Goal: Answer question/provide support: Share knowledge or assist other users

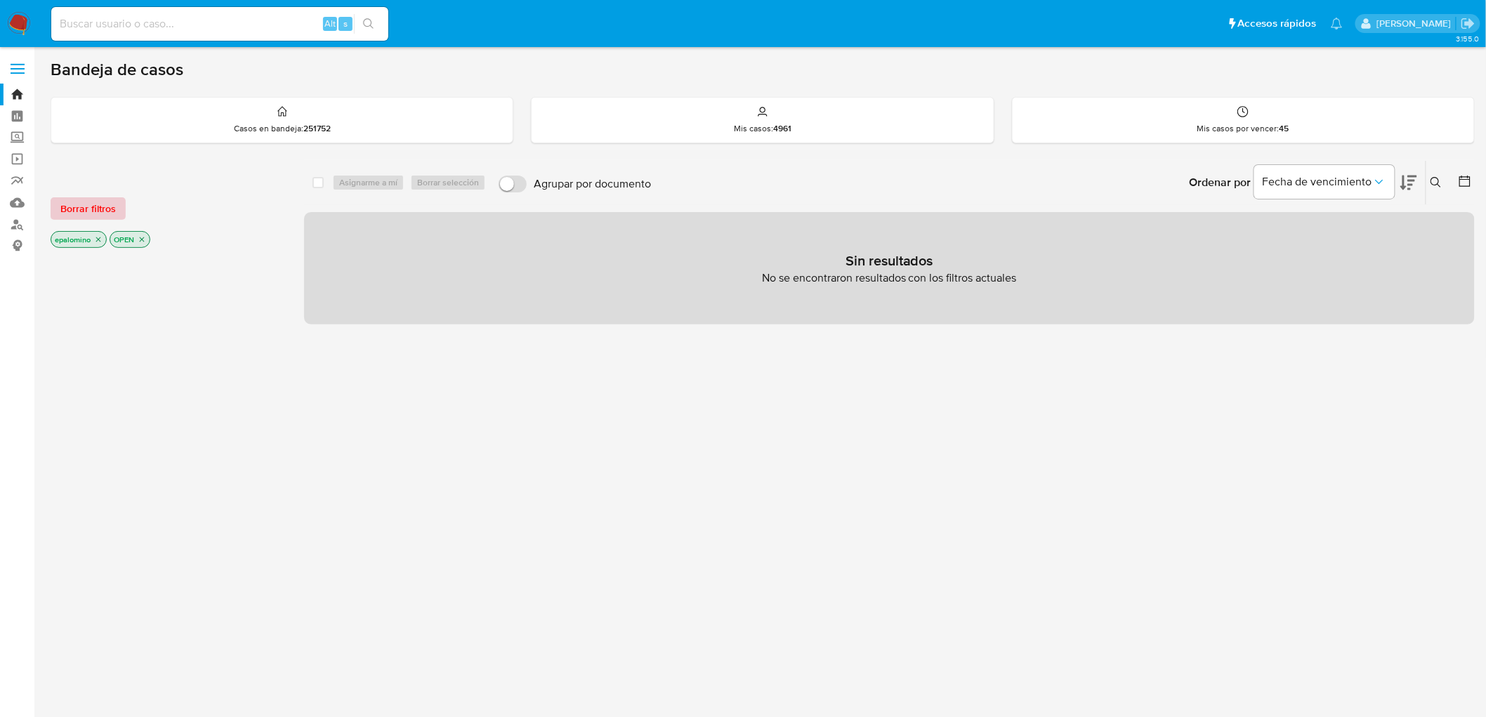
click at [101, 211] on span "Borrar filtros" at bounding box center [87, 209] width 55 height 20
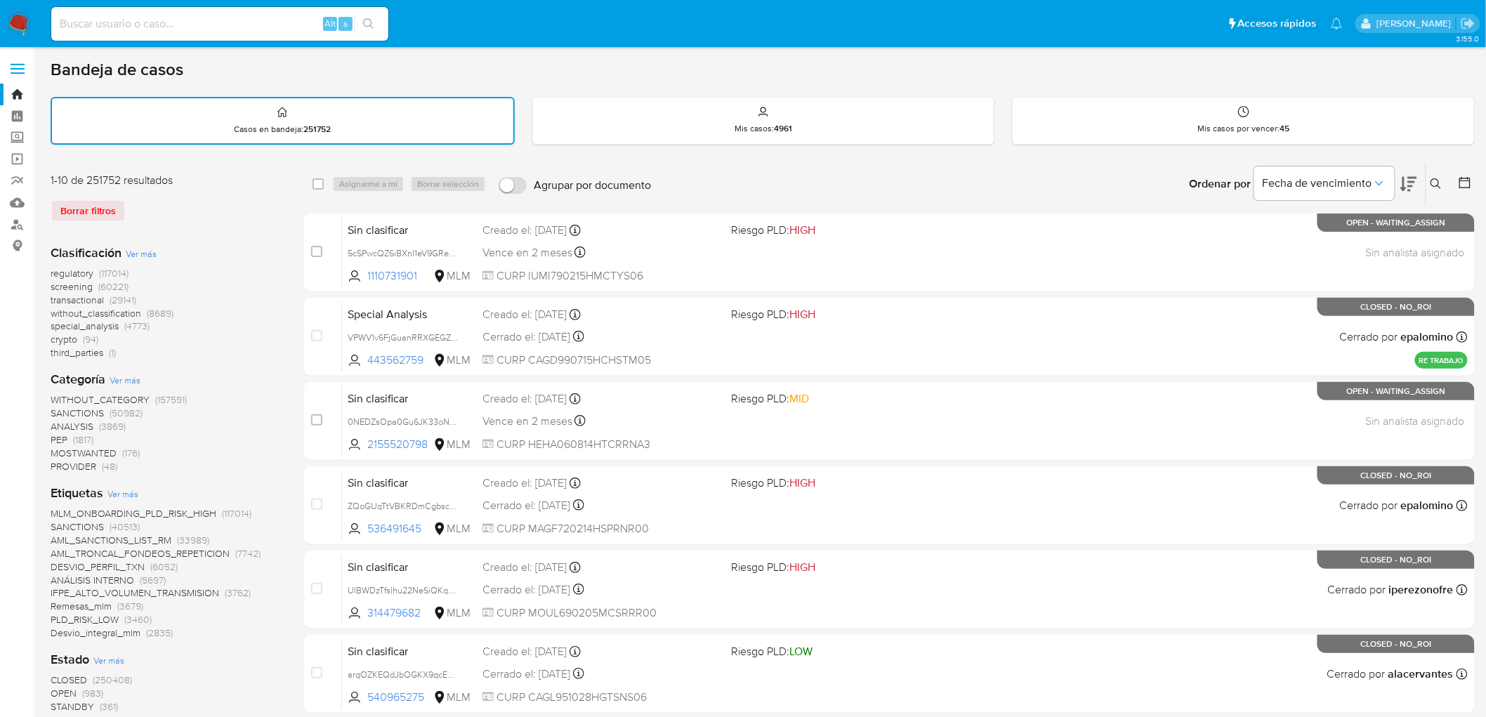
click at [0, 9] on nav "Pausado Ver notificaciones Alt s Accesos rápidos Presiona las siguientes teclas…" at bounding box center [743, 23] width 1486 height 47
click at [15, 18] on img at bounding box center [19, 24] width 24 height 24
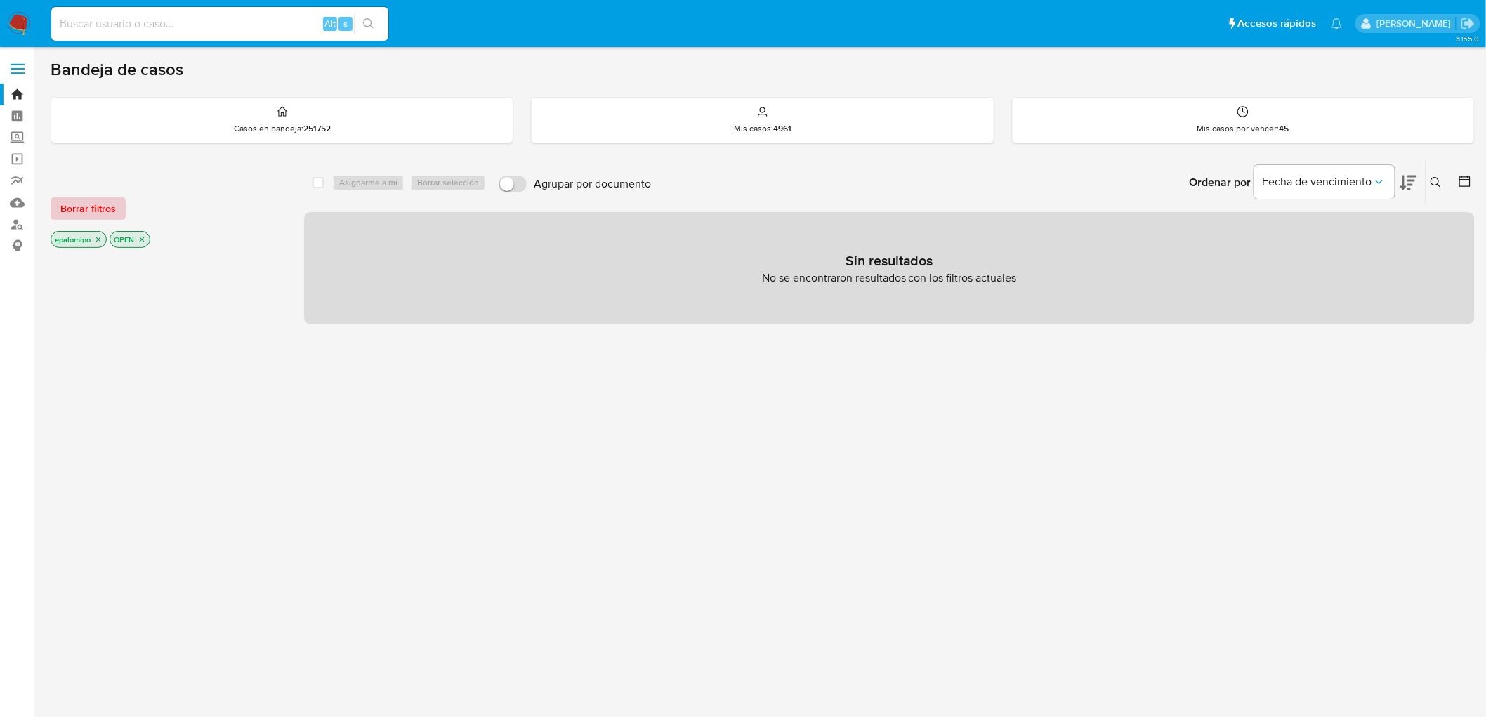
click at [82, 205] on span "Borrar filtros" at bounding box center [87, 209] width 55 height 20
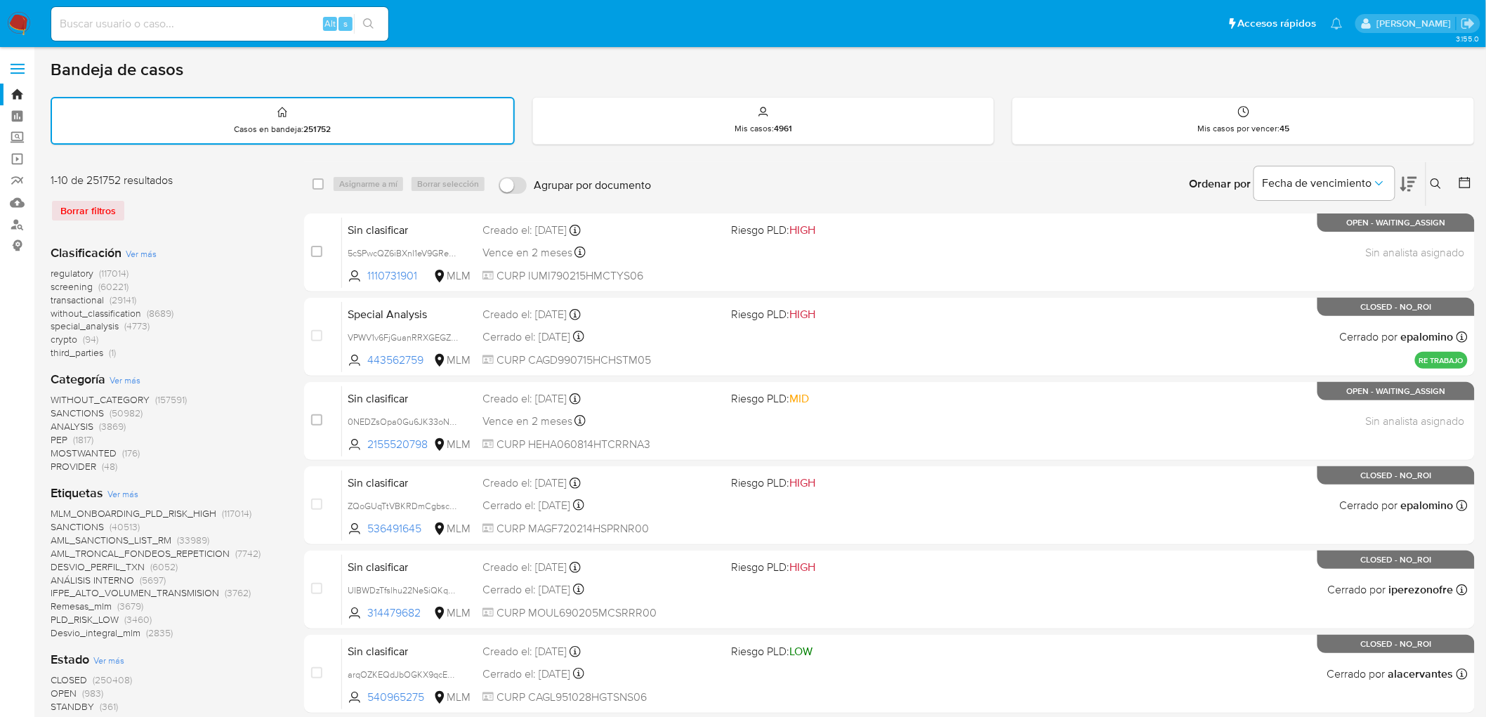
click at [1436, 180] on icon at bounding box center [1436, 183] width 11 height 11
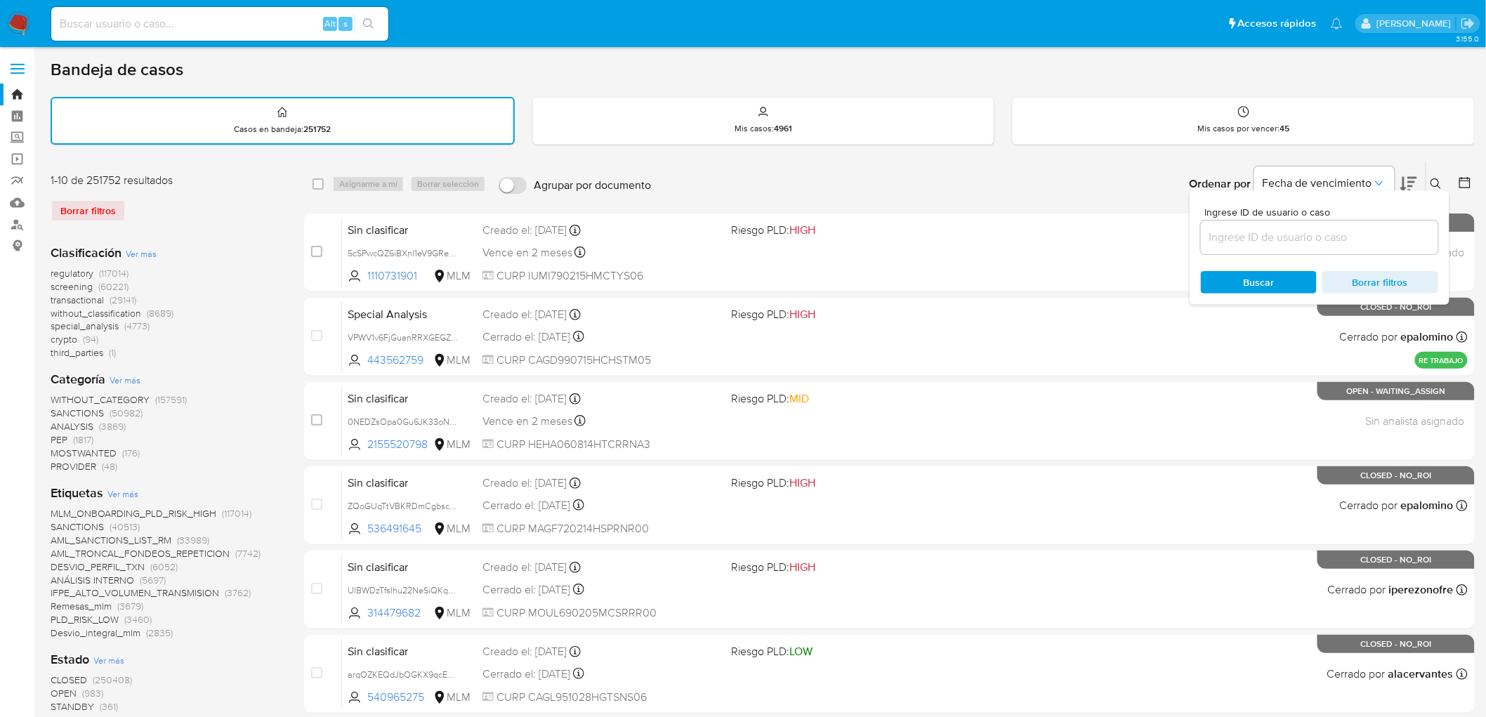
click at [1282, 234] on input at bounding box center [1319, 237] width 237 height 18
type input "297182849"
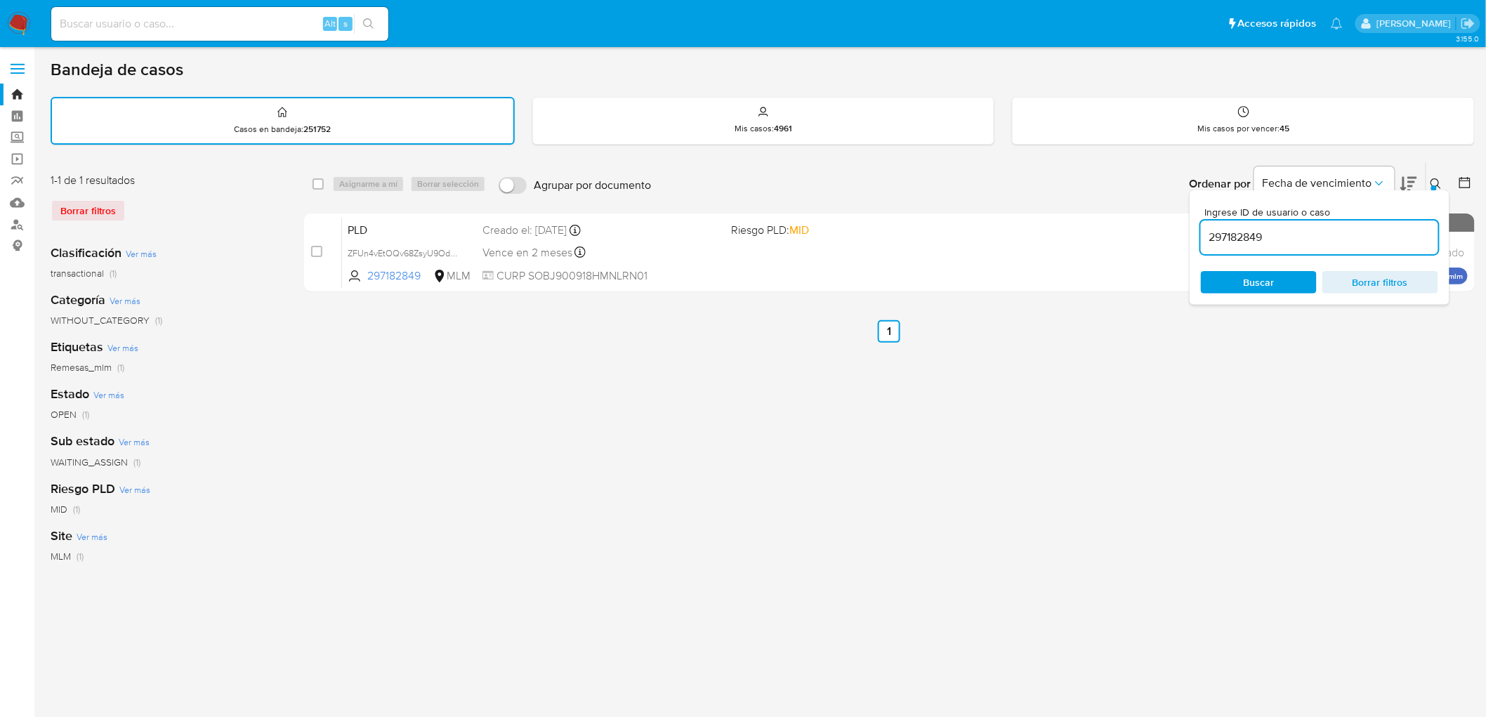
click at [1444, 186] on button at bounding box center [1438, 184] width 23 height 17
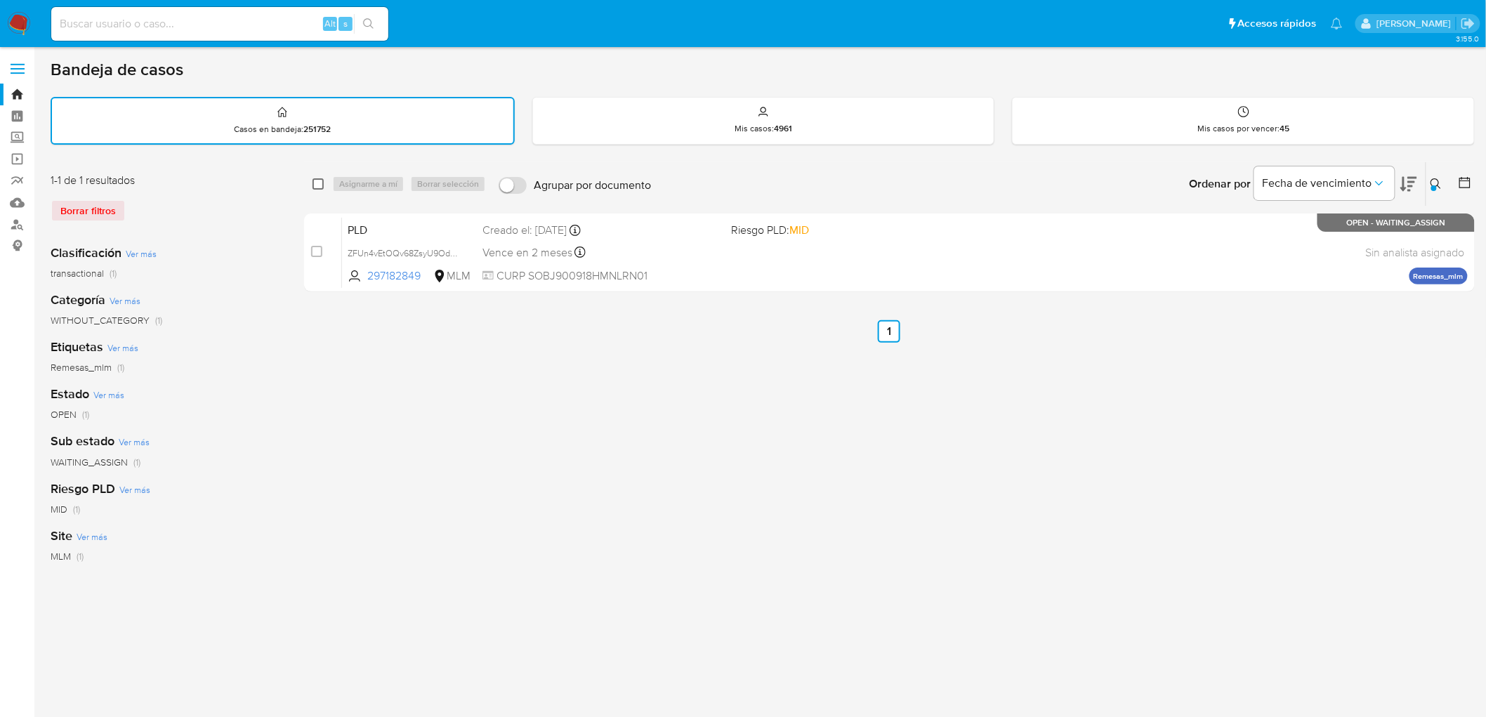
click at [322, 183] on input "checkbox" at bounding box center [318, 183] width 11 height 11
checkbox input "true"
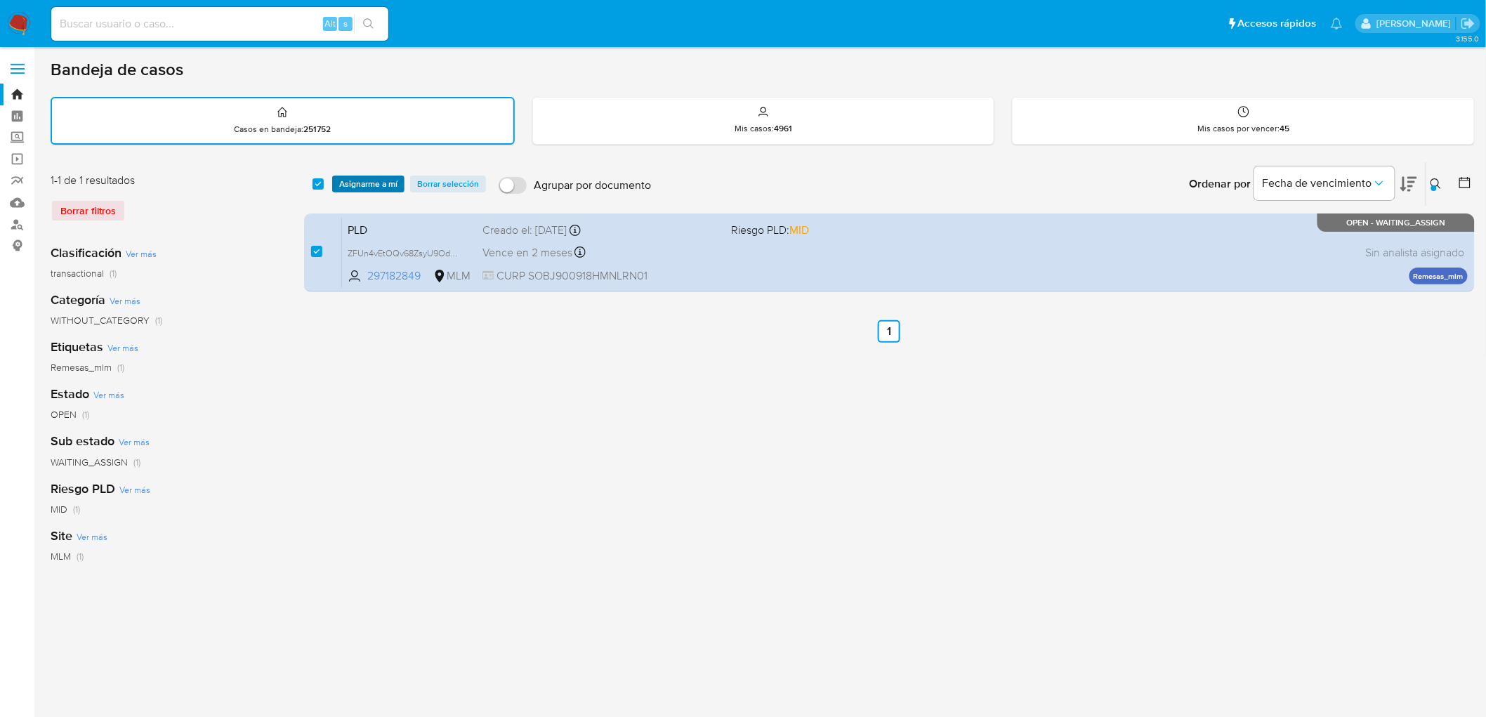
click at [356, 183] on span "Asignarme a mí" at bounding box center [368, 184] width 58 height 14
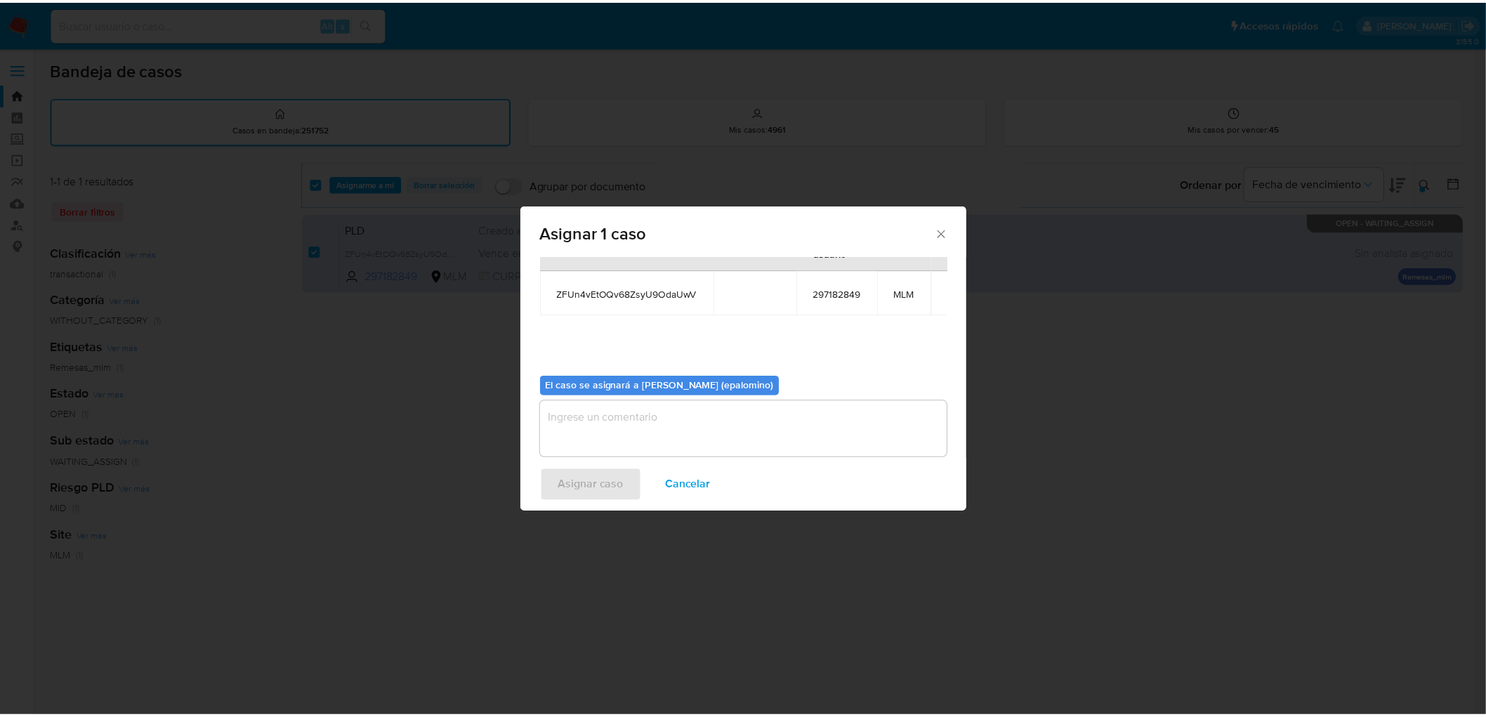
scroll to position [72, 0]
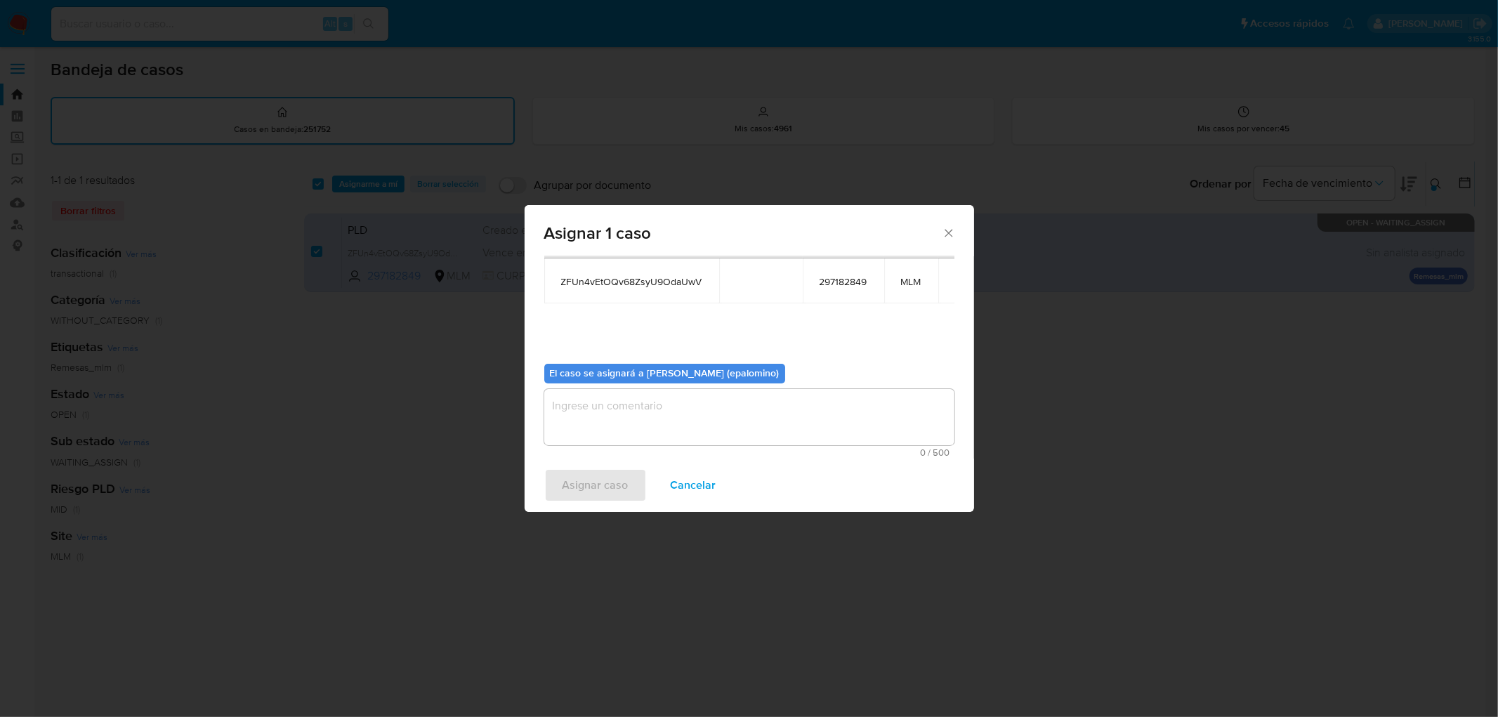
click at [627, 432] on textarea "assign-modal" at bounding box center [749, 417] width 410 height 56
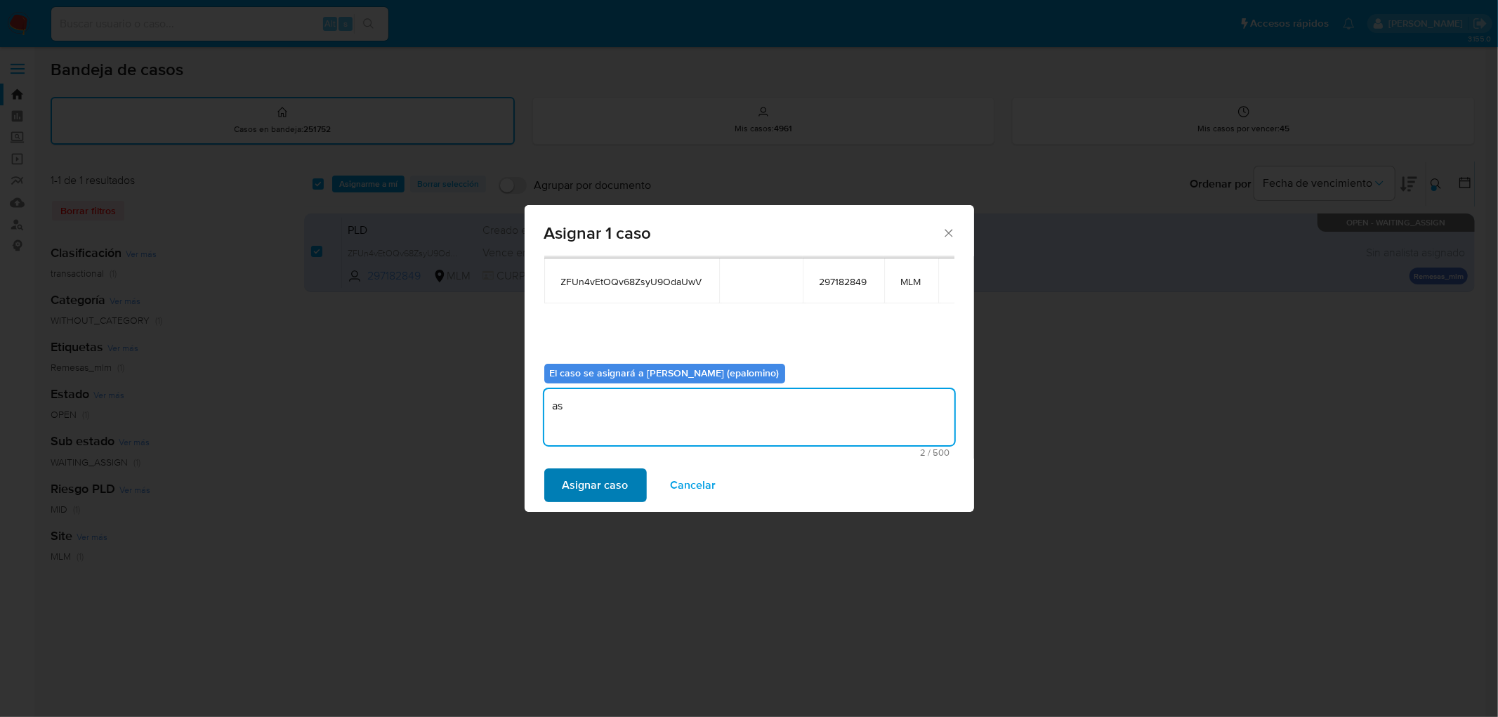
type textarea "as"
click at [612, 489] on span "Asignar caso" at bounding box center [596, 485] width 66 height 31
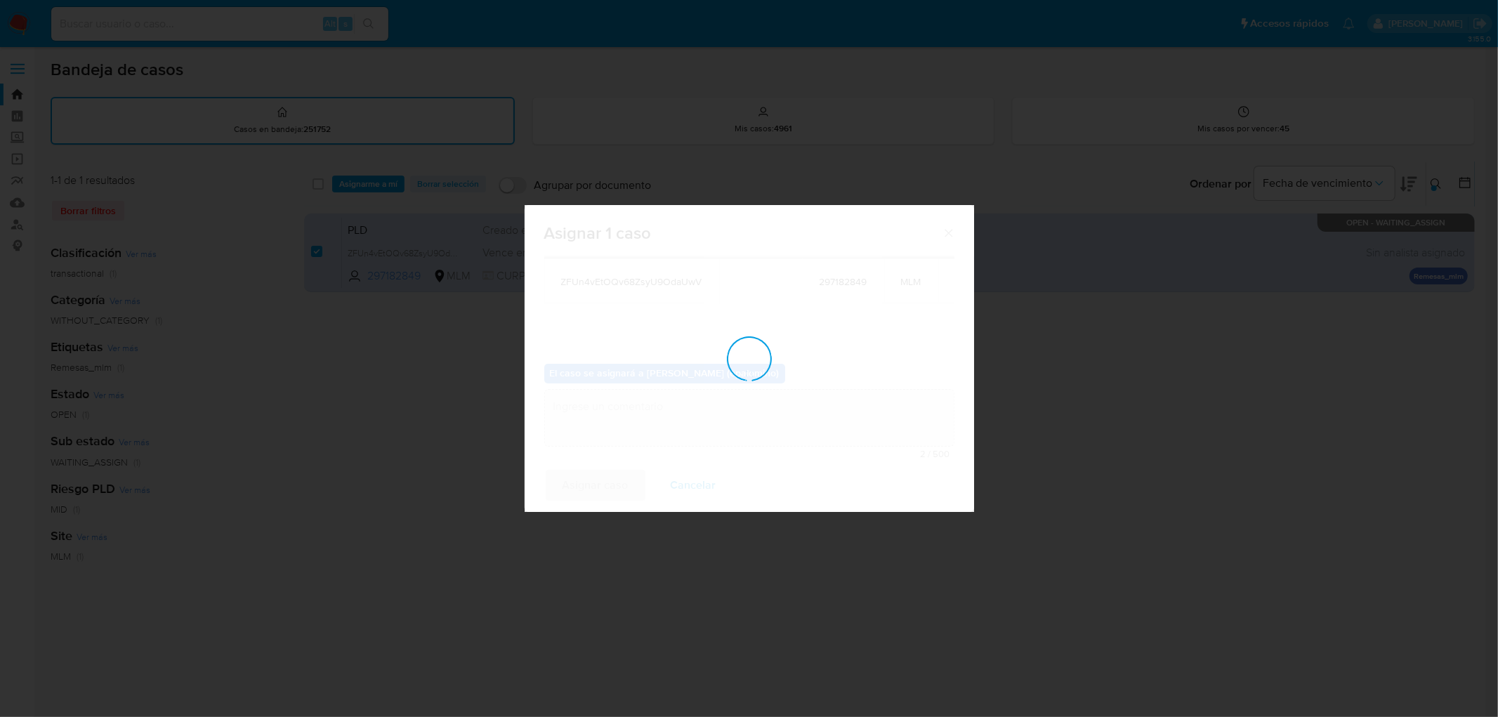
checkbox input "false"
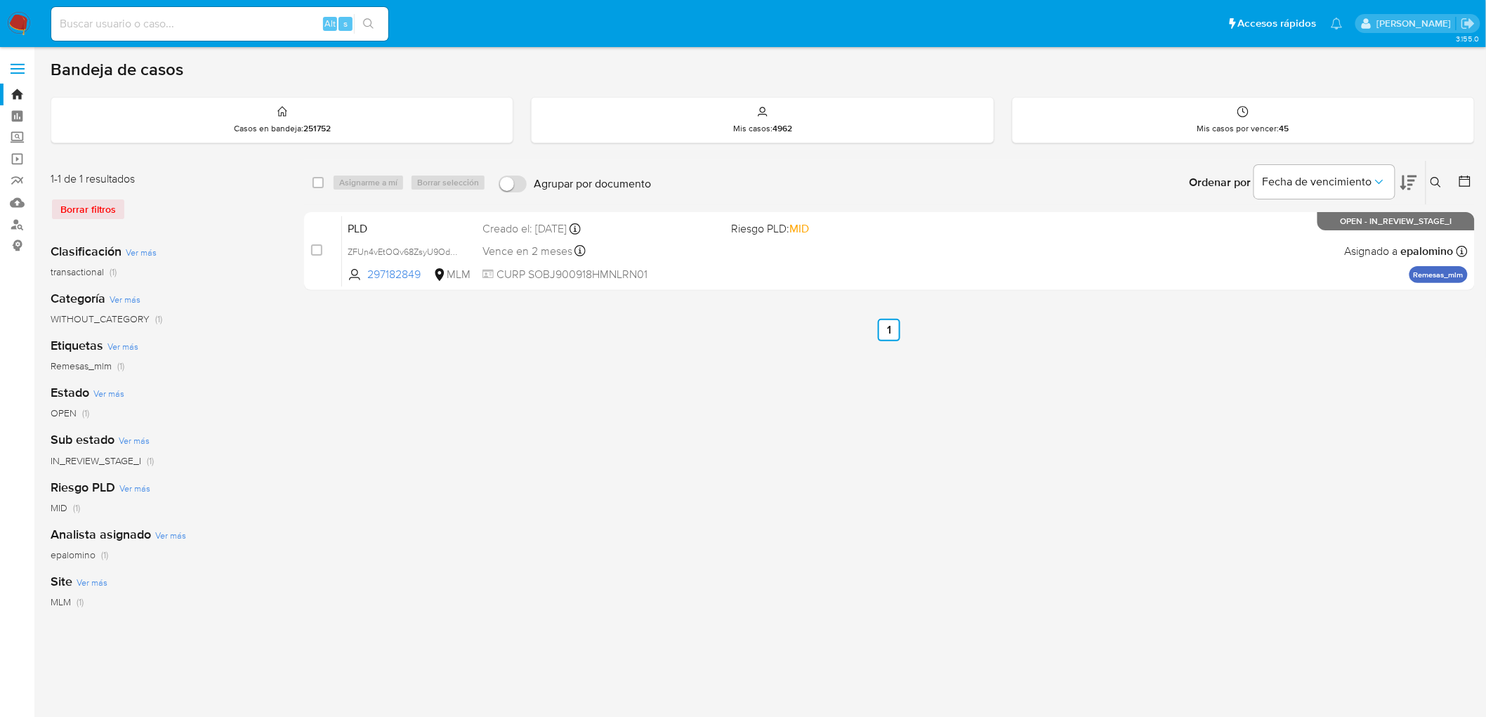
click at [22, 17] on img at bounding box center [19, 24] width 24 height 24
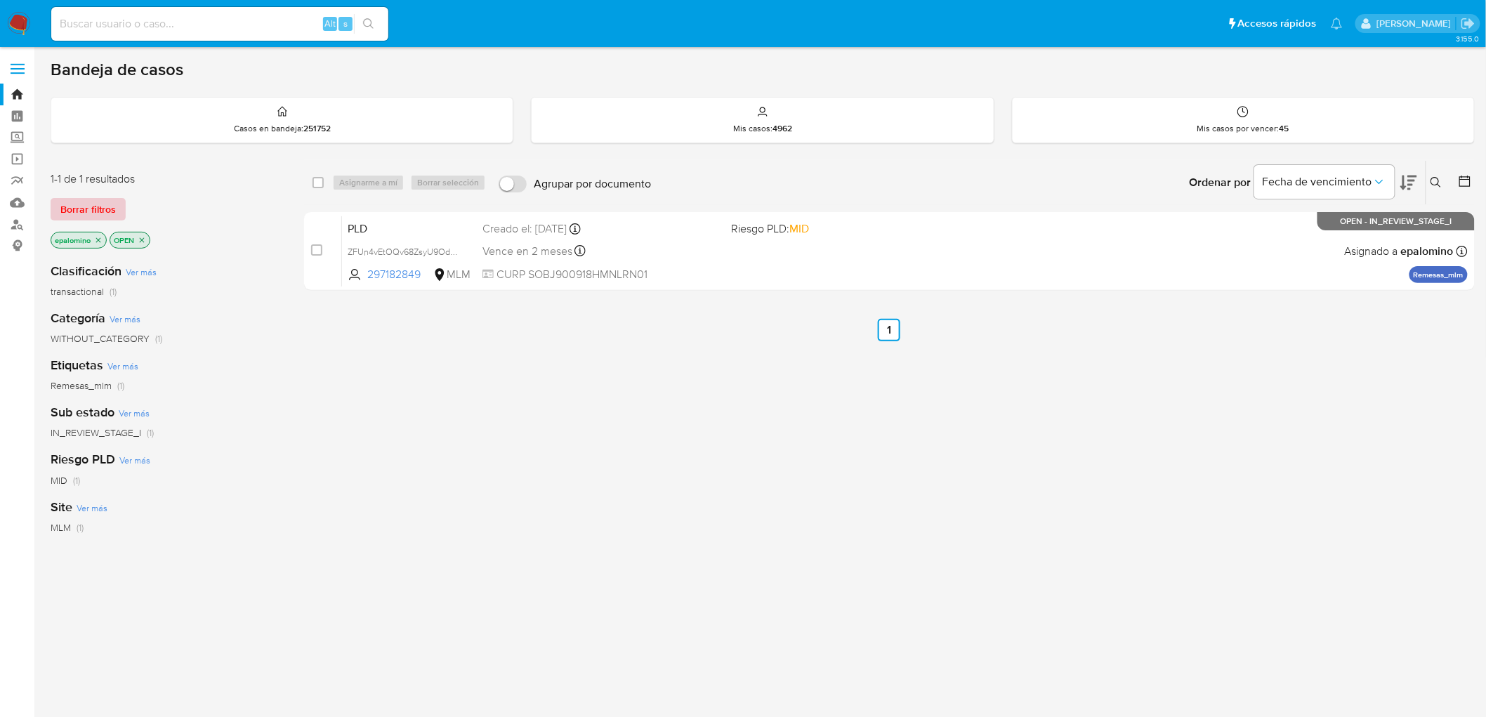
click at [105, 212] on span "Borrar filtros" at bounding box center [87, 209] width 55 height 20
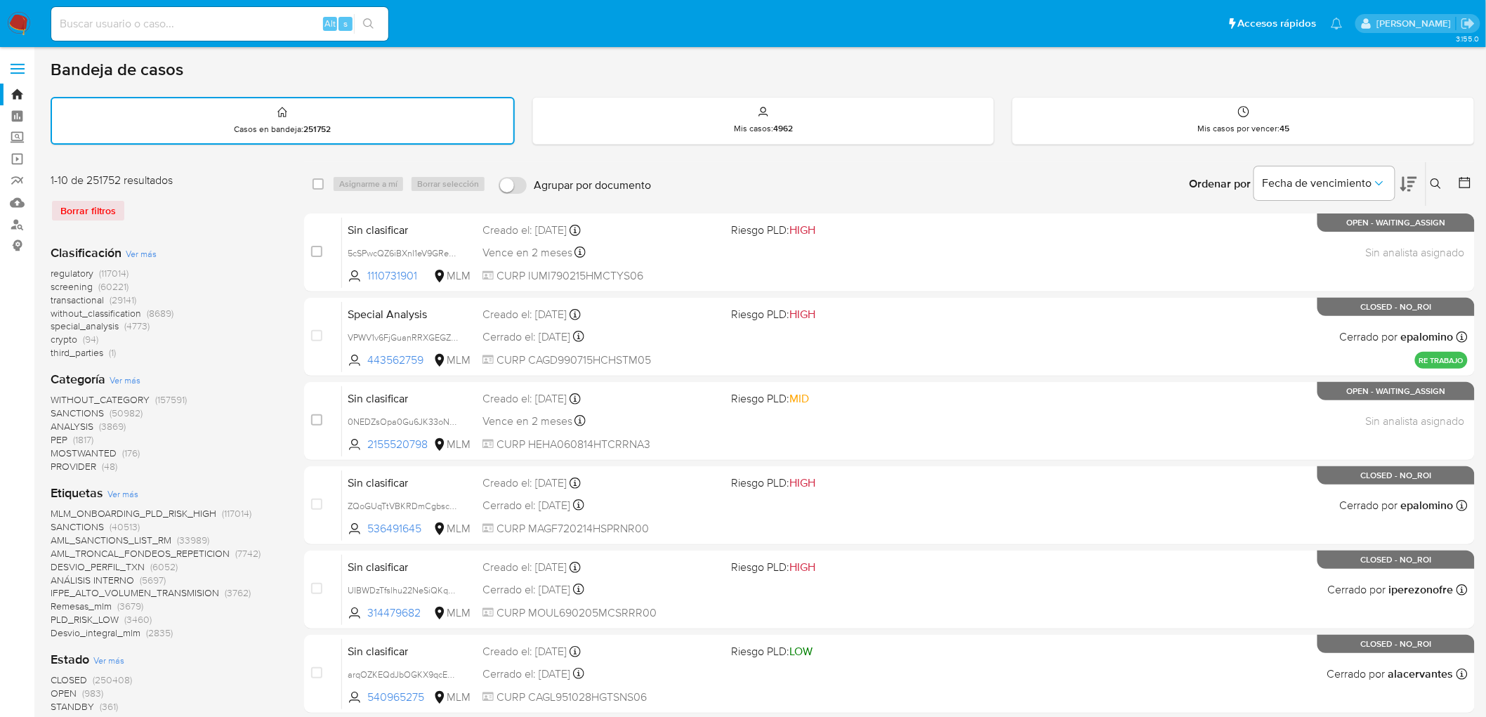
click at [1431, 180] on icon at bounding box center [1436, 183] width 11 height 11
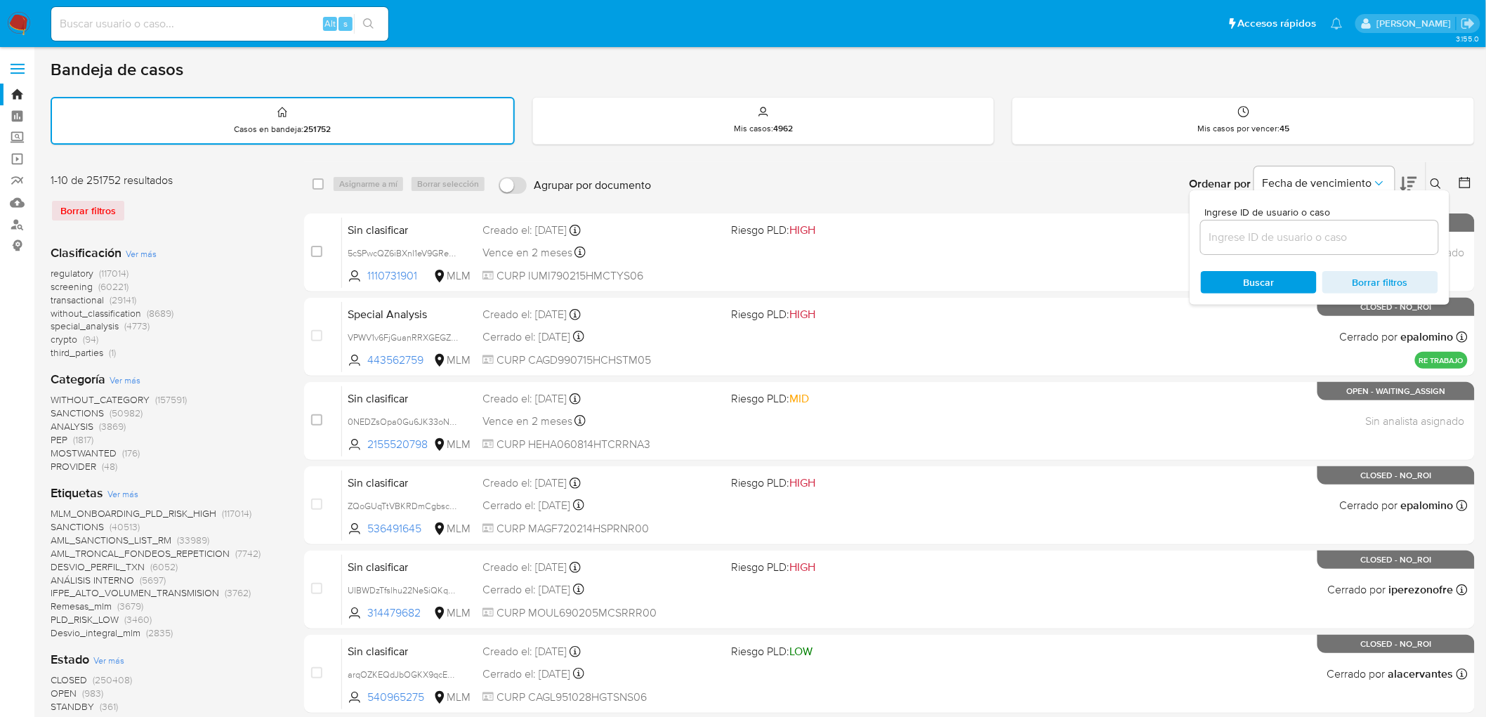
click at [1304, 233] on input at bounding box center [1319, 237] width 237 height 18
type input "297182849"
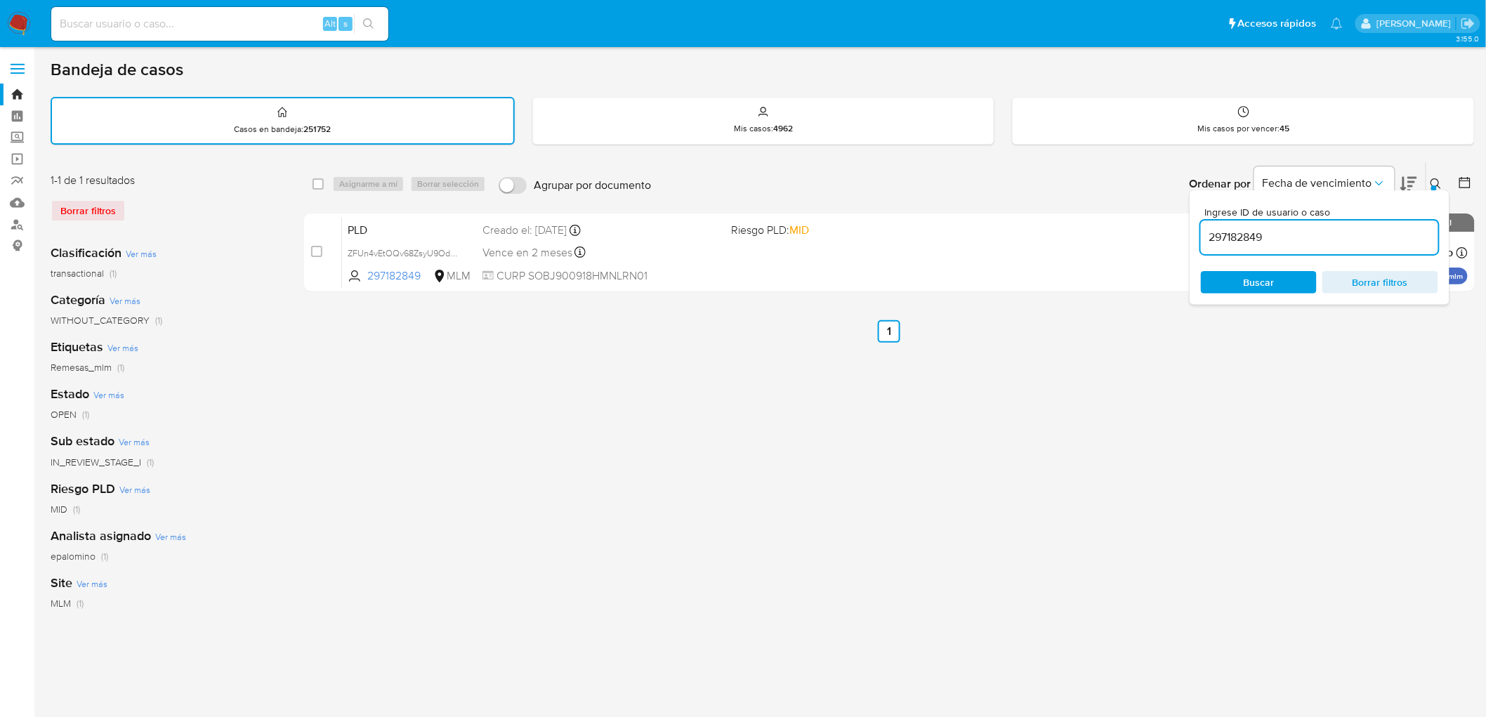
click at [1438, 180] on icon at bounding box center [1436, 183] width 11 height 11
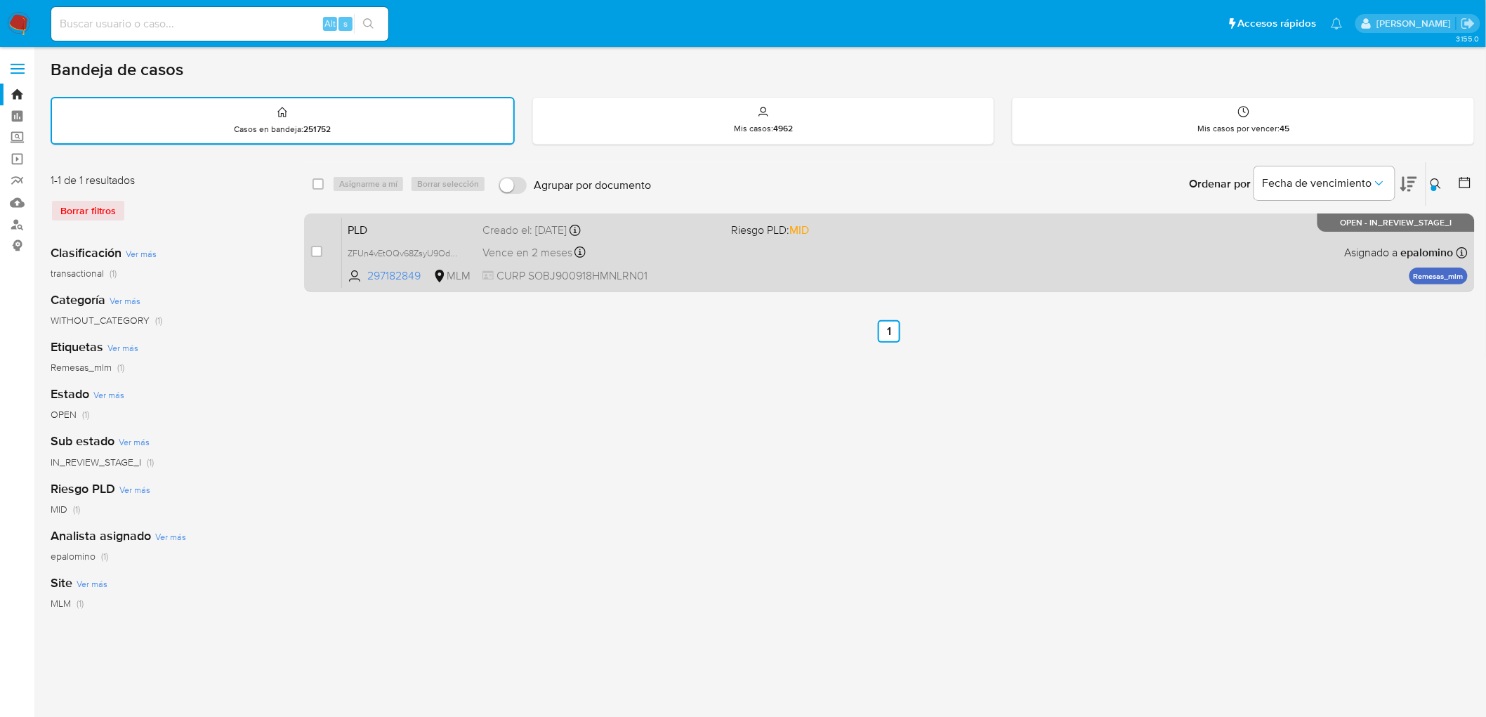
click at [375, 225] on span "PLD" at bounding box center [410, 229] width 124 height 18
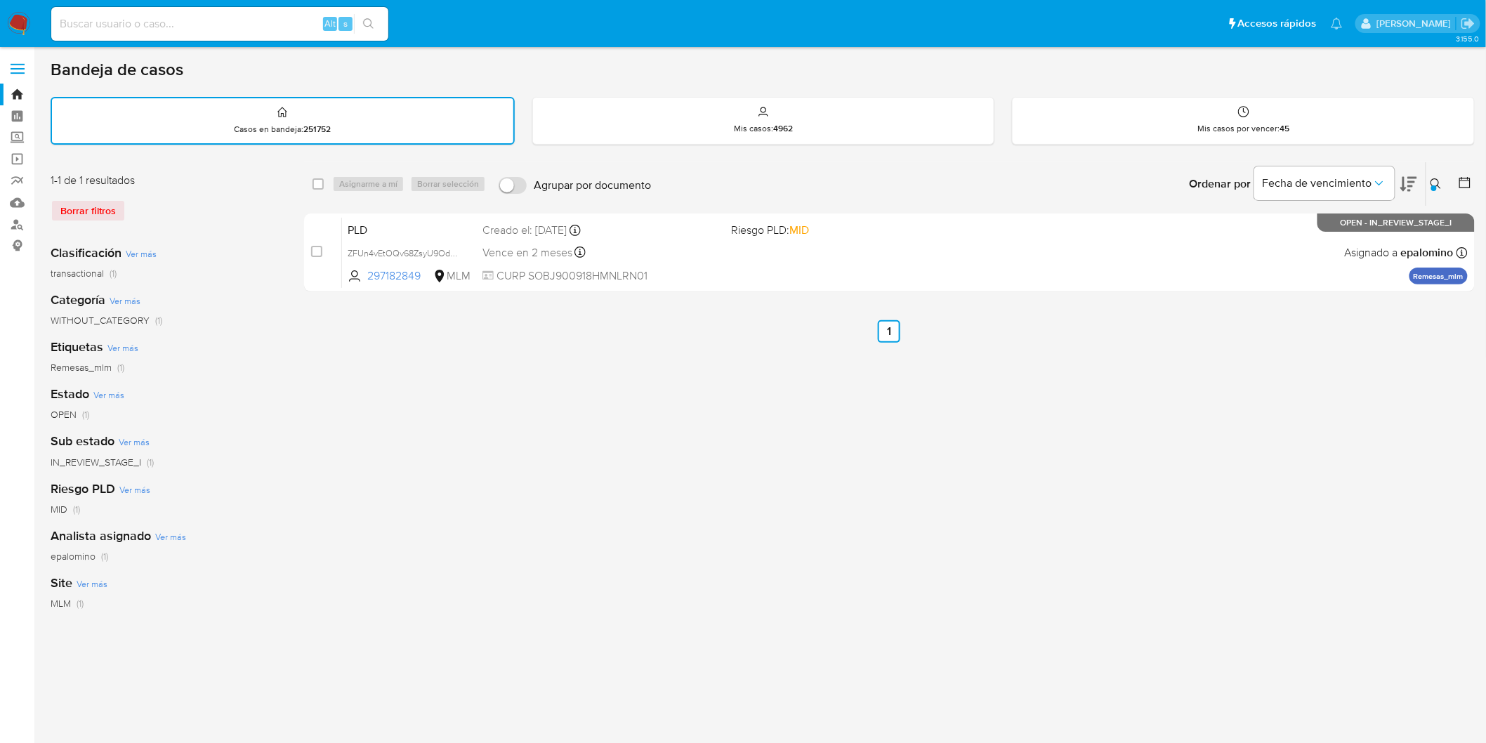
click at [16, 29] on img at bounding box center [19, 24] width 24 height 24
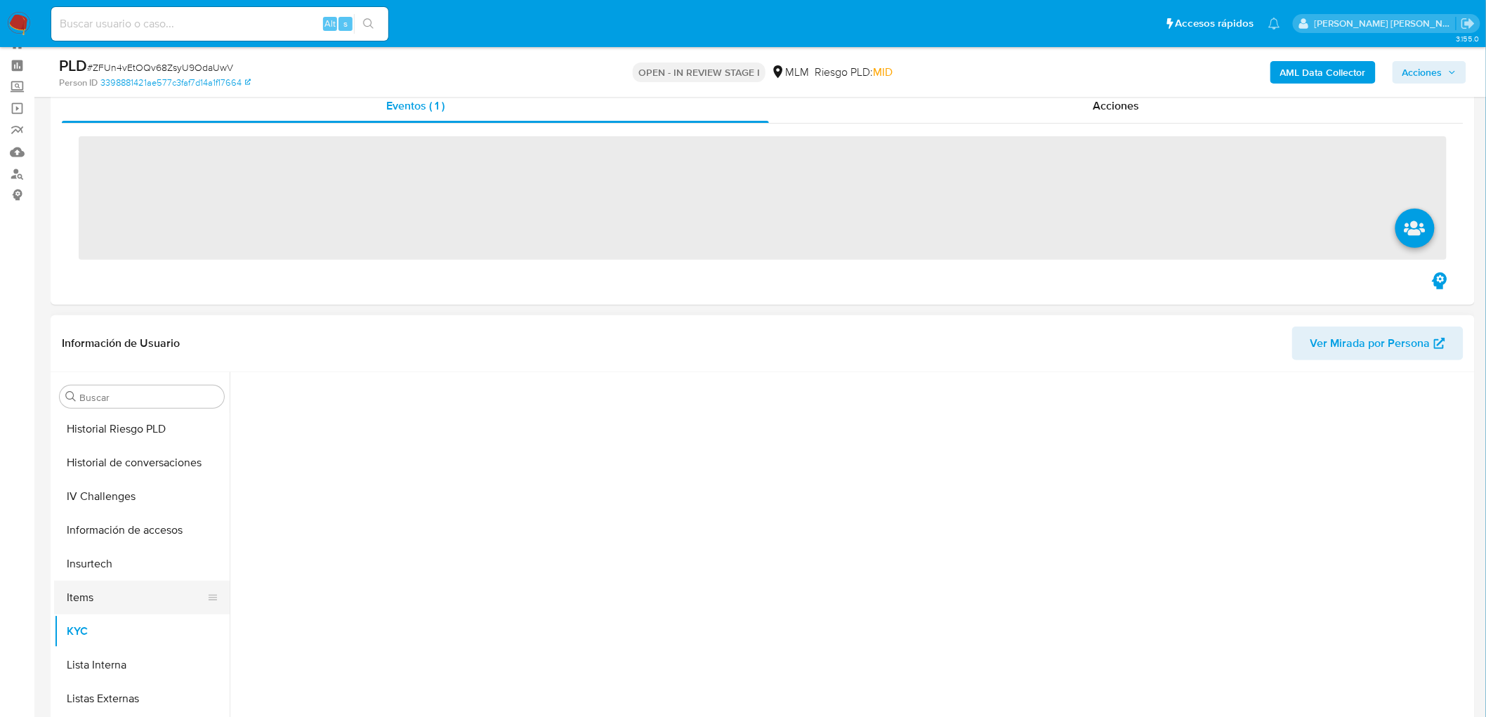
scroll to position [78, 0]
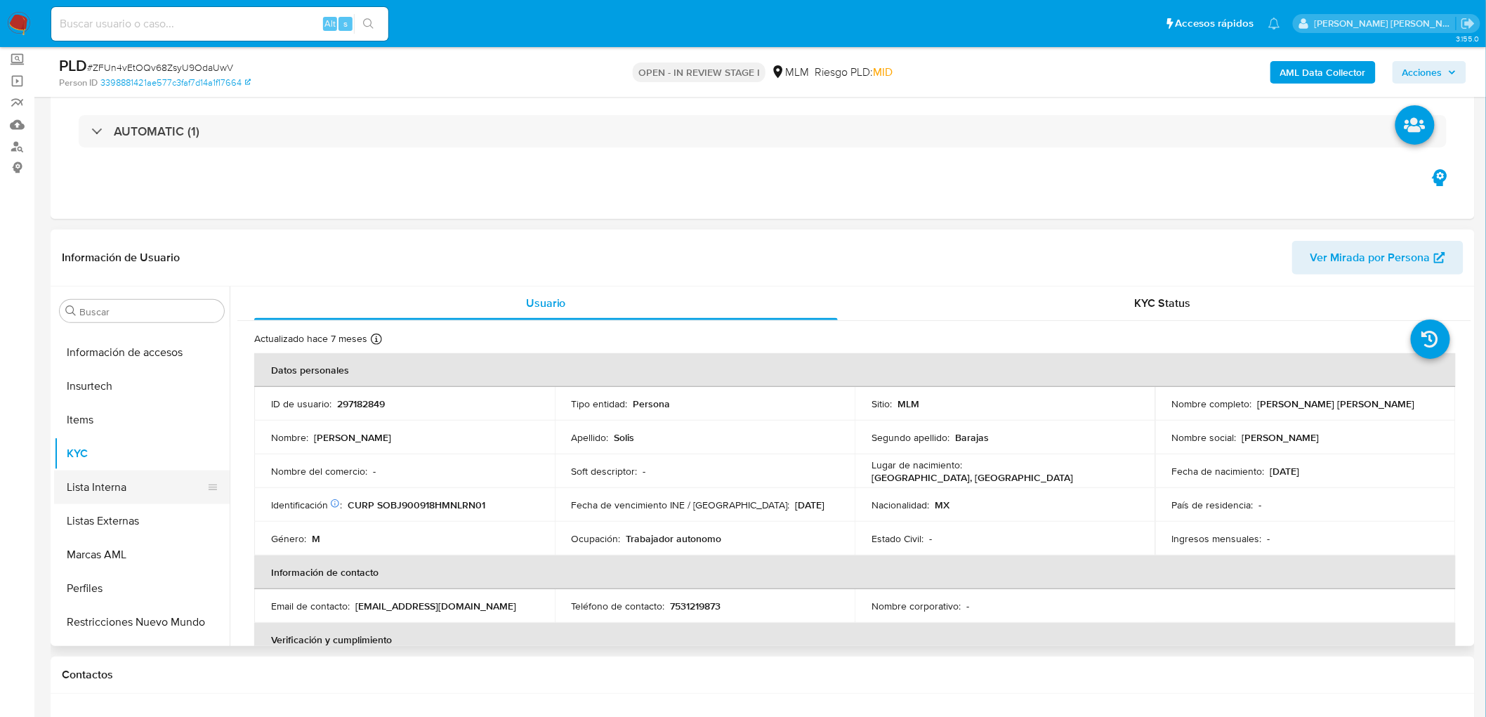
select select "10"
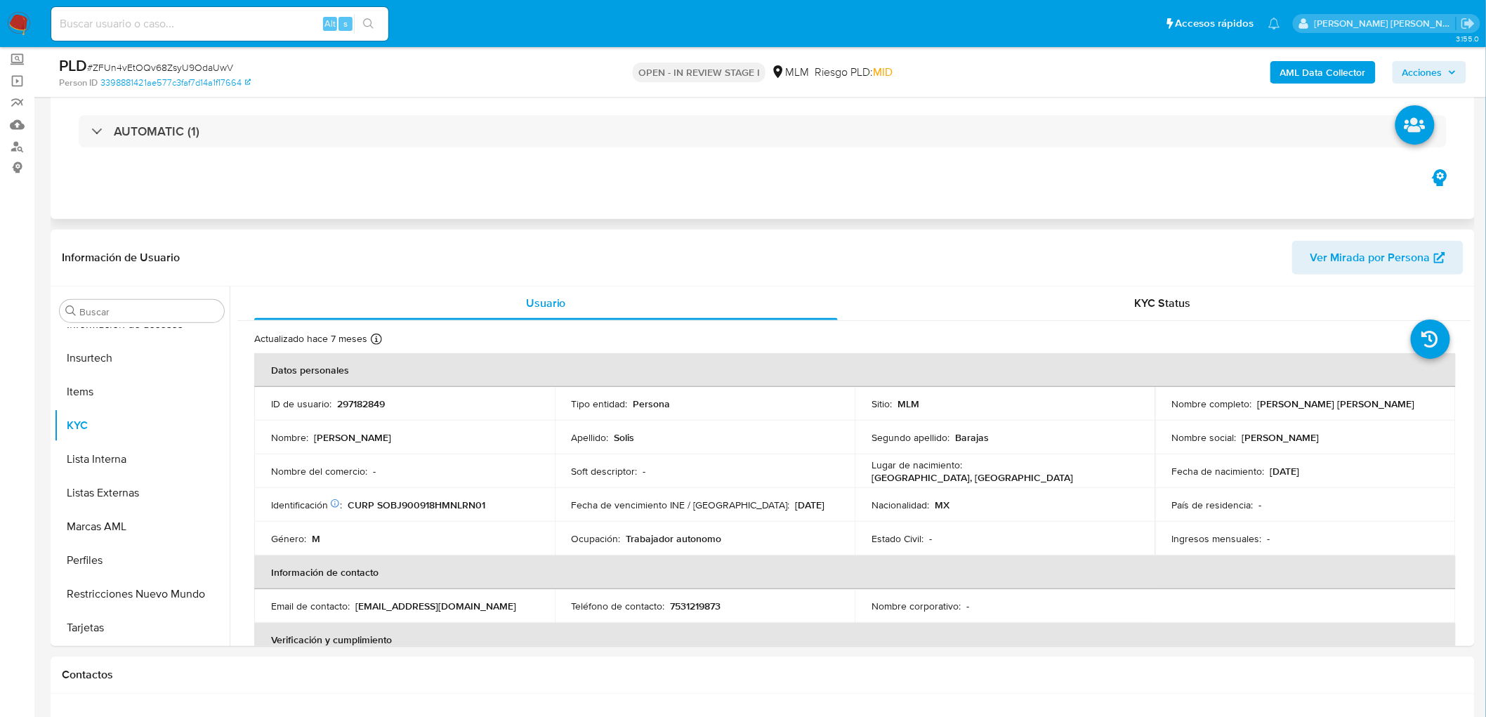
drag, startPoint x: 160, startPoint y: 592, endPoint x: 379, endPoint y: 152, distance: 491.3
click at [160, 591] on button "Restricciones Nuevo Mundo" at bounding box center [142, 594] width 176 height 34
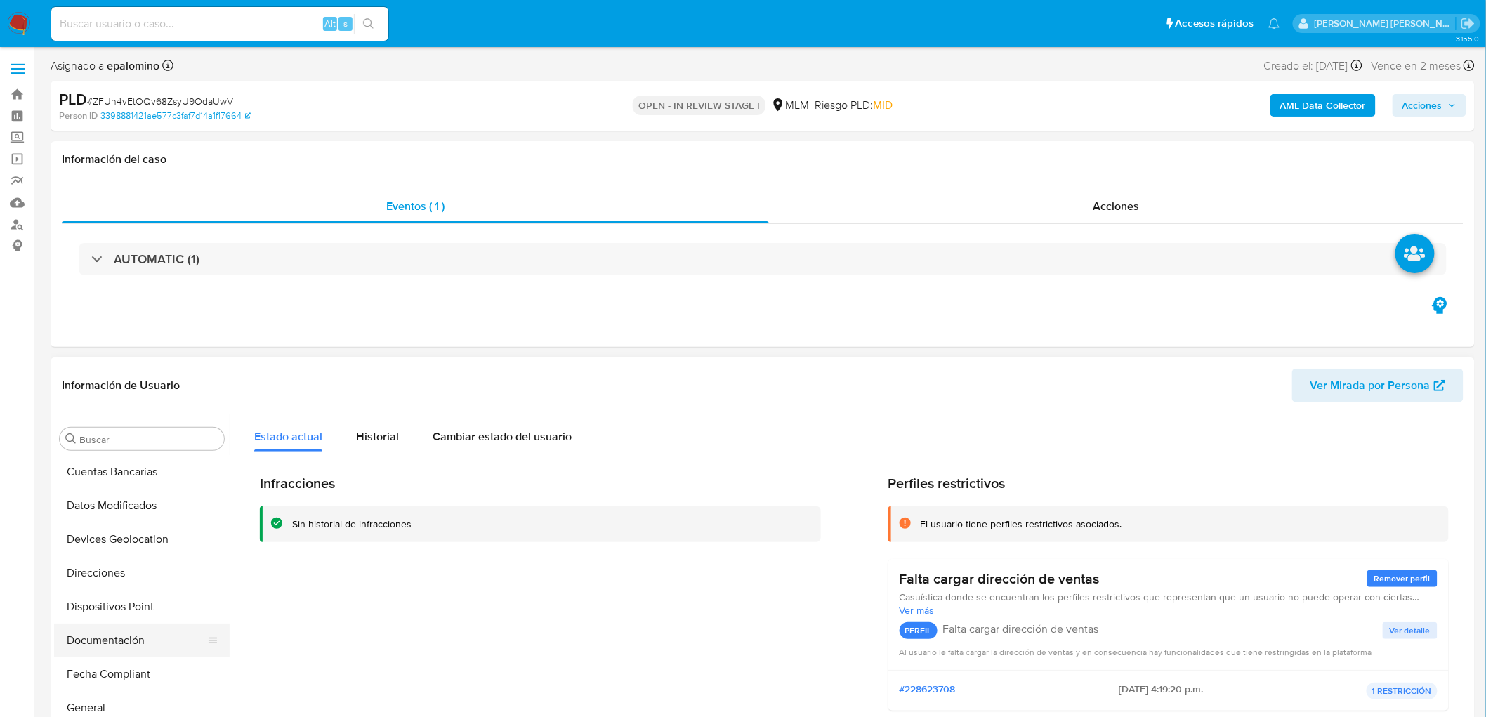
scroll to position [47, 0]
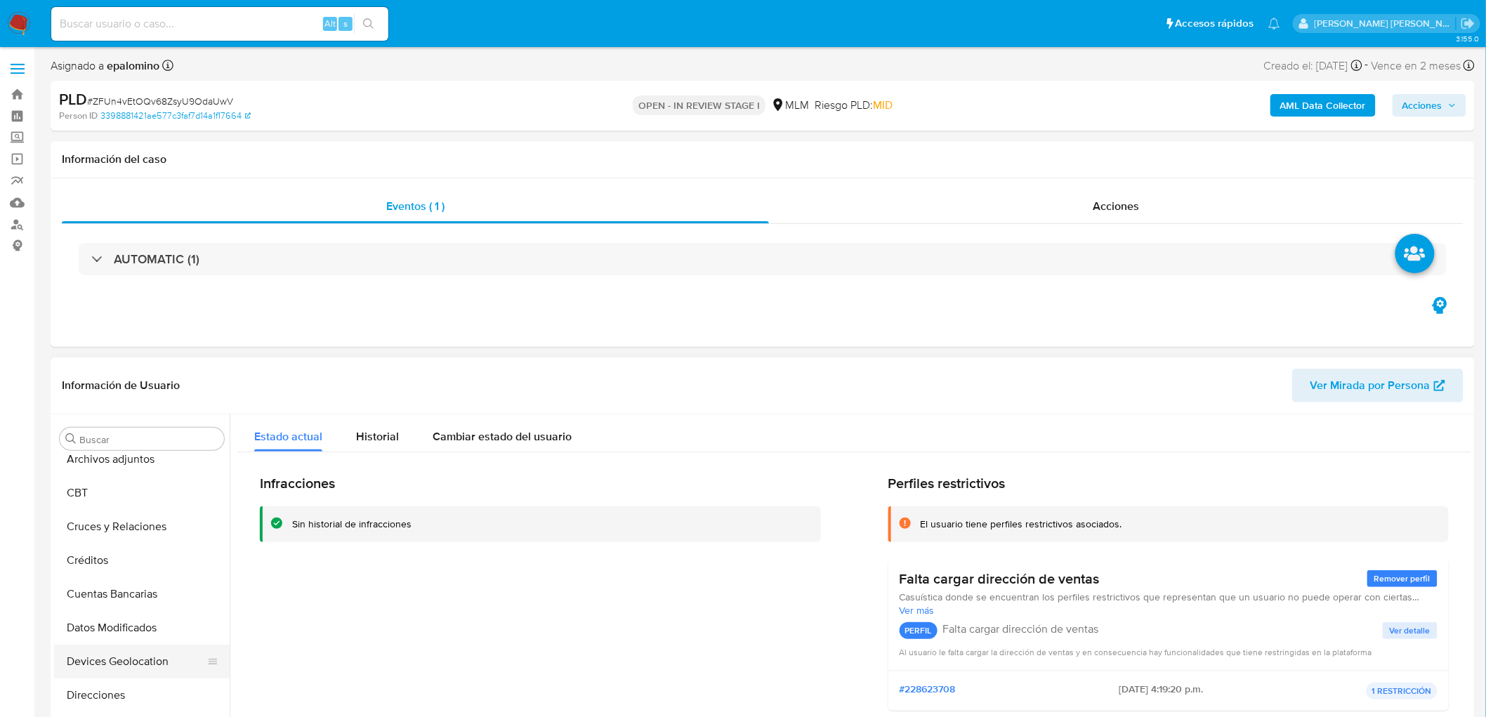
click at [150, 656] on button "Devices Geolocation" at bounding box center [136, 662] width 164 height 34
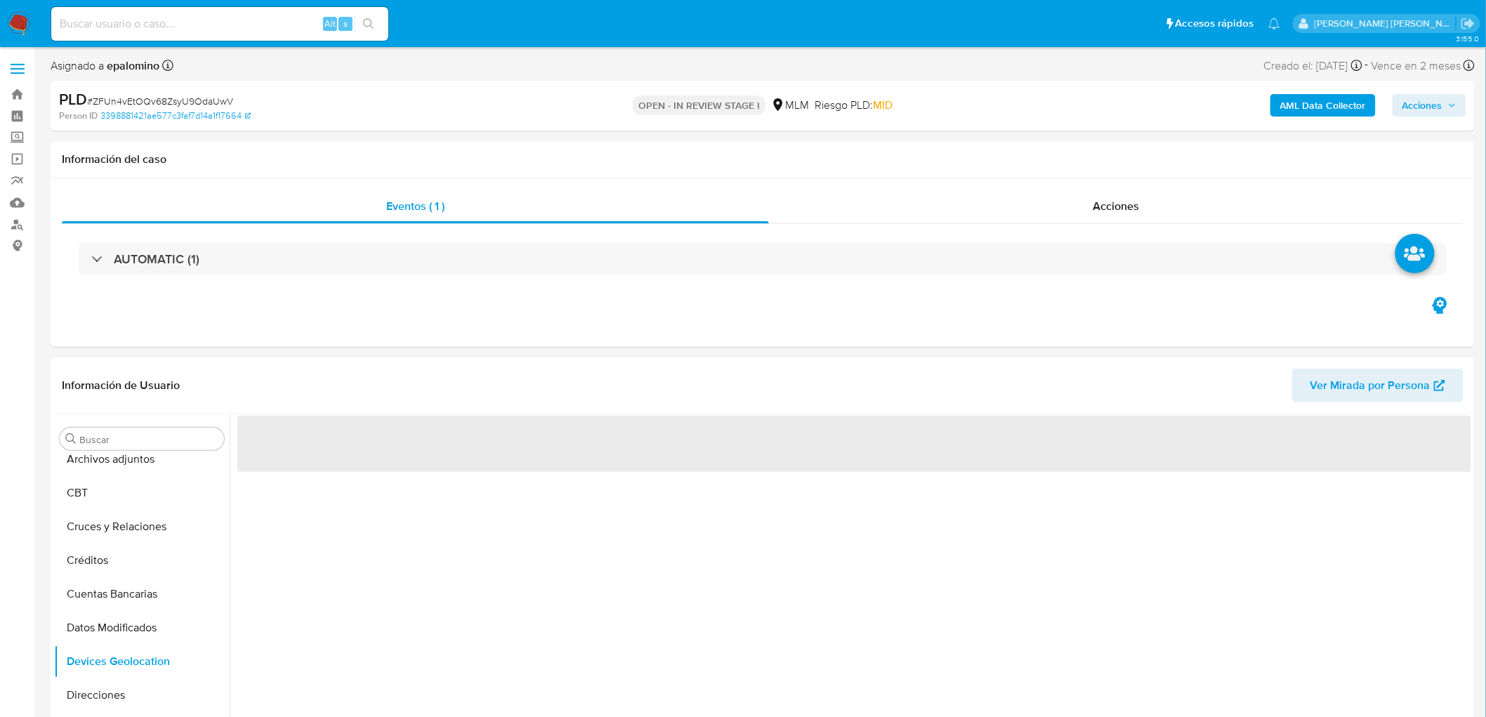
scroll to position [153, 0]
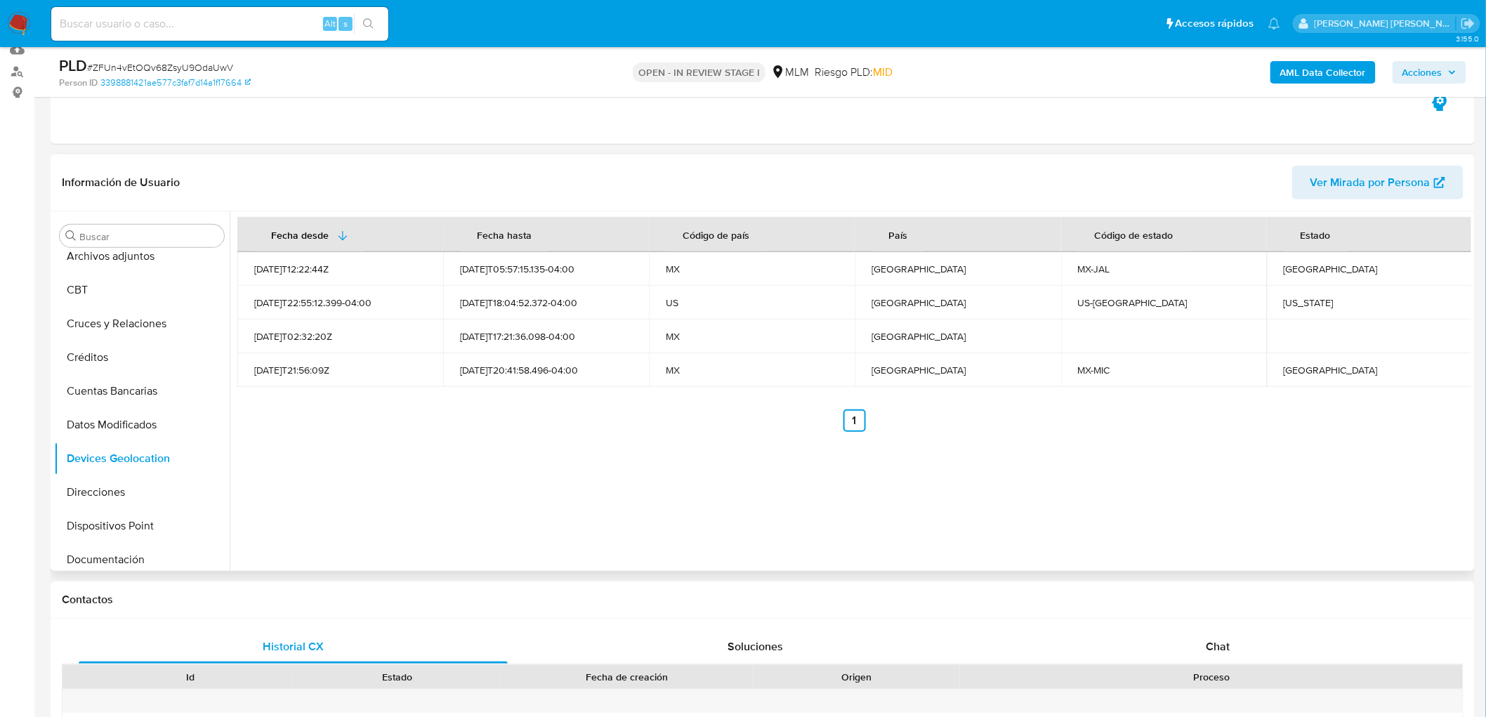
click at [710, 471] on div "Fecha desde Fecha hasta Código de país País Código de estado Estado 2021-09-15T…" at bounding box center [851, 391] width 1242 height 360
click at [1284, 268] on div "Jalisco" at bounding box center [1370, 269] width 172 height 13
copy div "Jalisco"
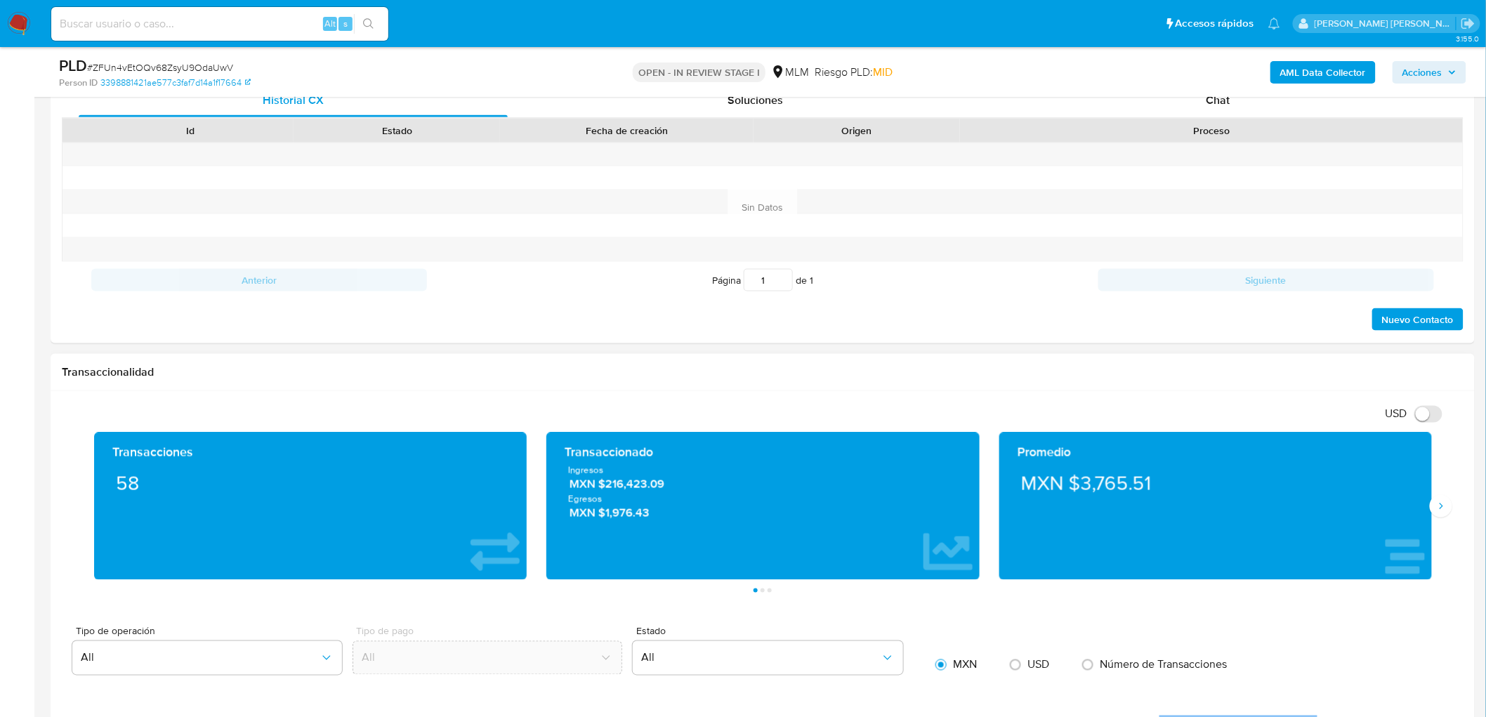
click at [1444, 503] on icon "Siguiente" at bounding box center [1441, 506] width 11 height 11
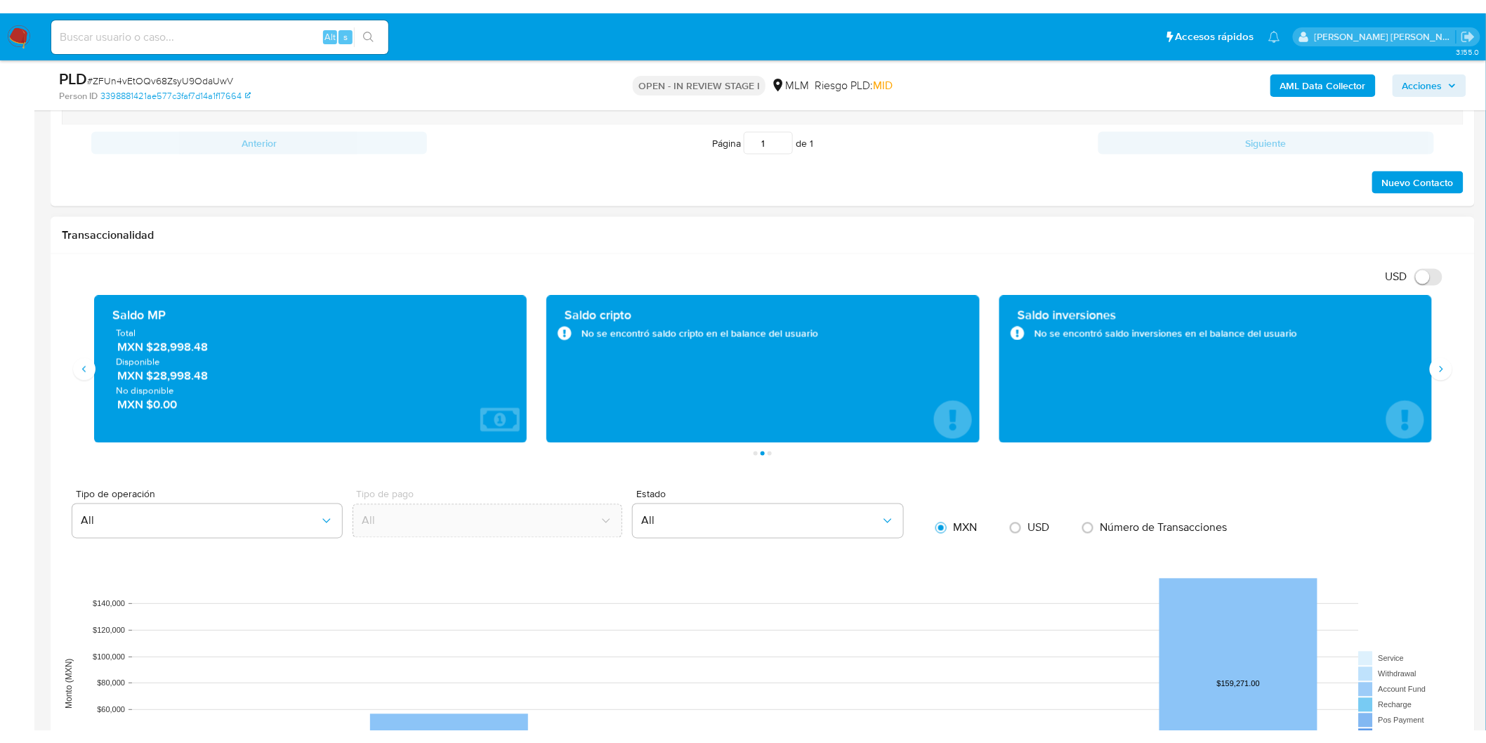
scroll to position [856, 0]
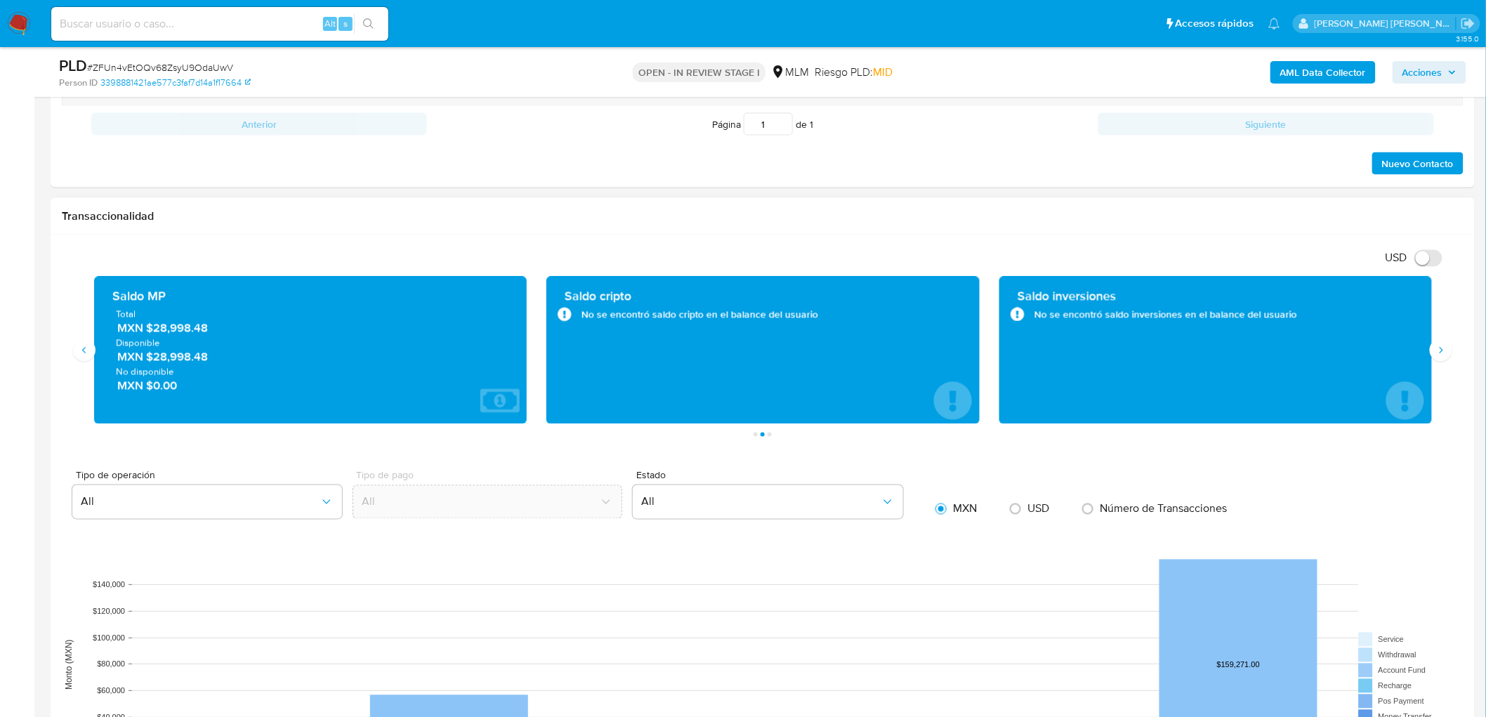
drag, startPoint x: 152, startPoint y: 355, endPoint x: 213, endPoint y: 359, distance: 60.5
click at [213, 359] on span "MXN $28,998.48" at bounding box center [311, 357] width 388 height 16
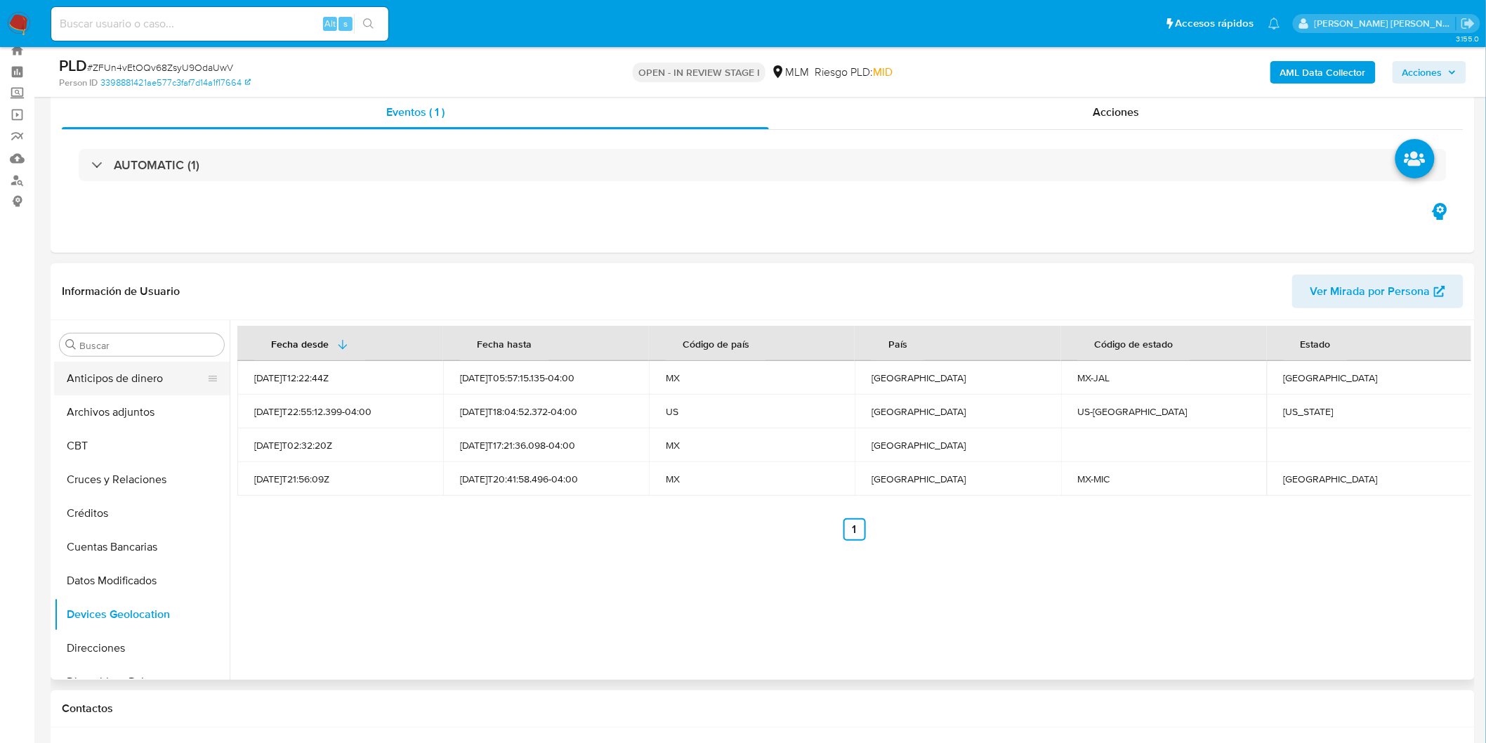
scroll to position [0, 0]
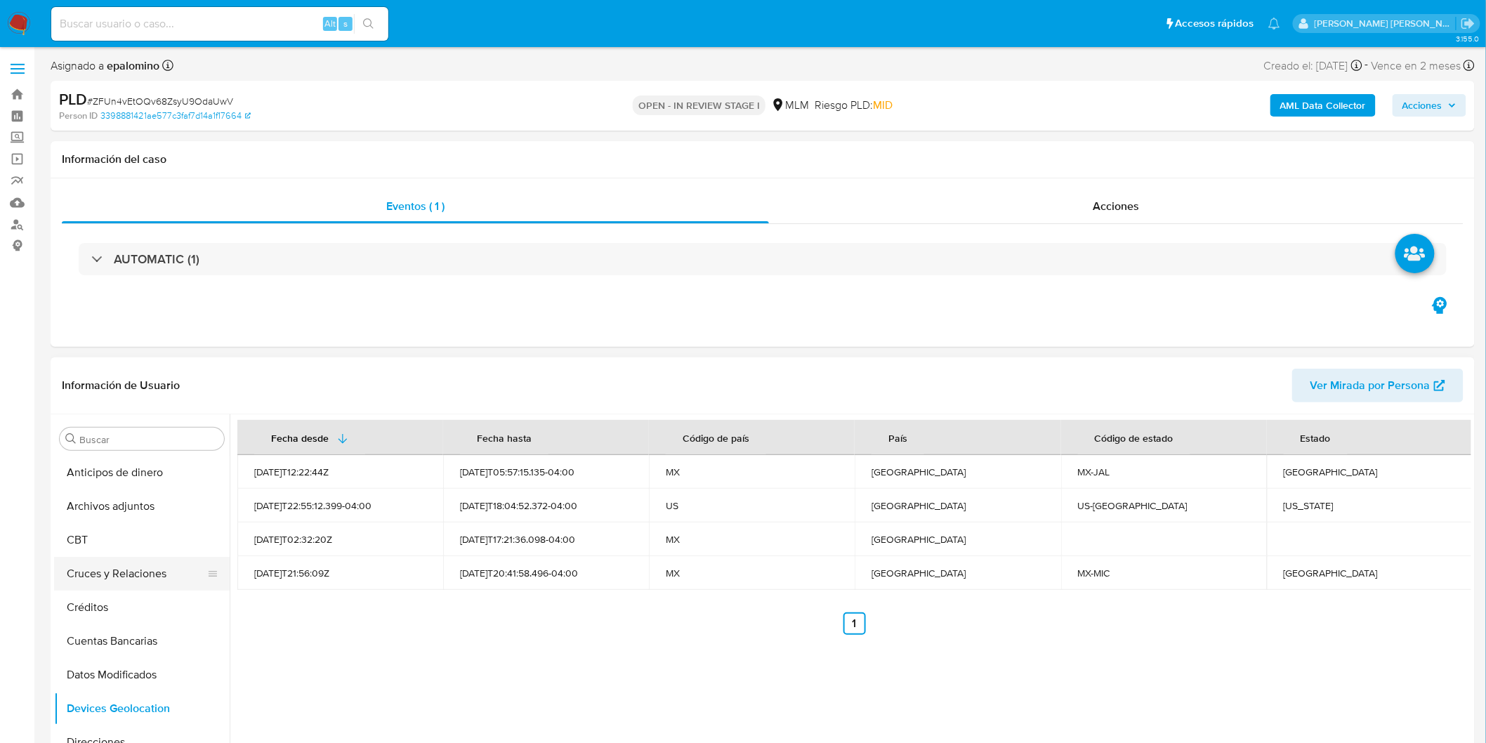
click at [166, 560] on button "Cruces y Relaciones" at bounding box center [136, 574] width 164 height 34
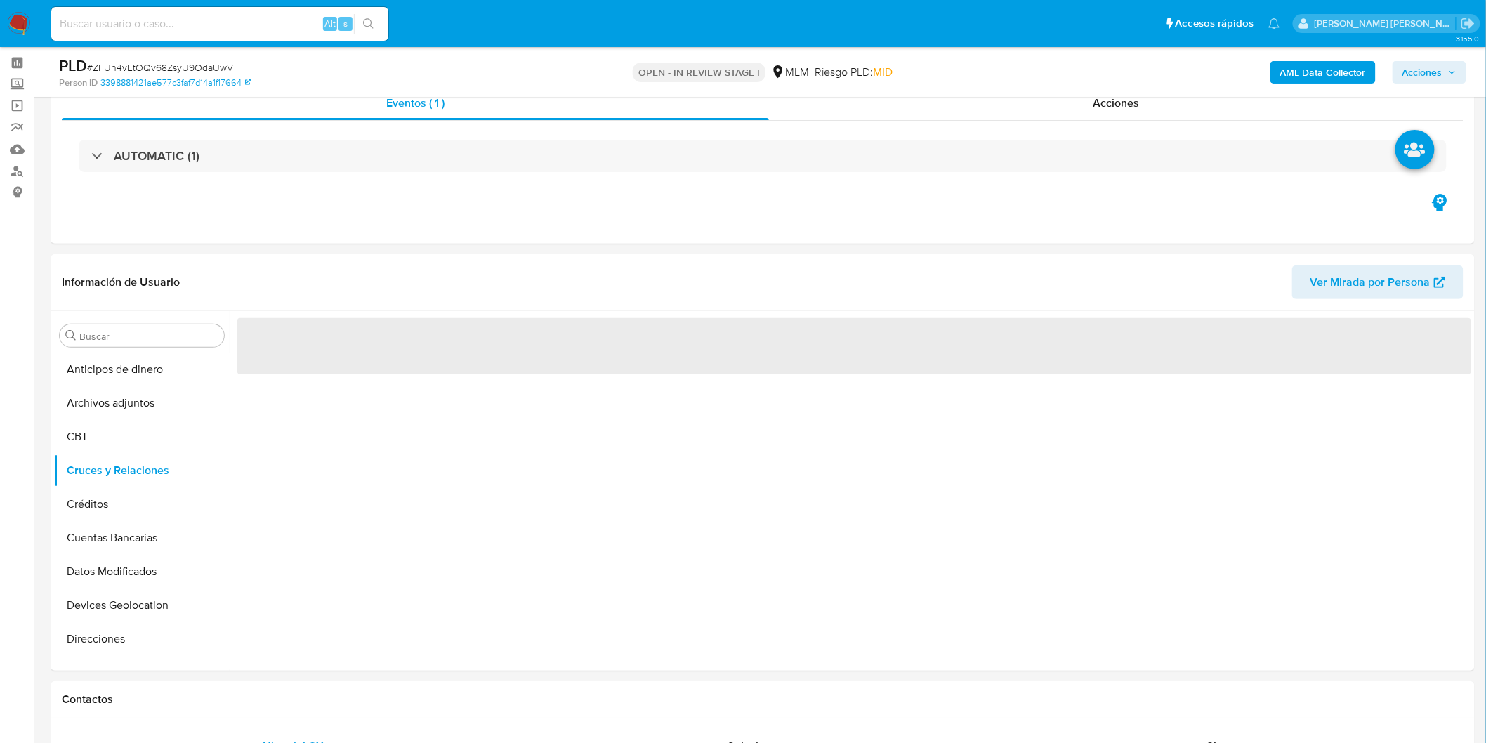
scroll to position [100, 0]
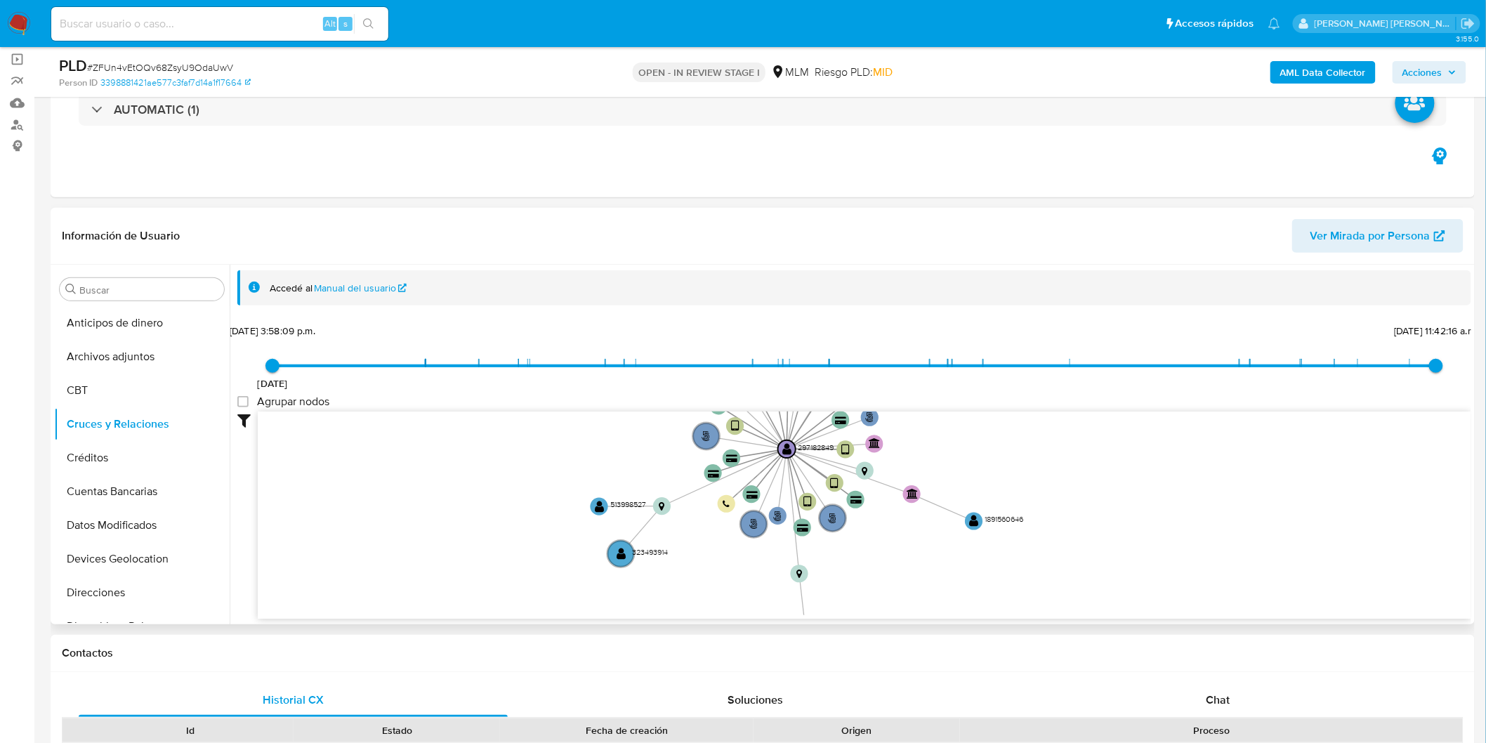
drag, startPoint x: 619, startPoint y: 552, endPoint x: 651, endPoint y: 445, distance: 112.2
click at [651, 445] on icon "user-297182849  297182849 phone-835463eb440f4e1a0619f3f4f166d377  person-3398…" at bounding box center [865, 514] width 1214 height 204
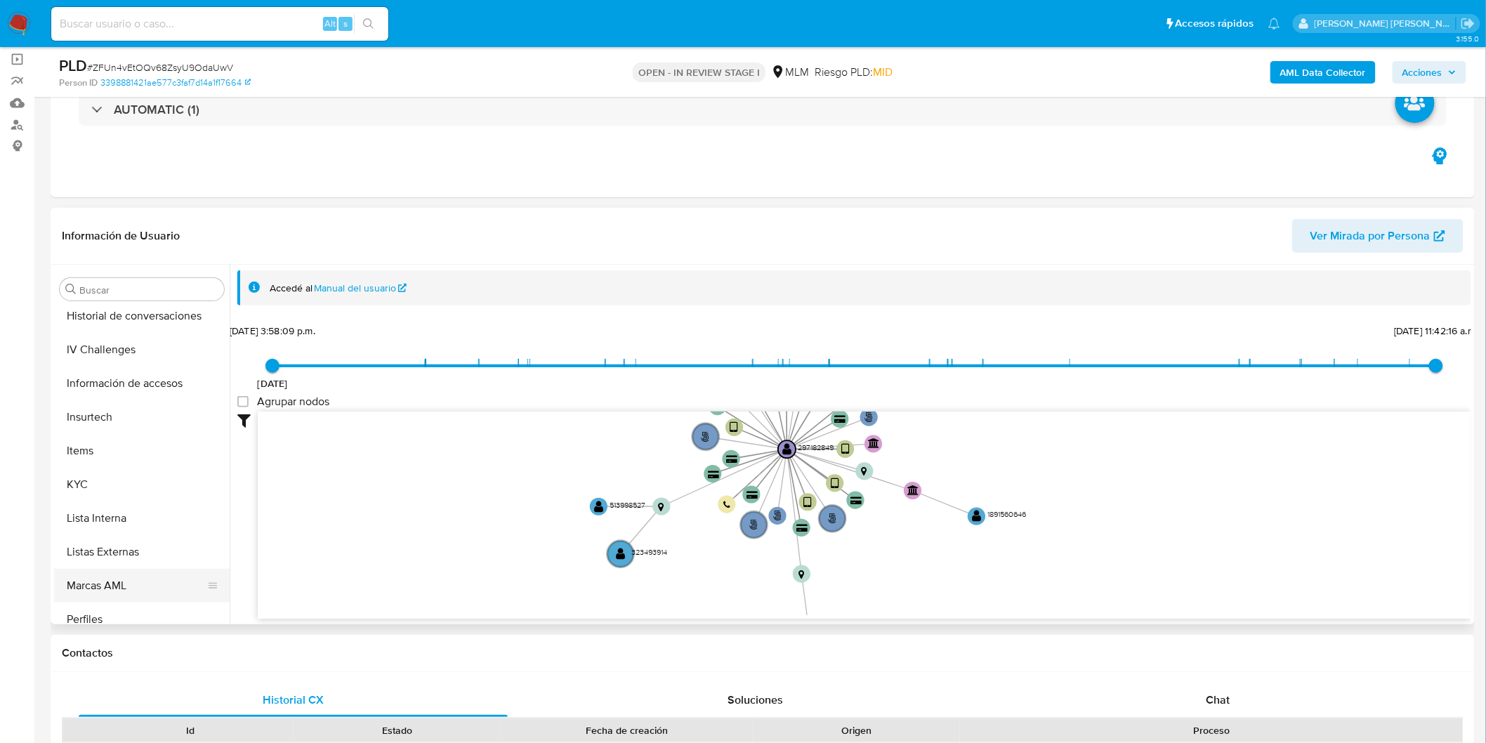
scroll to position [594, 0]
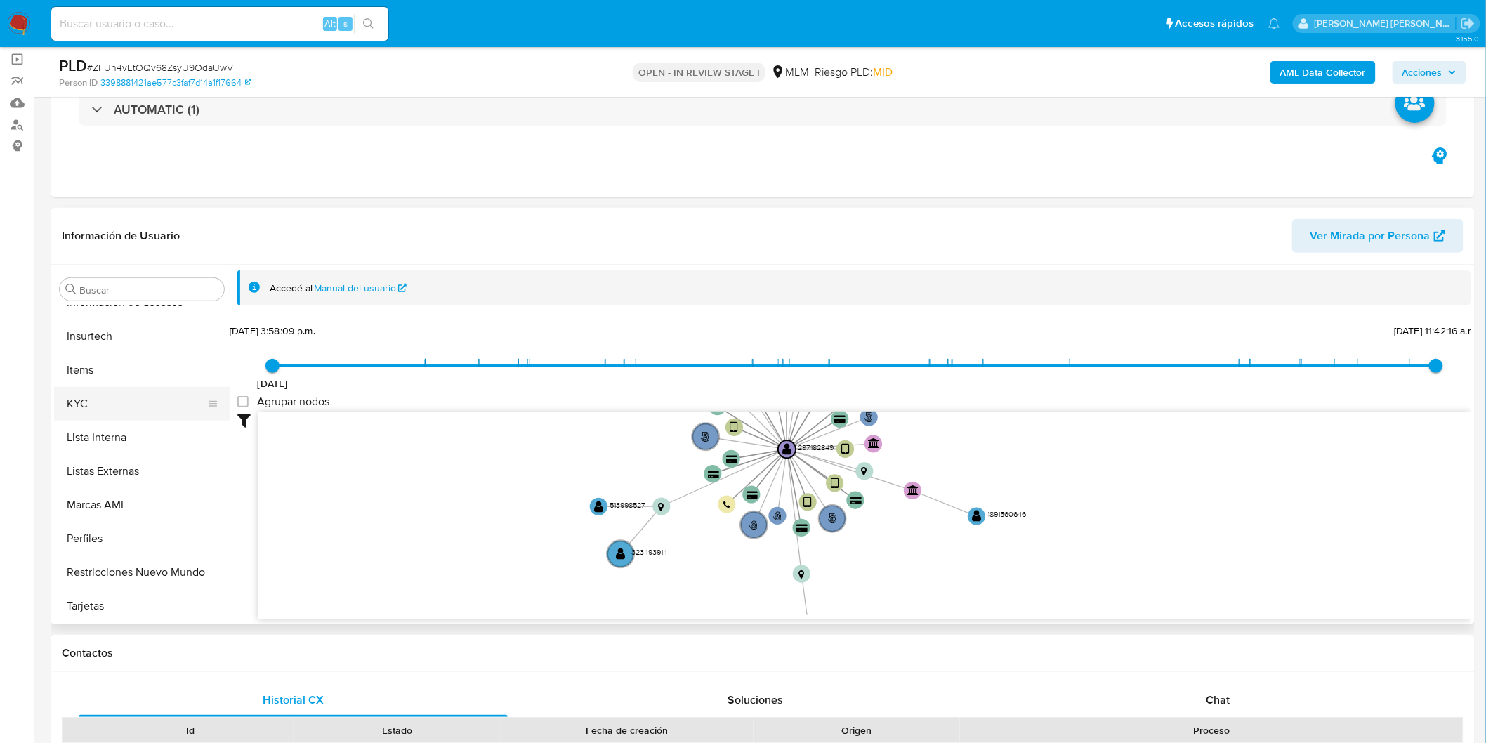
click at [102, 398] on button "KYC" at bounding box center [136, 404] width 164 height 34
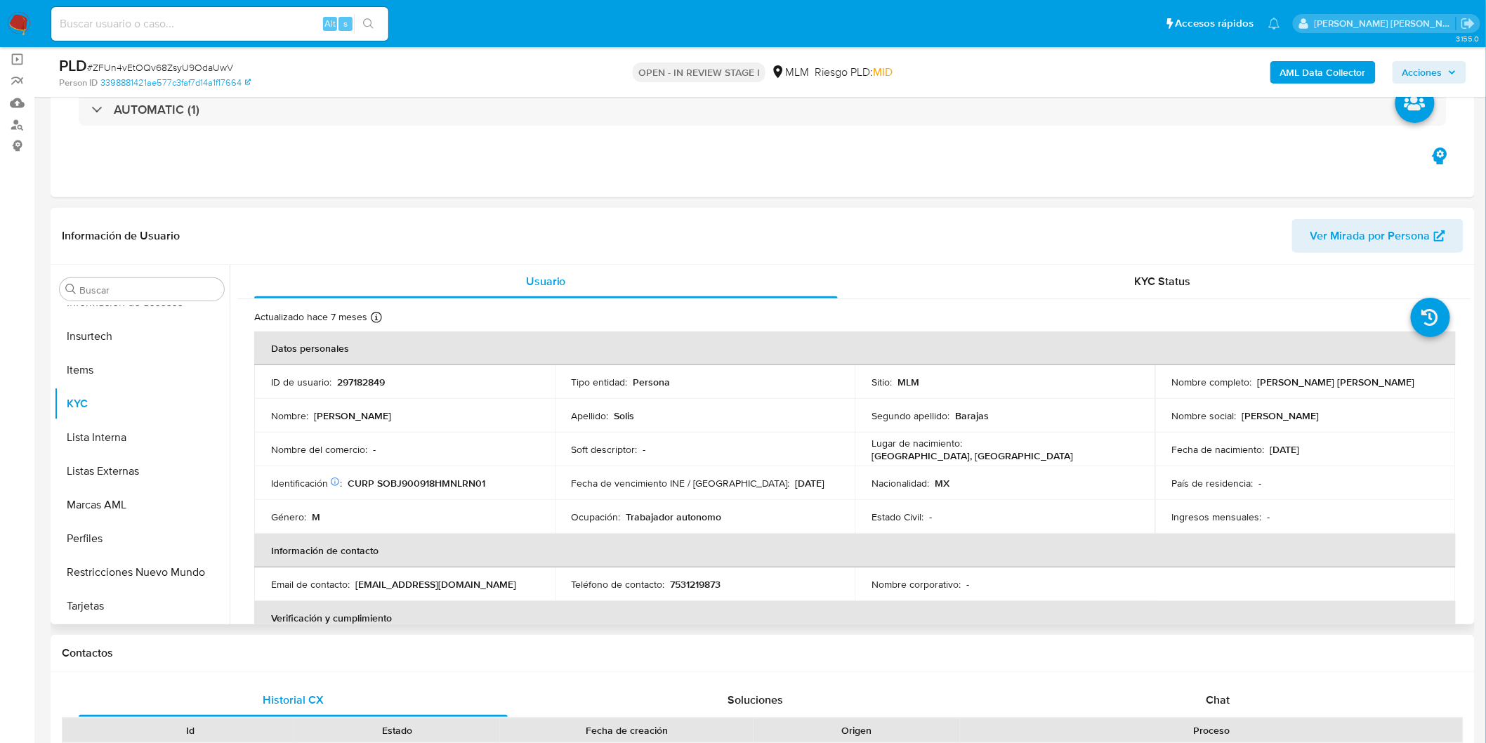
scroll to position [593, 0]
drag, startPoint x: 1373, startPoint y: 381, endPoint x: 1256, endPoint y: 381, distance: 116.6
click at [1256, 381] on div "Nombre completo : Juan Pablo Solis Barajas" at bounding box center [1305, 382] width 267 height 13
click at [1368, 370] on td "Nombre completo : Juan Pablo Solis Barajas" at bounding box center [1306, 382] width 301 height 34
drag, startPoint x: 1368, startPoint y: 381, endPoint x: 1251, endPoint y: 384, distance: 116.6
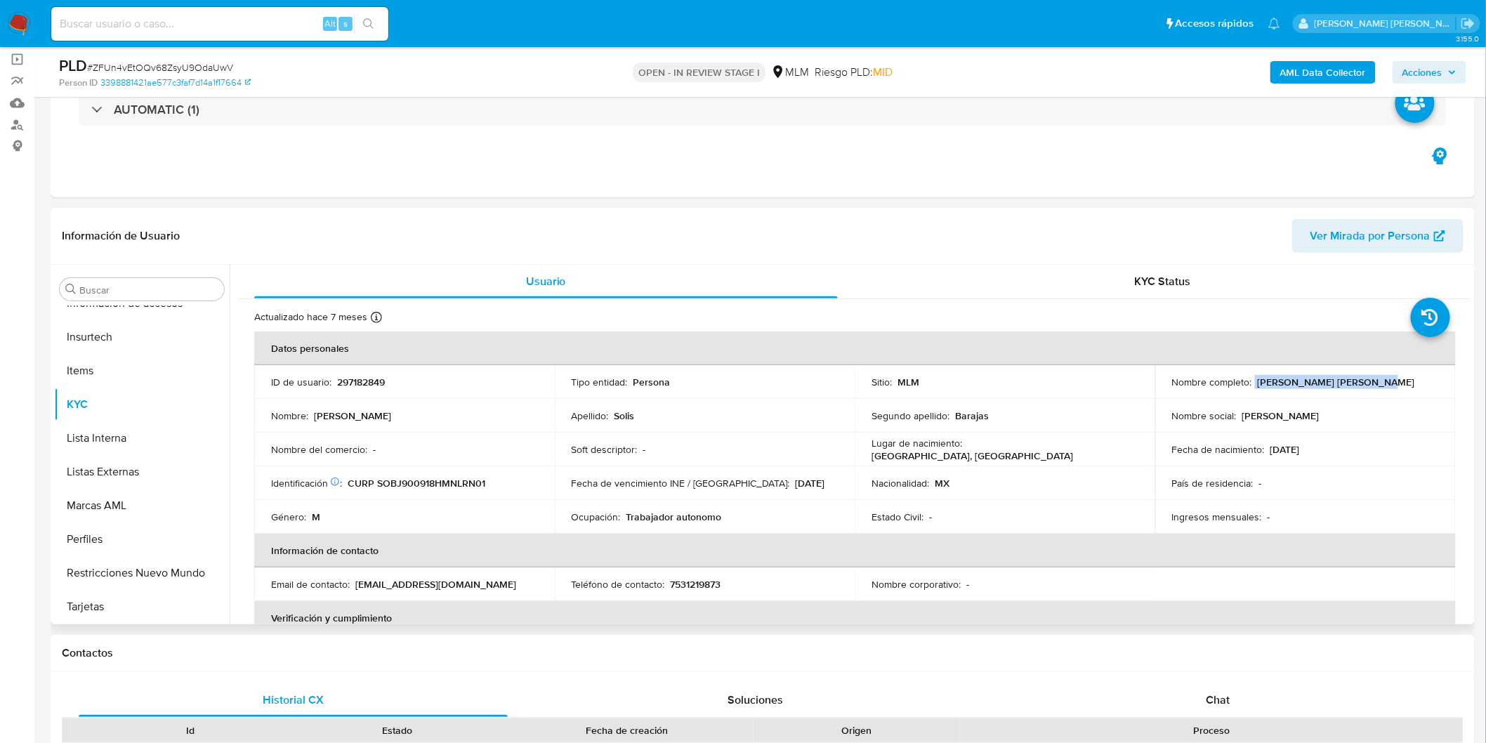
click at [1251, 384] on div "Nombre completo : Juan Pablo Solis Barajas" at bounding box center [1305, 382] width 267 height 13
copy div "Juan Pablo Solis Barajas"
click at [518, 454] on div "Nombre del comercio : -" at bounding box center [404, 449] width 267 height 13
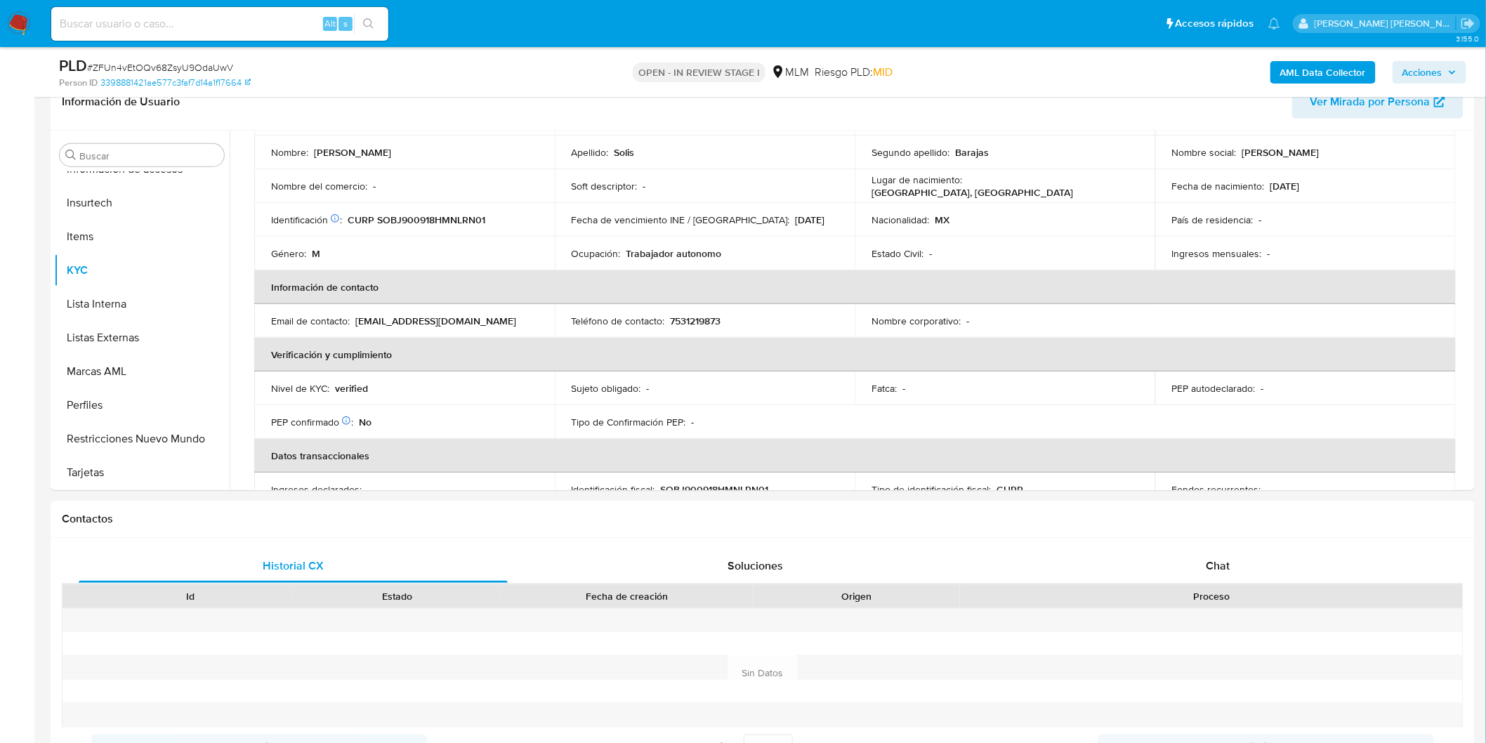
scroll to position [0, 0]
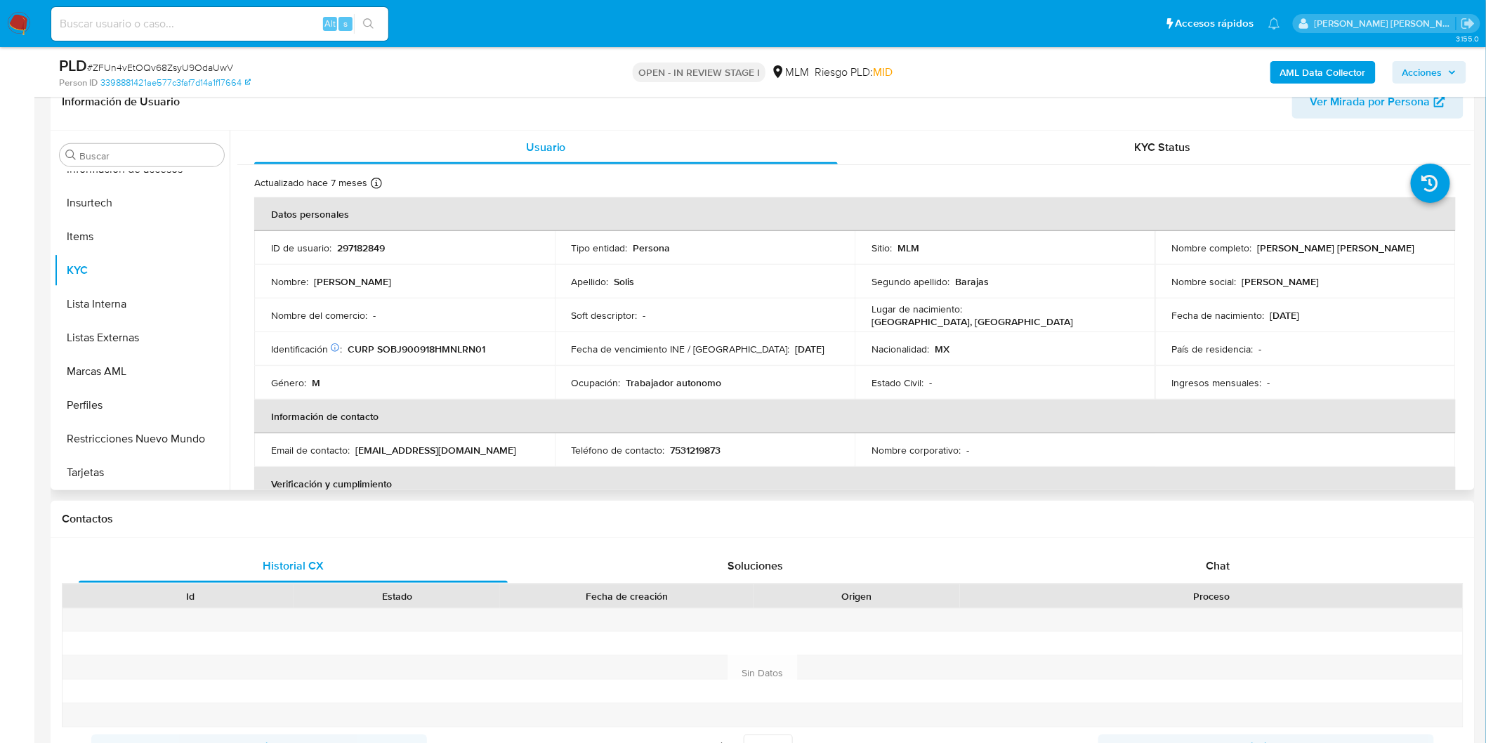
drag, startPoint x: 1193, startPoint y: 561, endPoint x: 1353, endPoint y: 381, distance: 240.3
click at [1191, 561] on div "Chat" at bounding box center [1218, 566] width 429 height 34
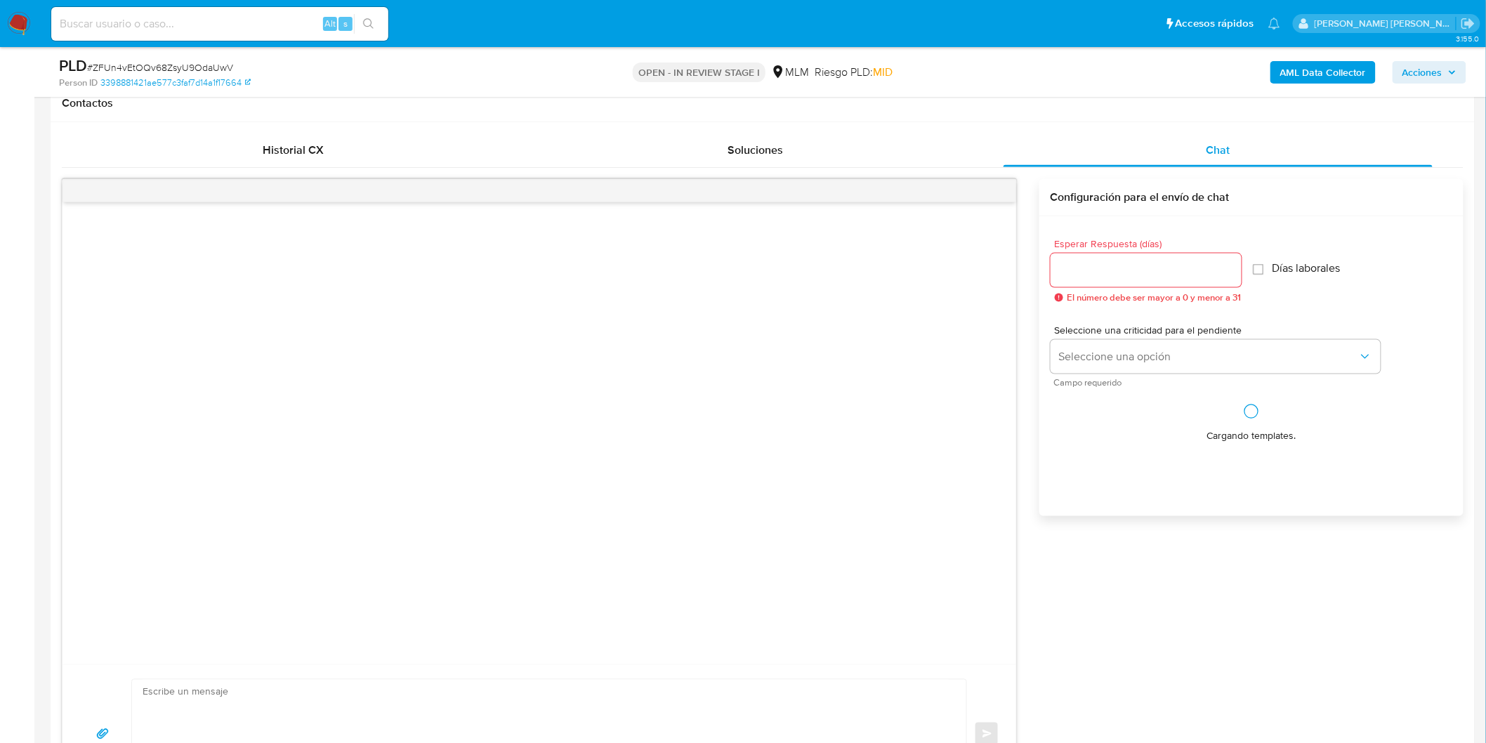
scroll to position [682, 0]
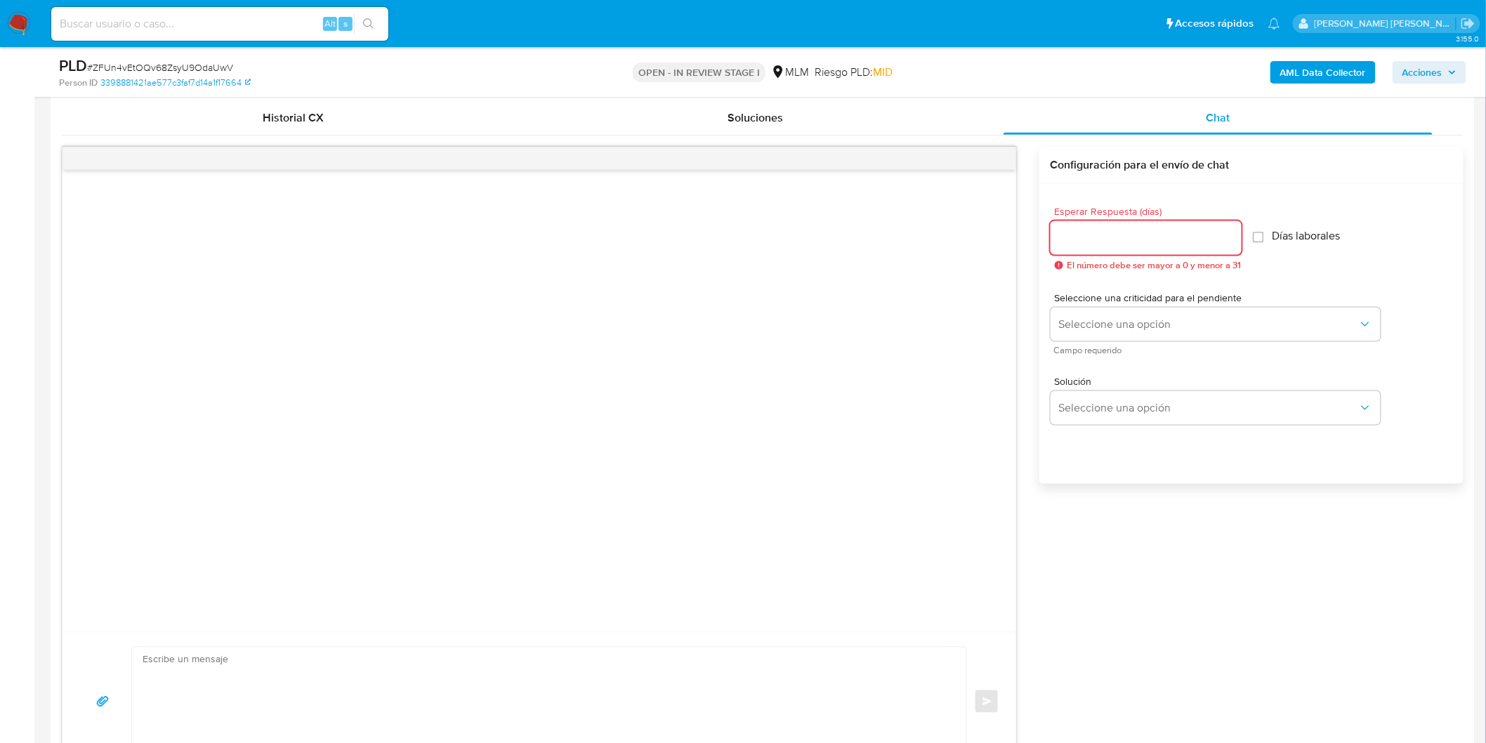
click at [1113, 246] on input "Esperar Respuesta (días)" at bounding box center [1146, 238] width 191 height 18
type input "5"
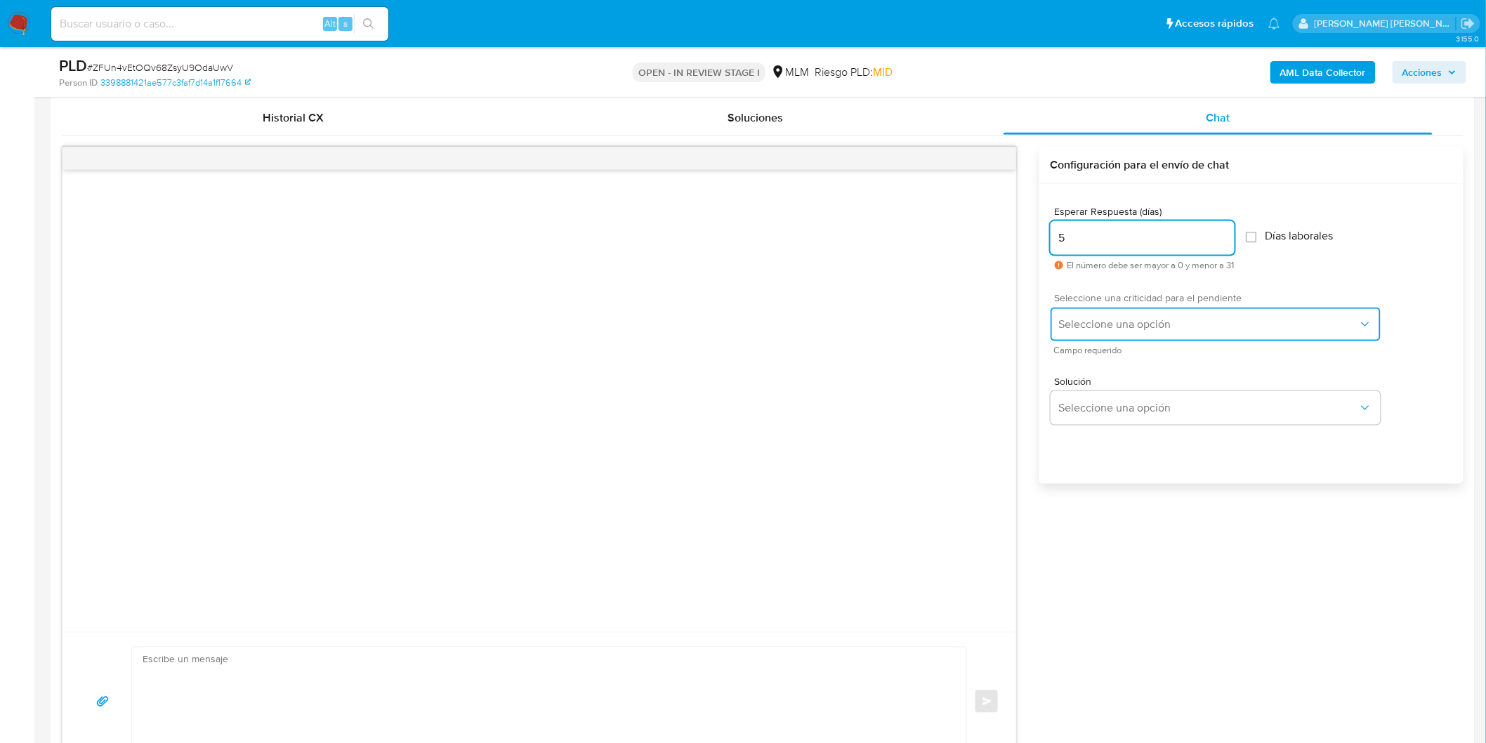
click at [1137, 318] on span "Seleccione una opción" at bounding box center [1208, 325] width 299 height 14
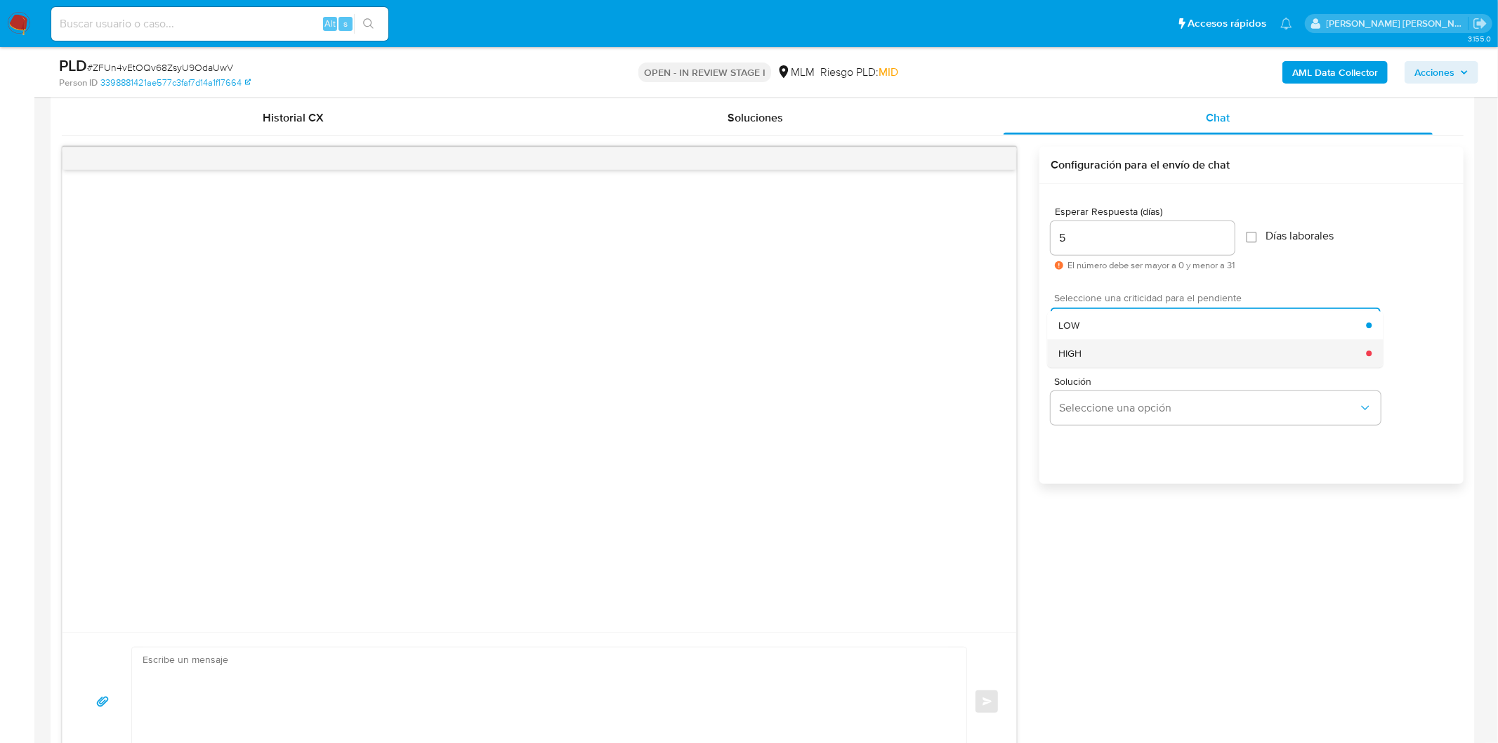
click at [1136, 346] on div "HIGH" at bounding box center [1213, 353] width 308 height 28
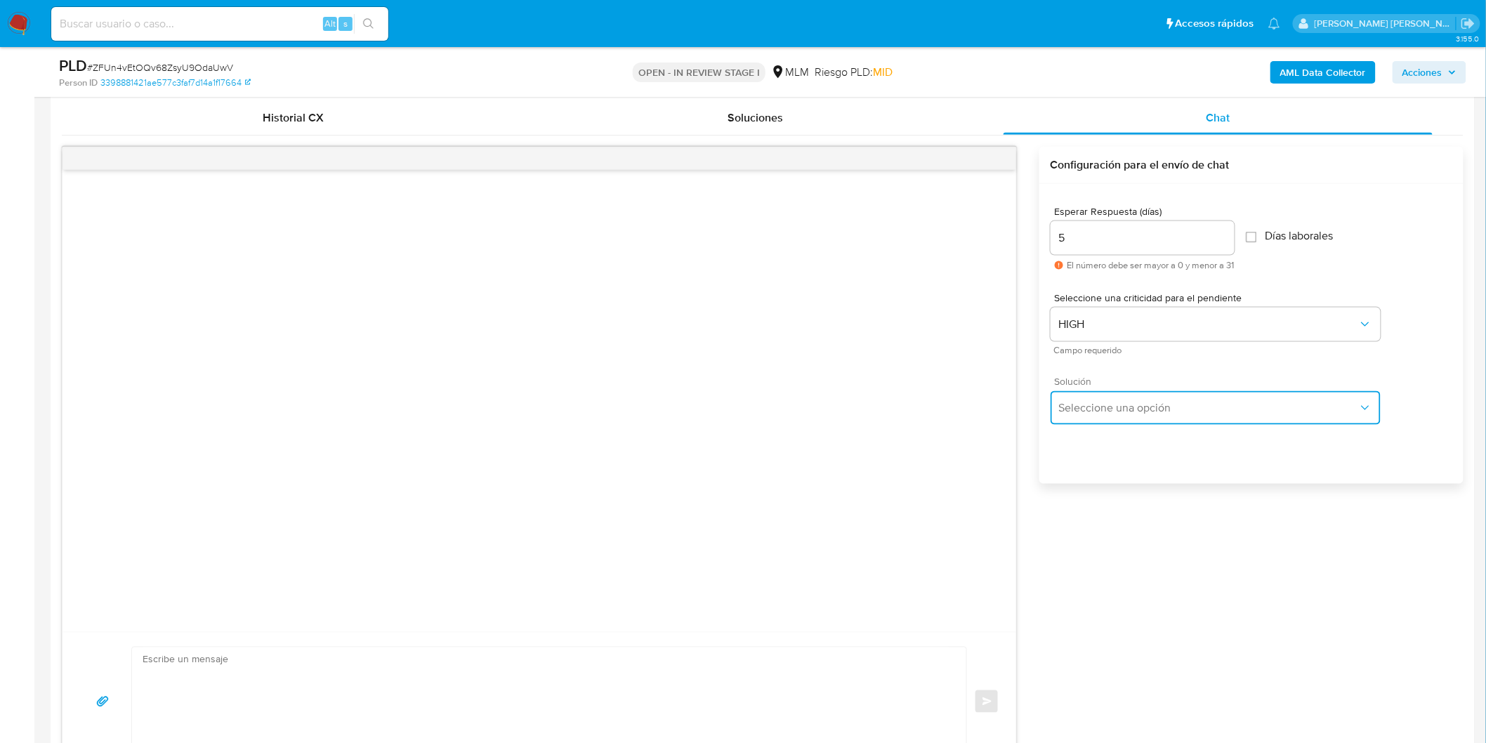
click at [1117, 401] on span "Seleccione una opción" at bounding box center [1208, 408] width 299 height 14
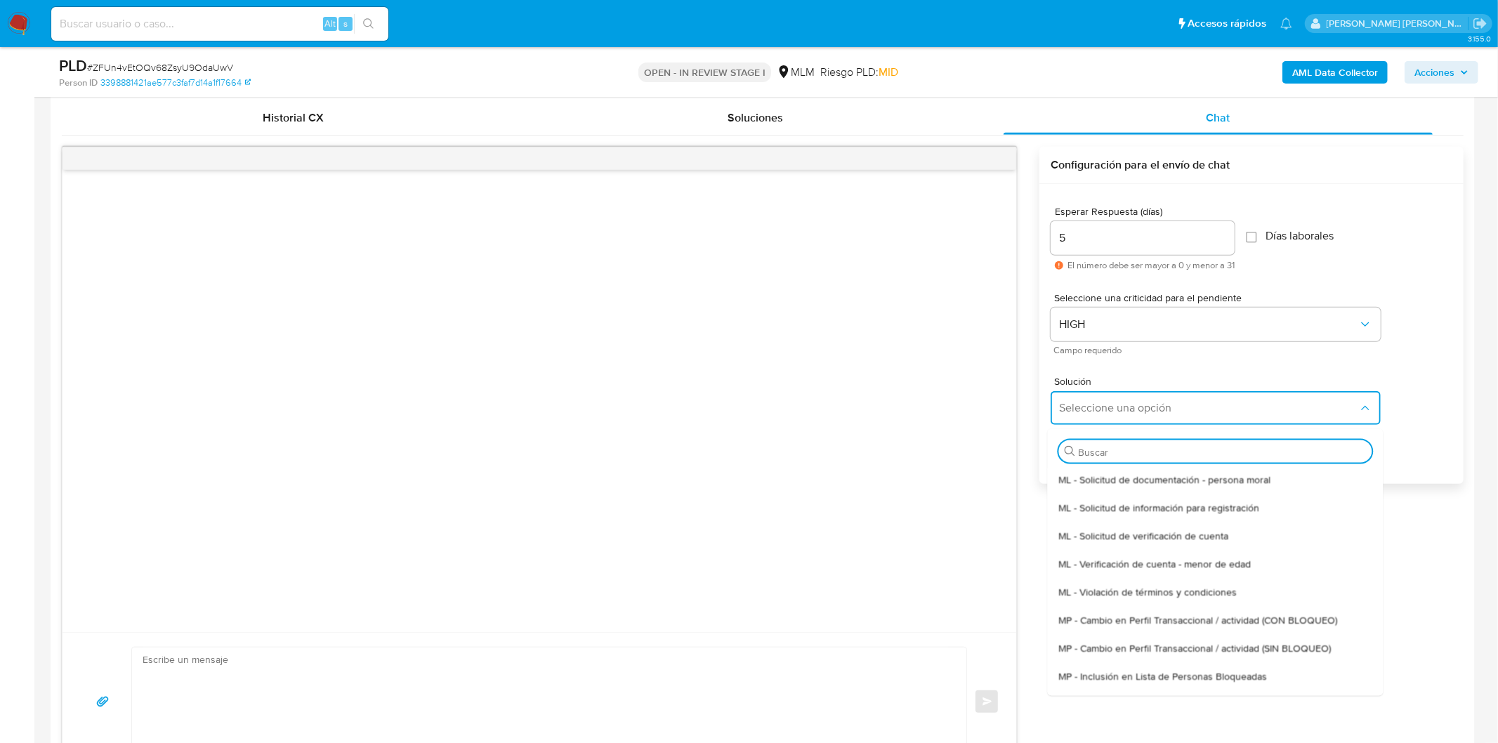
drag, startPoint x: 1163, startPoint y: 539, endPoint x: 1071, endPoint y: 581, distance: 100.9
click at [1163, 539] on span "ML - Solicitud de verificación de cuenta" at bounding box center [1144, 535] width 170 height 13
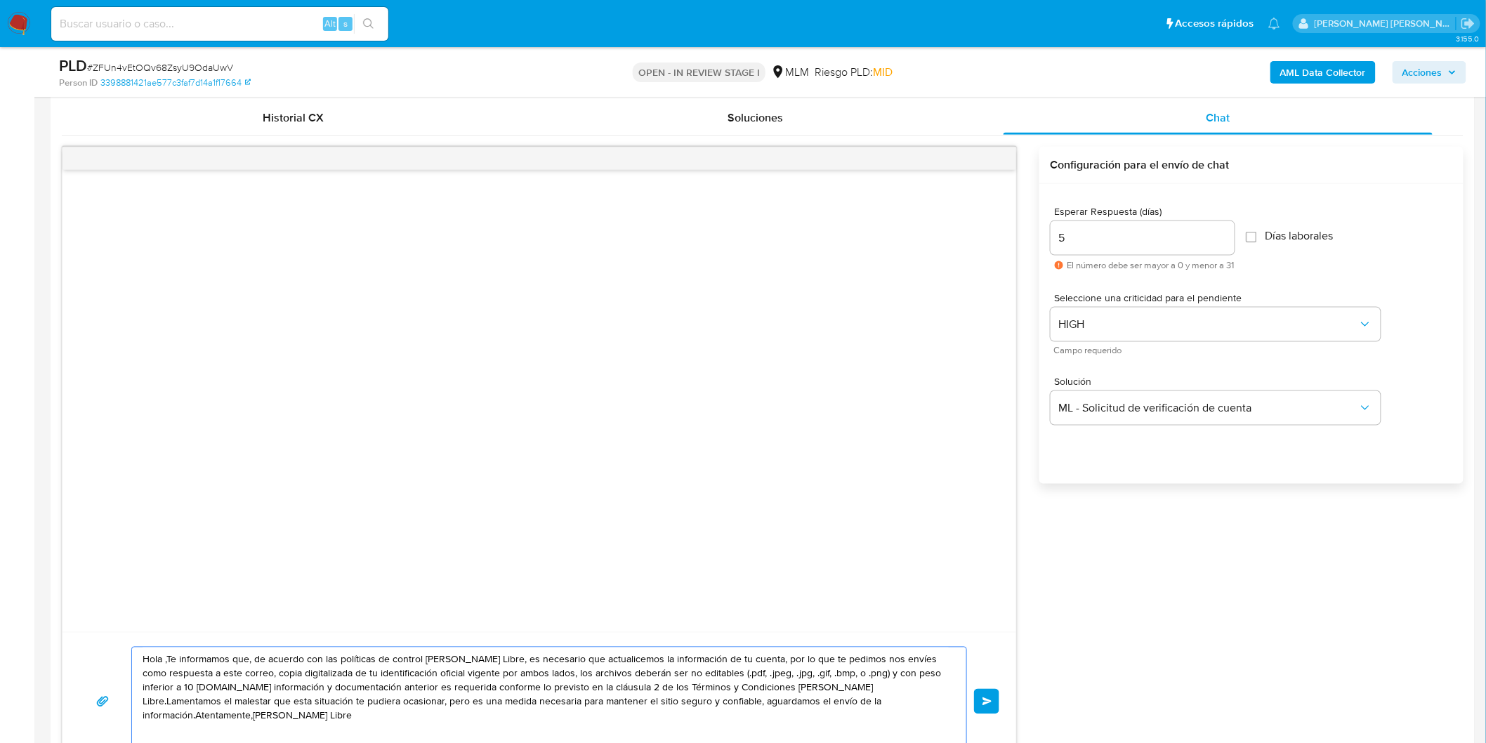
drag, startPoint x: 889, startPoint y: 701, endPoint x: 133, endPoint y: 599, distance: 762.7
click at [133, 599] on div "Hola ,Te informamos que, de acuerdo con las políticas de control [PERSON_NAME] …" at bounding box center [539, 459] width 955 height 624
paste textarea "Estimado Juan Pablo Solis Barajas. Te comunicamos que se ha identificado un cam…"
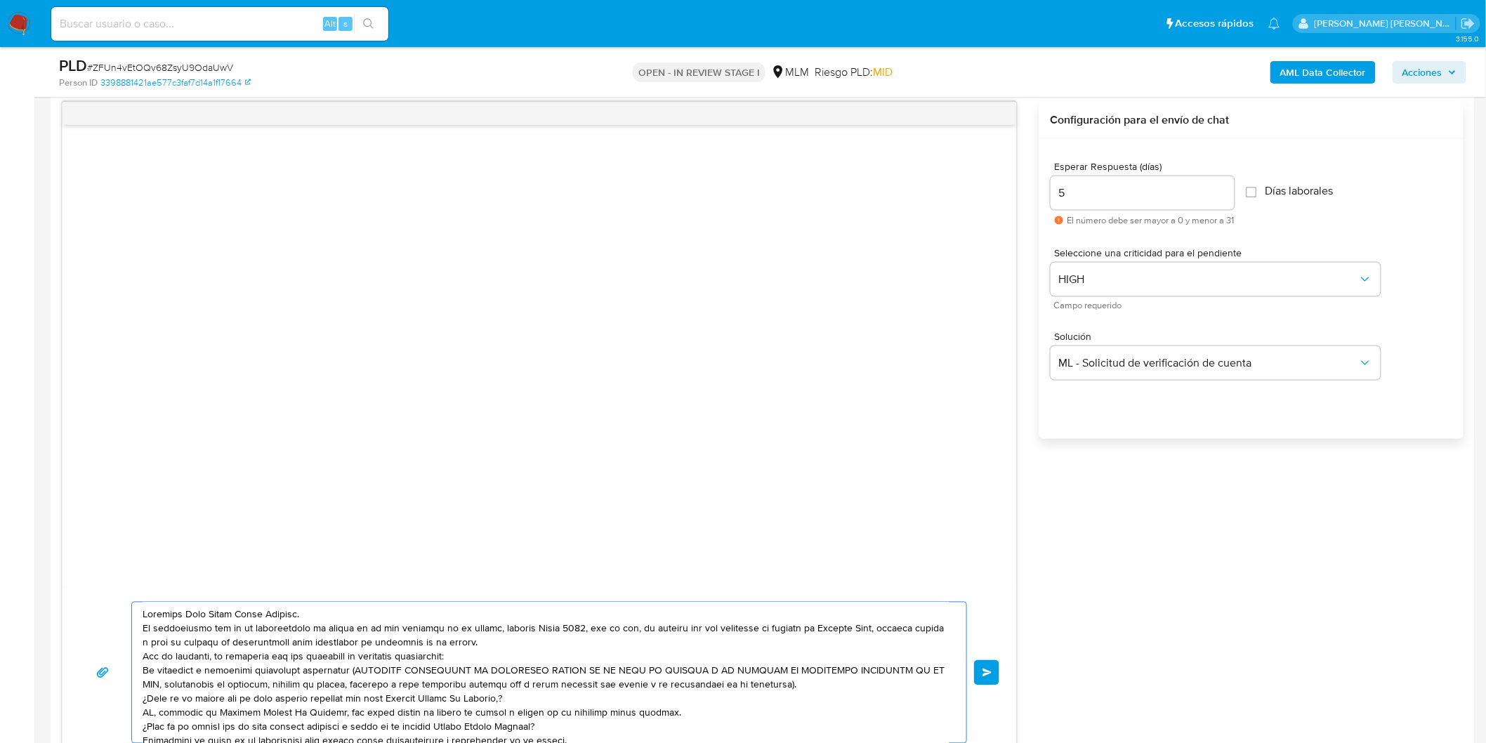
scroll to position [47, 0]
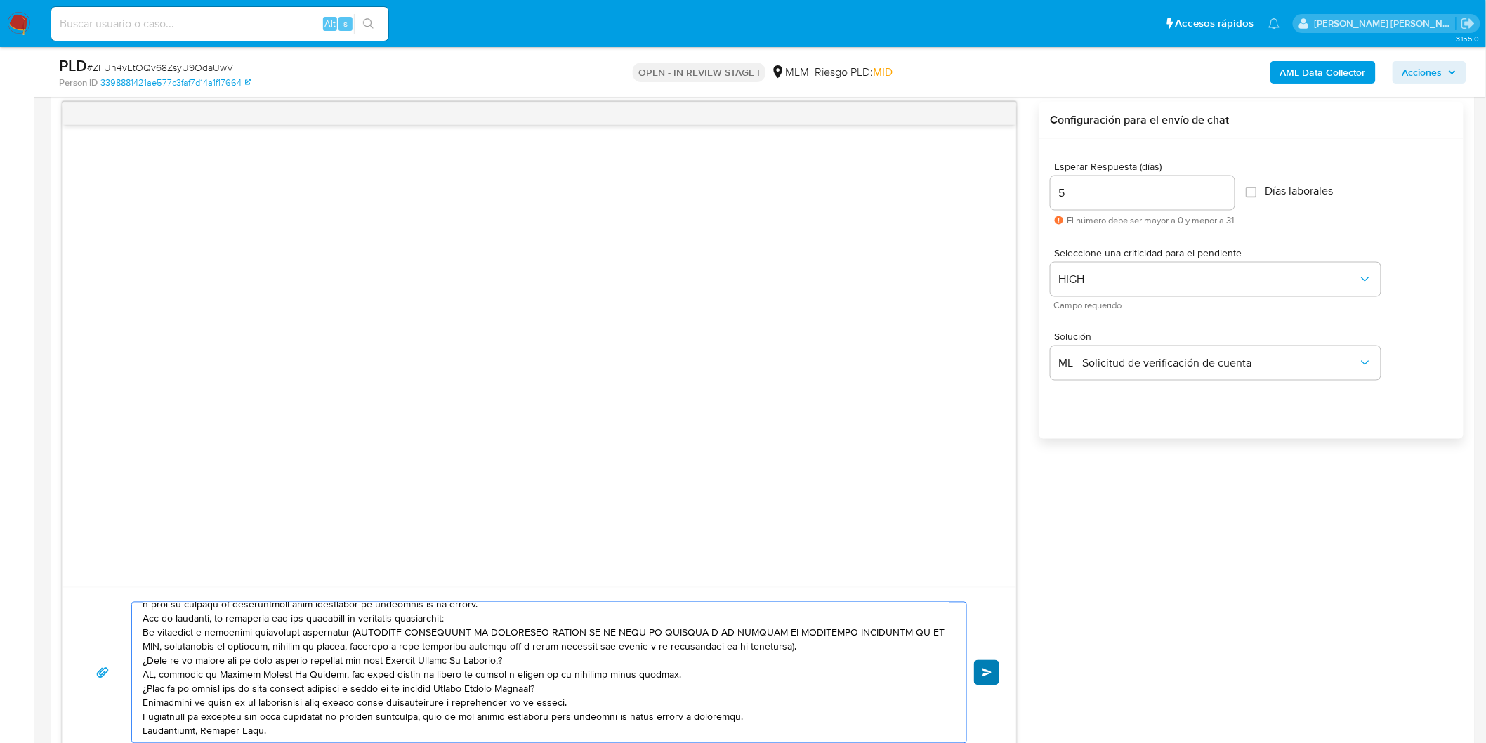
type textarea "Estimado Juan Pablo Solis Barajas. Te comunicamos que se ha identificado un cam…"
click at [985, 674] on span "Enviar" at bounding box center [988, 673] width 10 height 8
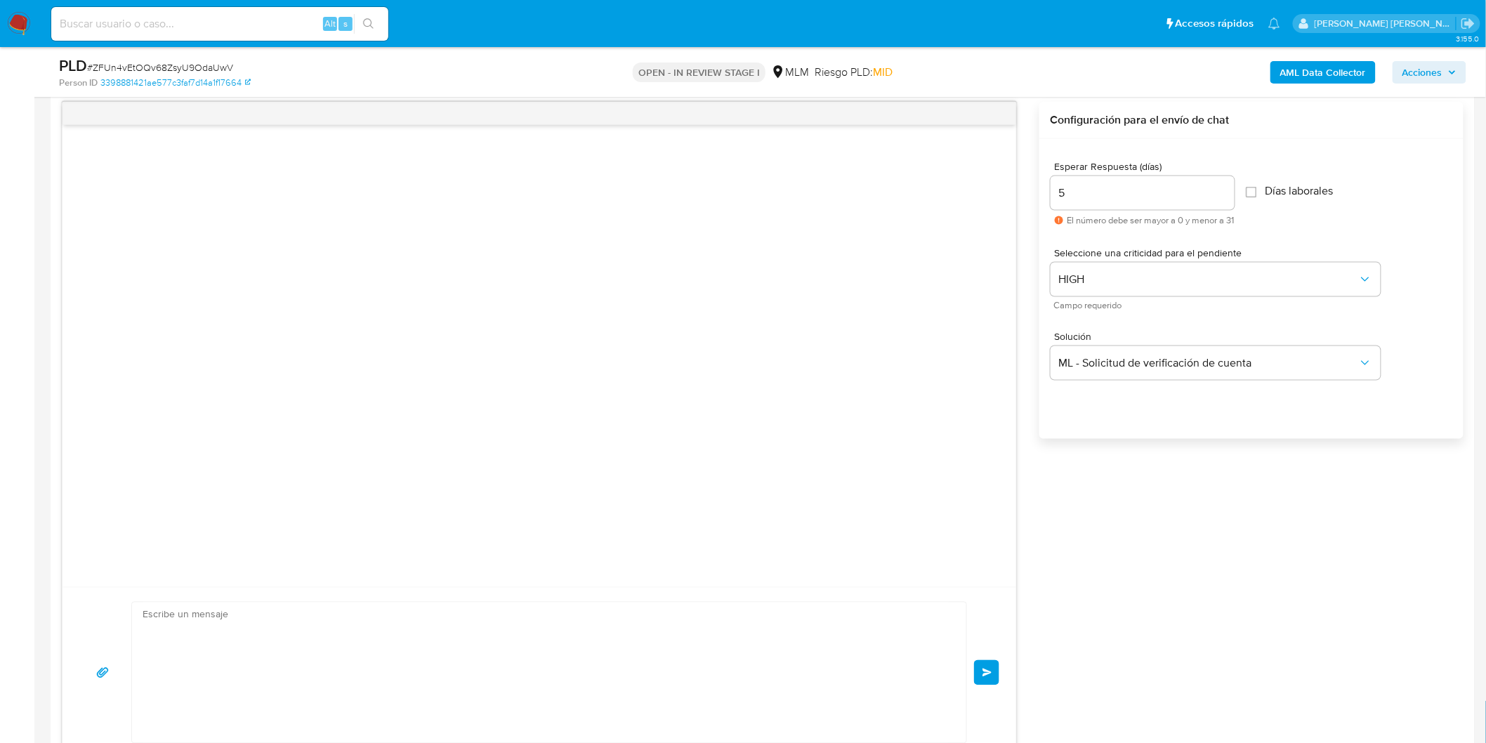
scroll to position [0, 0]
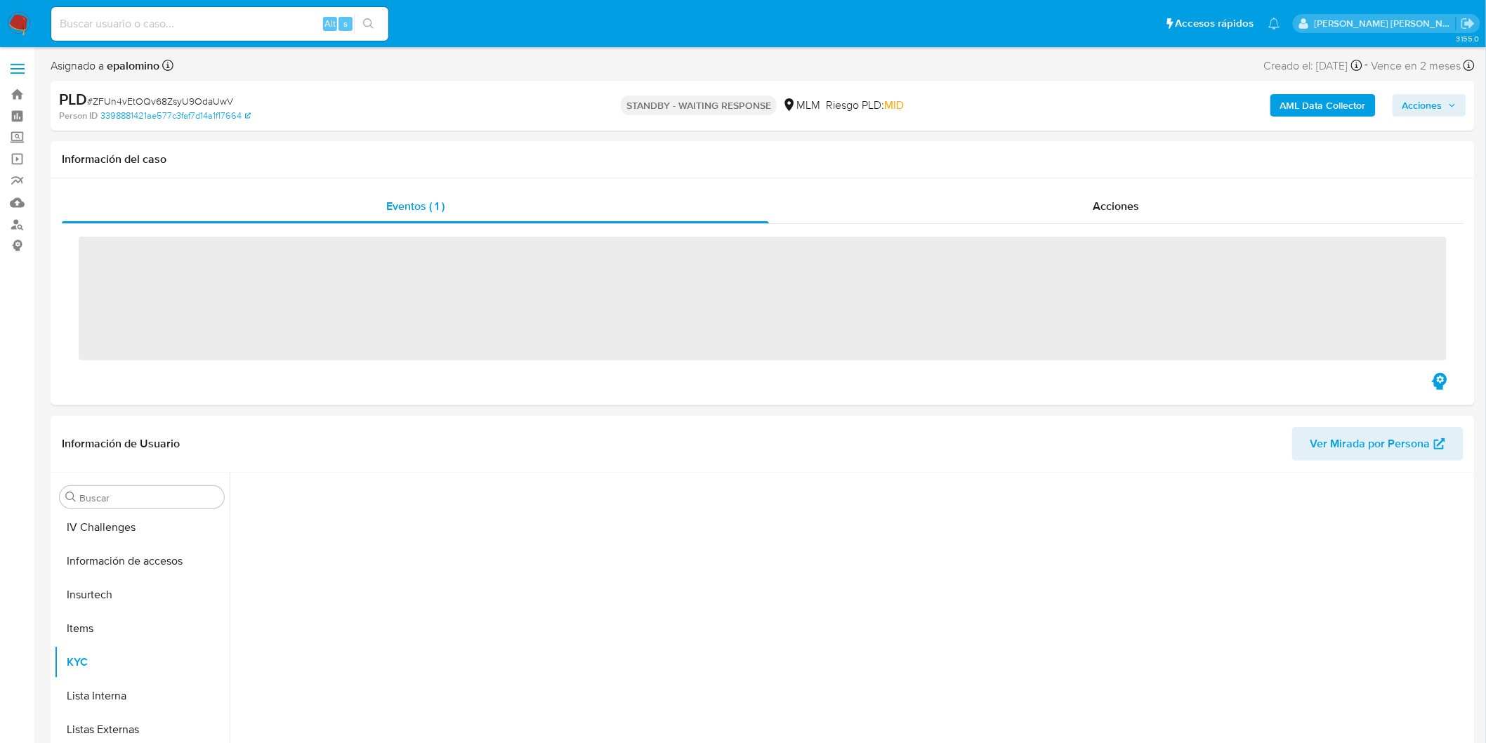
scroll to position [593, 0]
click at [216, 96] on span "# ZFUn4vEtOQv68ZsyU9OdaUwV" at bounding box center [160, 101] width 146 height 14
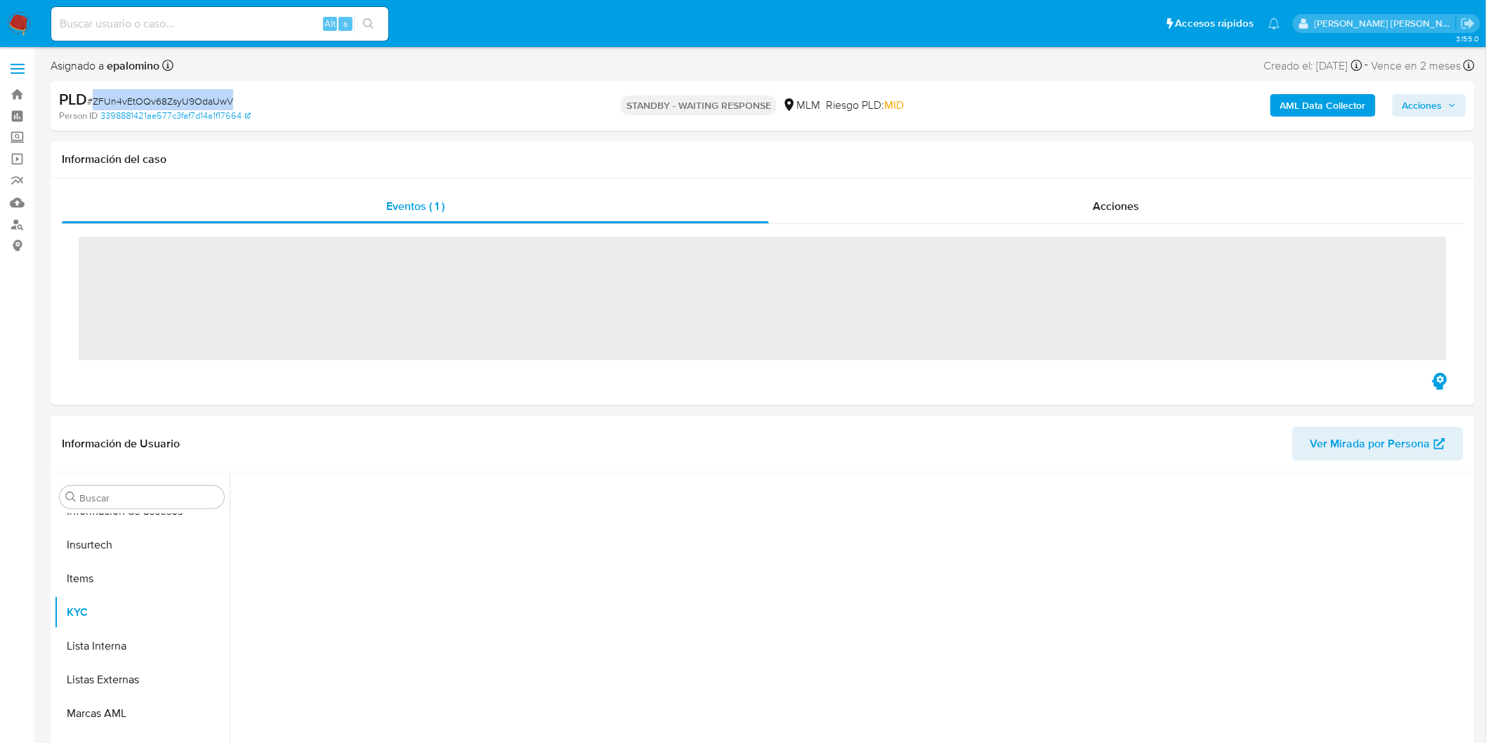
click at [216, 96] on span "# ZFUn4vEtOQv68ZsyU9OdaUwV" at bounding box center [160, 101] width 146 height 14
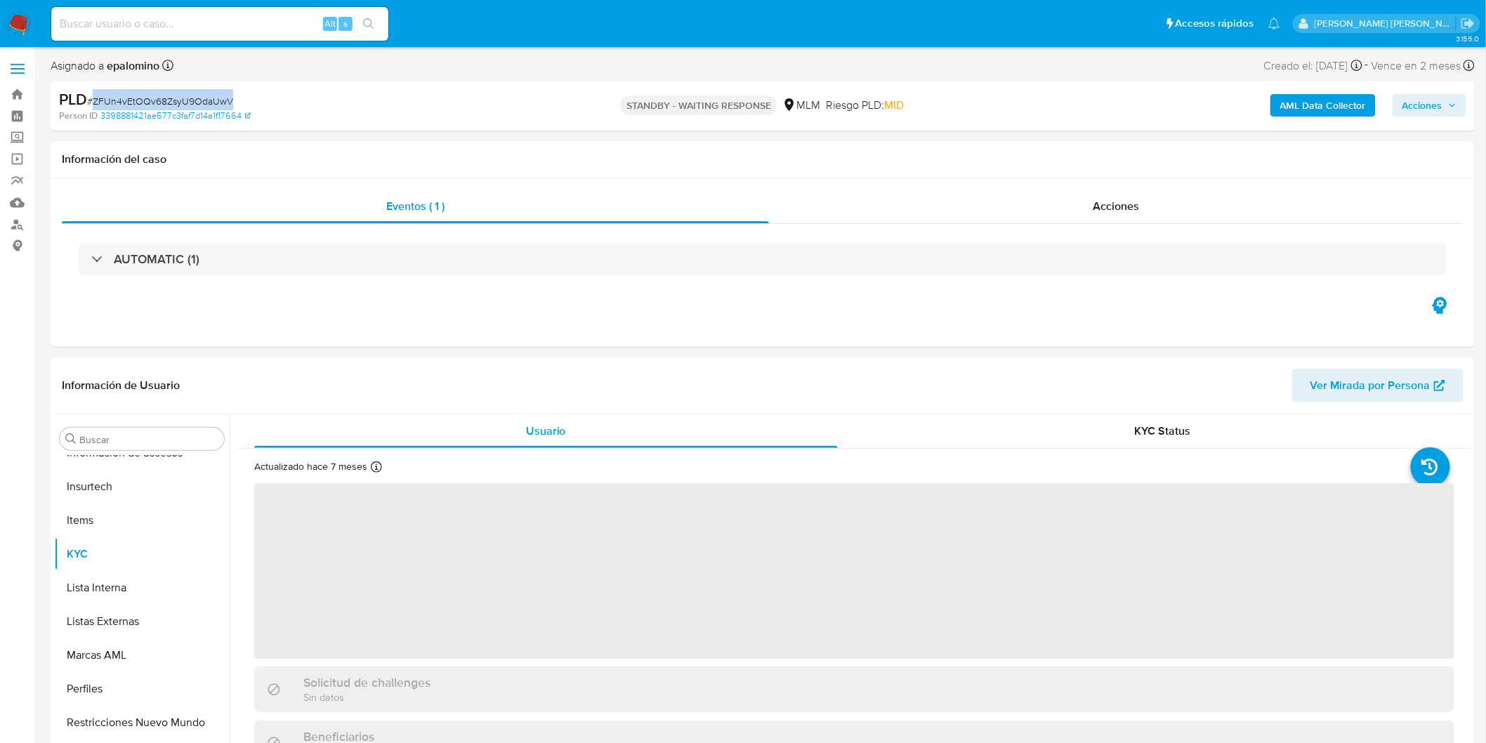
copy span "ZFUn4vEtOQv68ZsyU9OdaUwV"
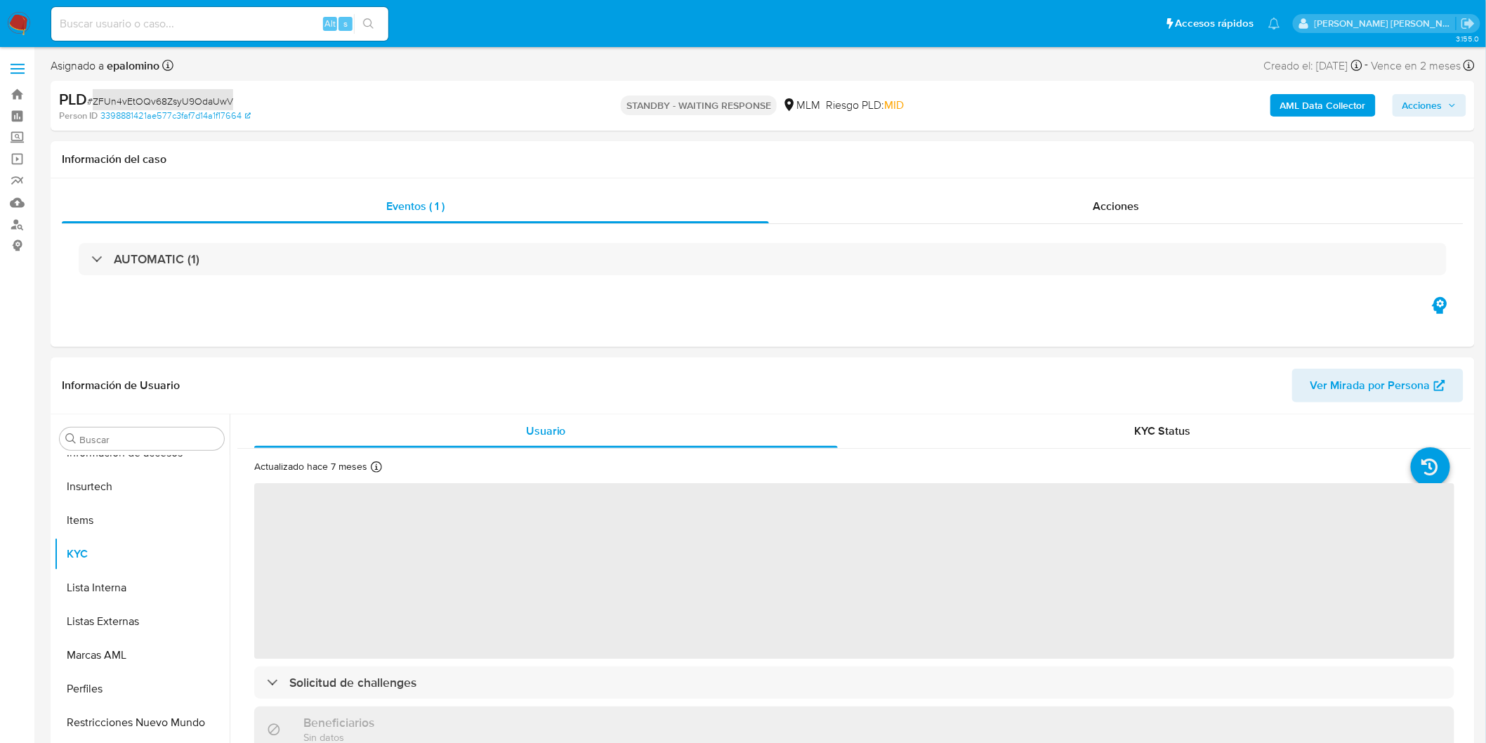
select select "10"
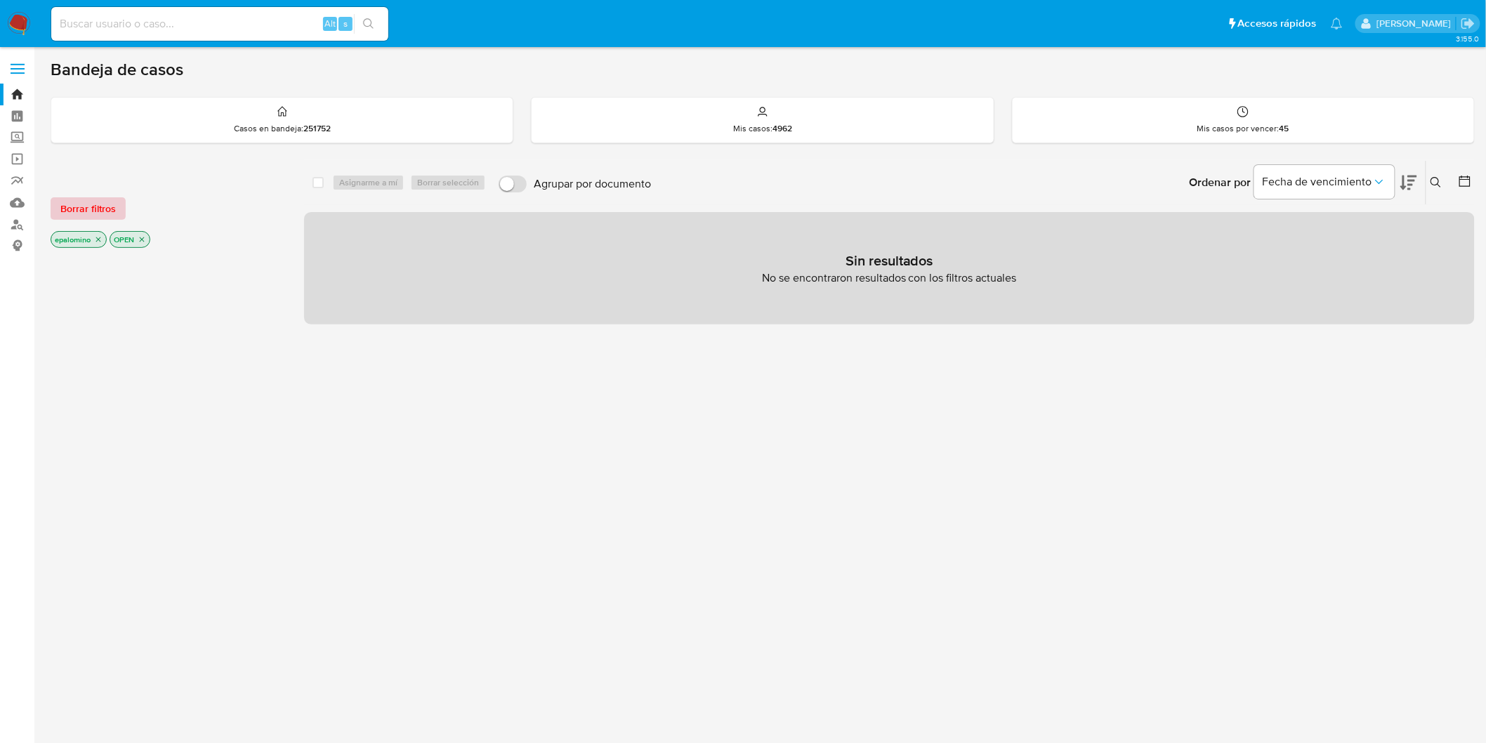
click at [89, 200] on span "Borrar filtros" at bounding box center [87, 209] width 55 height 20
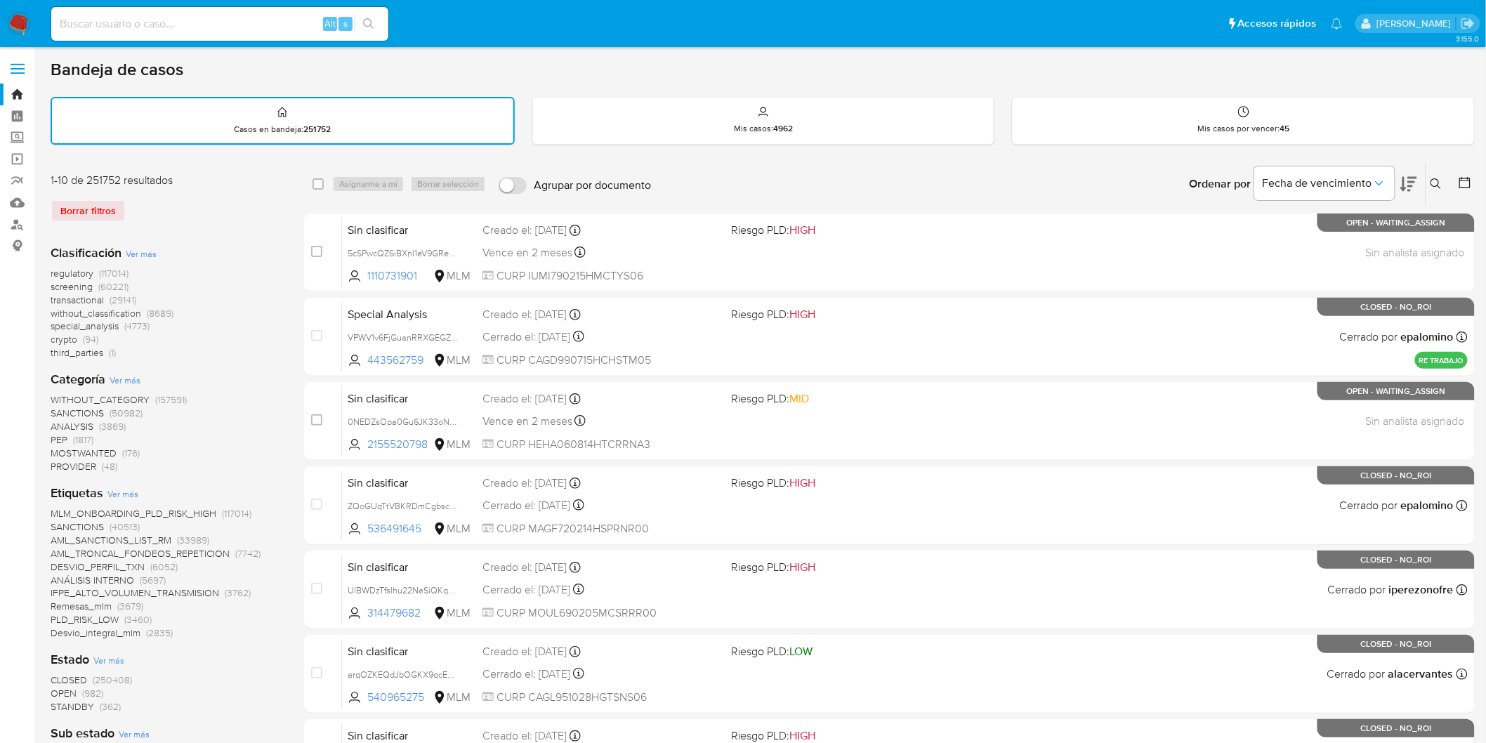
click at [1428, 181] on button at bounding box center [1438, 184] width 23 height 17
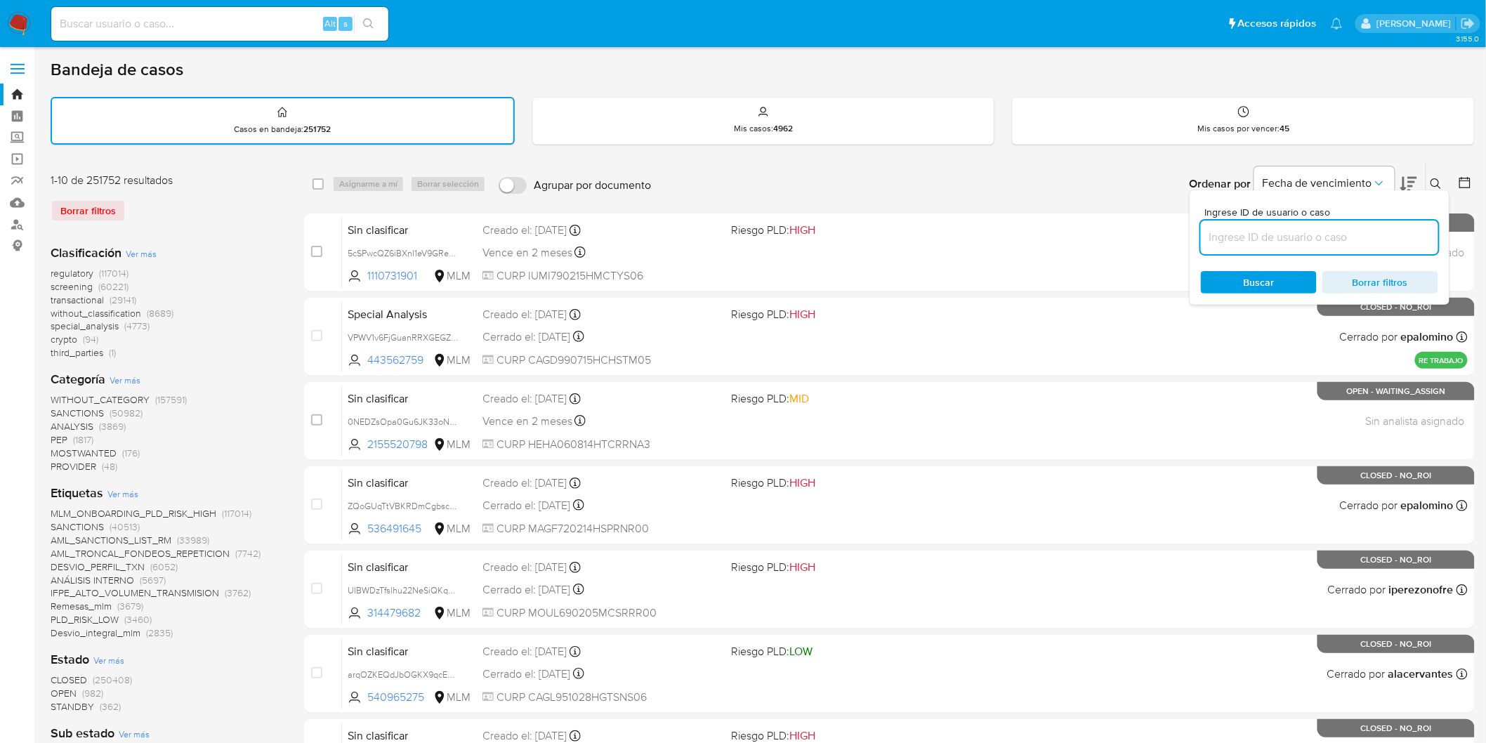
click at [1284, 233] on input at bounding box center [1319, 237] width 237 height 18
type input "612194577"
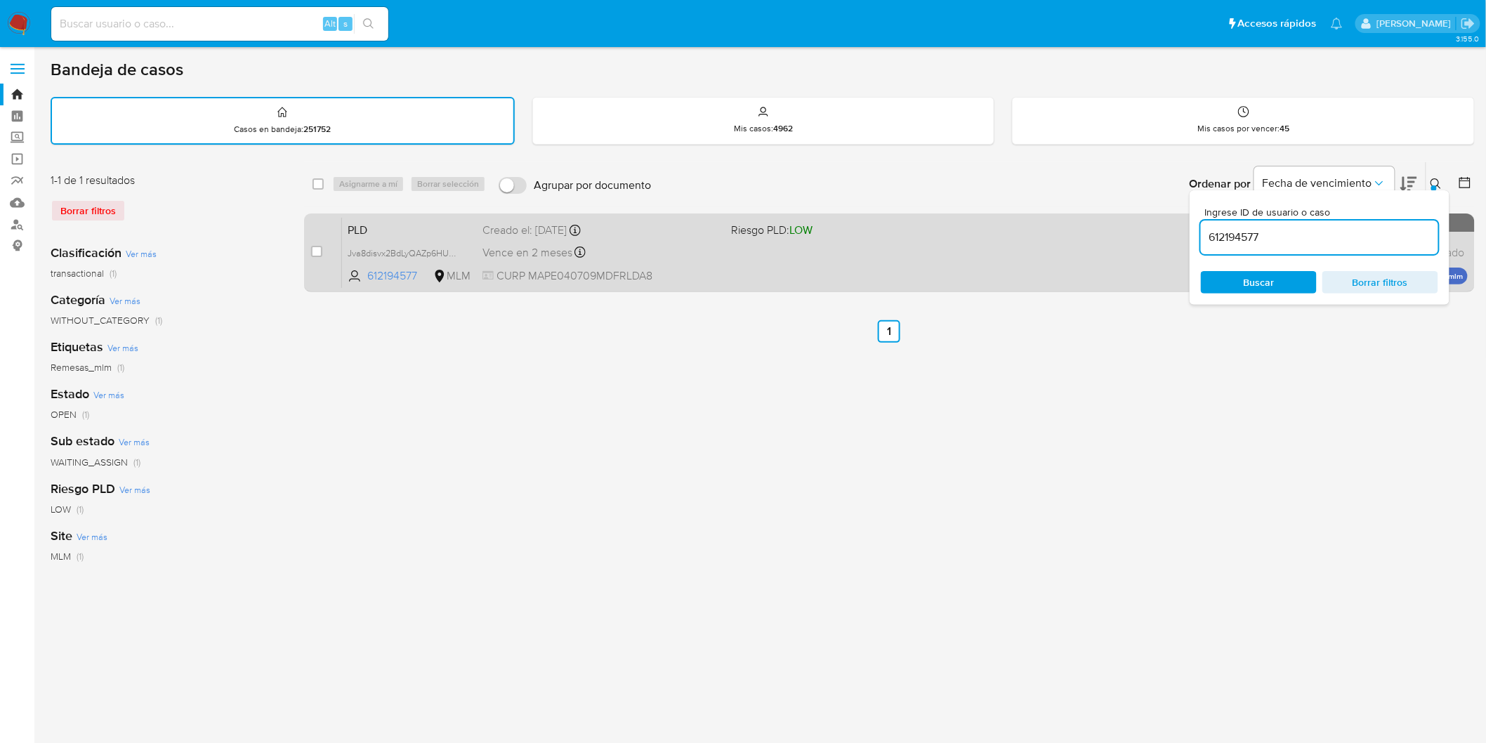
drag, startPoint x: 1434, startPoint y: 178, endPoint x: 1030, endPoint y: 211, distance: 404.6
click at [1434, 178] on icon at bounding box center [1436, 183] width 11 height 11
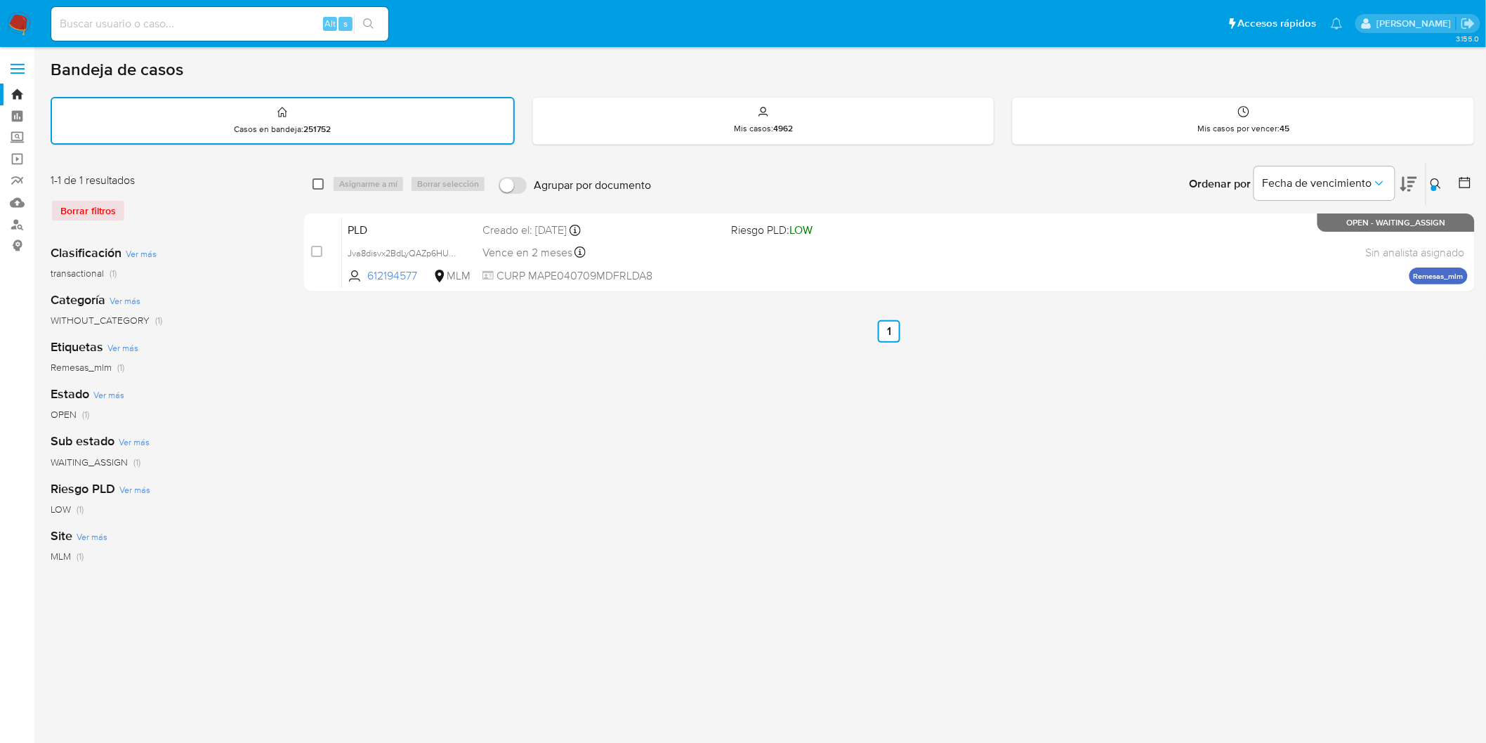
click at [321, 183] on input "checkbox" at bounding box center [318, 183] width 11 height 11
checkbox input "true"
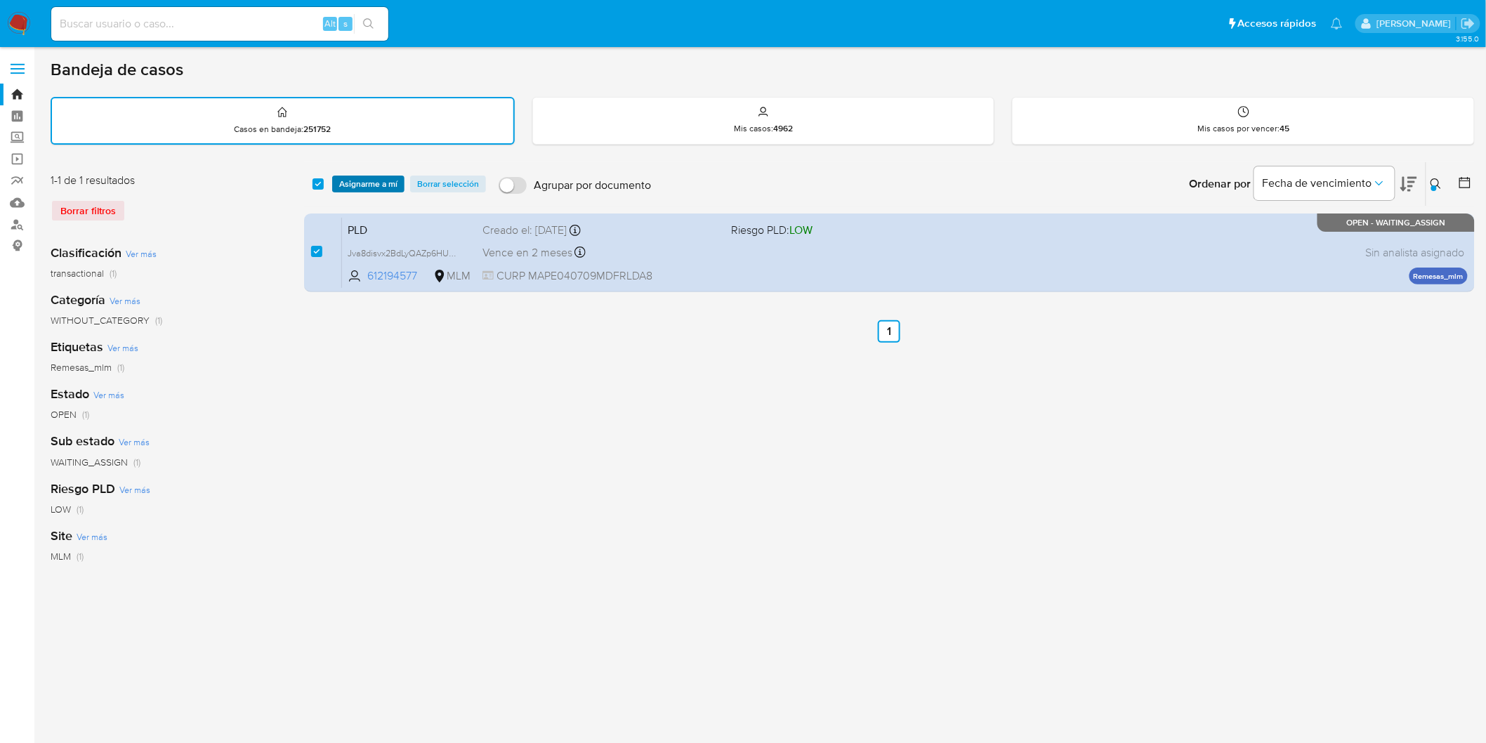
click at [354, 183] on span "Asignarme a mí" at bounding box center [368, 184] width 58 height 14
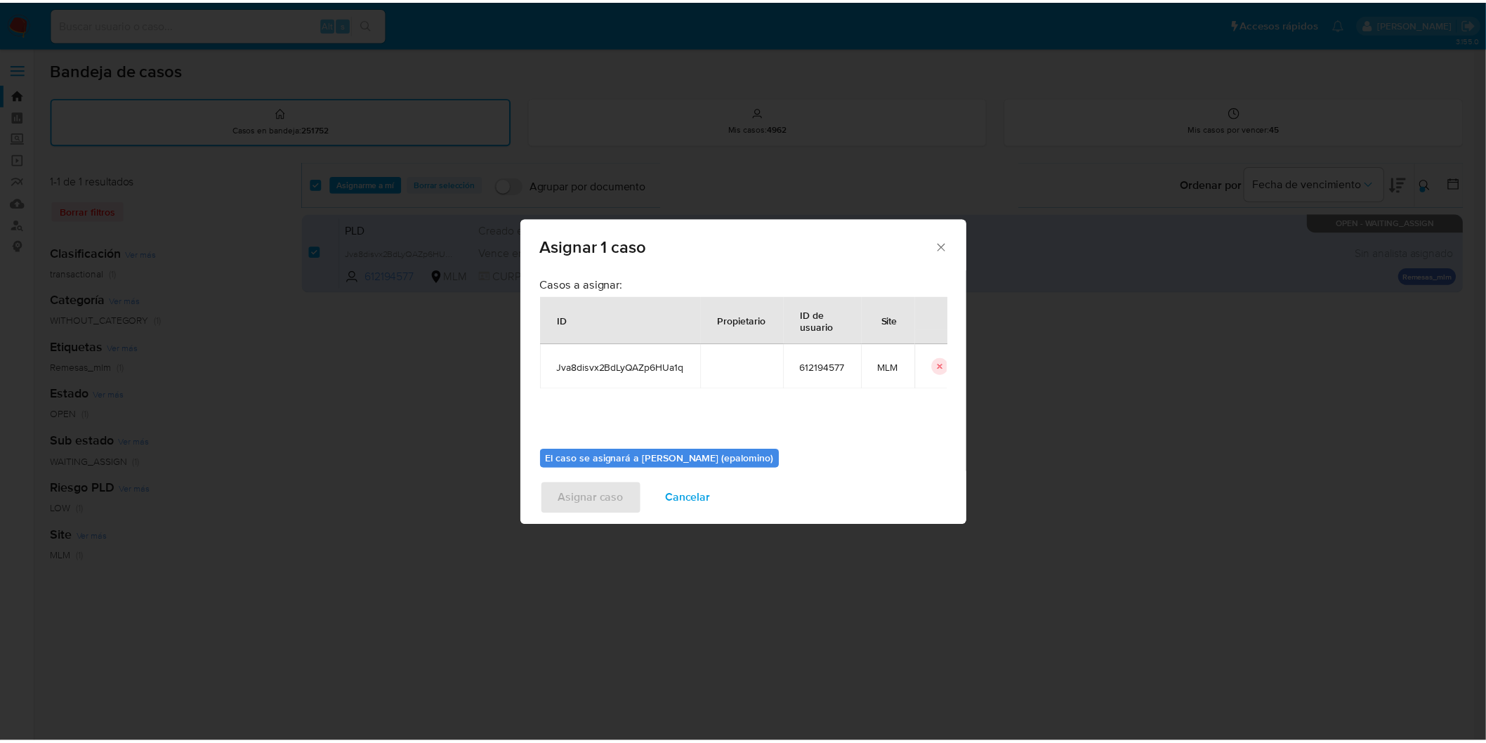
scroll to position [72, 0]
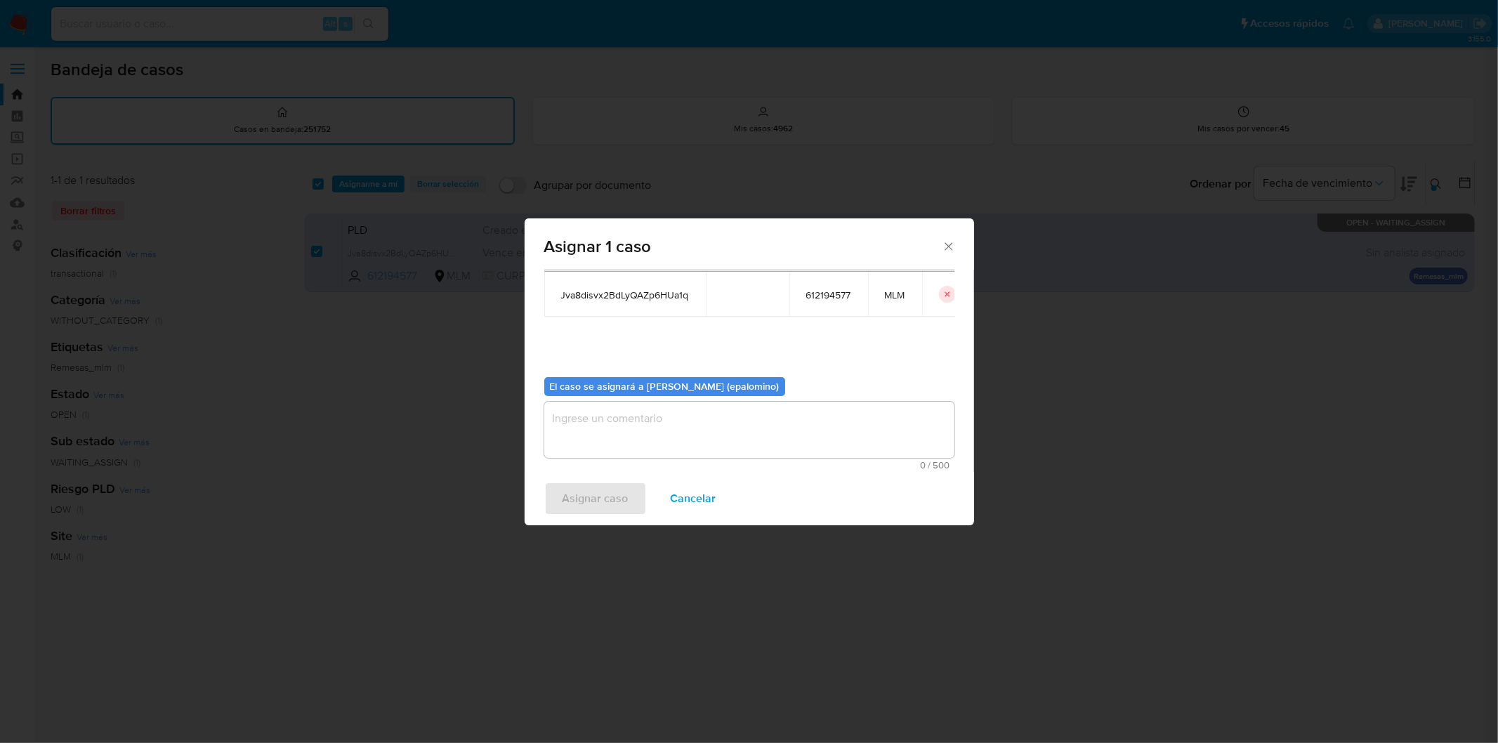
click at [649, 439] on textarea "assign-modal" at bounding box center [749, 430] width 410 height 56
type textarea "AS"
click at [587, 510] on span "Asignar caso" at bounding box center [596, 498] width 66 height 31
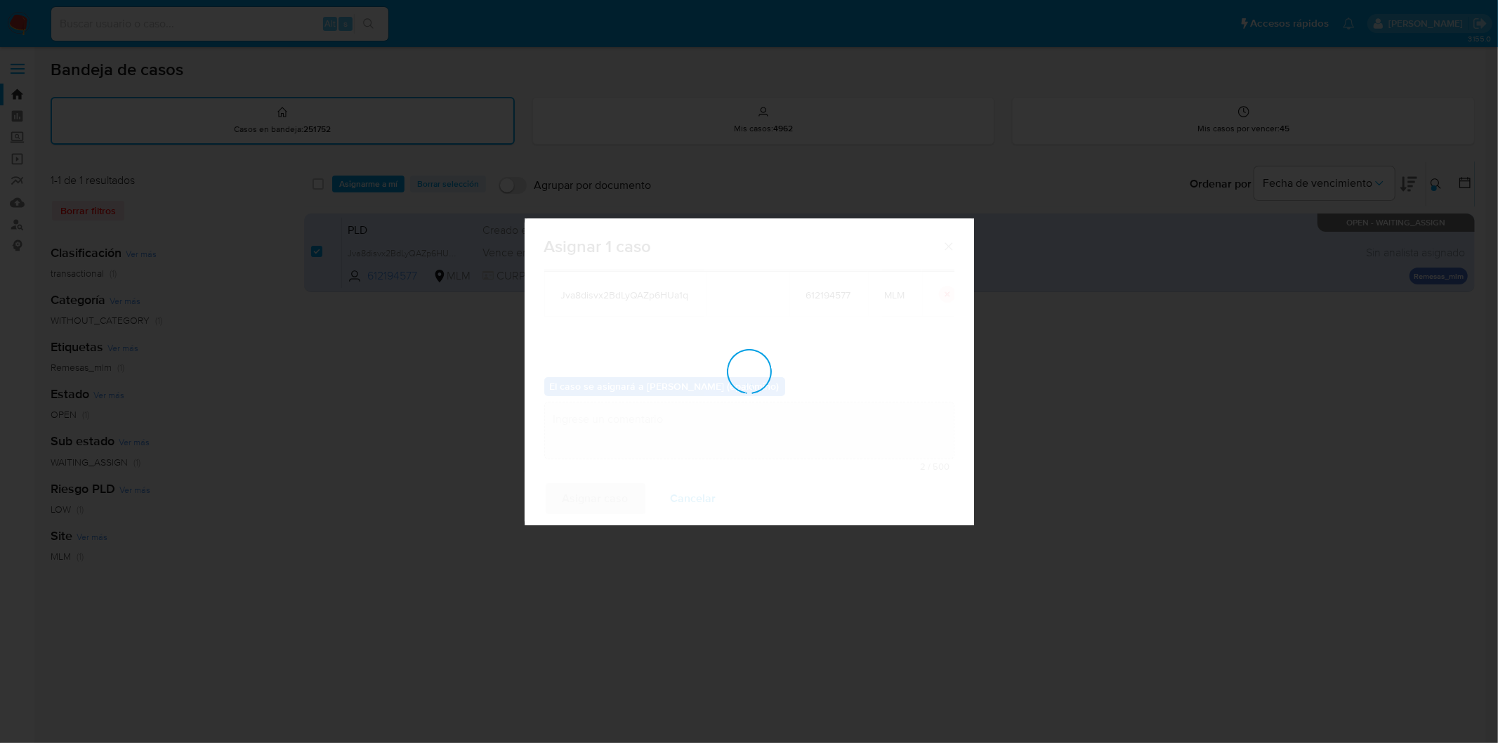
checkbox input "false"
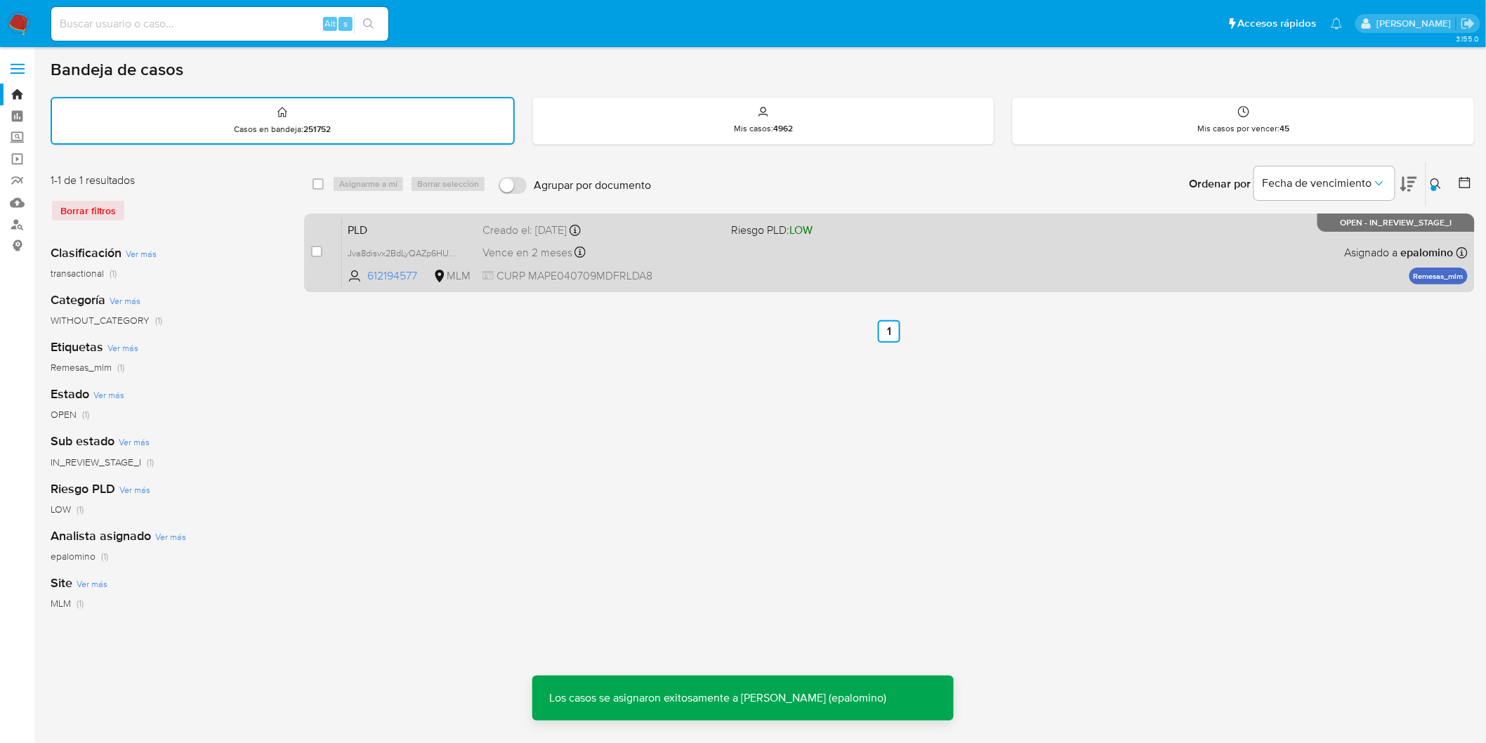
click at [361, 225] on span "PLD" at bounding box center [410, 229] width 124 height 18
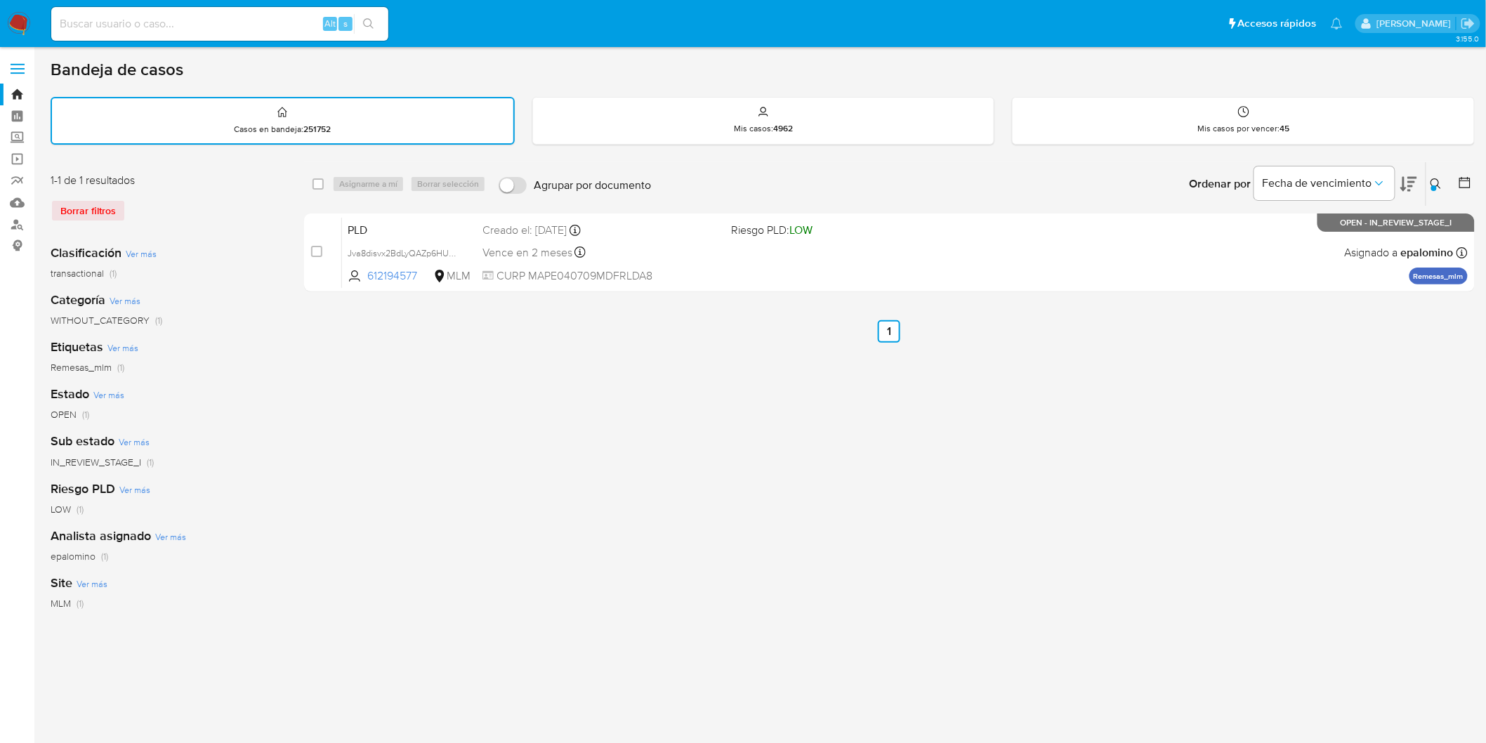
click at [114, 199] on div "Borrar filtros" at bounding box center [163, 210] width 225 height 22
click at [12, 20] on img at bounding box center [19, 24] width 24 height 24
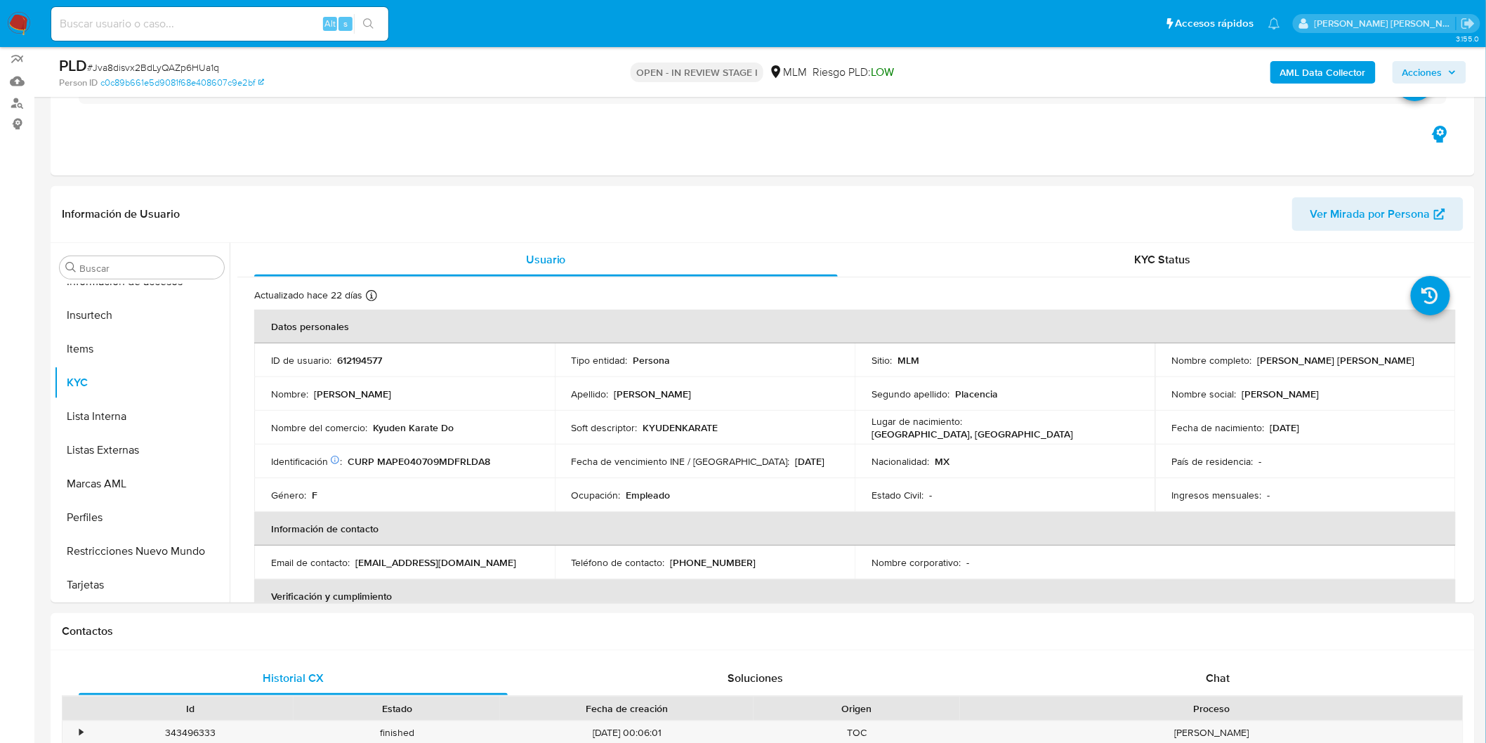
scroll to position [124, 0]
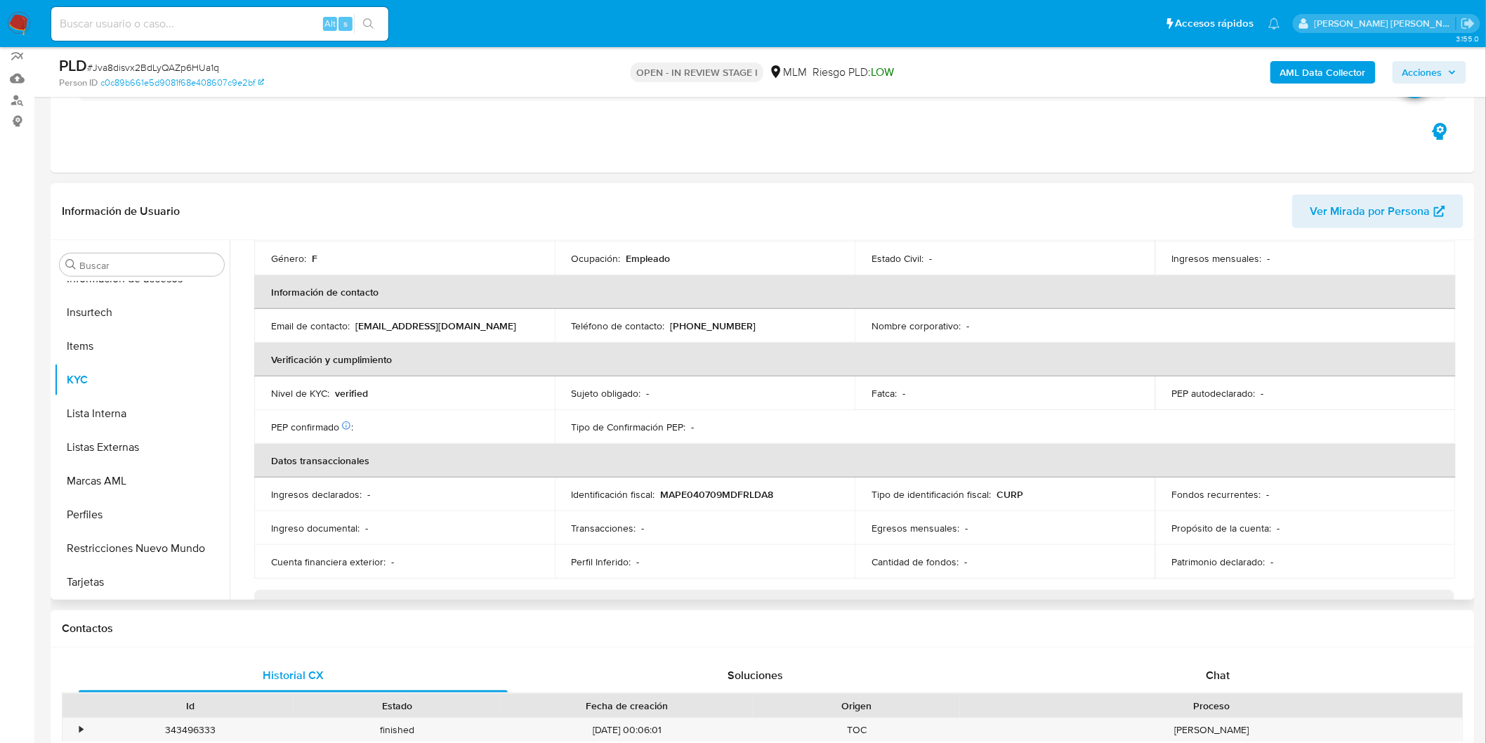
select select "10"
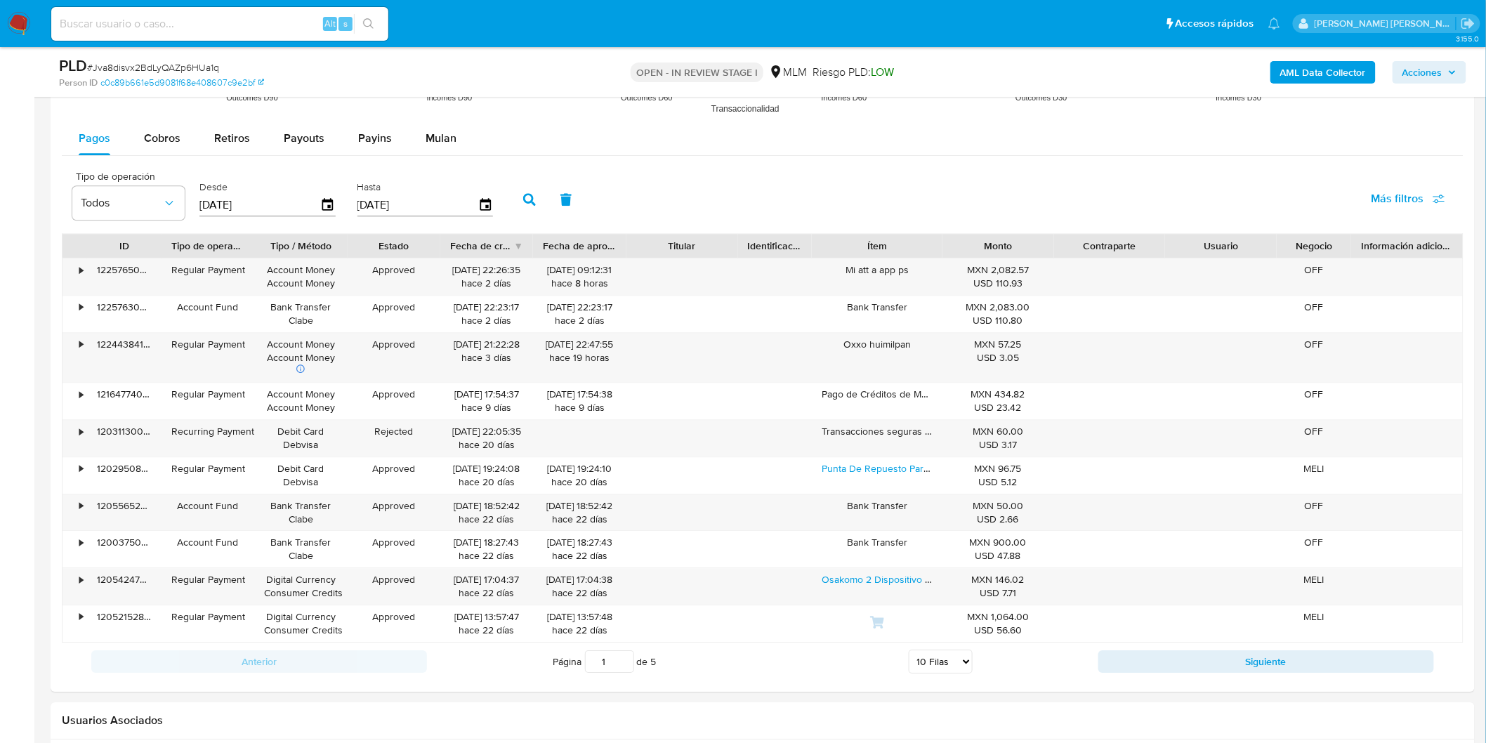
scroll to position [1468, 0]
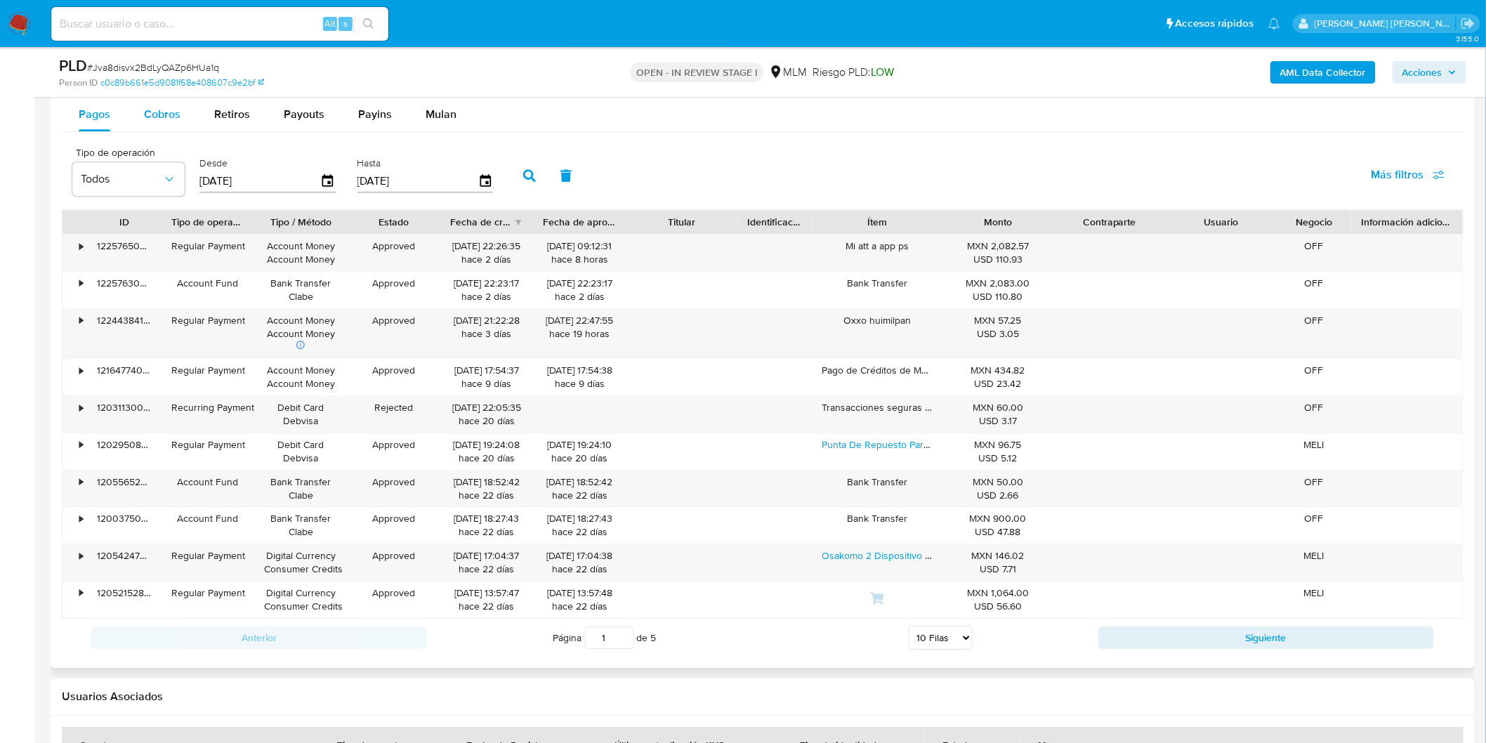
click at [157, 113] on span "Cobros" at bounding box center [162, 114] width 37 height 16
select select "10"
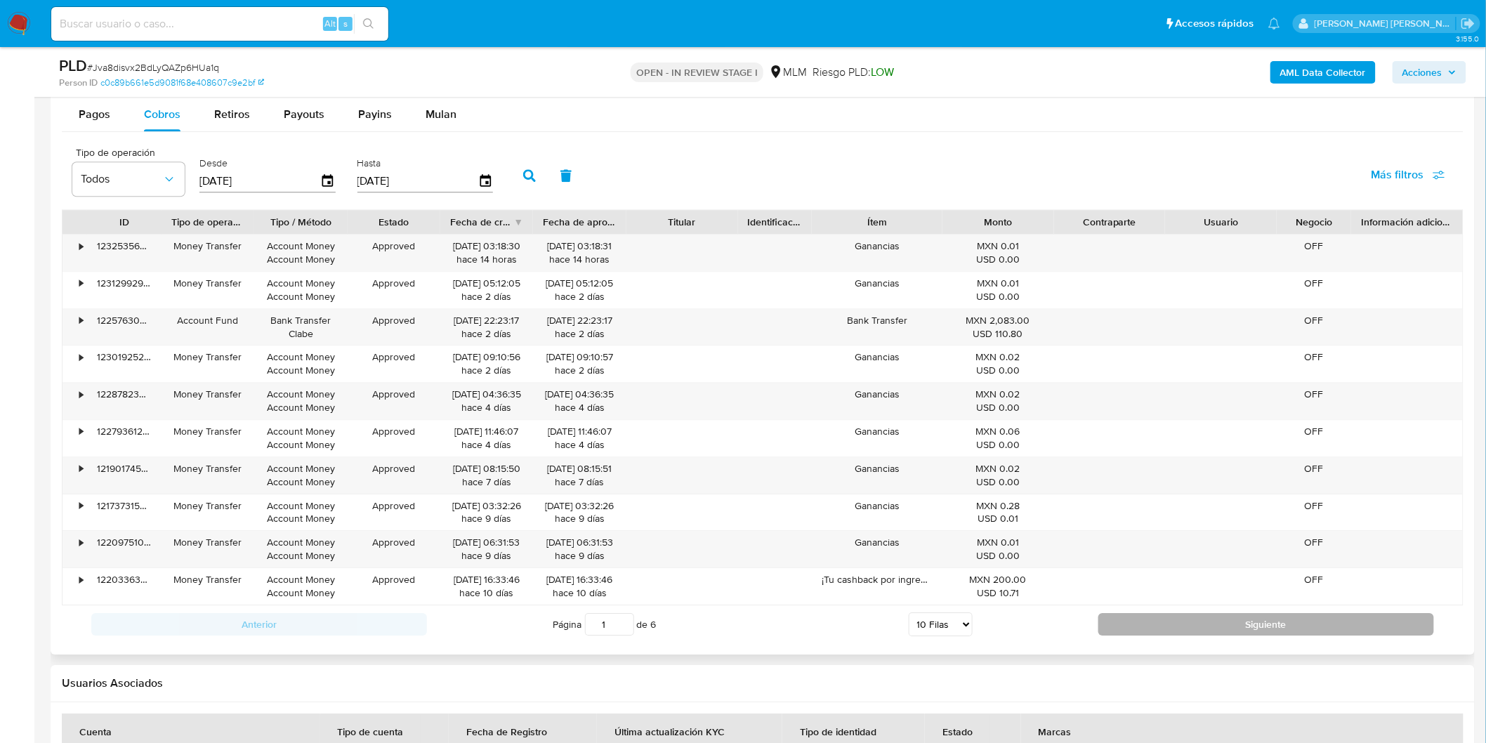
click at [1161, 634] on button "Siguiente" at bounding box center [1267, 624] width 336 height 22
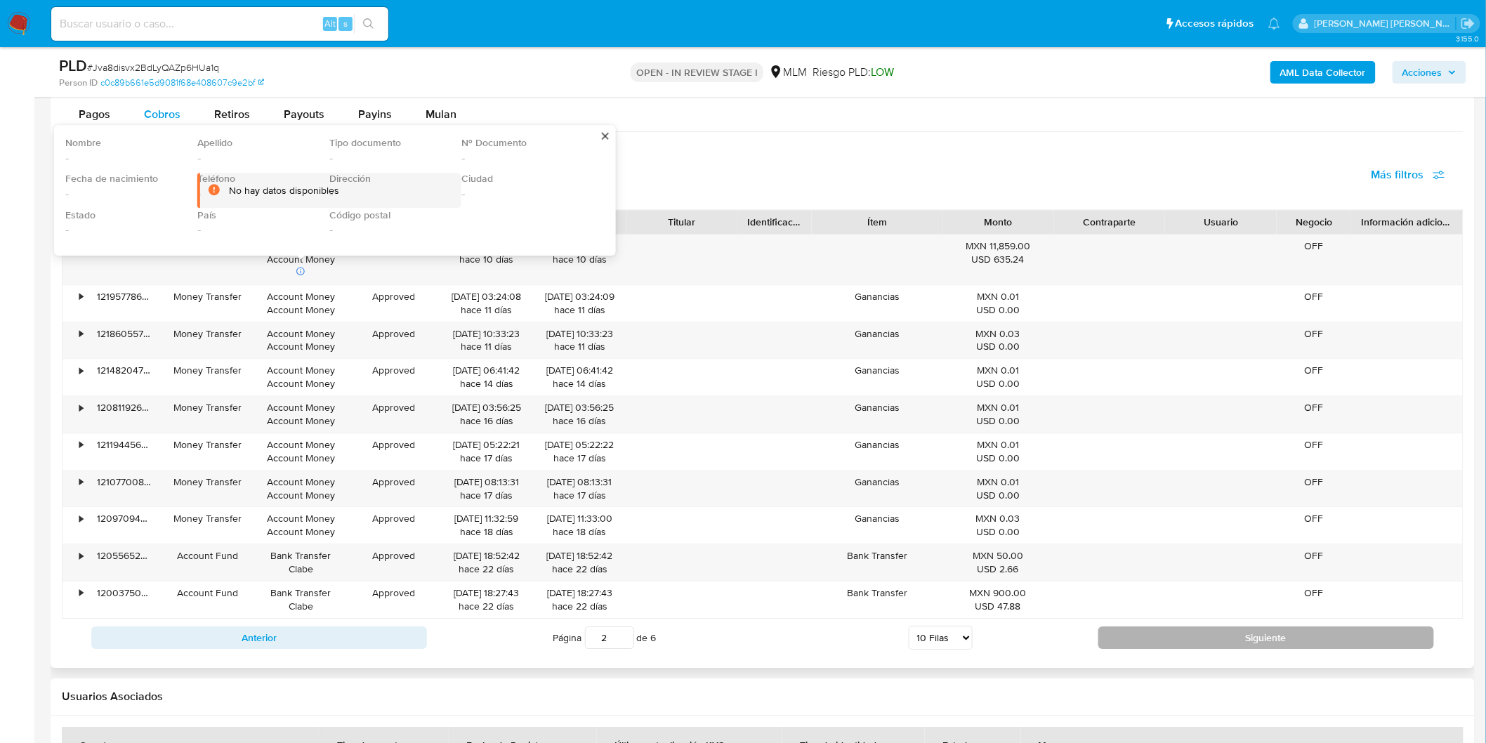
click at [1196, 629] on button "Siguiente" at bounding box center [1267, 638] width 336 height 22
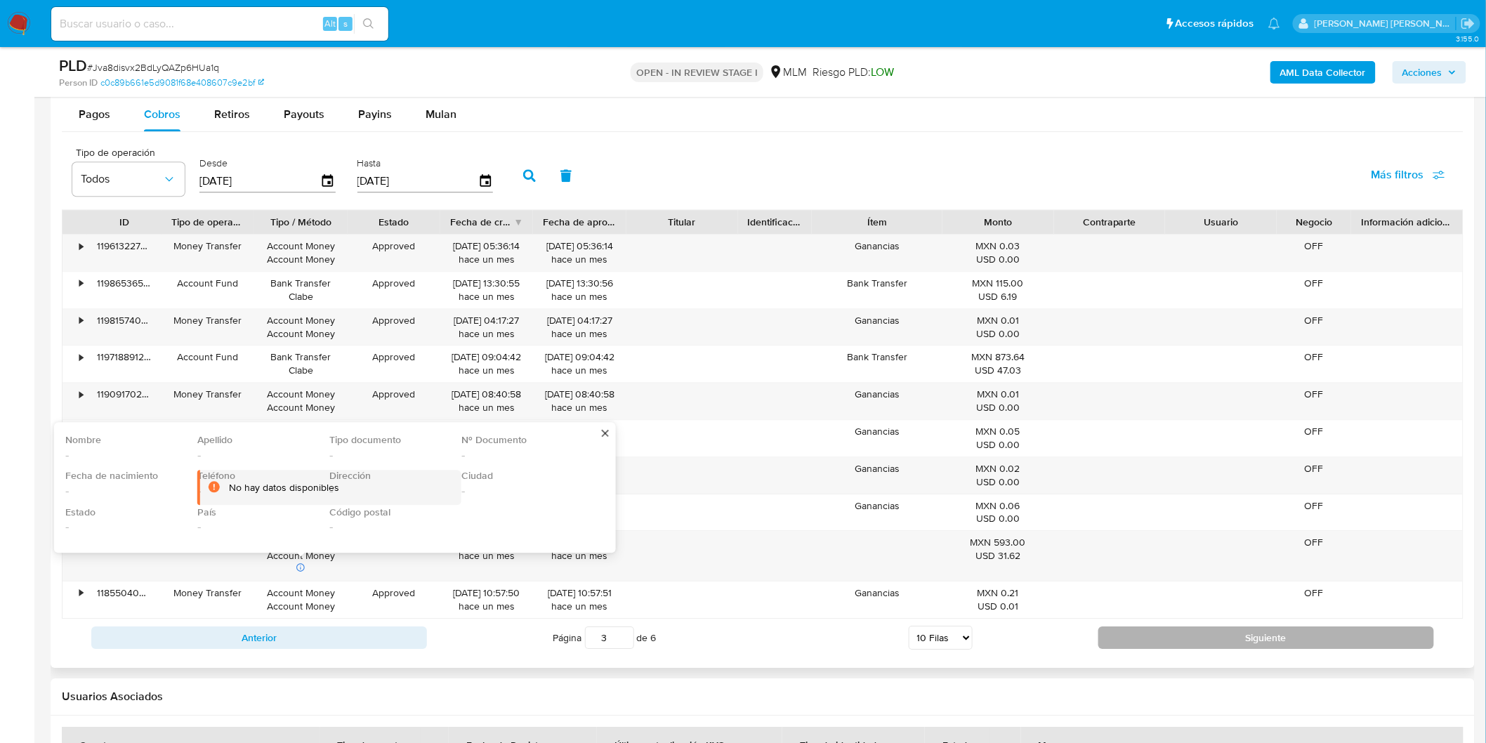
click at [1230, 641] on button "Siguiente" at bounding box center [1267, 638] width 336 height 22
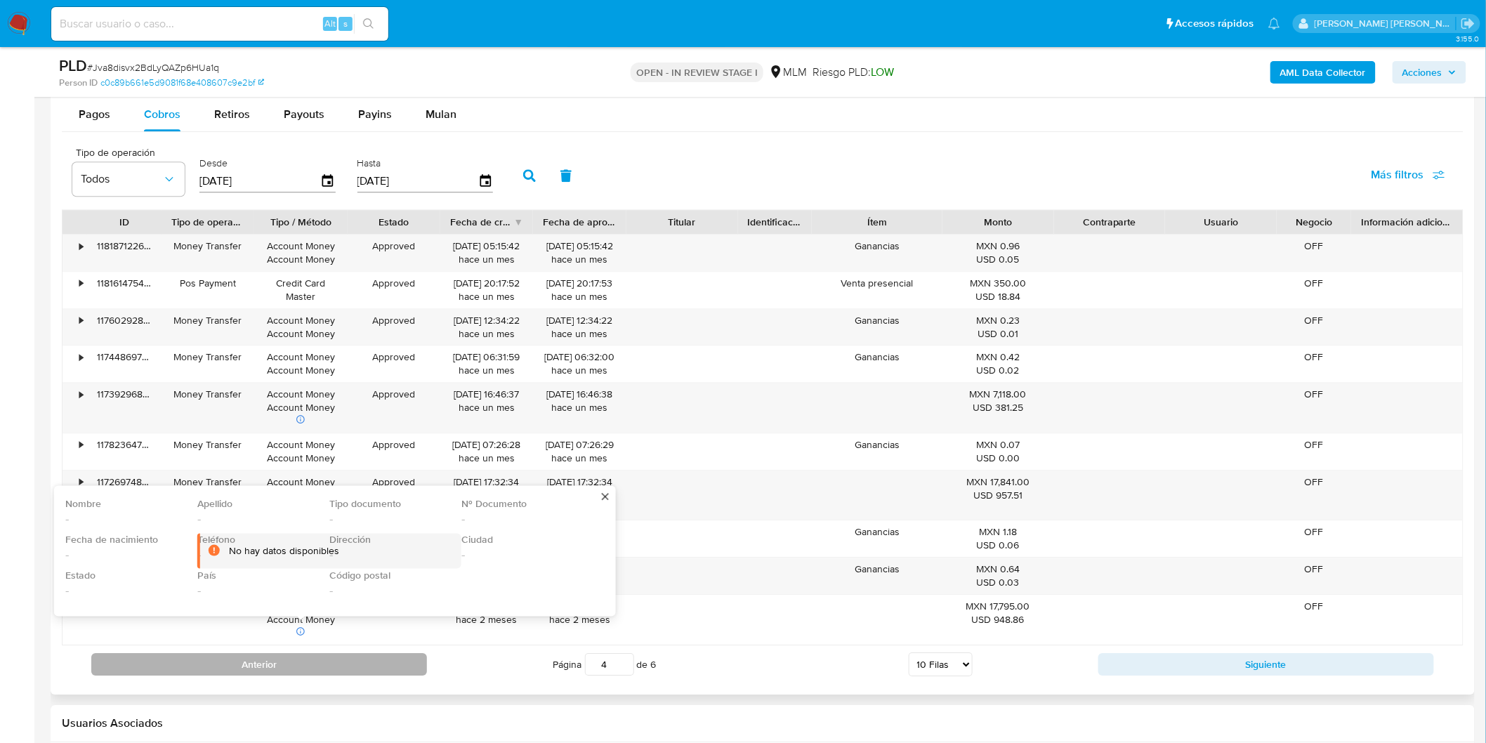
click at [281, 667] on button "Anterior" at bounding box center [259, 664] width 336 height 22
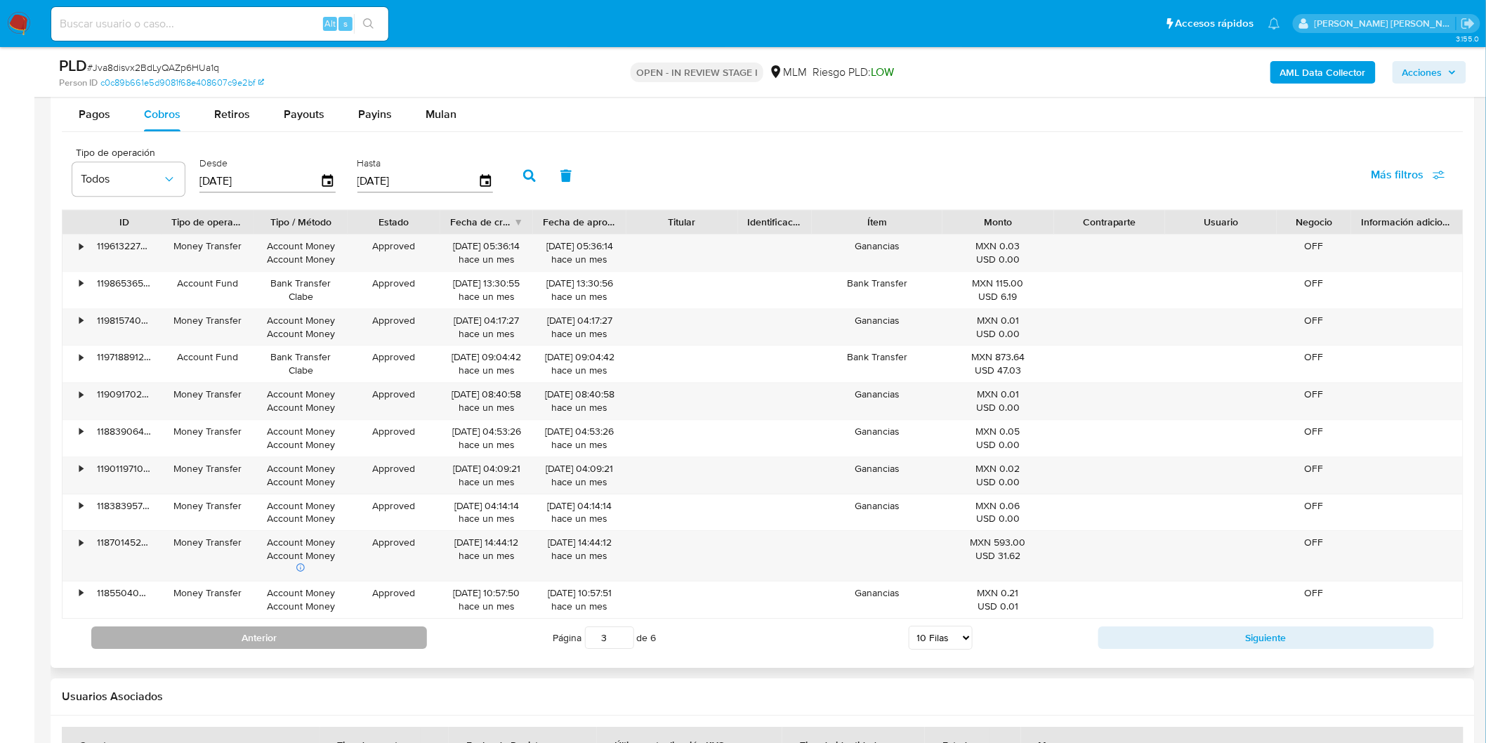
click at [342, 637] on button "Anterior" at bounding box center [259, 638] width 336 height 22
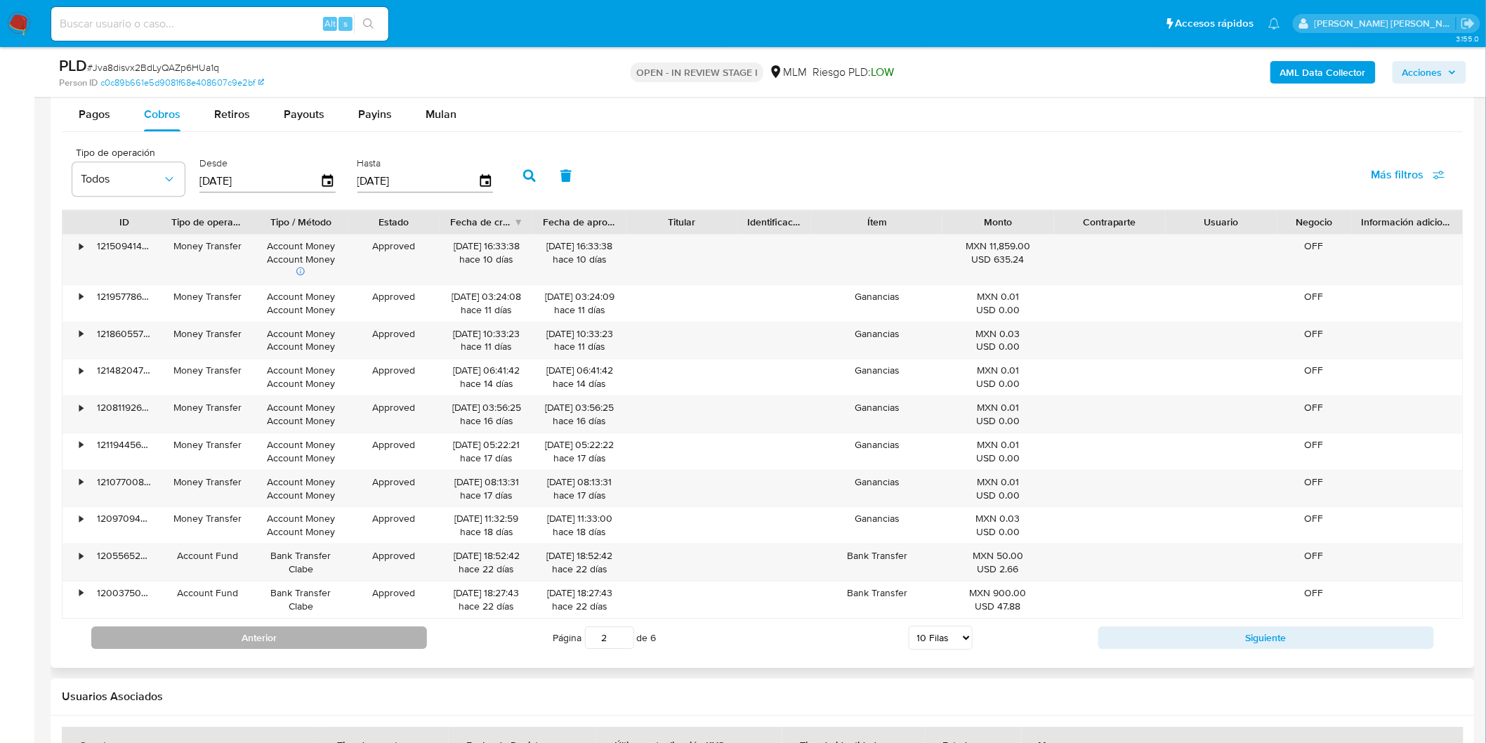
click at [281, 634] on button "Anterior" at bounding box center [259, 638] width 336 height 22
type input "1"
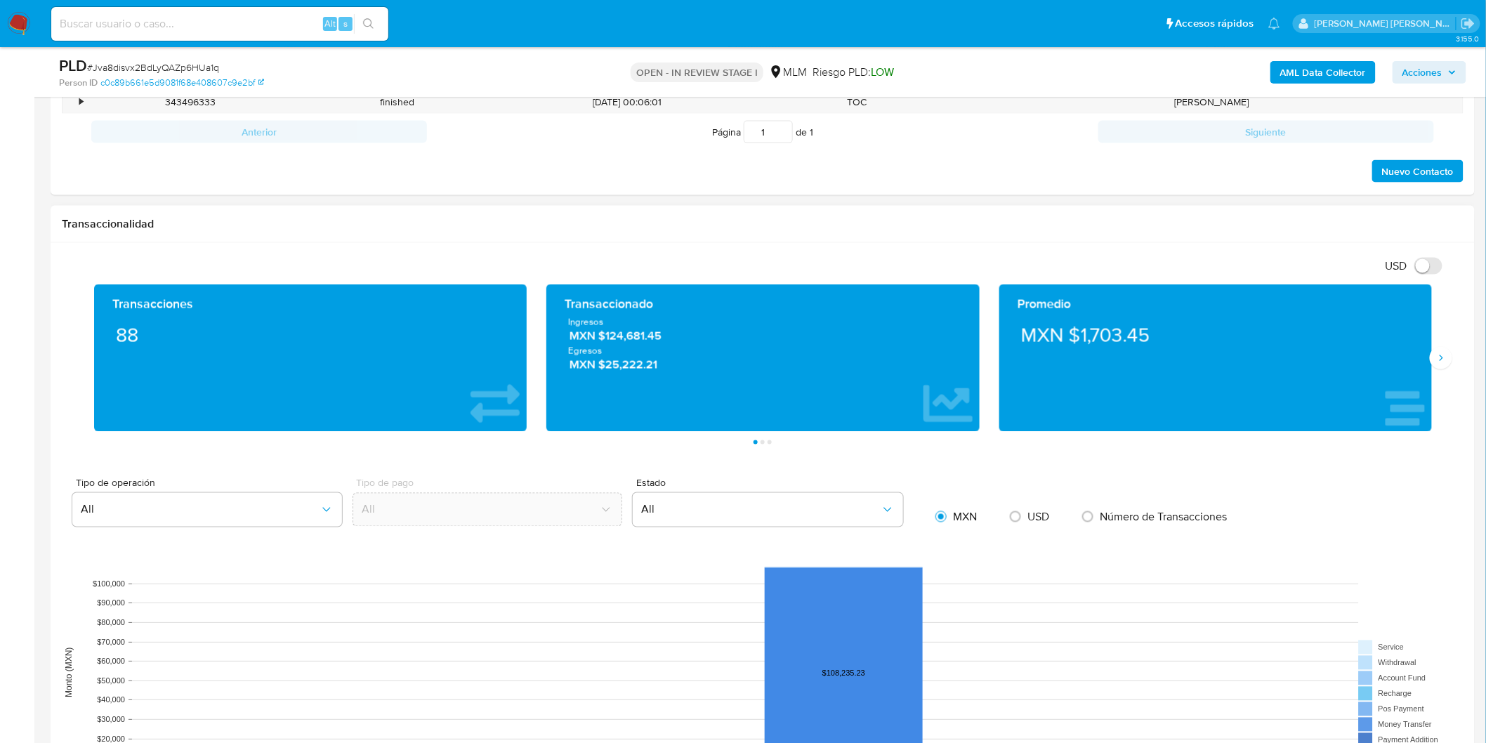
scroll to position [706, 0]
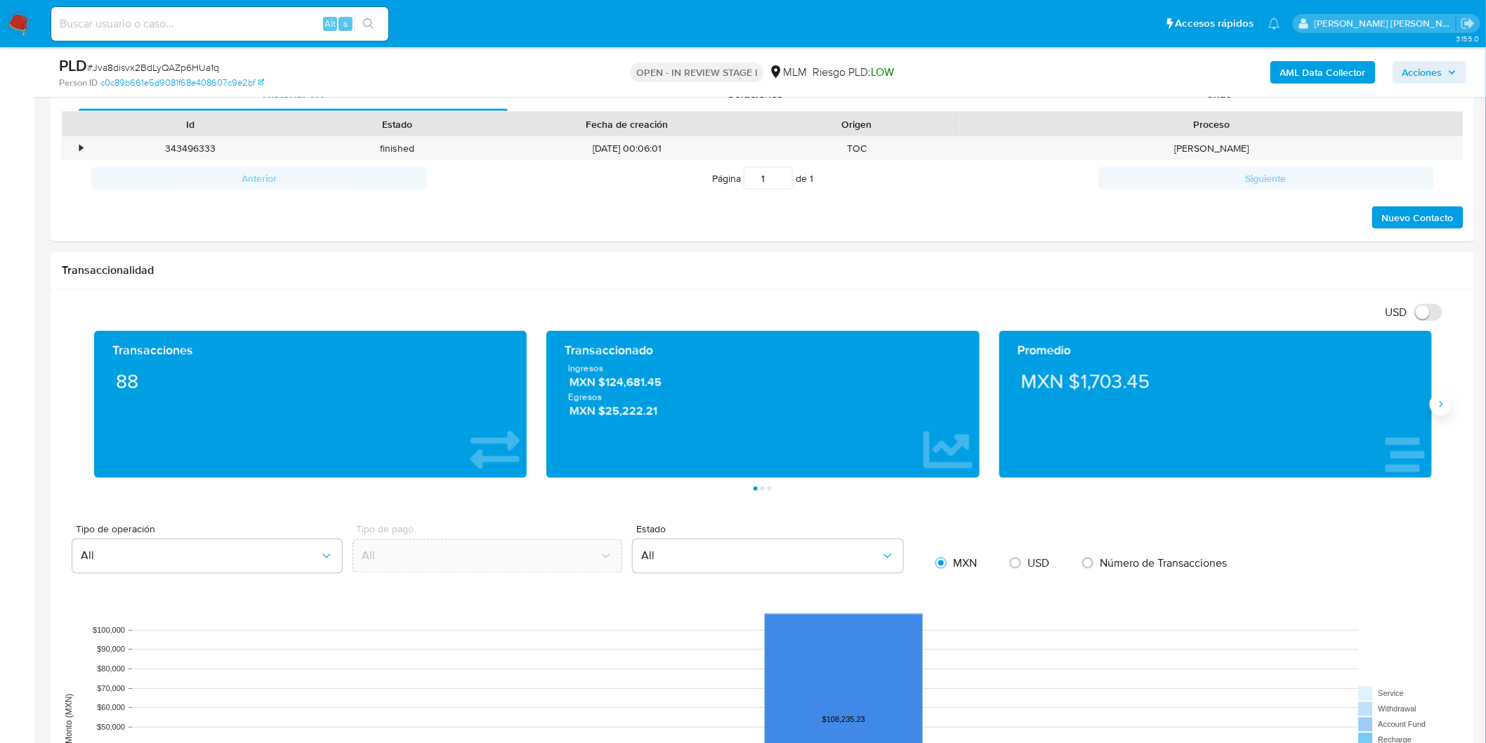
click at [1444, 401] on icon "Siguiente" at bounding box center [1441, 404] width 11 height 11
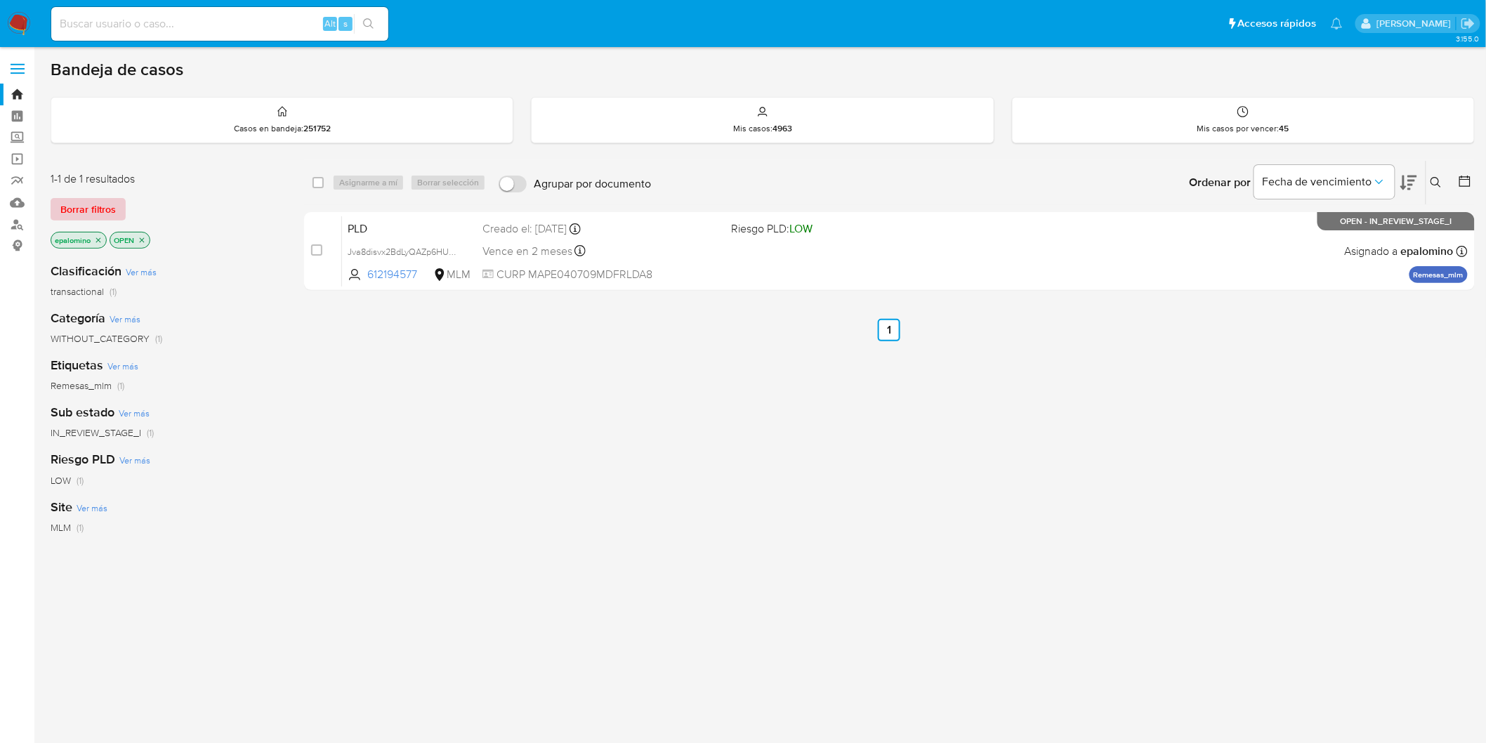
click at [61, 216] on span "Borrar filtros" at bounding box center [87, 209] width 55 height 20
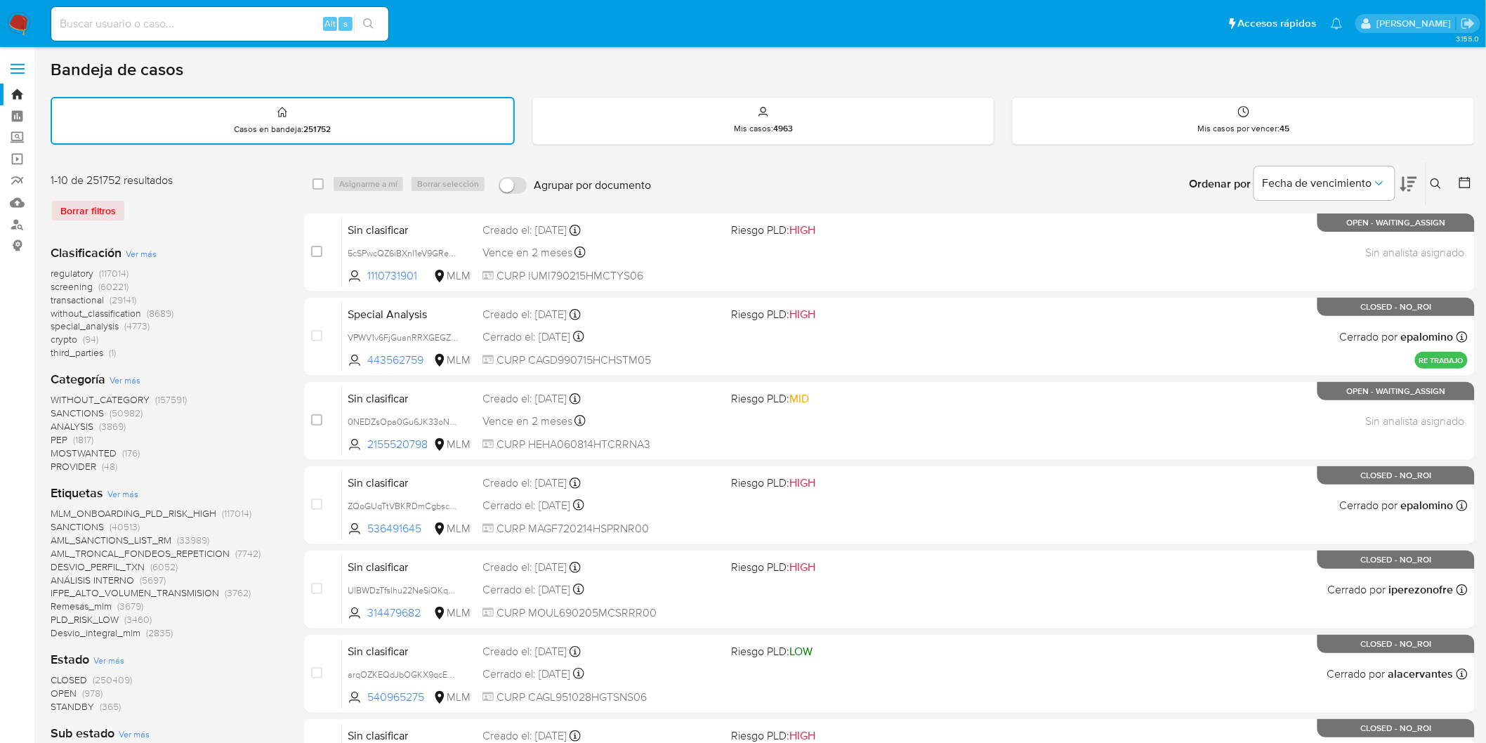
click at [15, 29] on img at bounding box center [19, 24] width 24 height 24
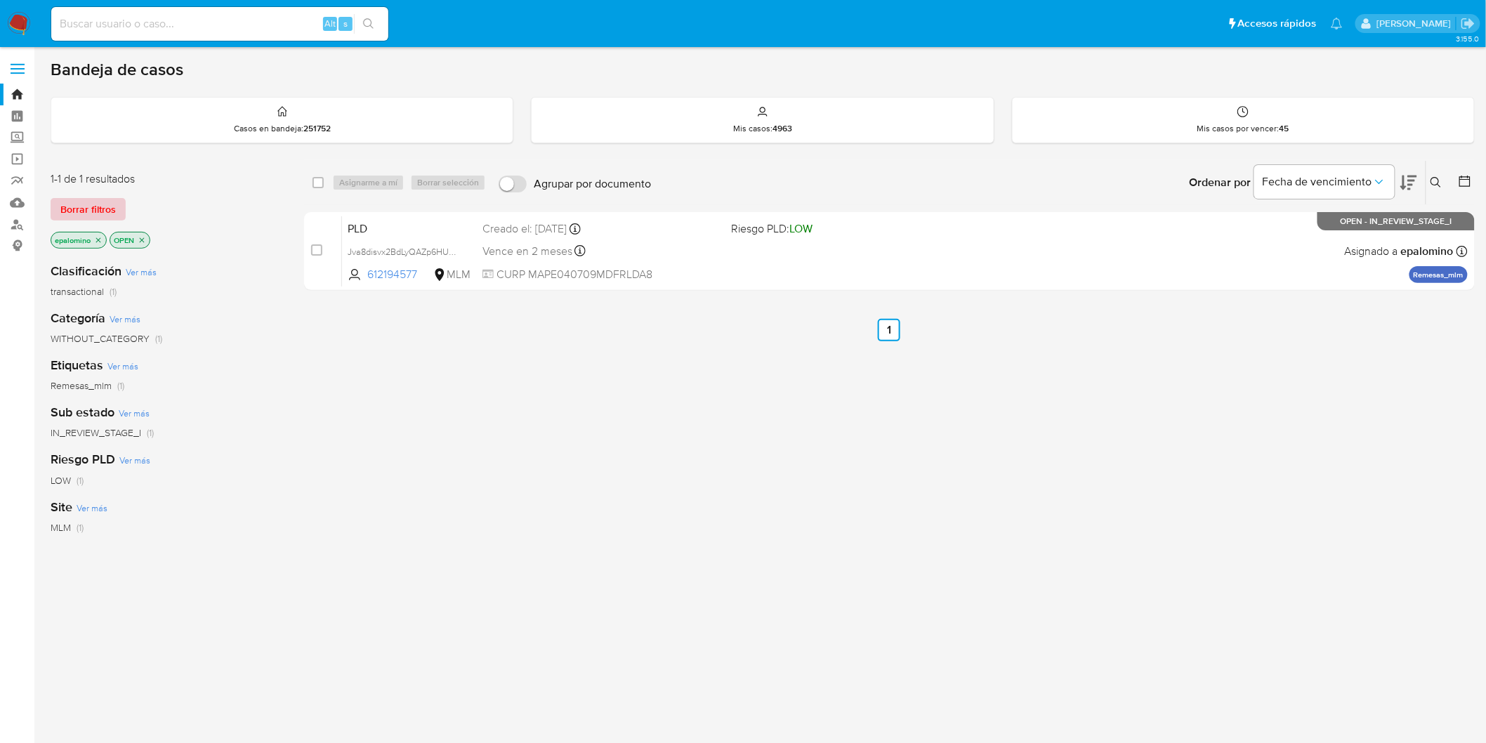
click at [86, 207] on span "Borrar filtros" at bounding box center [87, 209] width 55 height 20
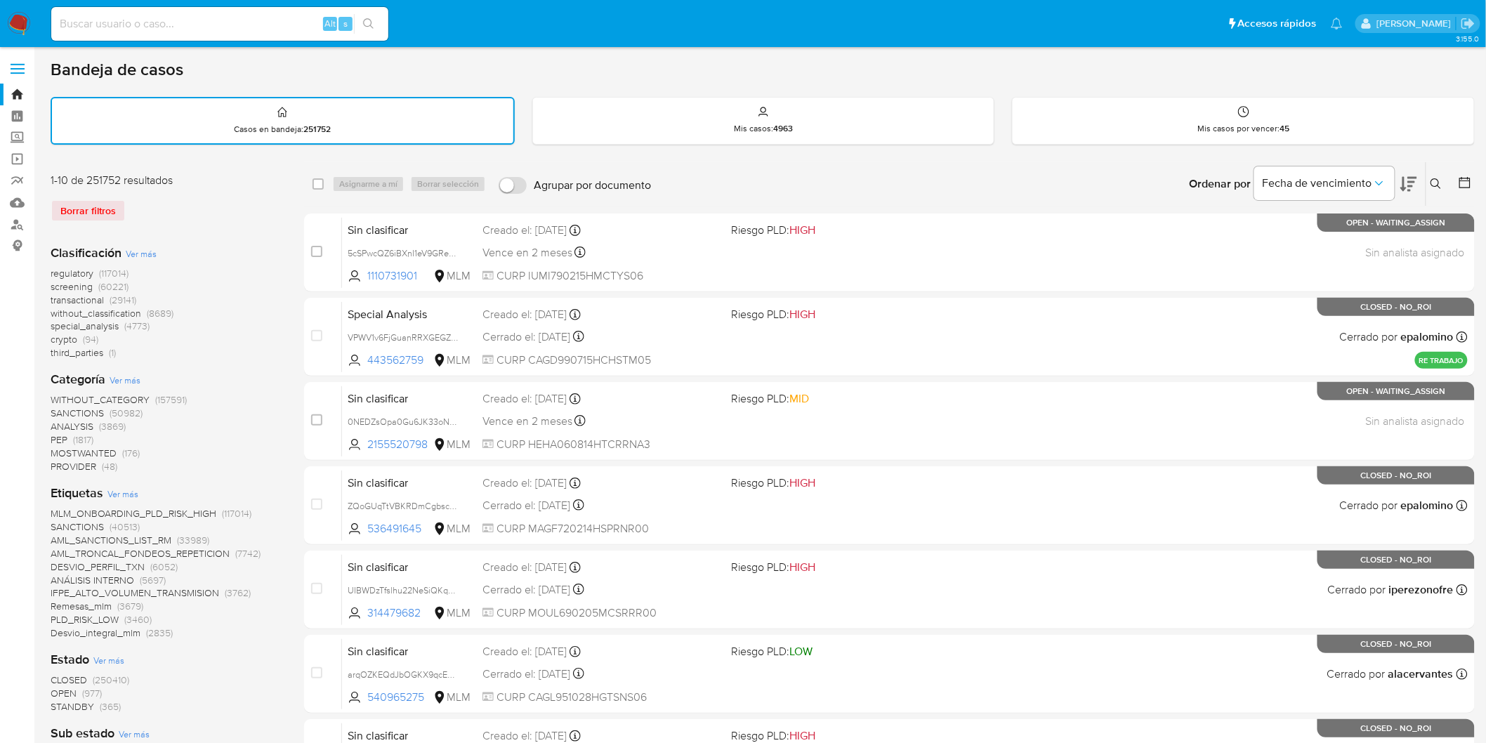
drag, startPoint x: 1439, startPoint y: 188, endPoint x: 1322, endPoint y: 234, distance: 125.5
click at [1438, 188] on button at bounding box center [1438, 184] width 23 height 17
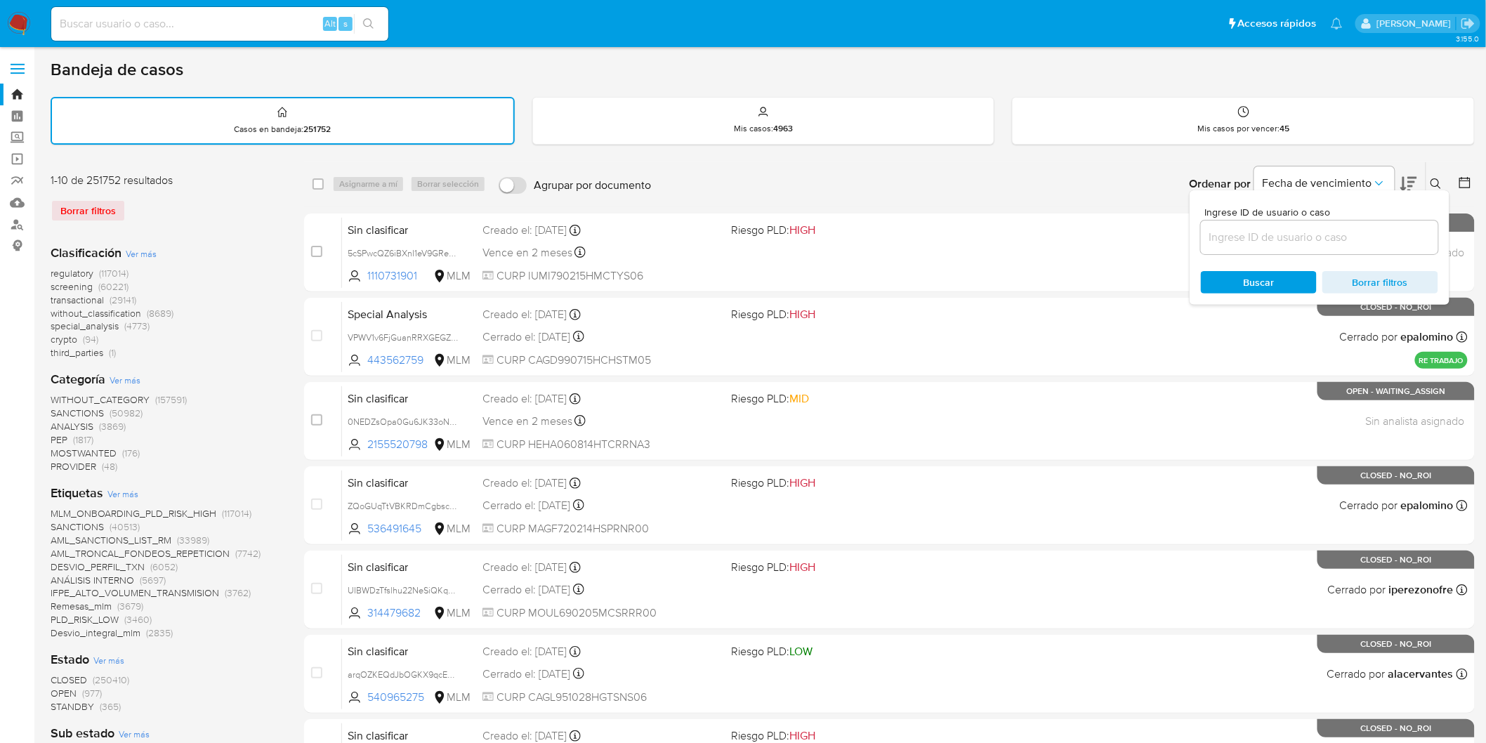
click at [1310, 235] on input at bounding box center [1319, 237] width 237 height 18
type input "612194577"
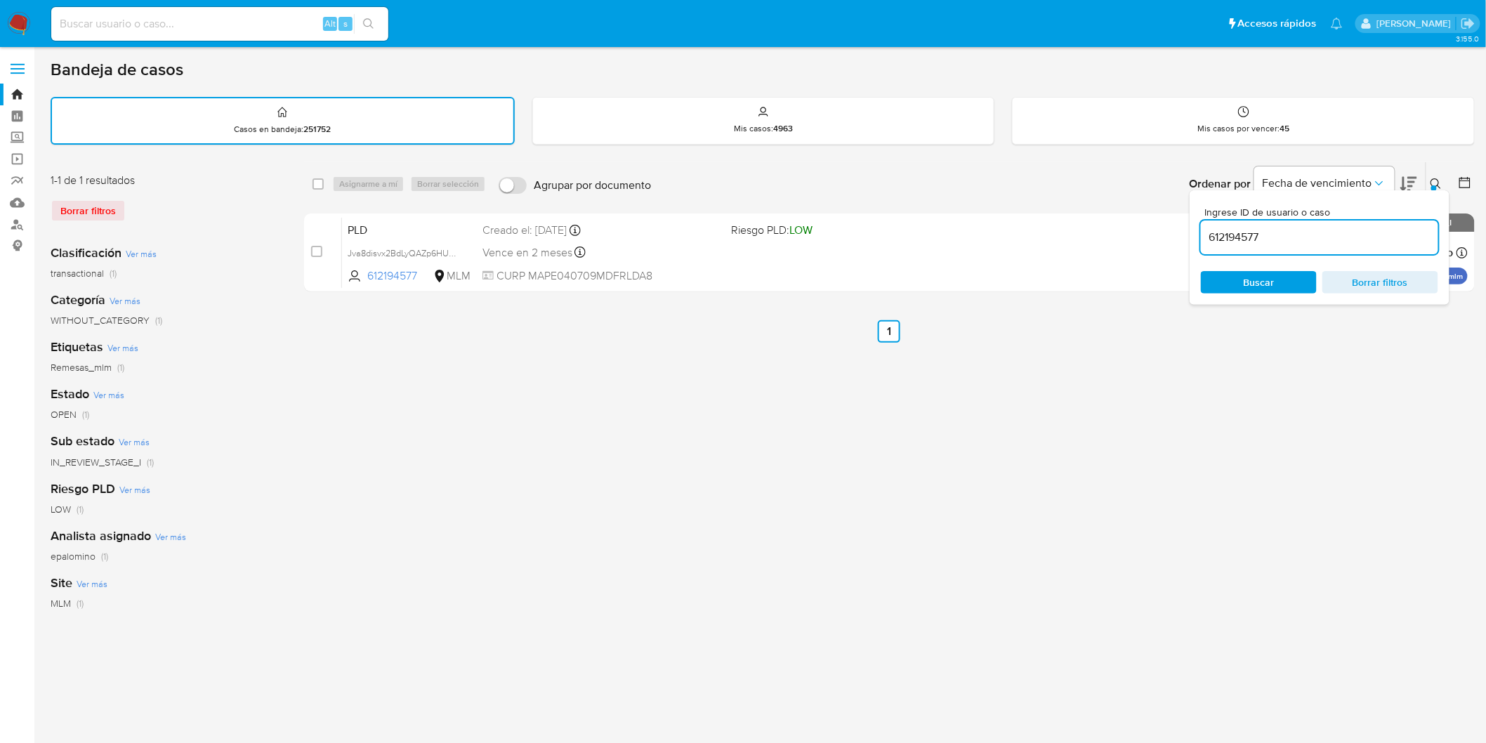
click at [1441, 185] on icon at bounding box center [1436, 183] width 11 height 11
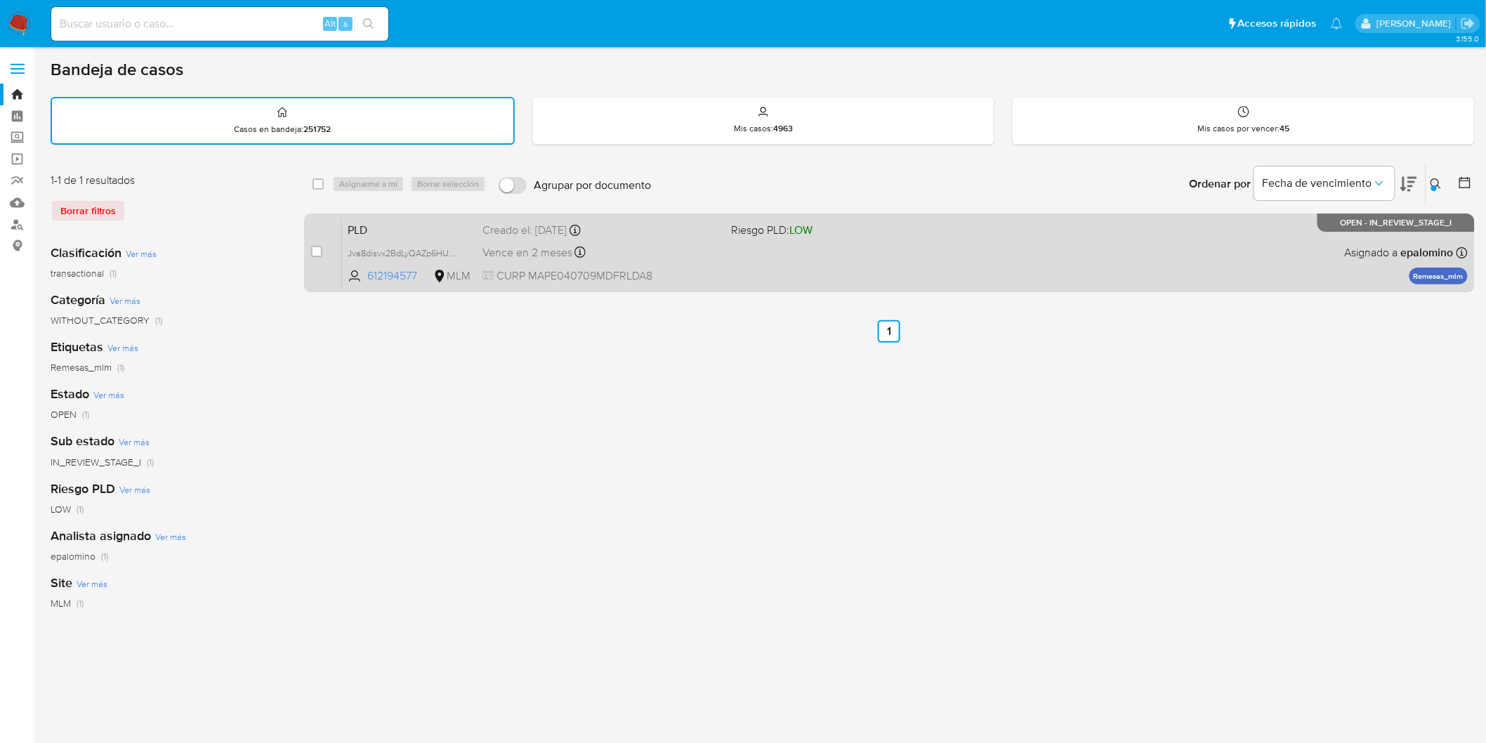
click at [365, 225] on span "PLD" at bounding box center [410, 229] width 124 height 18
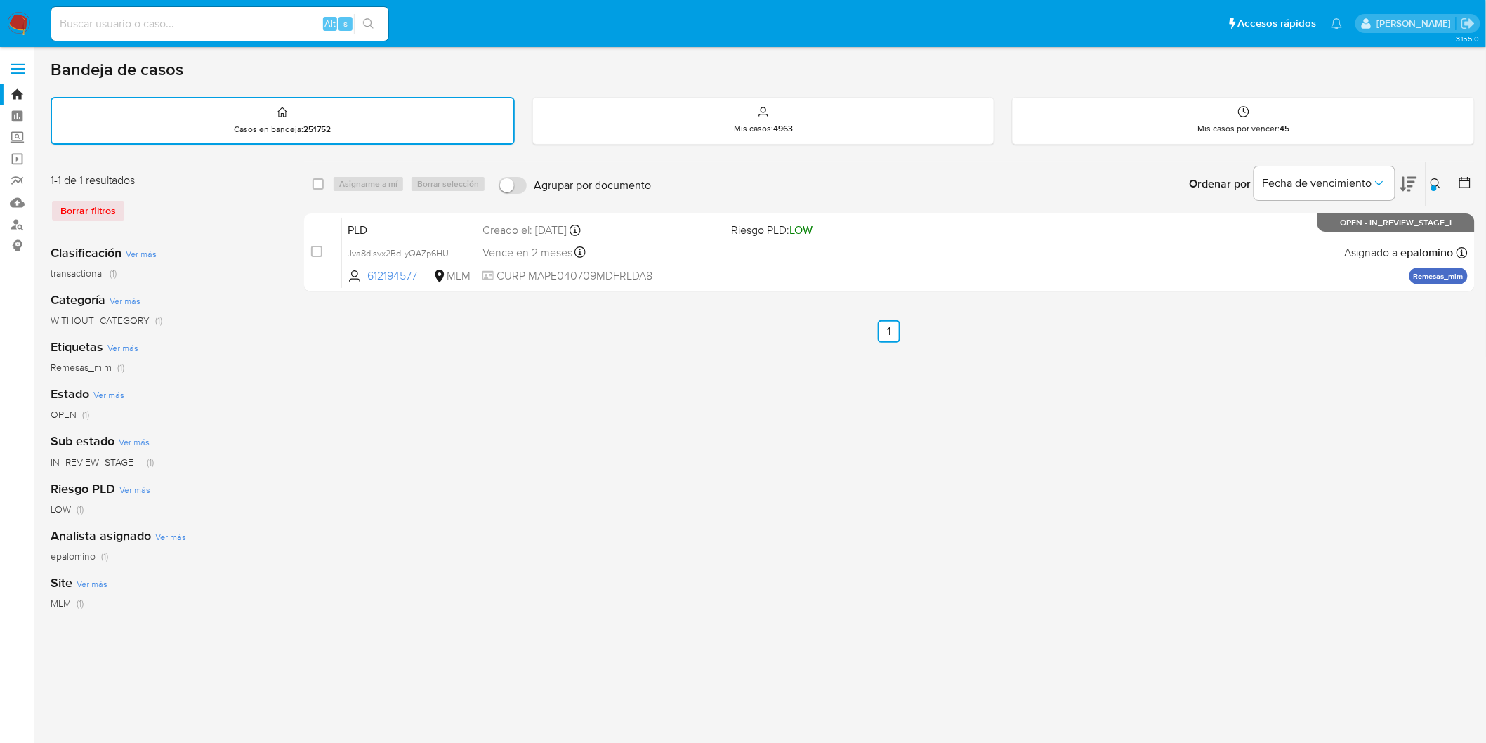
click at [22, 16] on img at bounding box center [19, 24] width 24 height 24
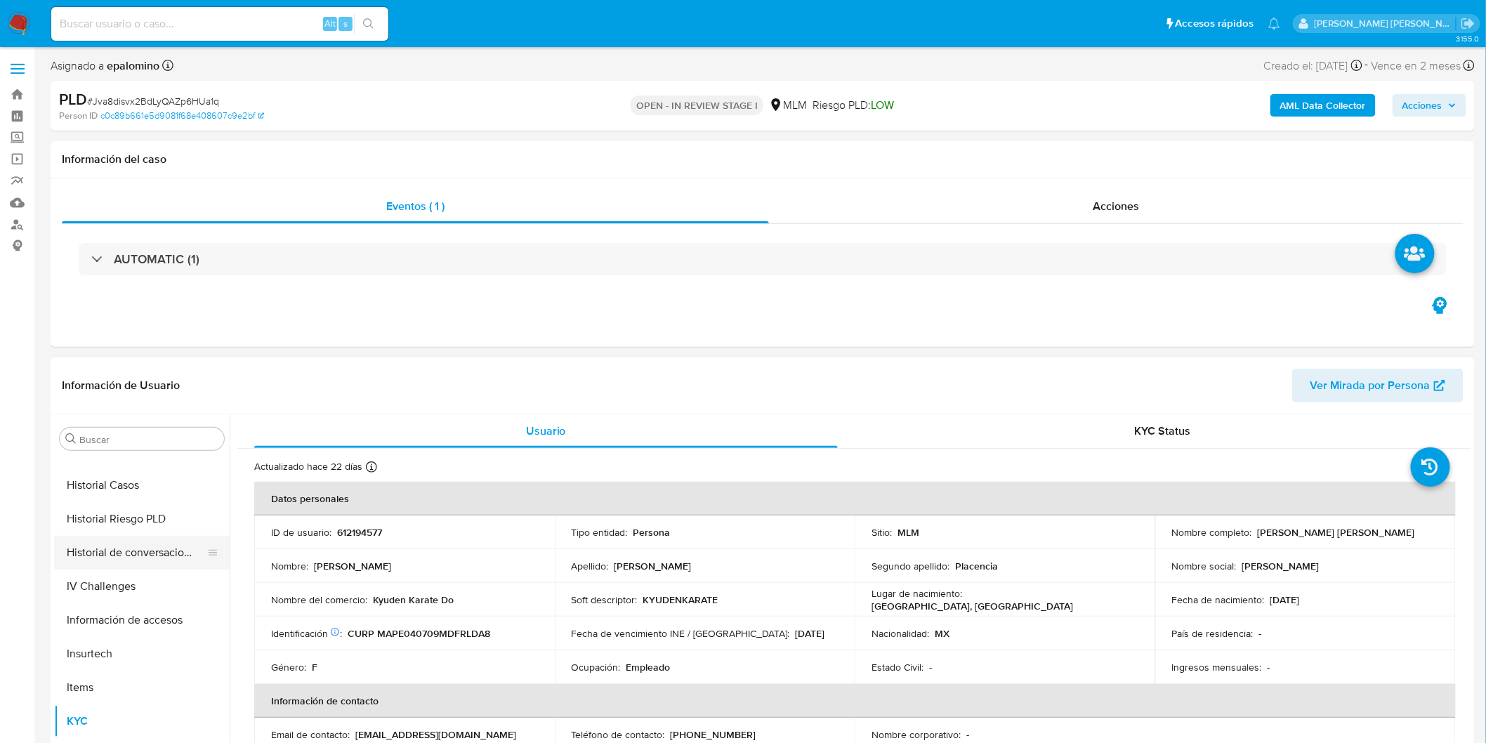
scroll to position [359, 0]
select select "10"
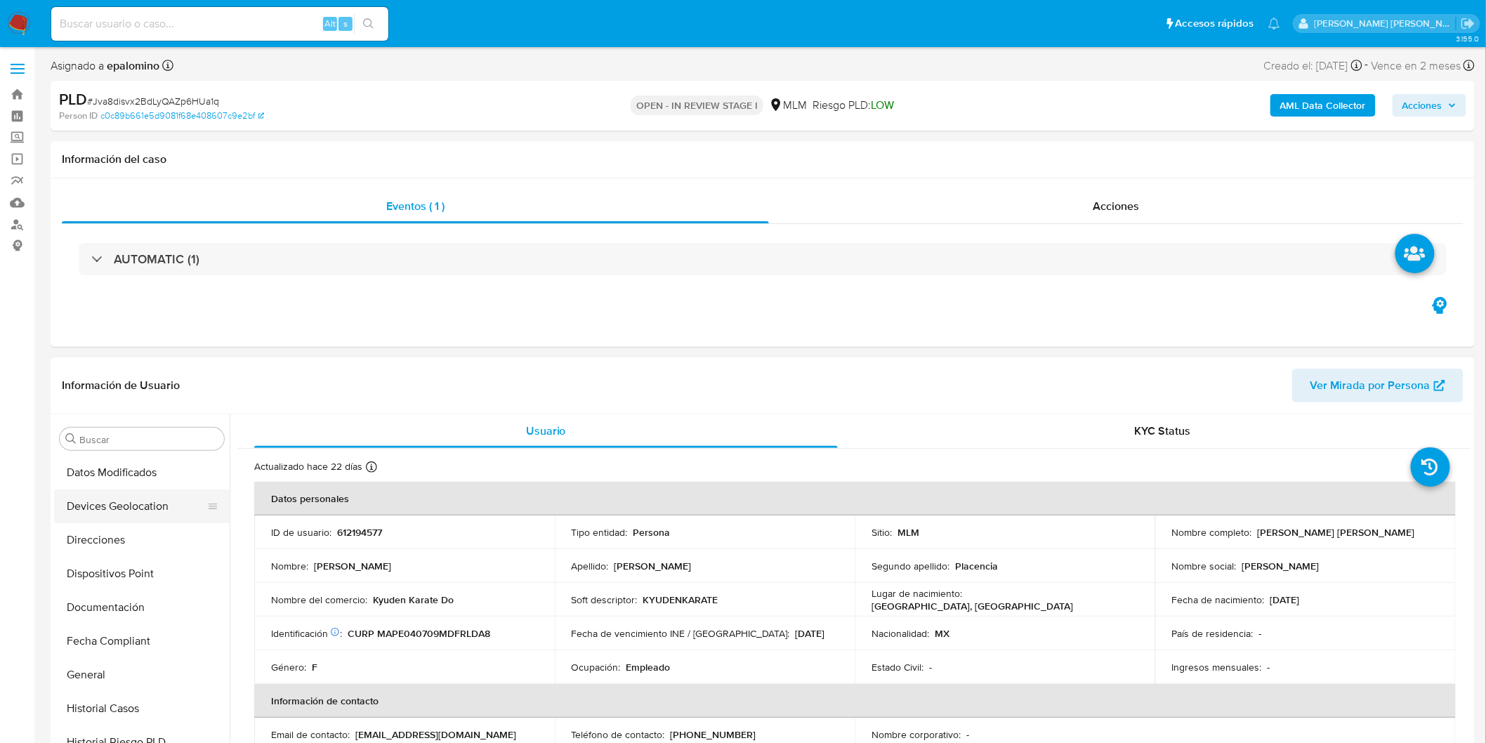
click at [158, 500] on button "Devices Geolocation" at bounding box center [136, 507] width 164 height 34
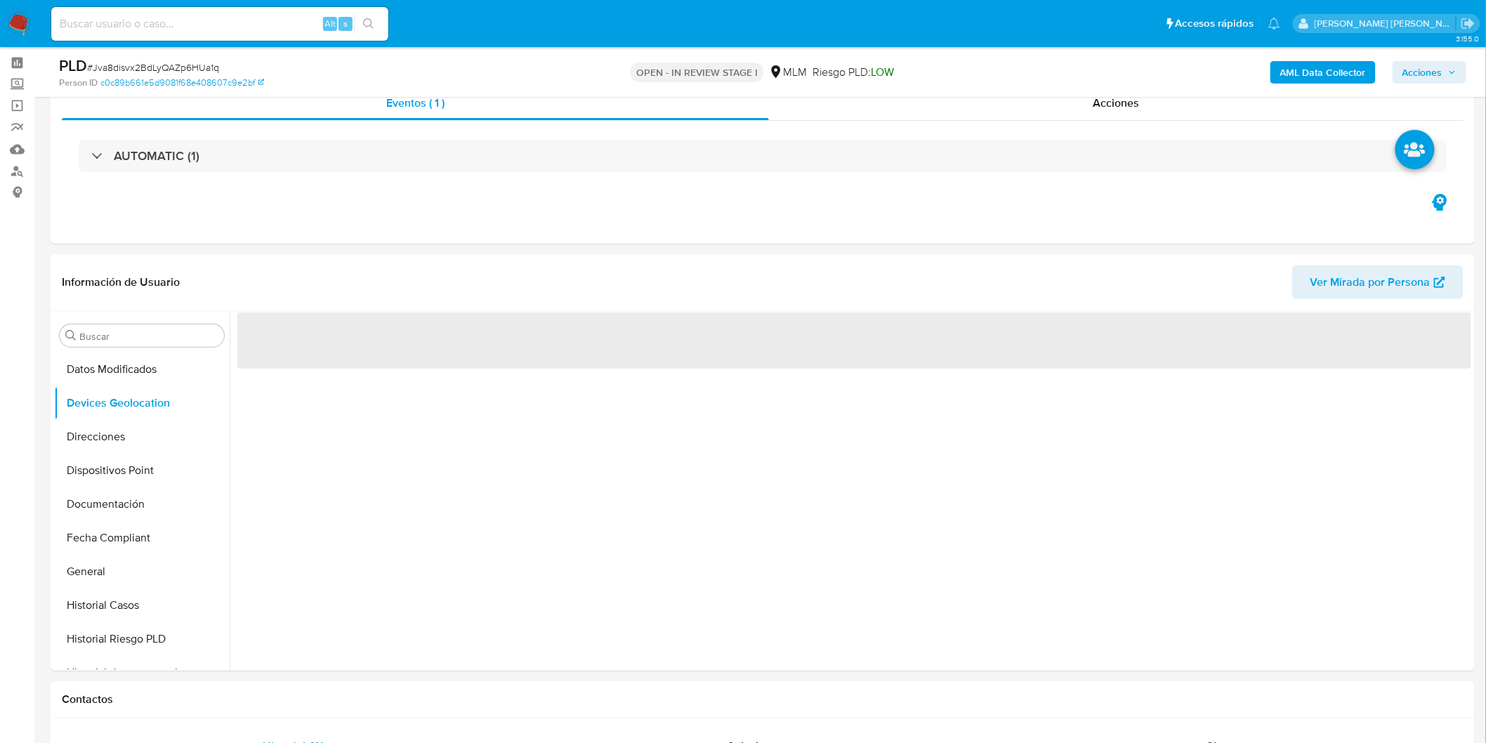
scroll to position [66, 0]
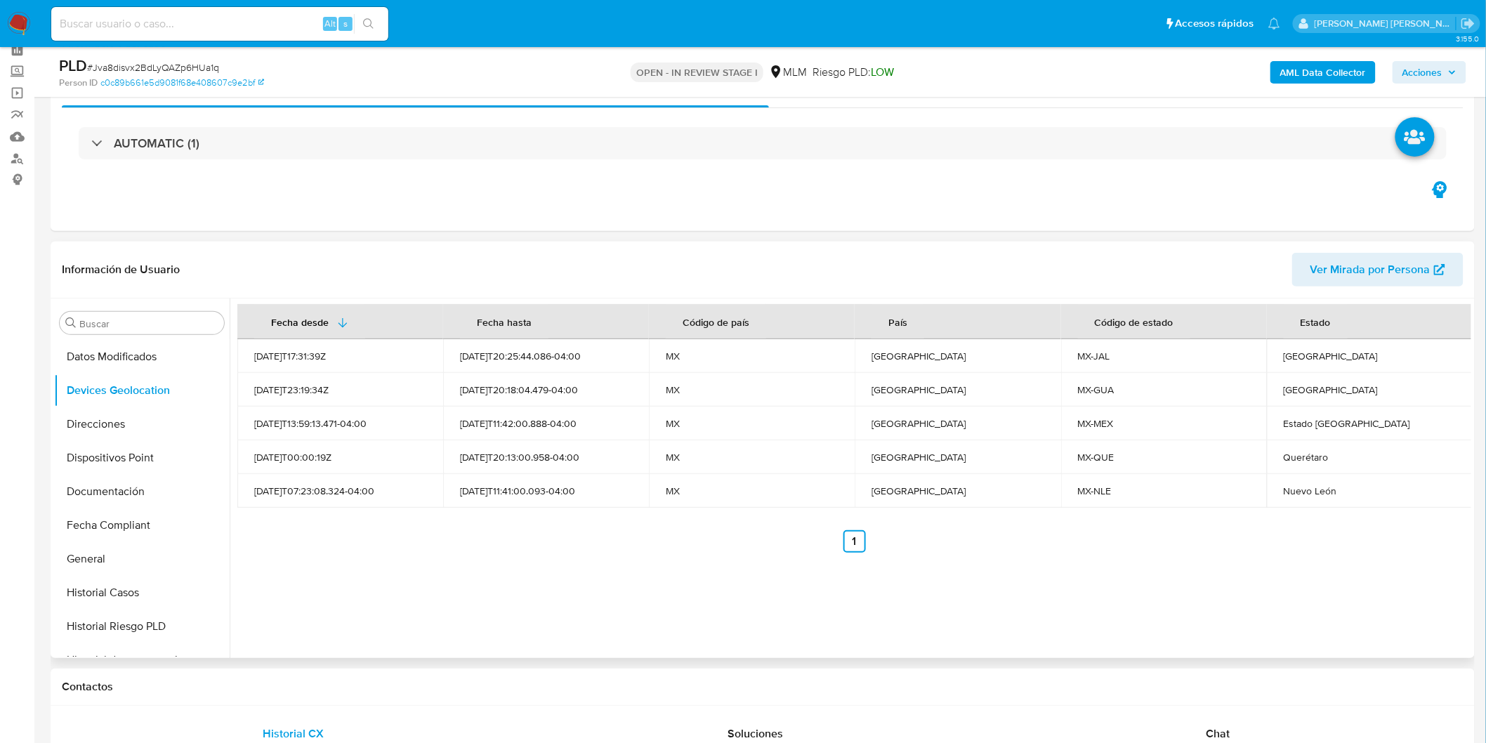
click at [613, 518] on div "Fecha desde Fecha hasta Código de país País Código de estado Estado 2023-01-24T…" at bounding box center [854, 428] width 1234 height 249
click at [608, 552] on div "Fecha desde Fecha hasta Código de país País Código de estado Estado 2023-01-24T…" at bounding box center [851, 479] width 1242 height 360
click at [1289, 355] on div "Jalisco" at bounding box center [1370, 356] width 172 height 13
copy div "Jalisco"
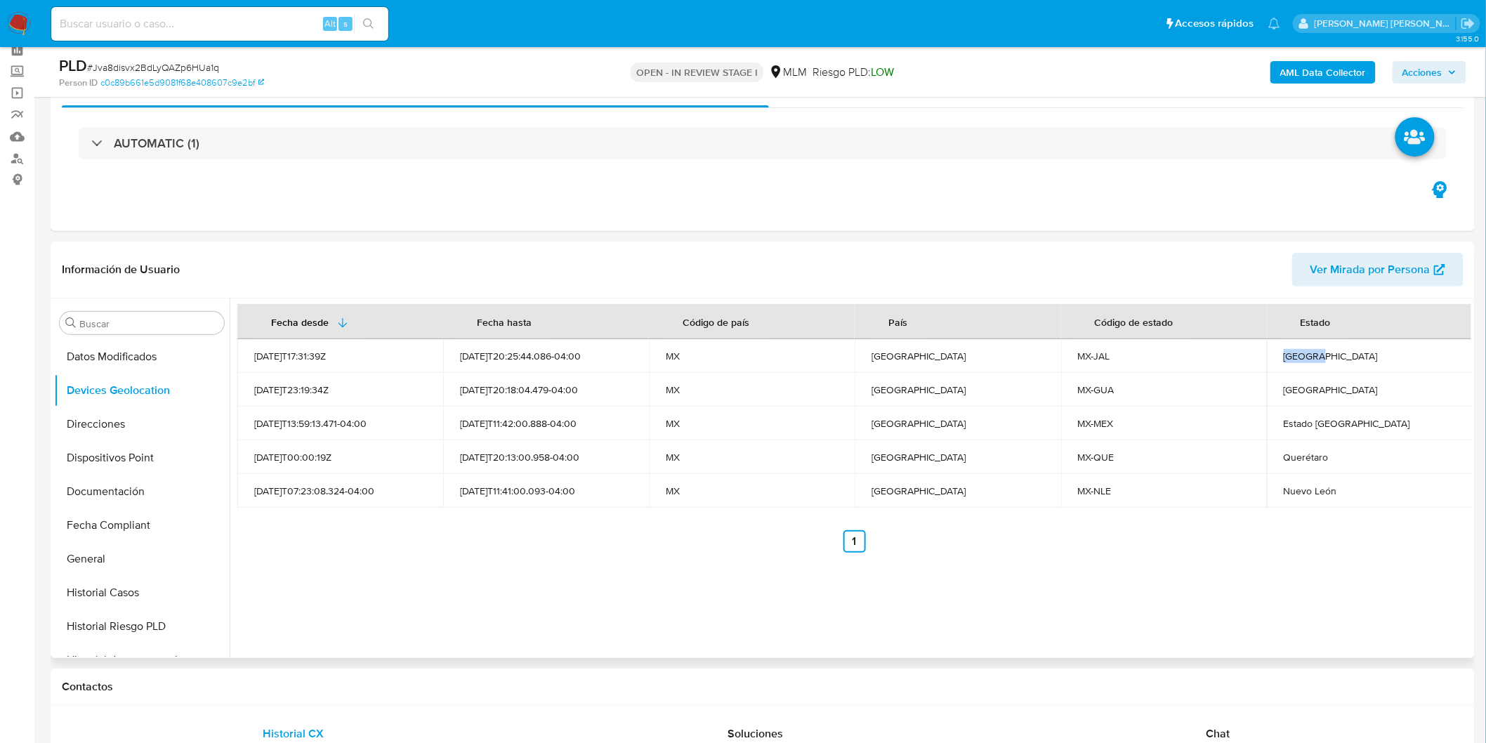
click at [1302, 378] on td "Guanajuato" at bounding box center [1370, 390] width 206 height 34
click at [1301, 385] on div "Guanajuato" at bounding box center [1370, 390] width 172 height 13
copy div "Guanajuato"
click at [1316, 464] on td "Querétaro" at bounding box center [1370, 457] width 206 height 34
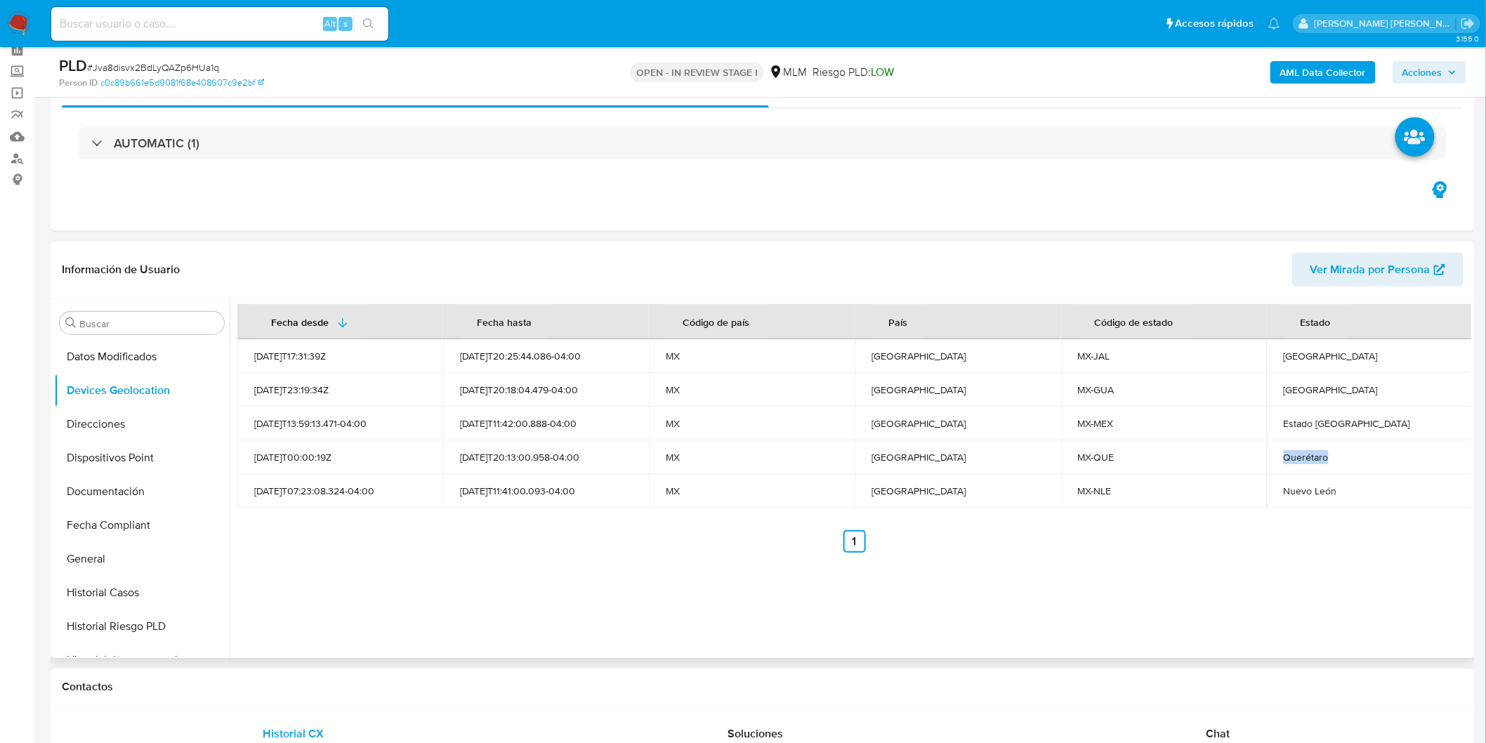
click at [1316, 464] on td "Querétaro" at bounding box center [1370, 457] width 206 height 34
click at [1312, 492] on div "Nuevo León" at bounding box center [1370, 491] width 172 height 13
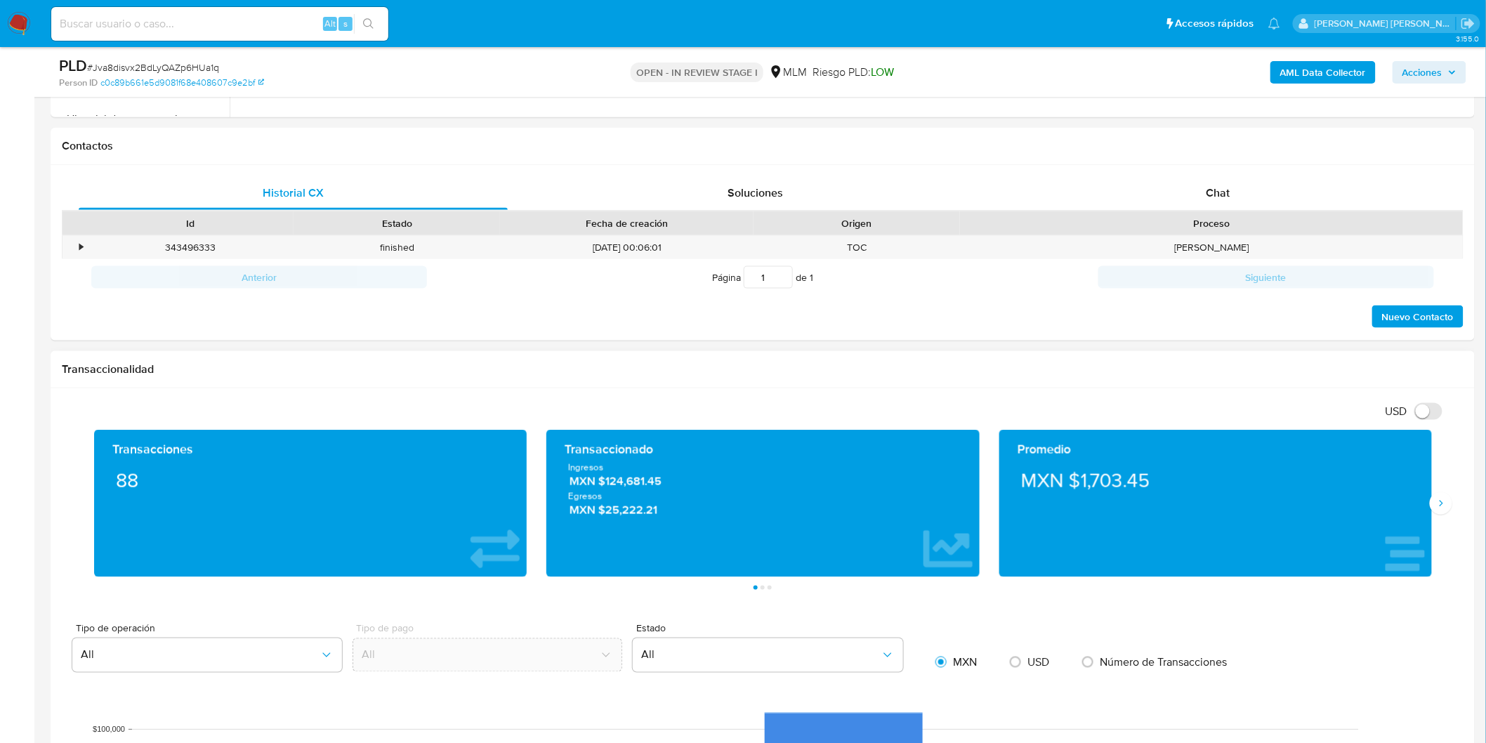
scroll to position [613, 0]
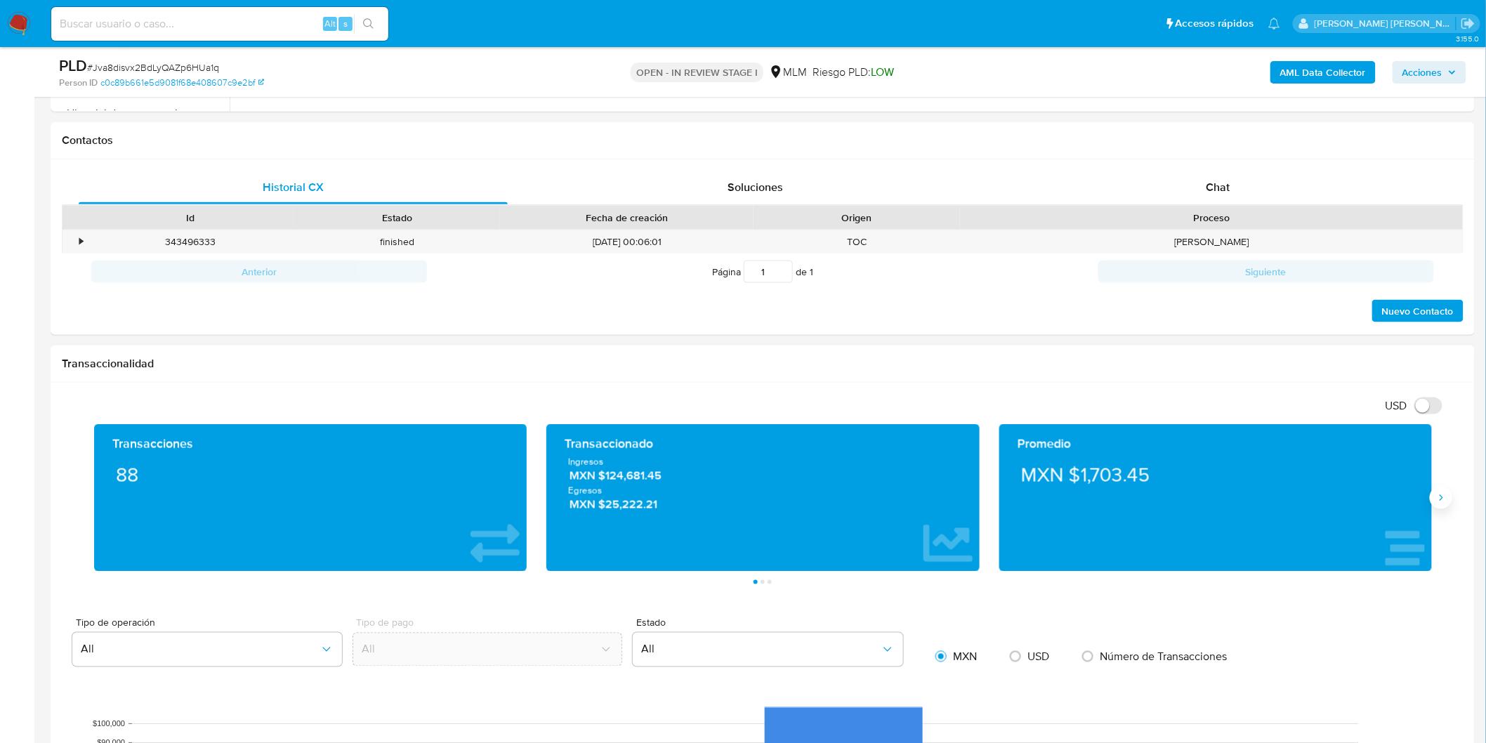
click at [1446, 503] on icon "Siguiente" at bounding box center [1441, 497] width 11 height 11
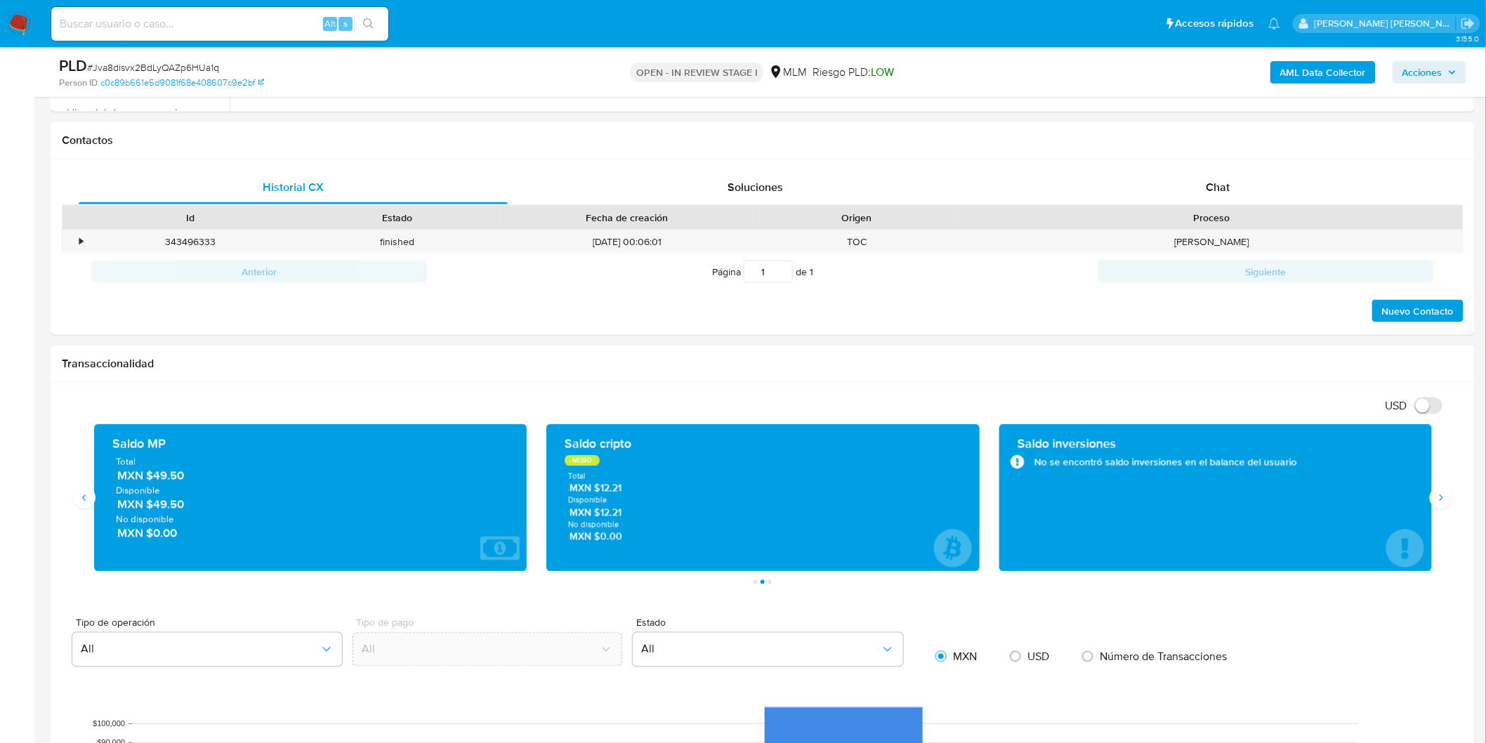
drag, startPoint x: 155, startPoint y: 504, endPoint x: 309, endPoint y: 366, distance: 206.9
click at [192, 506] on span "MXN $49.50" at bounding box center [311, 505] width 388 height 16
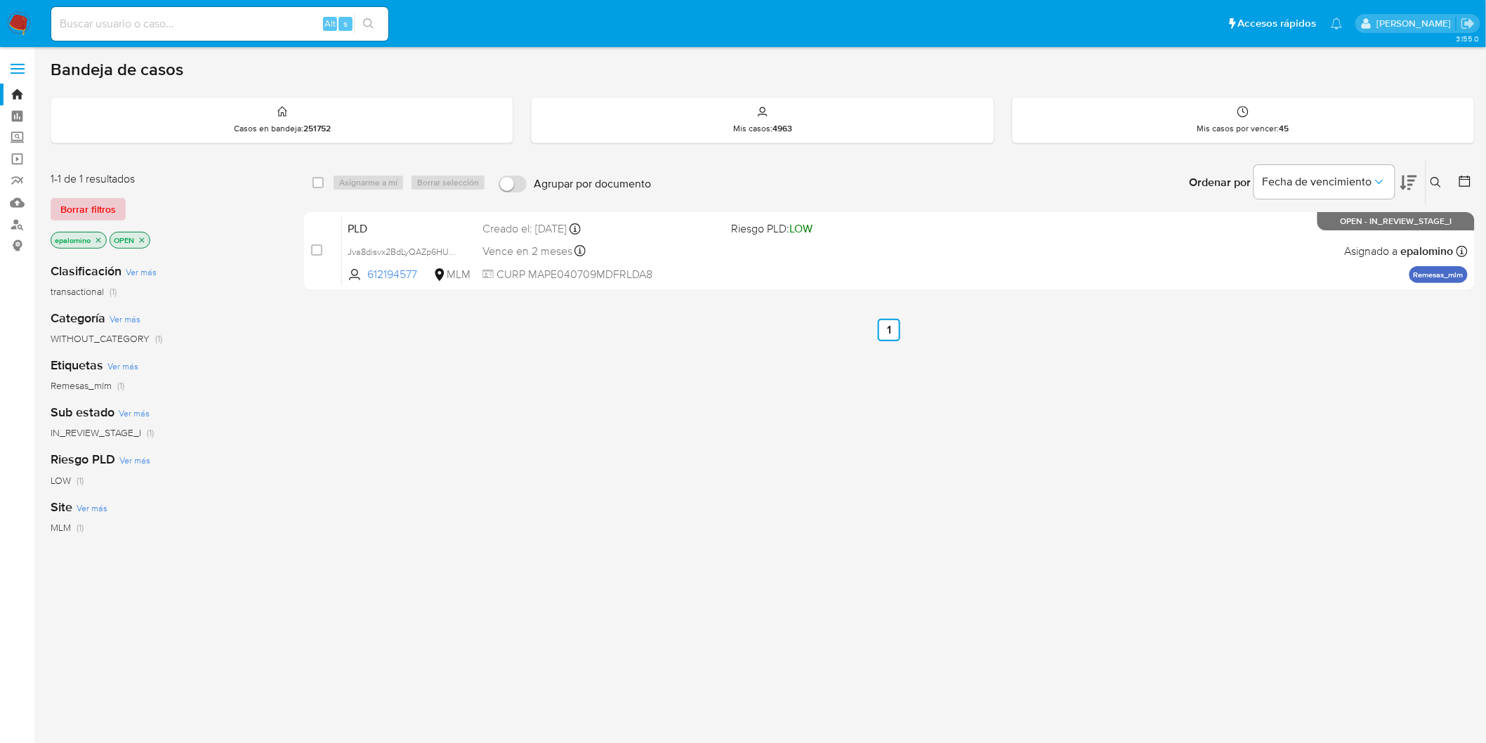
click at [94, 202] on span "Borrar filtros" at bounding box center [87, 209] width 55 height 20
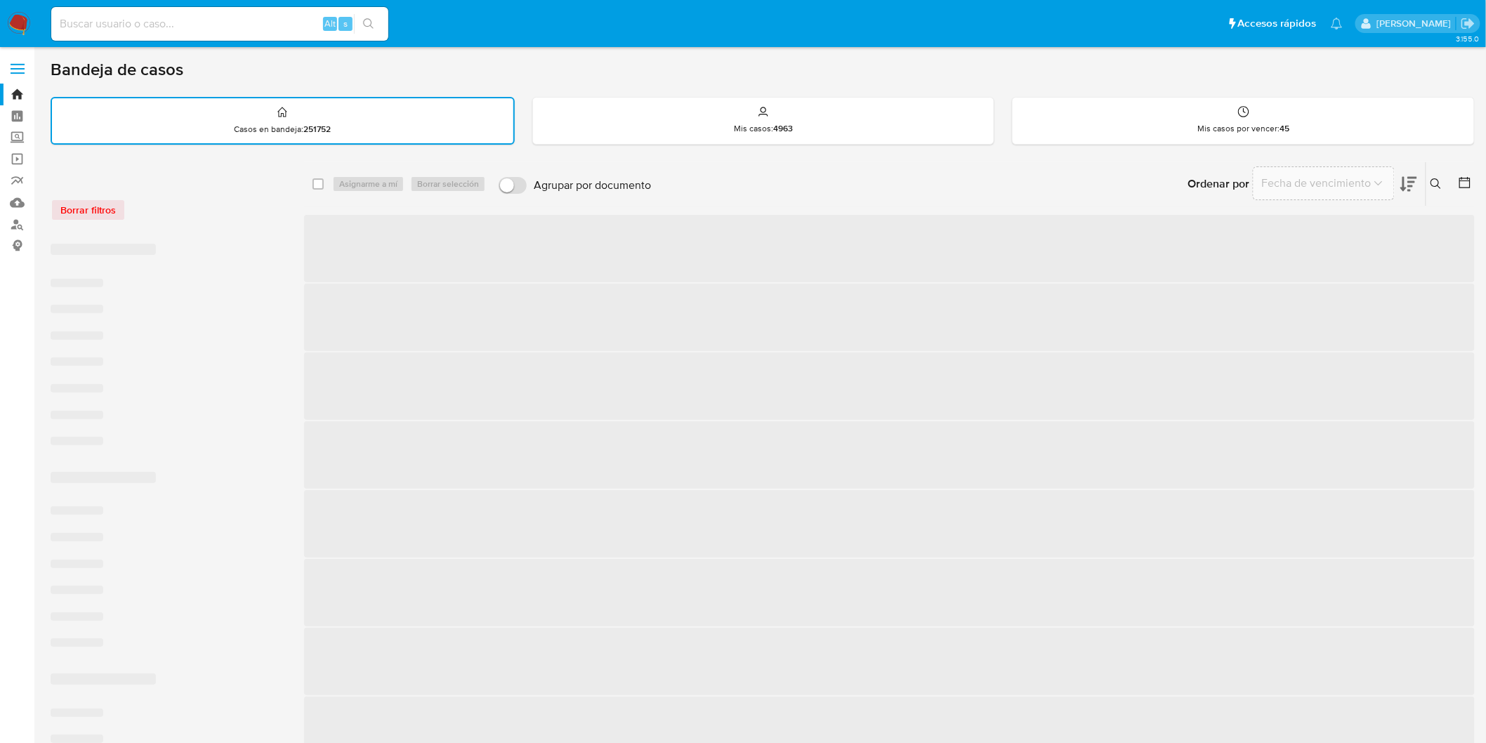
click at [237, 204] on div "Borrar filtros" at bounding box center [163, 210] width 225 height 22
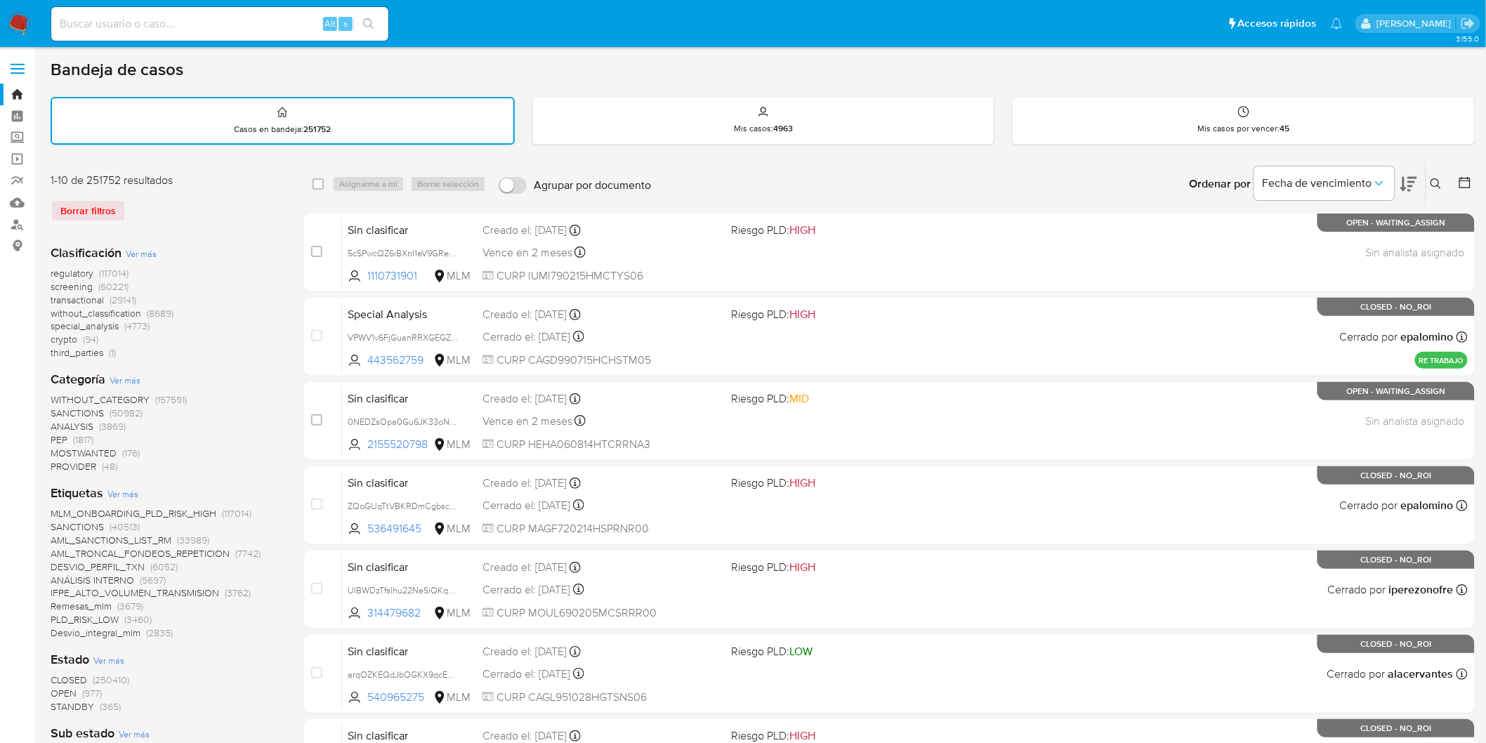
click at [24, 20] on img at bounding box center [19, 24] width 24 height 24
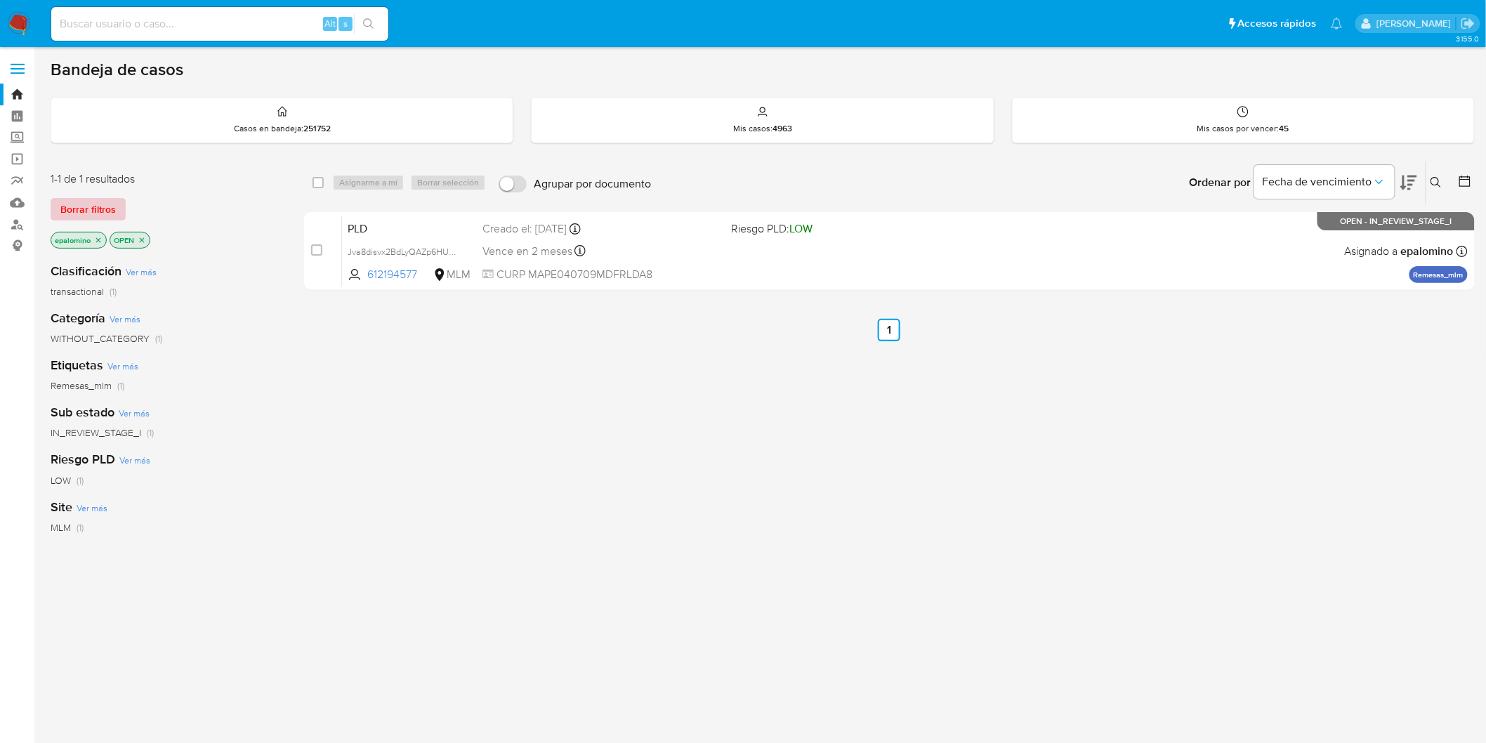
click at [104, 212] on span "Borrar filtros" at bounding box center [87, 209] width 55 height 20
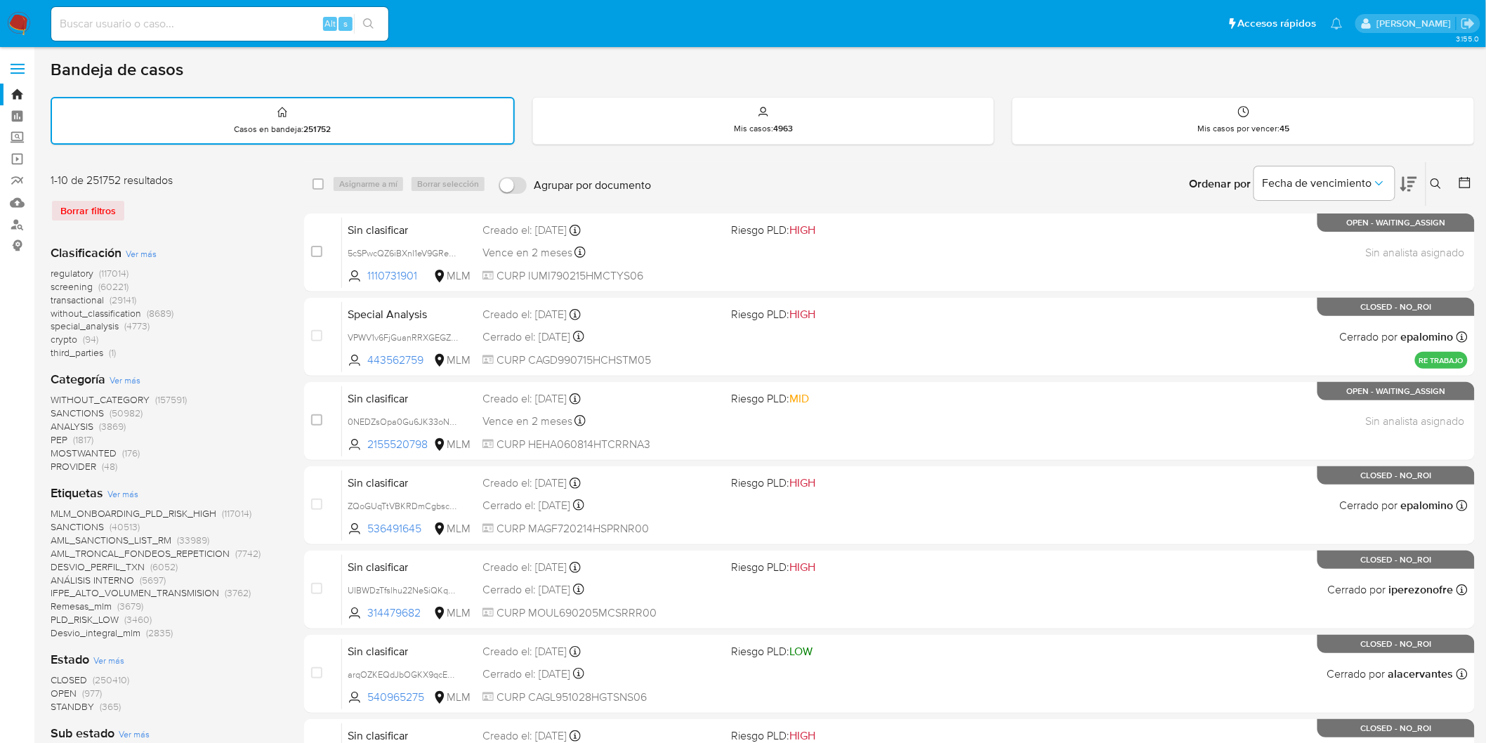
click at [1434, 176] on button at bounding box center [1438, 184] width 23 height 17
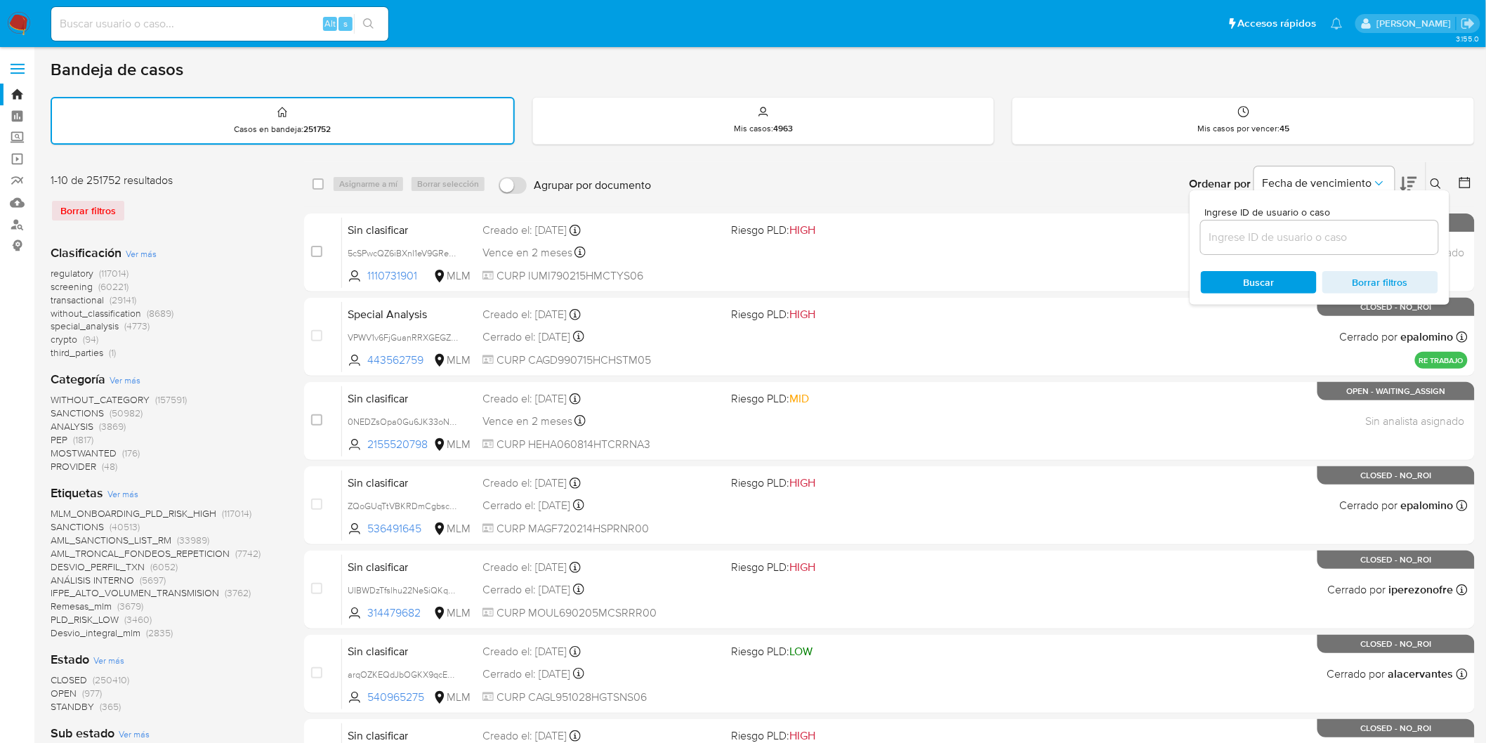
click at [1315, 225] on div at bounding box center [1319, 238] width 237 height 34
click at [1307, 236] on input at bounding box center [1319, 237] width 237 height 18
paste input "612194577"
type input "612194577"
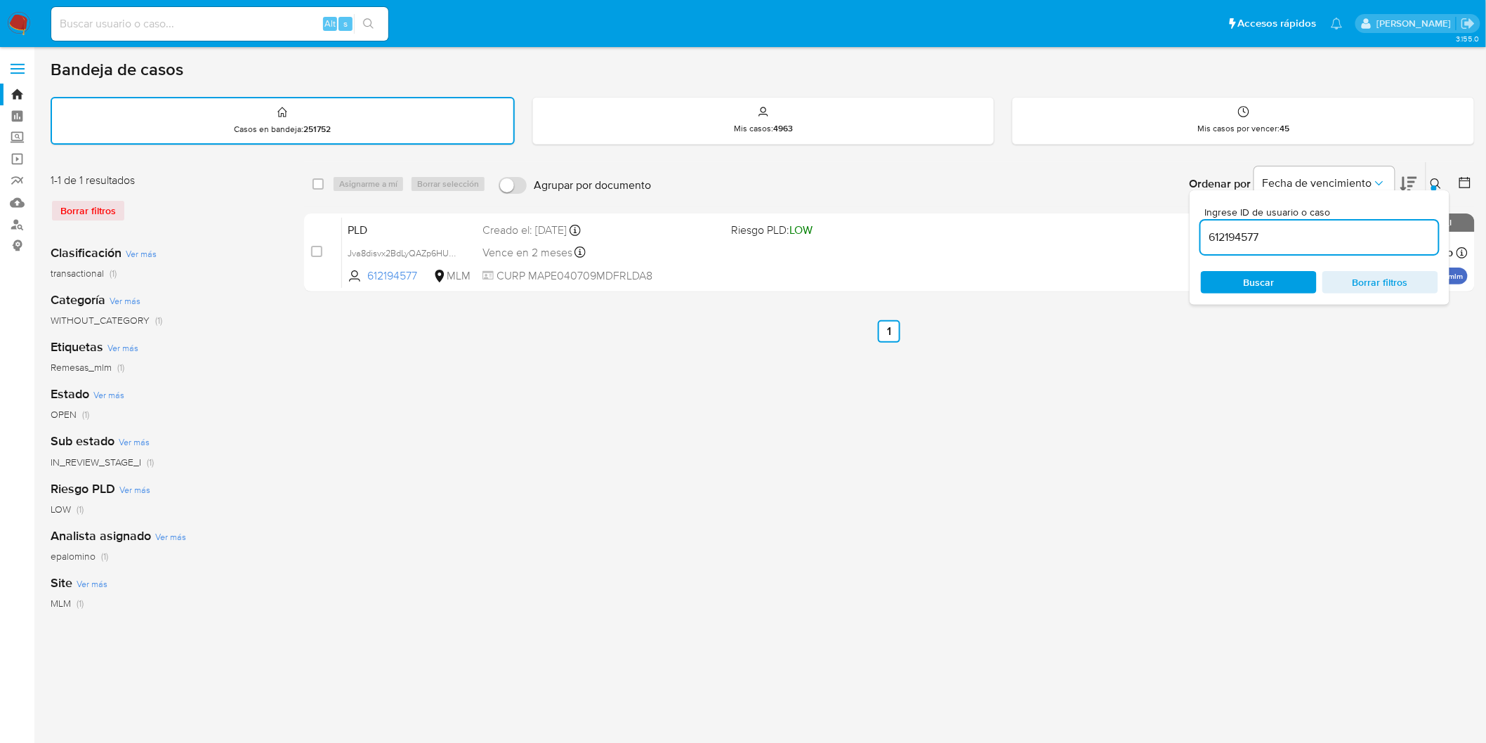
click at [1442, 181] on icon at bounding box center [1436, 183] width 11 height 11
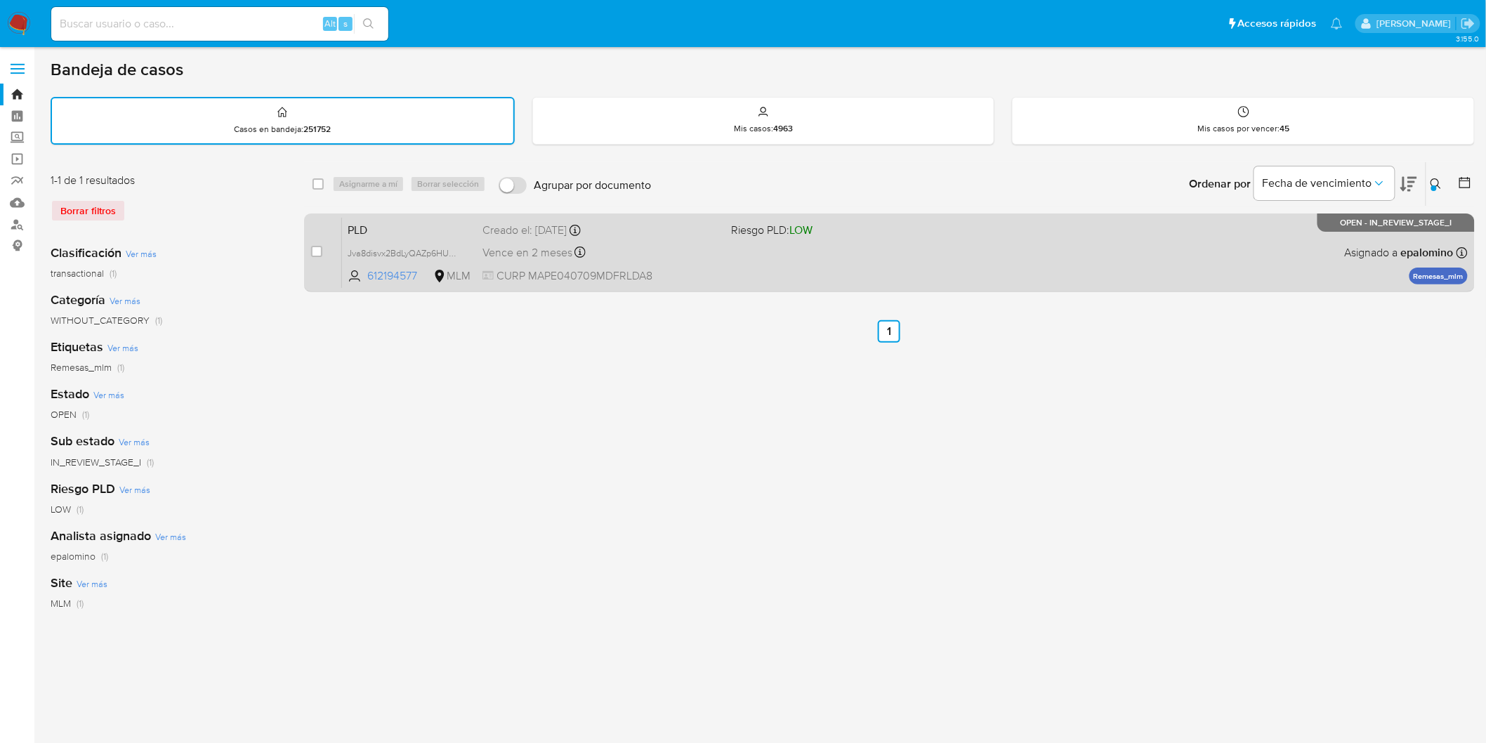
click at [368, 220] on span "PLD" at bounding box center [410, 229] width 124 height 18
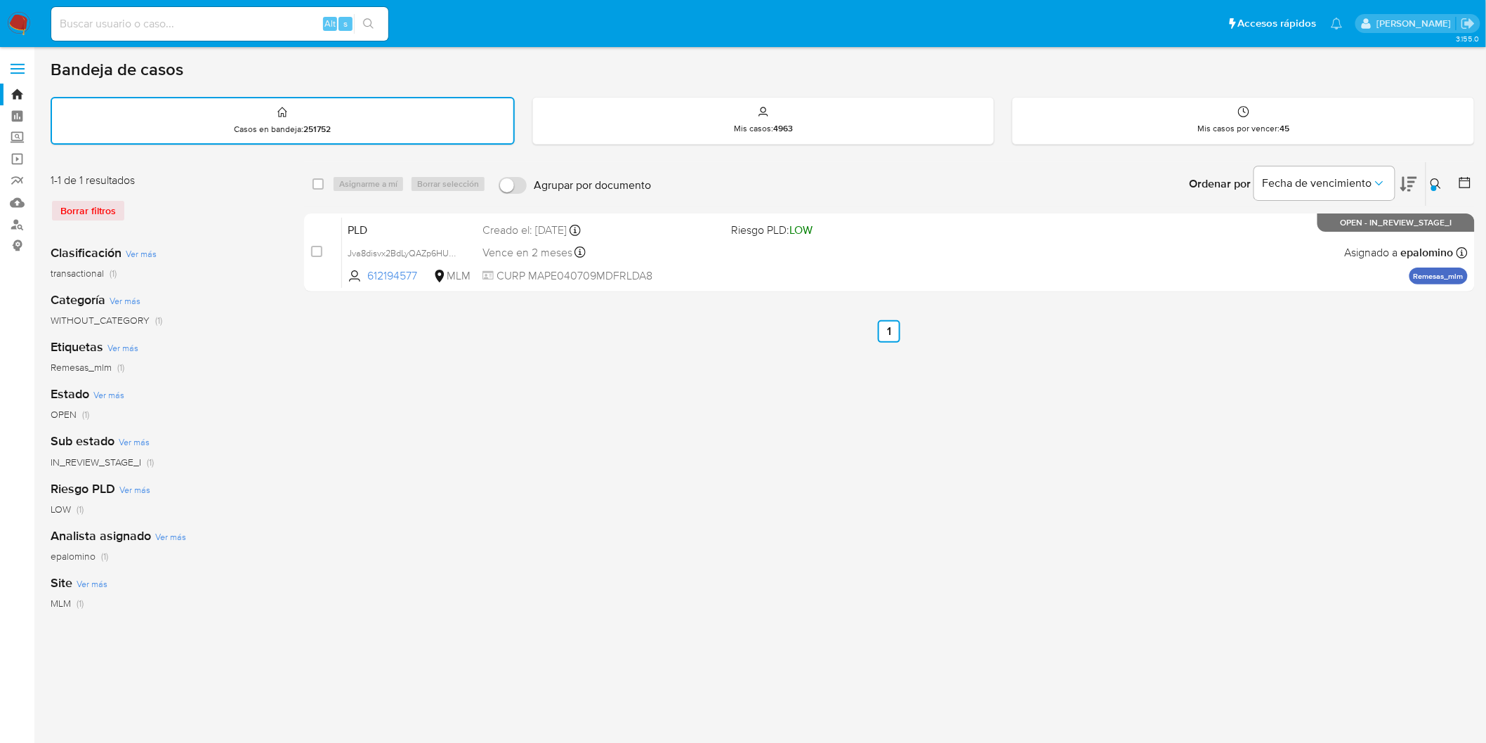
click at [25, 30] on img at bounding box center [19, 24] width 24 height 24
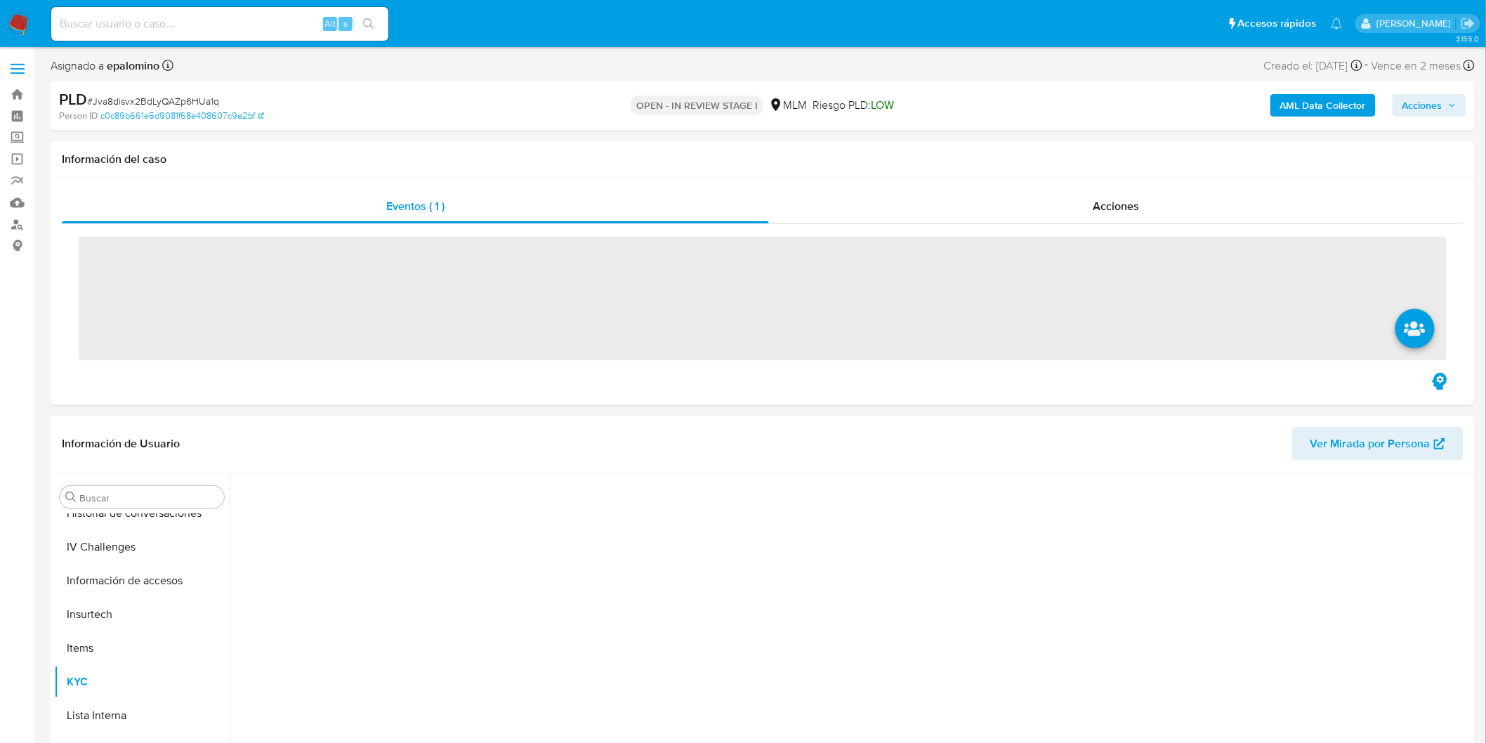
scroll to position [593, 0]
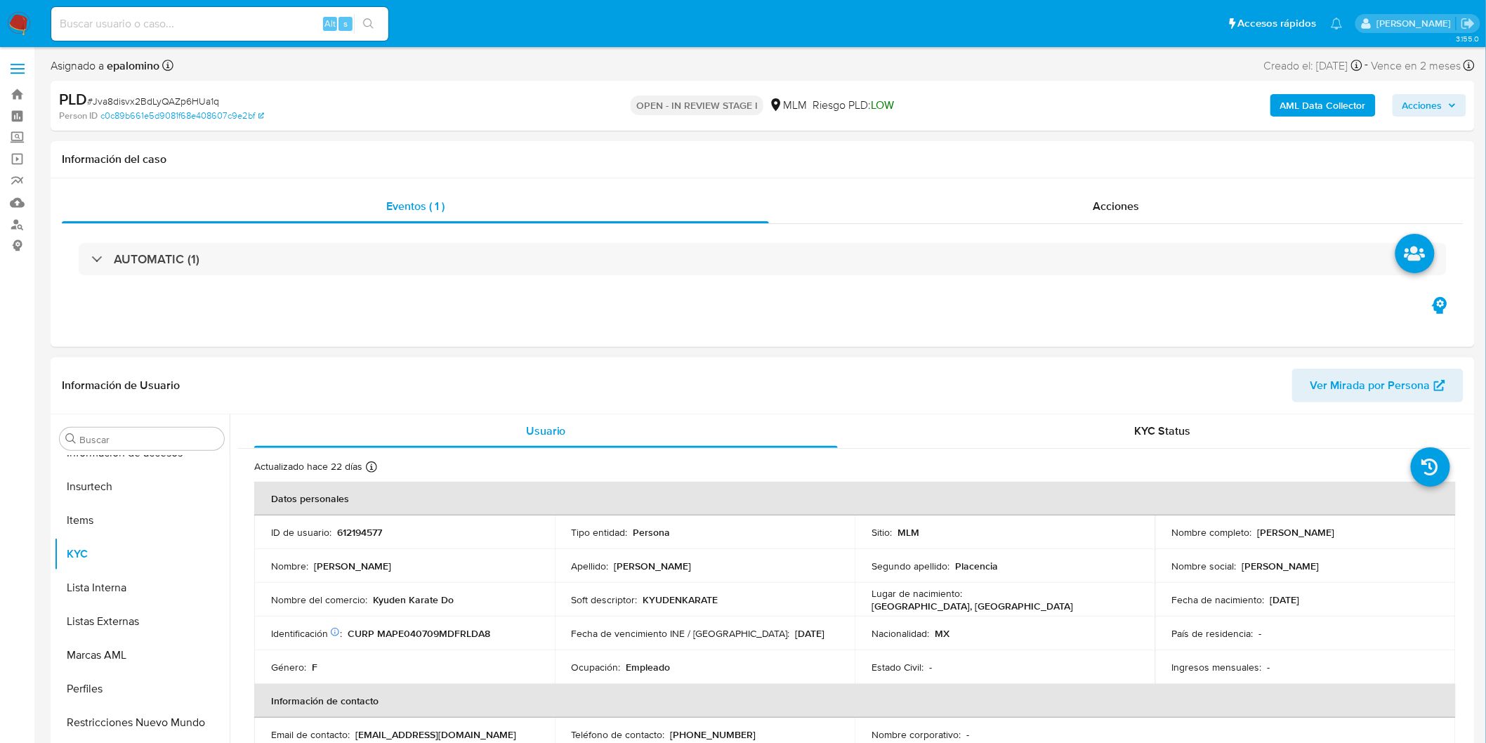
select select "10"
drag, startPoint x: 1281, startPoint y: 532, endPoint x: 1255, endPoint y: 530, distance: 26.7
click at [1255, 530] on div "Nombre completo : [PERSON_NAME]" at bounding box center [1305, 532] width 267 height 13
copy p "[PERSON_NAME]"
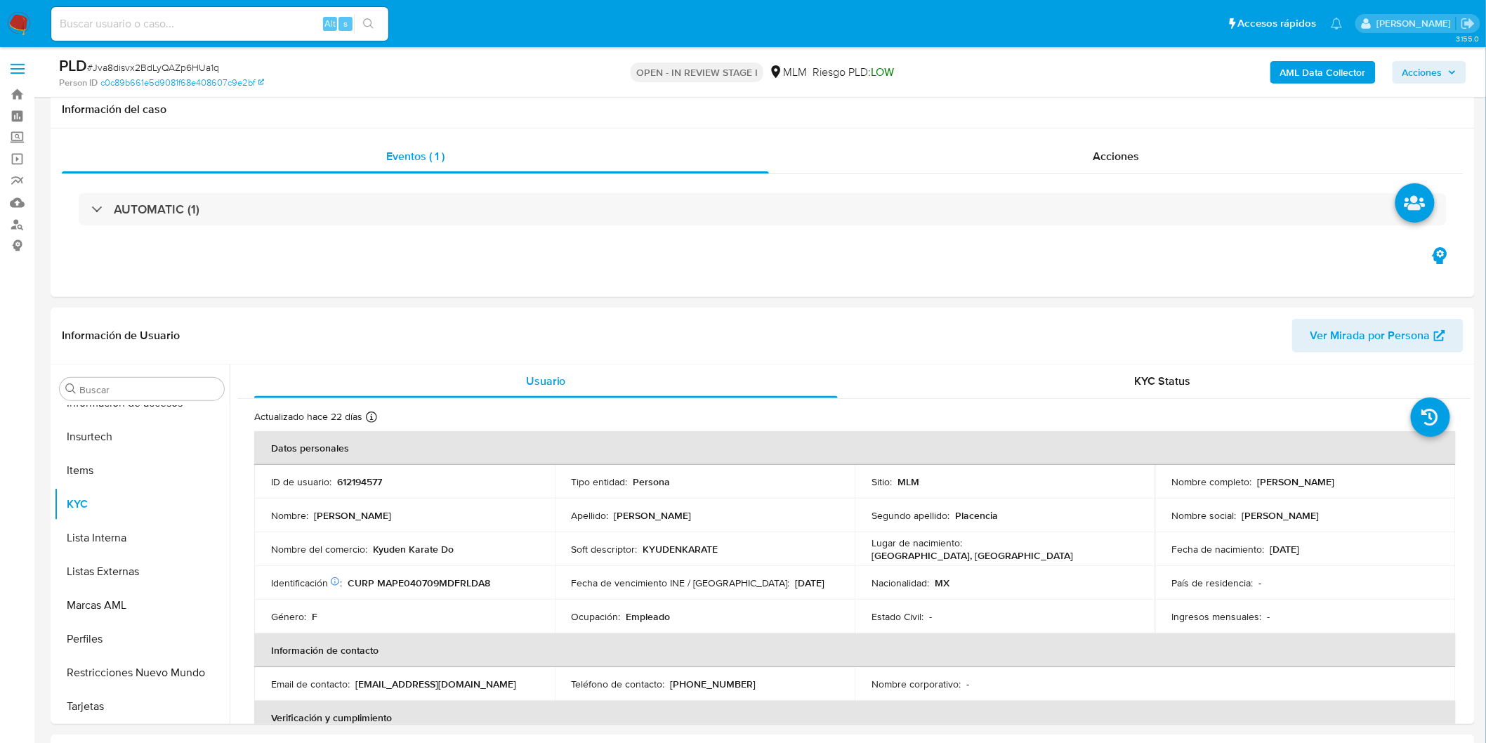
scroll to position [90, 0]
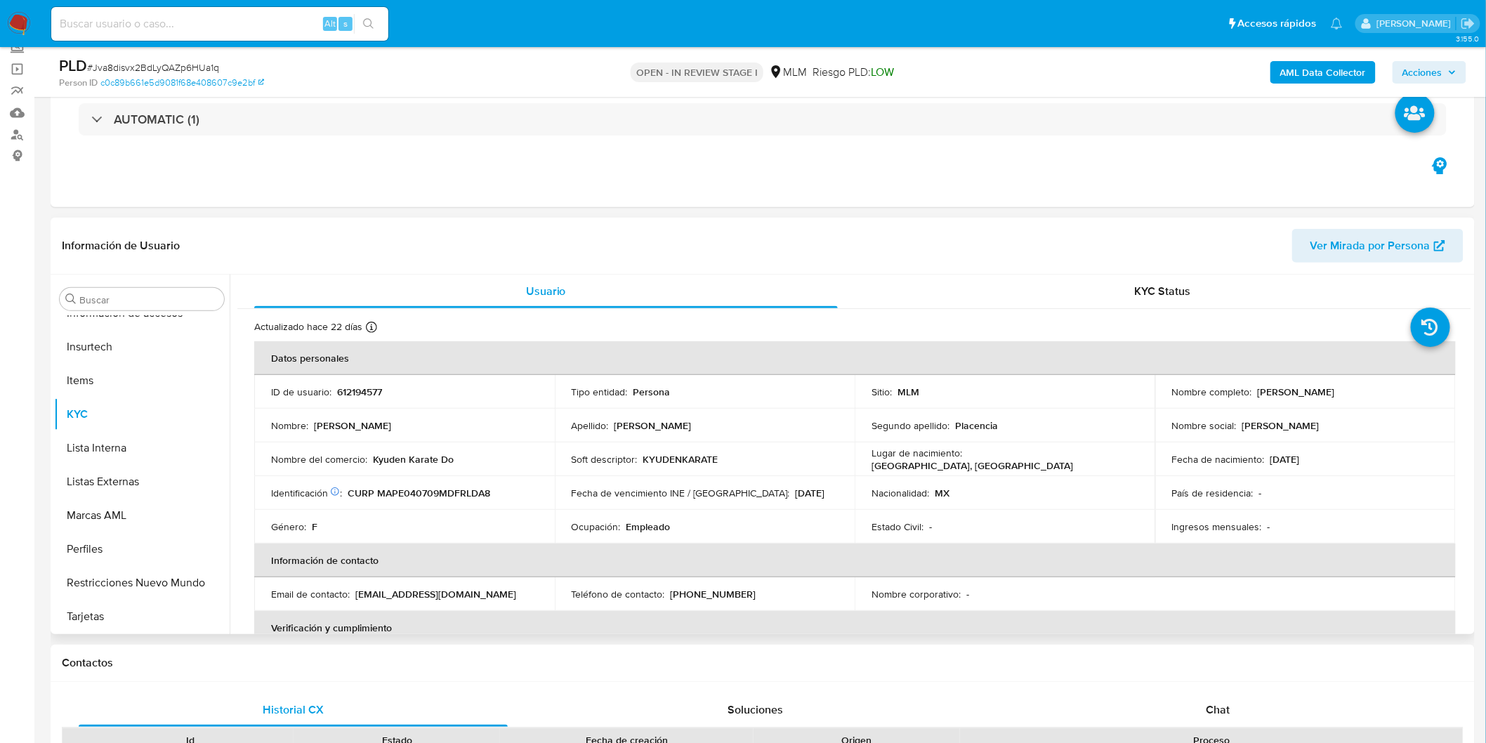
click at [530, 399] on td "ID de usuario : 612194577" at bounding box center [404, 392] width 301 height 34
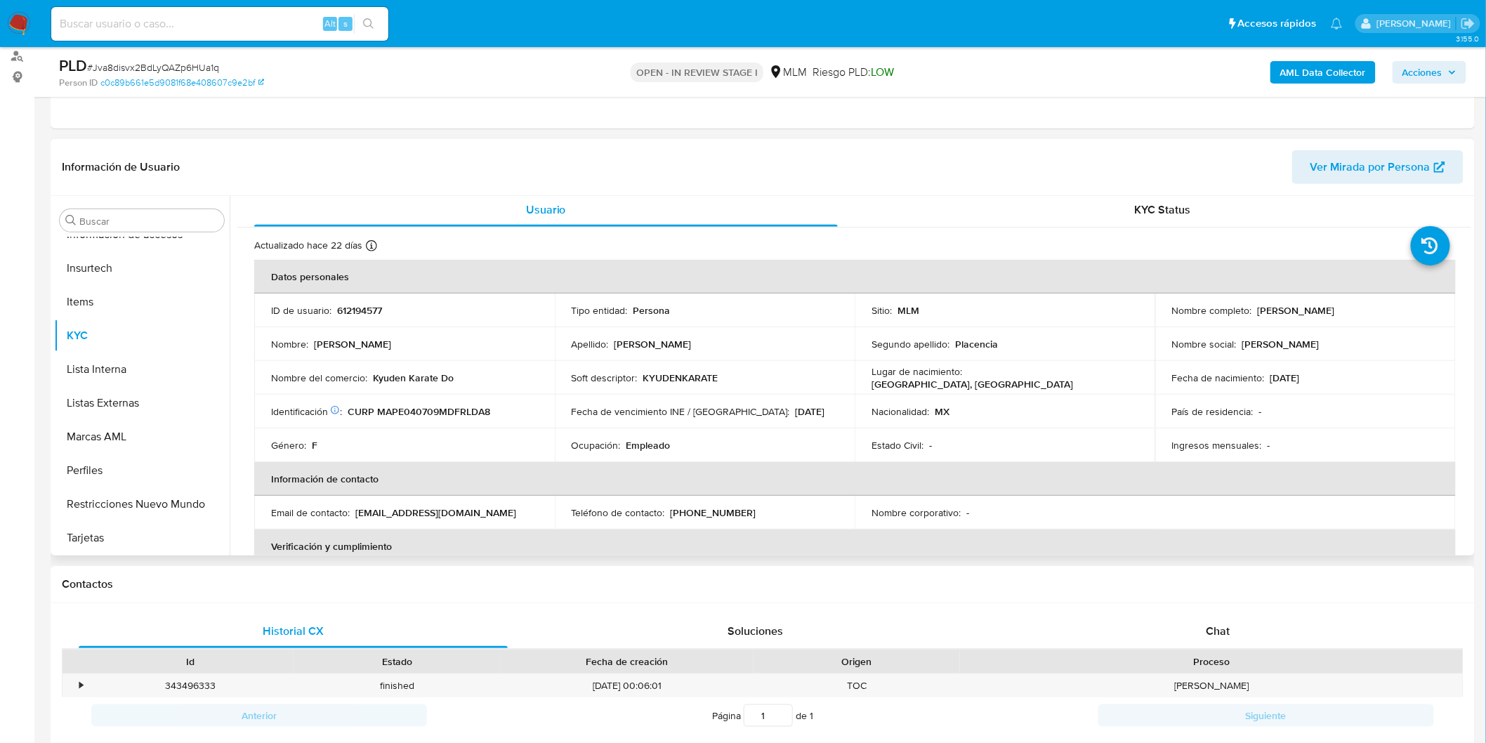
scroll to position [0, 0]
click at [1203, 628] on div "Chat" at bounding box center [1218, 632] width 429 height 34
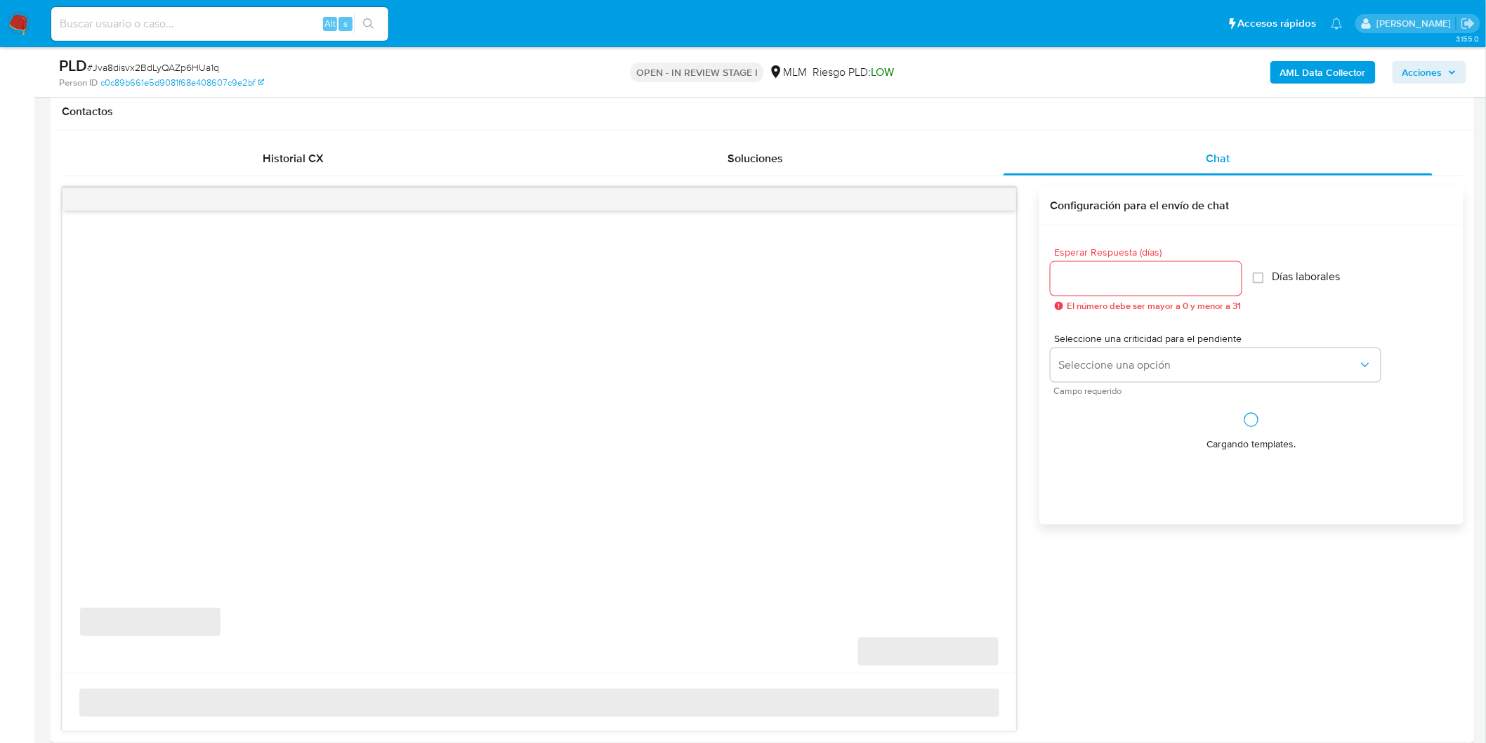
scroll to position [724, 0]
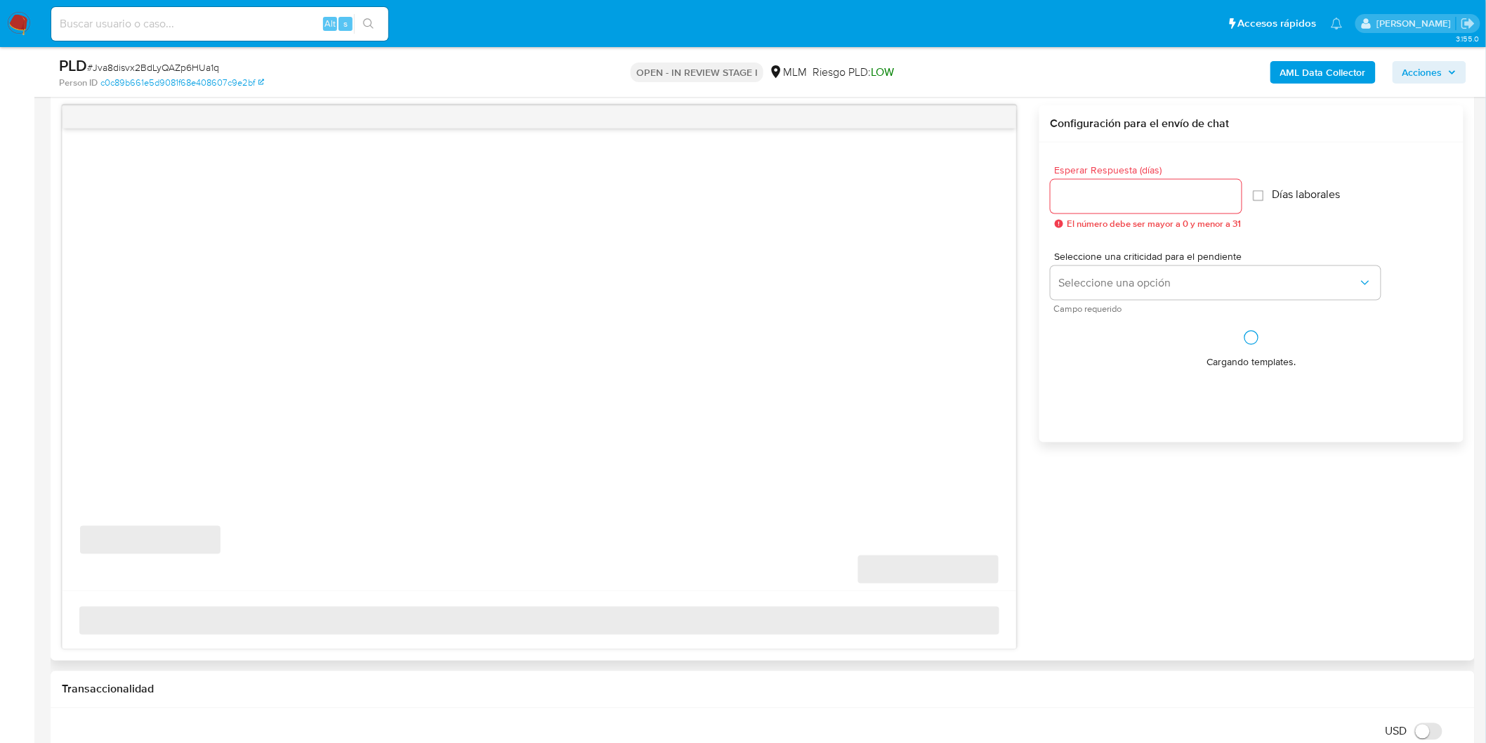
click at [1115, 190] on input "Esperar Respuesta (días)" at bounding box center [1146, 197] width 191 height 18
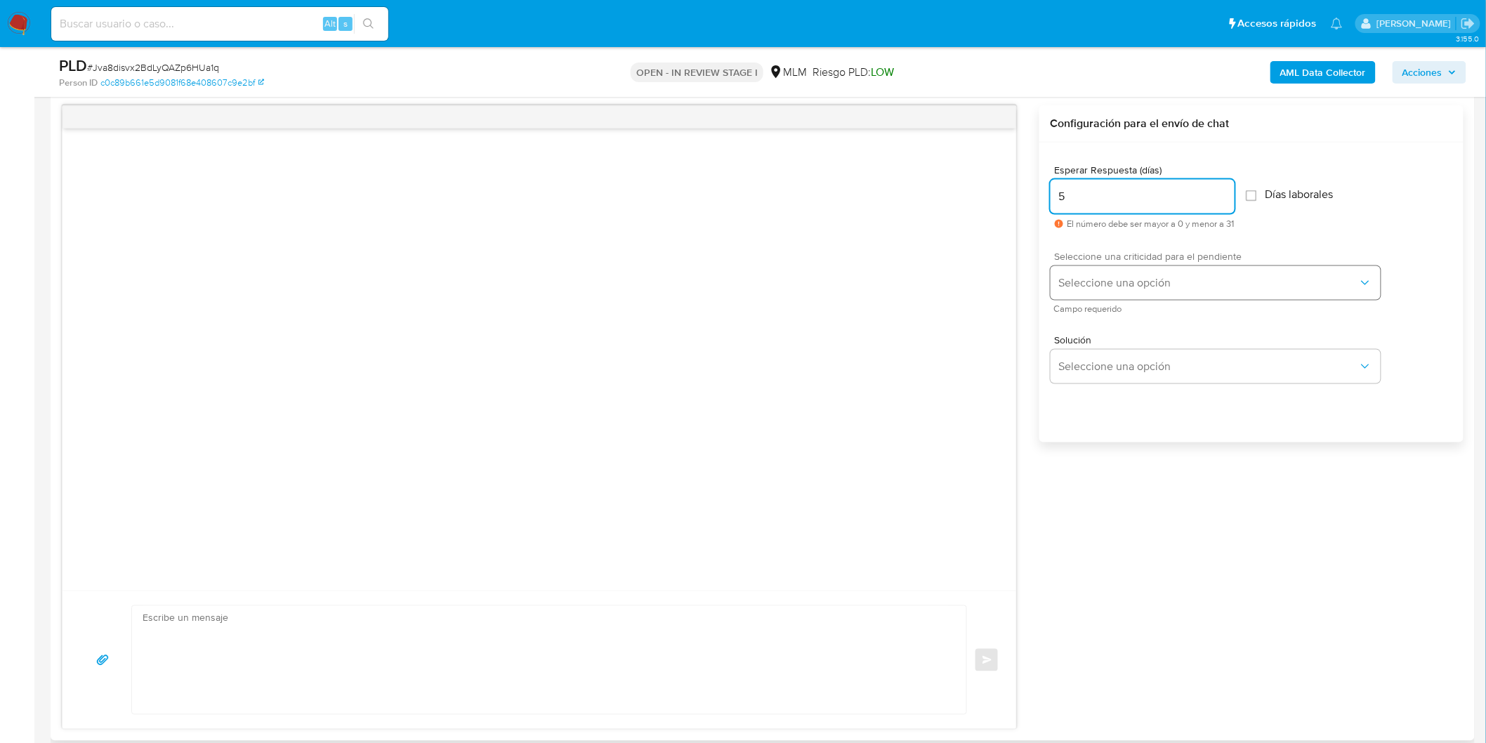
type input "5"
click at [1127, 280] on span "Seleccione una opción" at bounding box center [1208, 283] width 299 height 14
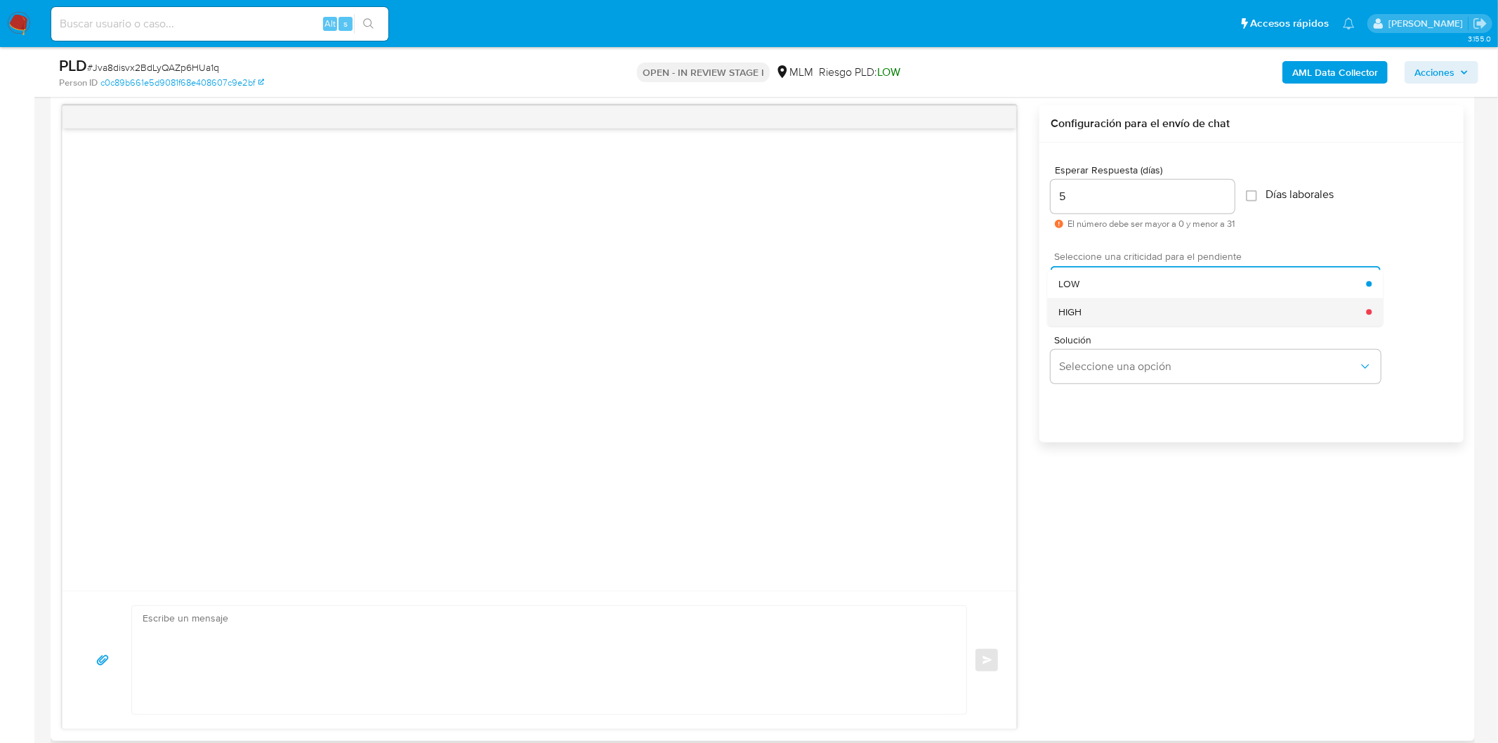
click at [1108, 307] on div "HIGH" at bounding box center [1213, 312] width 308 height 28
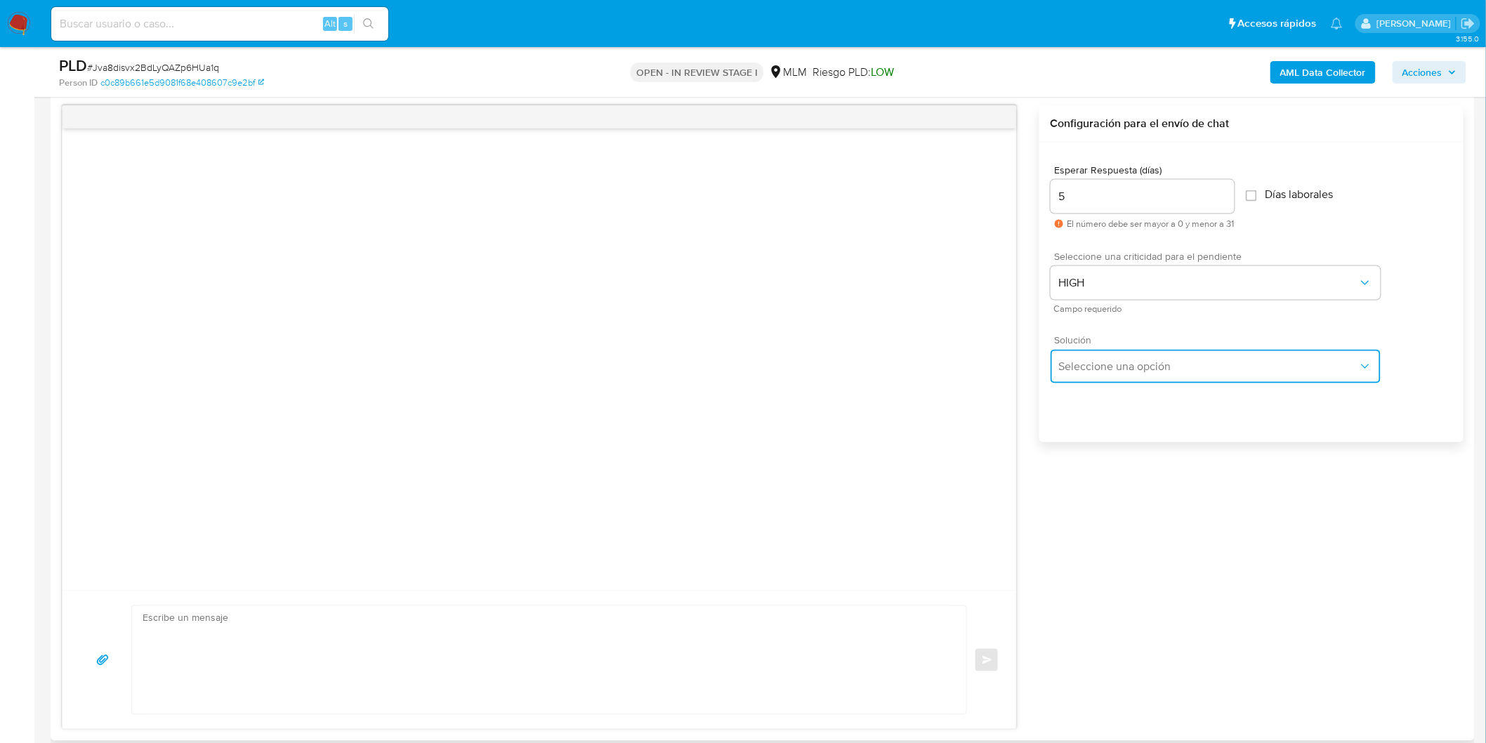
click at [1113, 350] on button "Seleccione una opción" at bounding box center [1216, 367] width 330 height 34
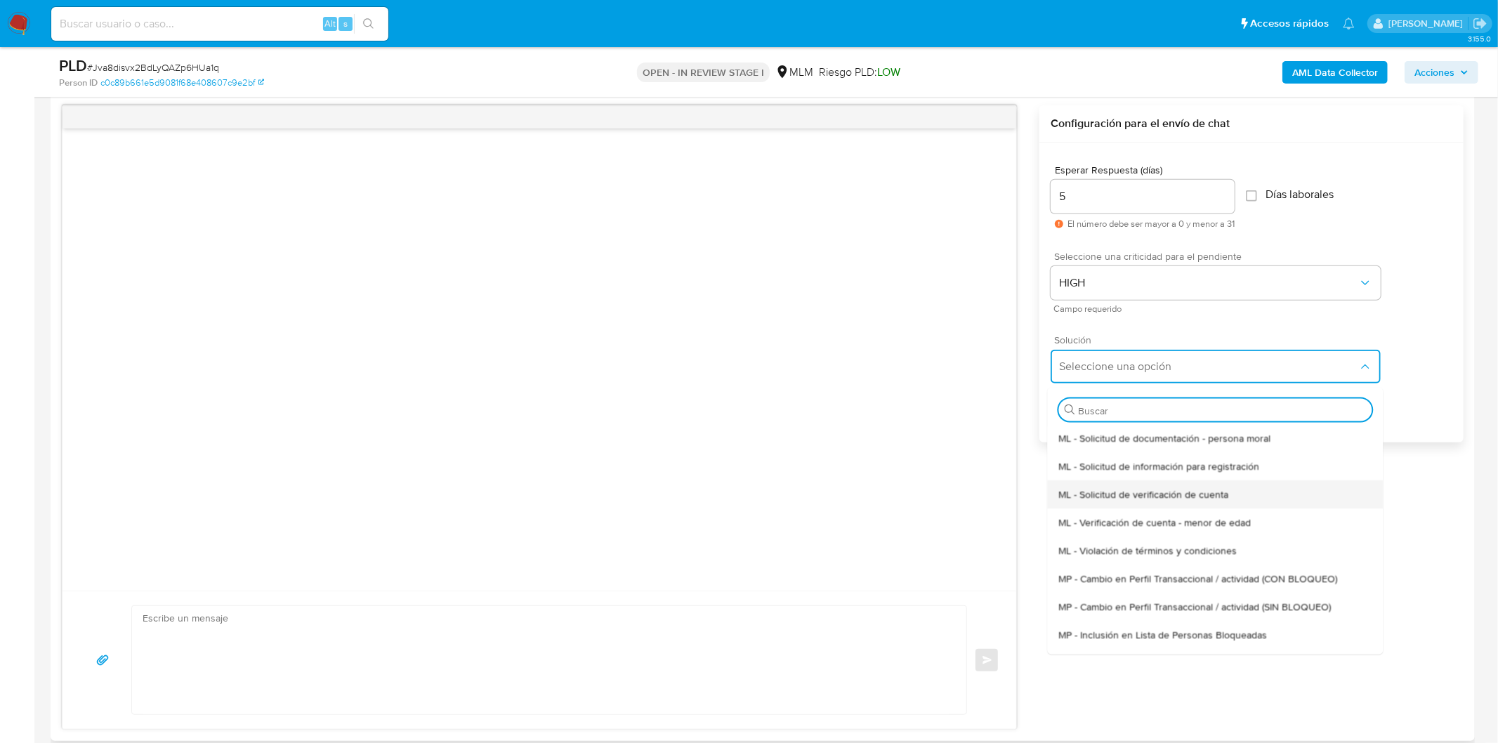
click at [1163, 499] on span "ML - Solicitud de verificación de cuenta" at bounding box center [1144, 493] width 170 height 13
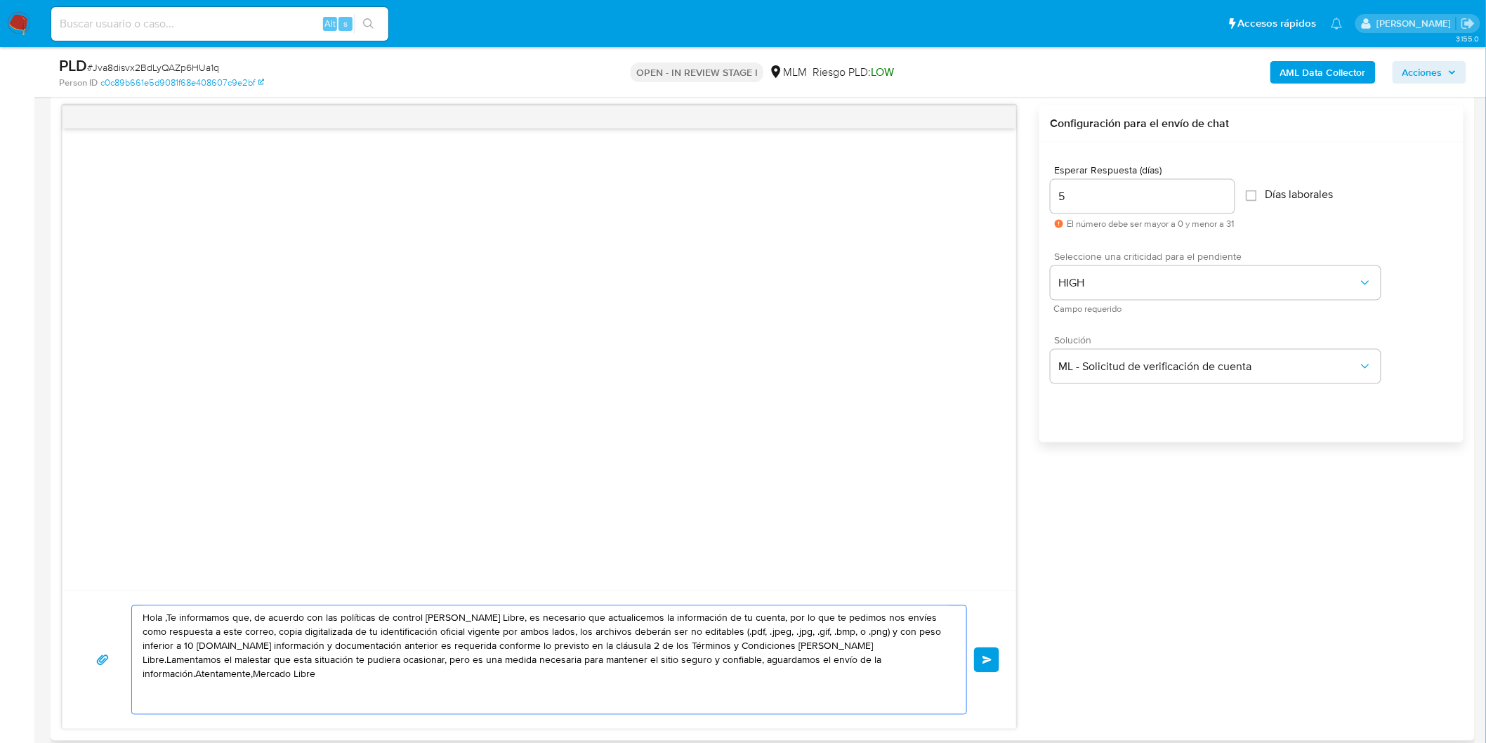
drag, startPoint x: 567, startPoint y: 606, endPoint x: 113, endPoint y: 531, distance: 459.8
click at [113, 531] on div "Hola ,Te informamos que, de acuerdo con las políticas de control de Mercado Lib…" at bounding box center [539, 417] width 955 height 624
paste textarea "Estimado Edith Constanza Marquez Placencia. Te comunicamos que se ha identifica…"
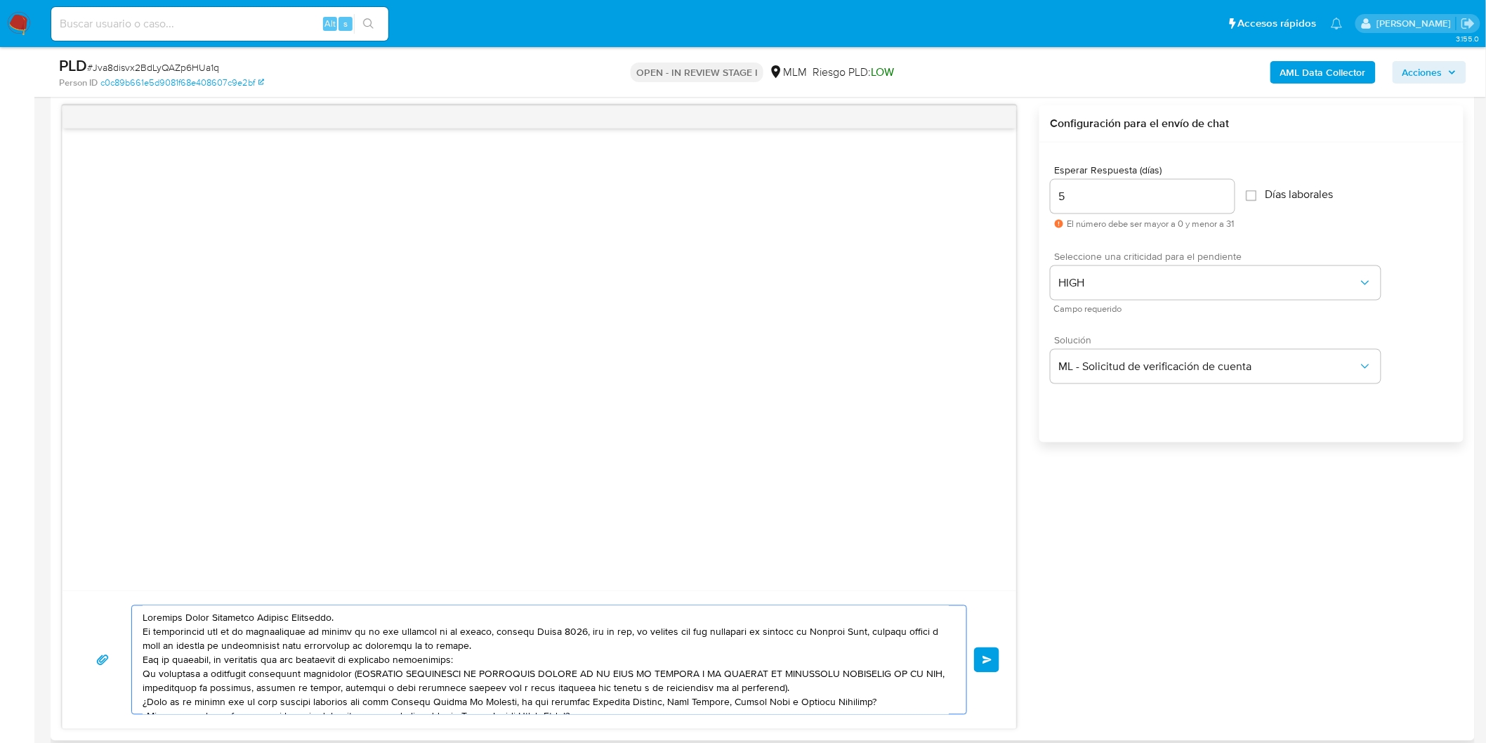
scroll to position [727, 0]
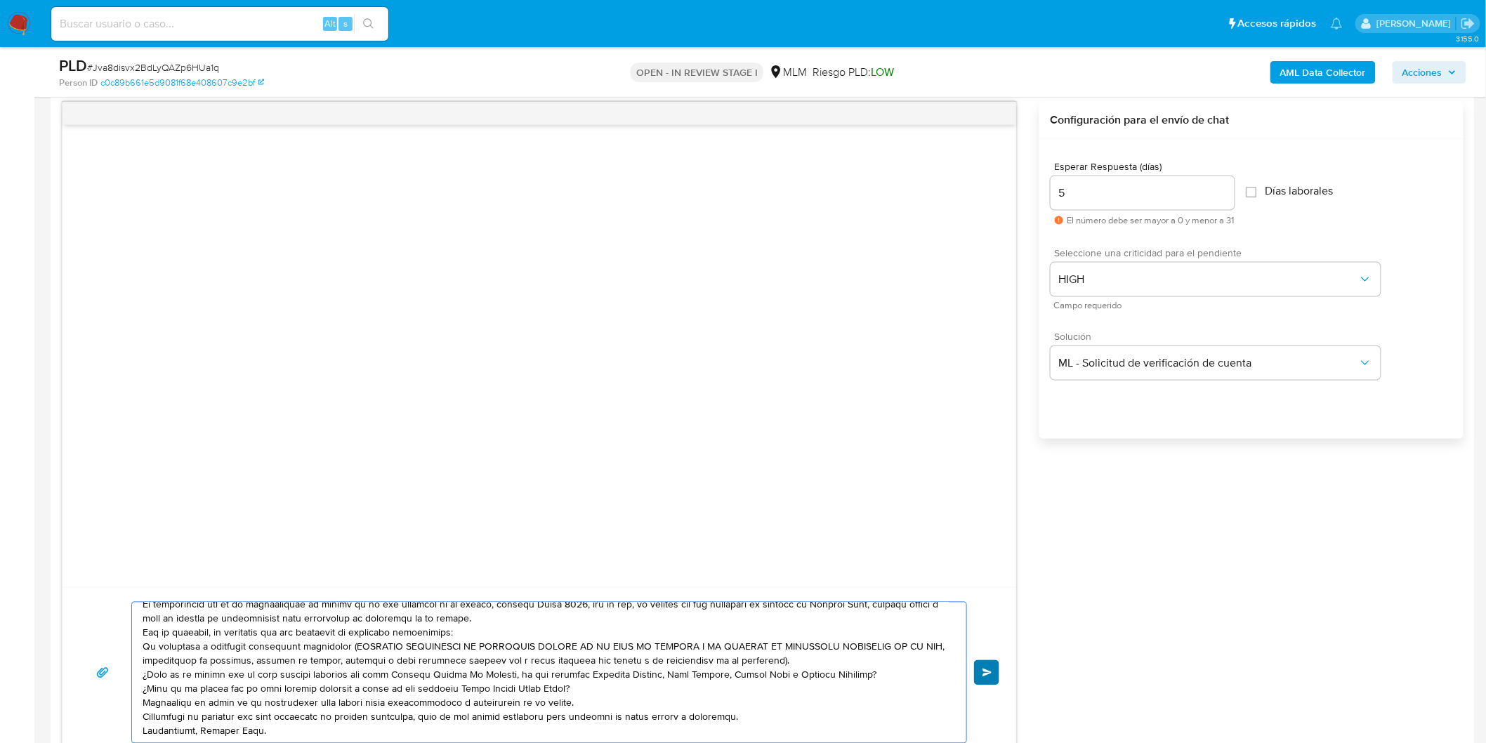
type textarea "Estimado Edith Constanza Marquez Placencia. Te comunicamos que se ha identifica…"
click at [992, 666] on button "Enviar" at bounding box center [986, 672] width 25 height 25
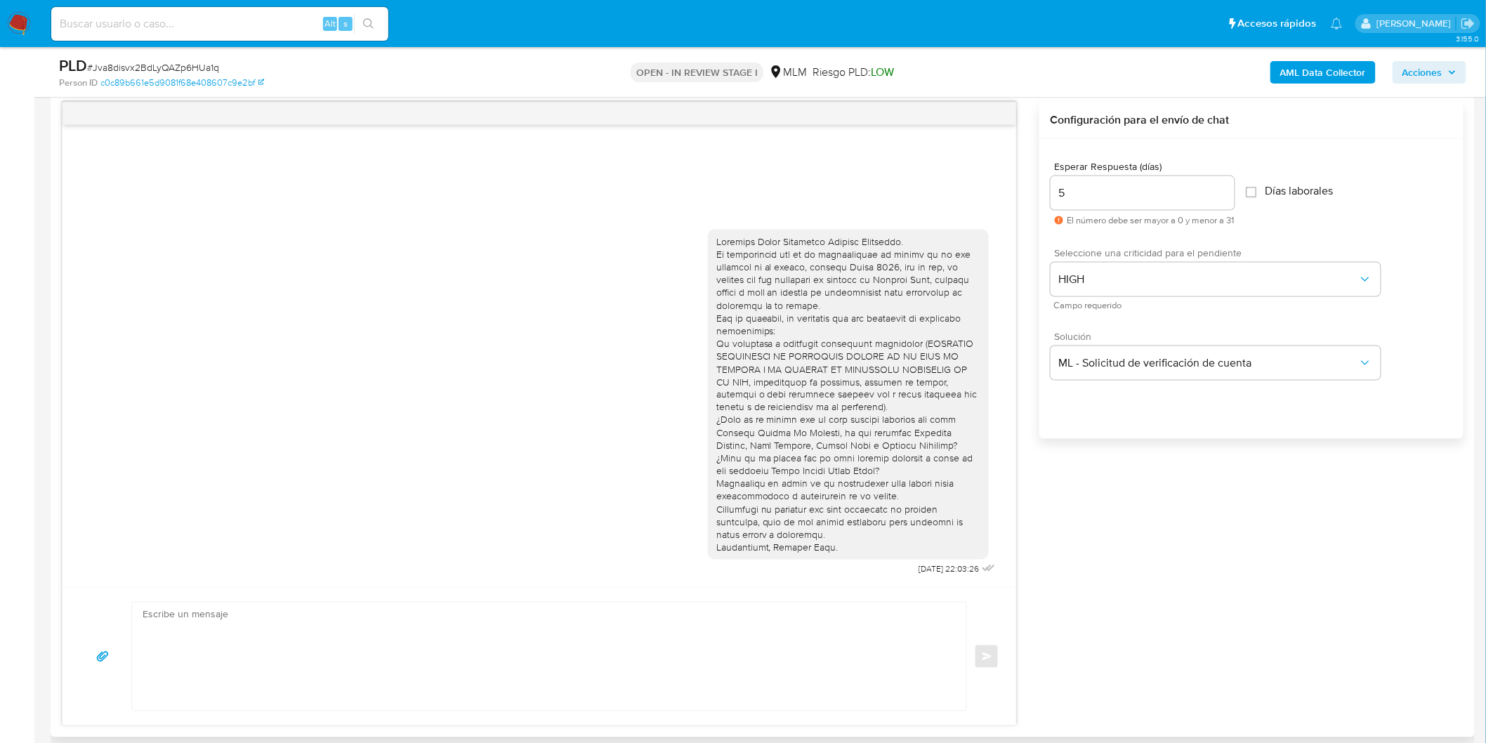
scroll to position [0, 0]
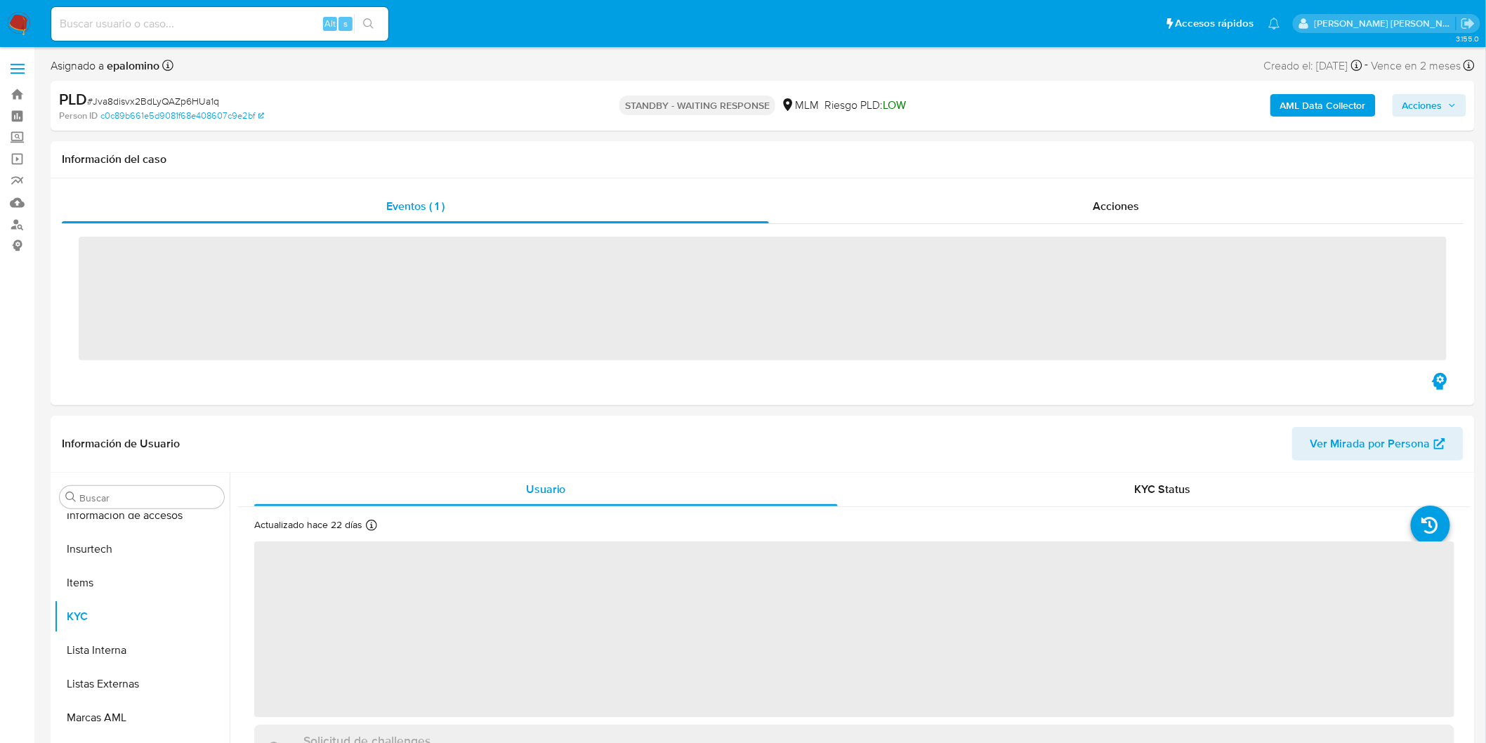
scroll to position [593, 0]
click at [181, 99] on span "# Jva8disvx2BdLyQAZp6HUa1q" at bounding box center [153, 101] width 132 height 14
copy span "Jva8disvx2BdLyQAZp6HUa1q"
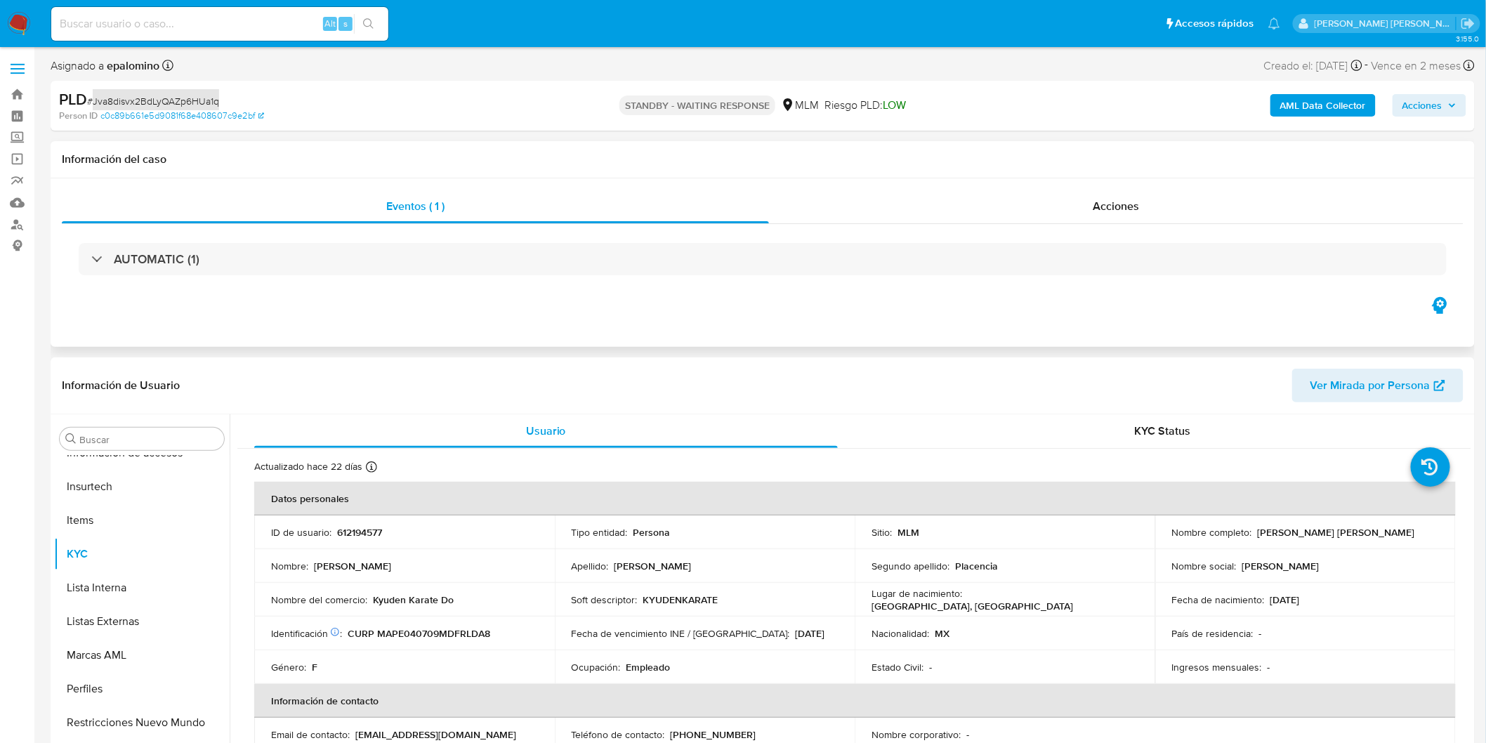
select select "10"
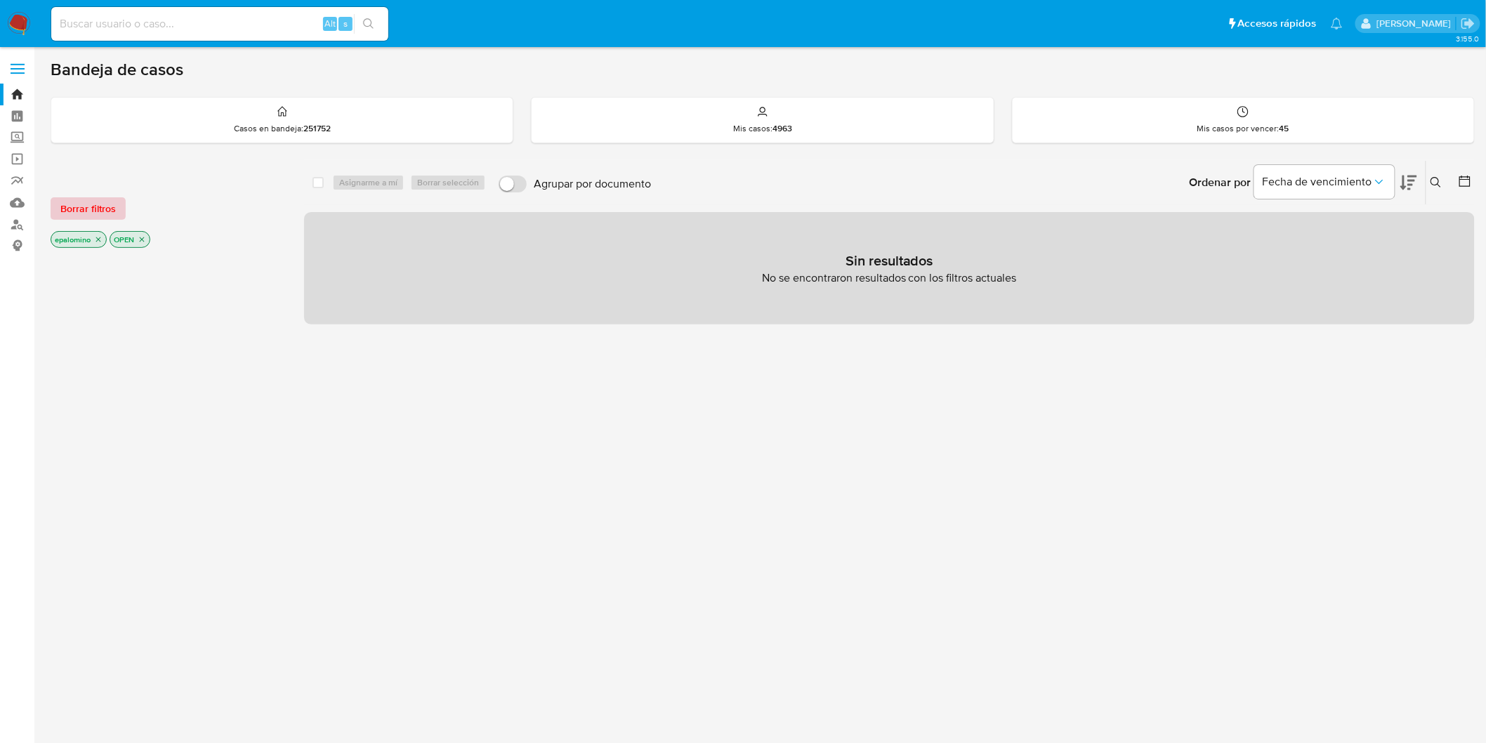
click at [58, 201] on button "Borrar filtros" at bounding box center [88, 208] width 75 height 22
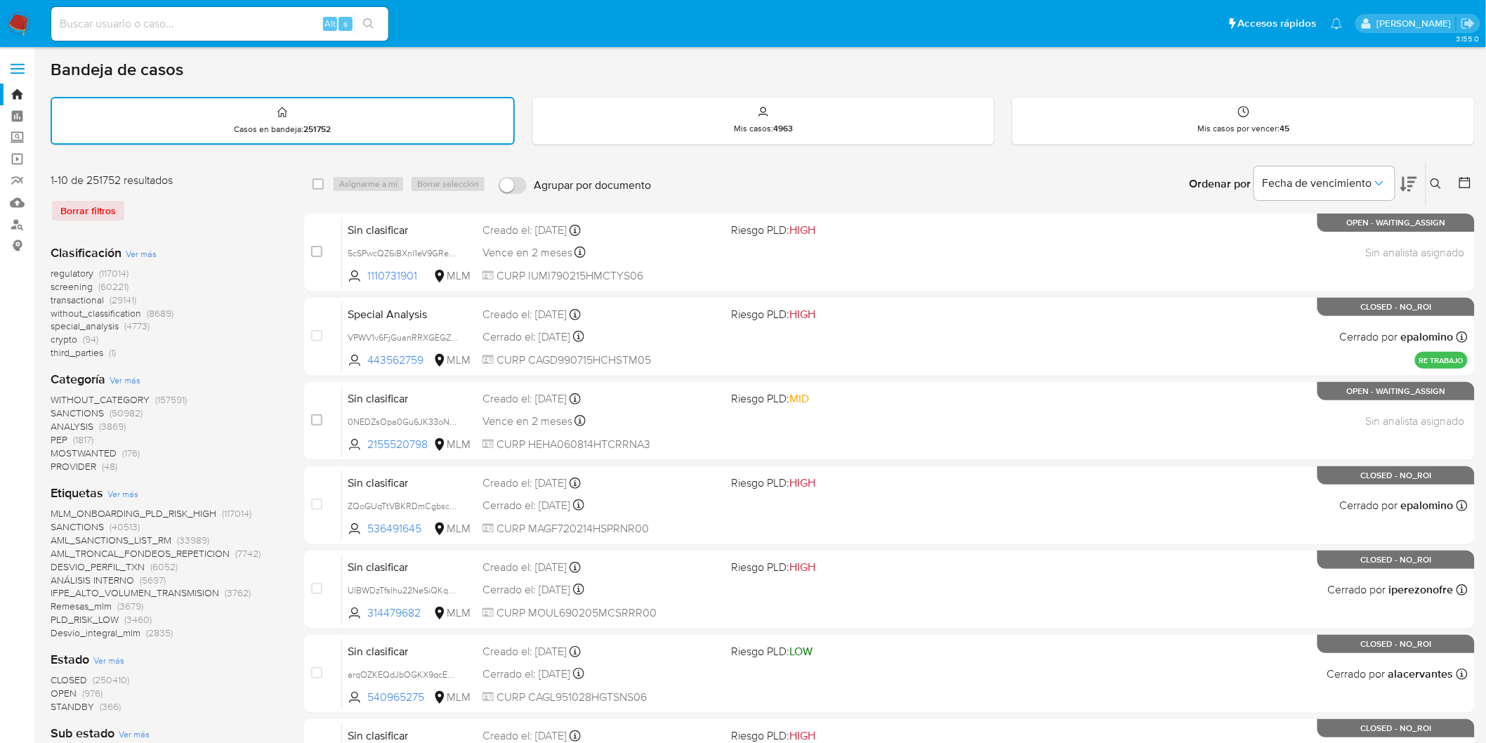
click at [10, 13] on img at bounding box center [19, 24] width 24 height 24
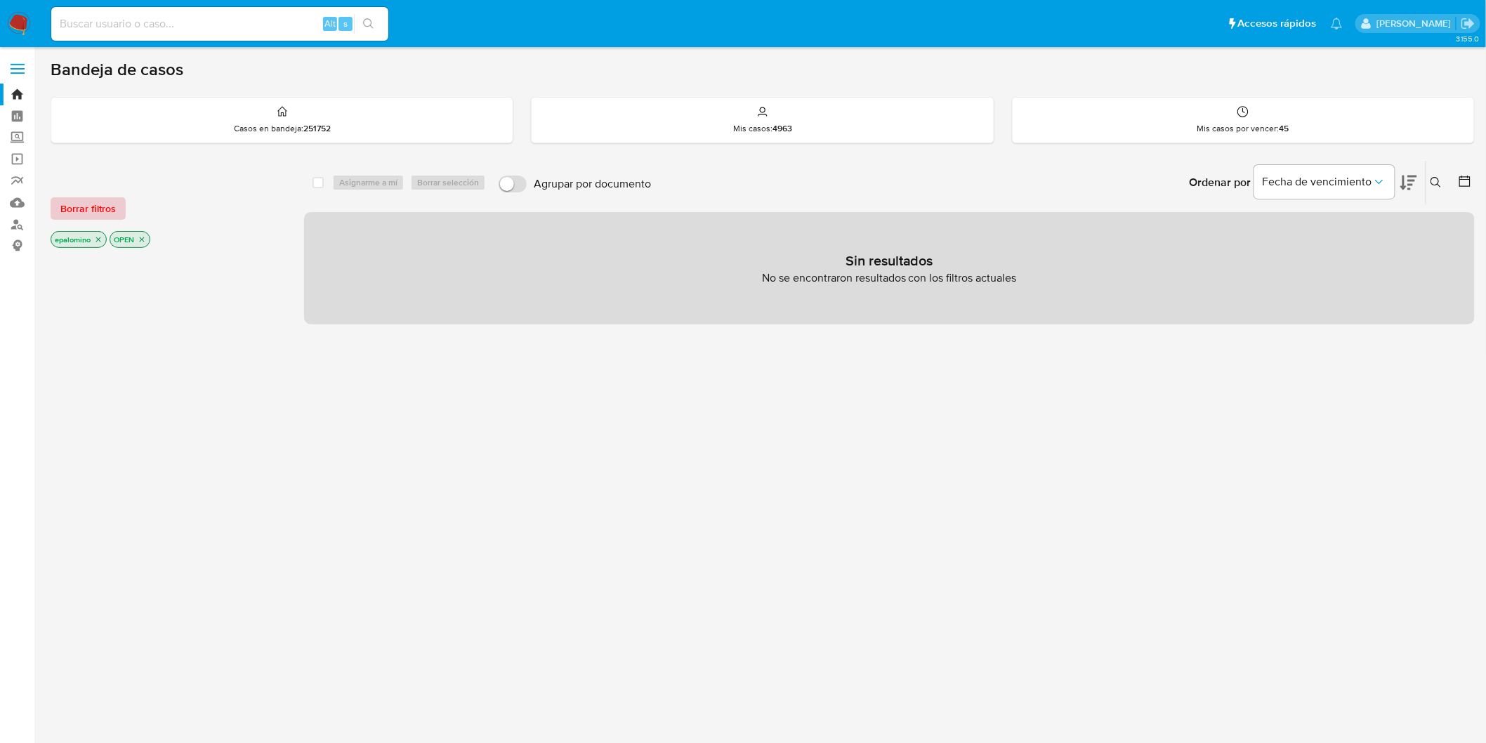
click at [79, 200] on span "Borrar filtros" at bounding box center [87, 209] width 55 height 20
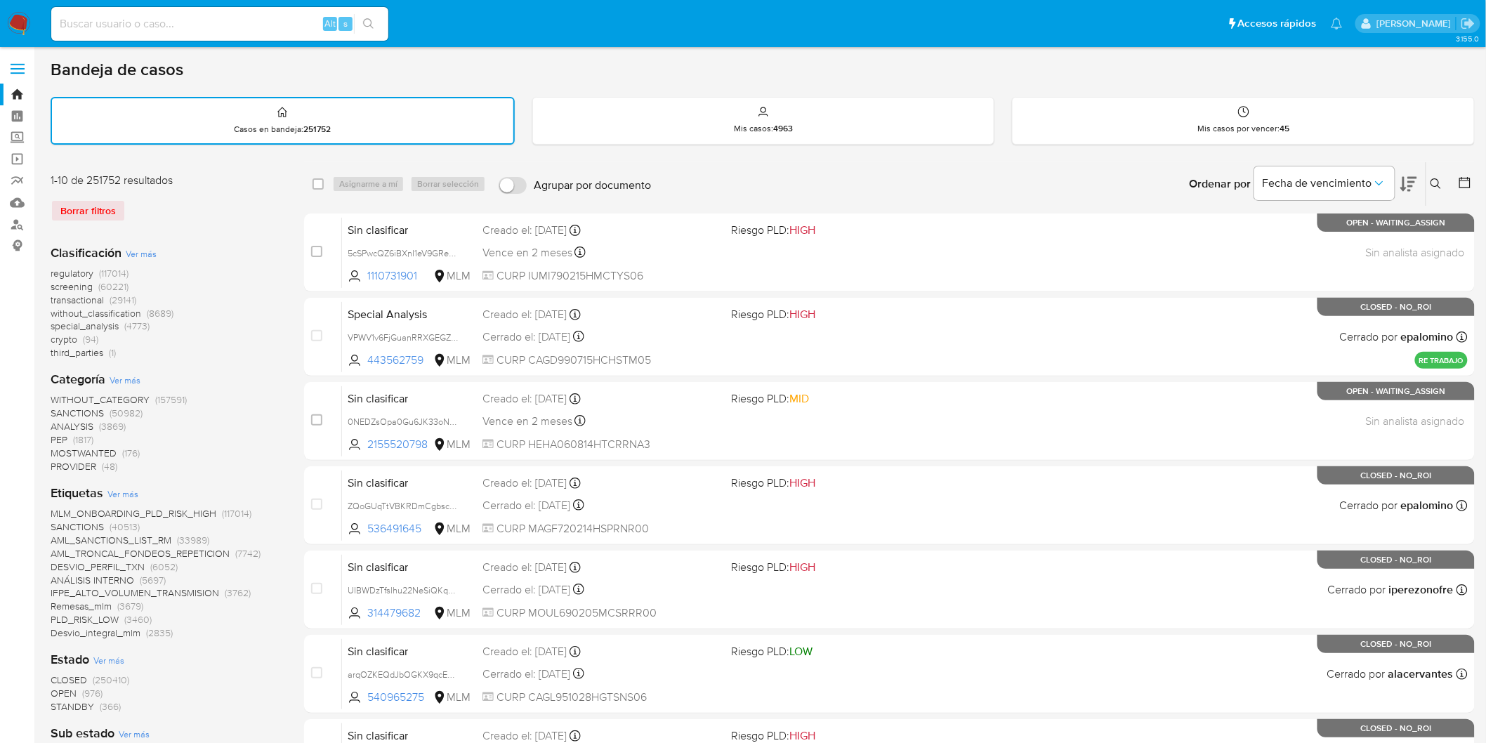
click at [1440, 183] on icon at bounding box center [1436, 183] width 11 height 11
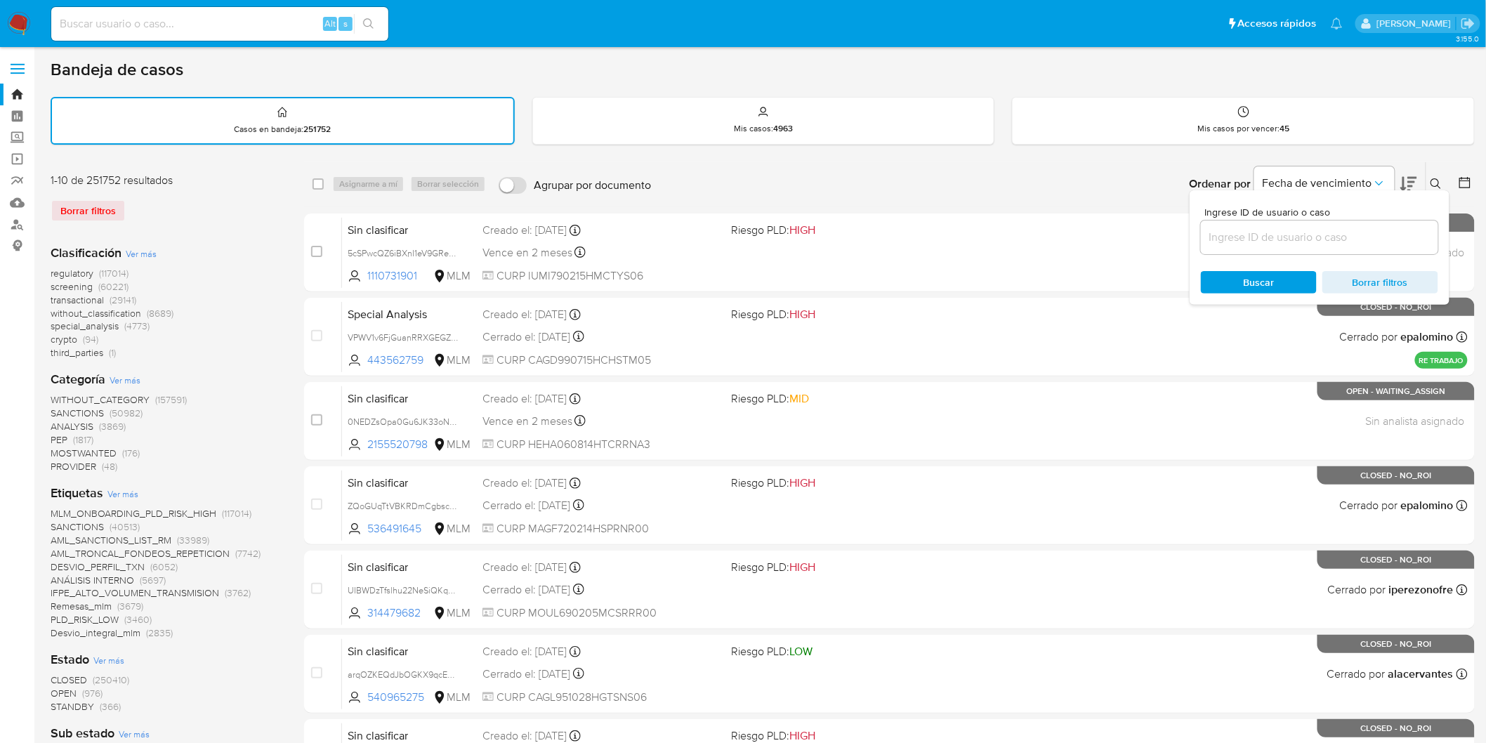
click at [1292, 232] on input at bounding box center [1319, 237] width 237 height 18
type input "612194577"
click at [1270, 276] on span "Buscar" at bounding box center [1259, 282] width 31 height 22
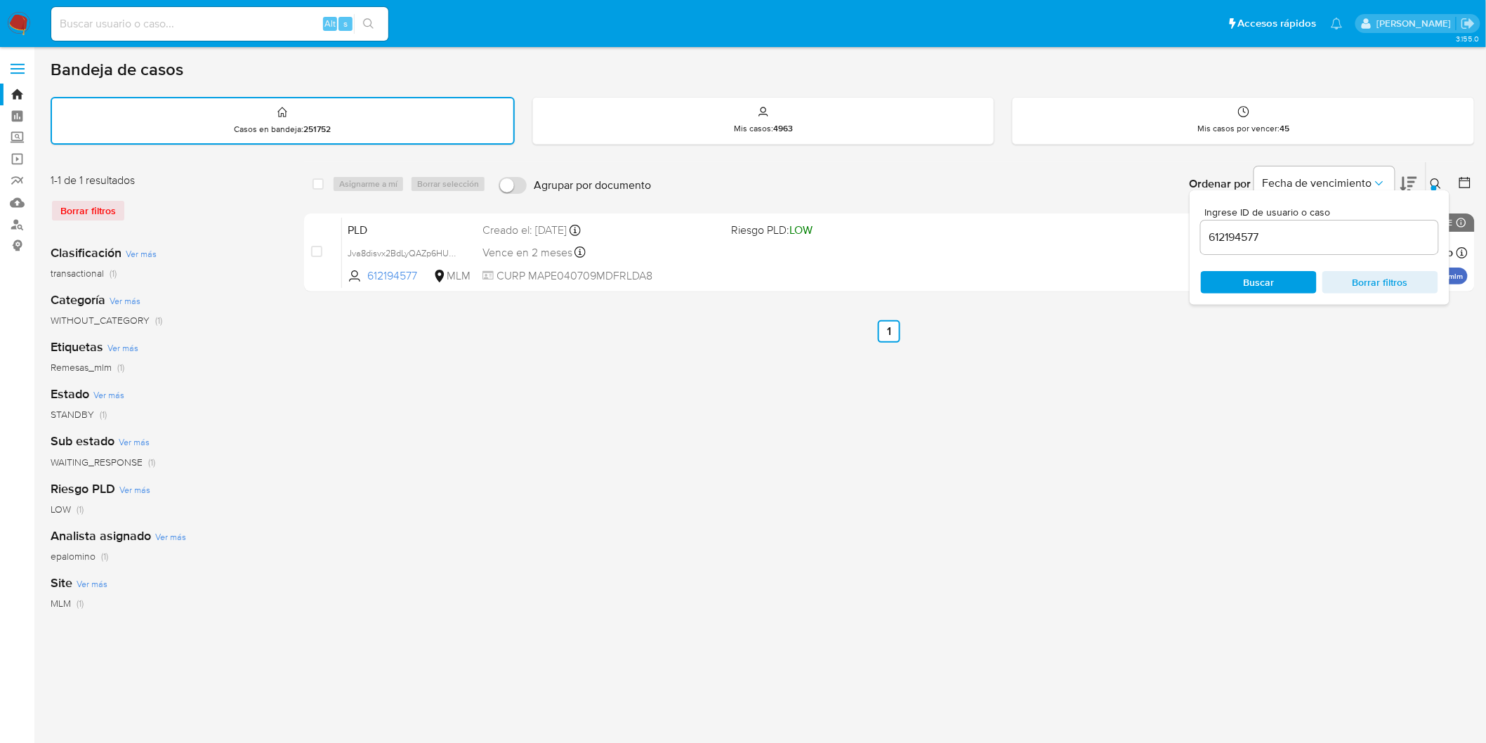
click at [1014, 325] on ul "Anterior 1 Siguiente" at bounding box center [889, 331] width 1171 height 22
click at [697, 300] on div "select-all-cases-checkbox Asignarme a mí Borrar selección Agrupar por documento…" at bounding box center [889, 470] width 1171 height 617
click at [1437, 190] on div "Ingrese ID de usuario o caso 612194577 Buscar Borrar filtros" at bounding box center [1320, 247] width 260 height 114
click at [1435, 185] on div at bounding box center [1435, 188] width 6 height 6
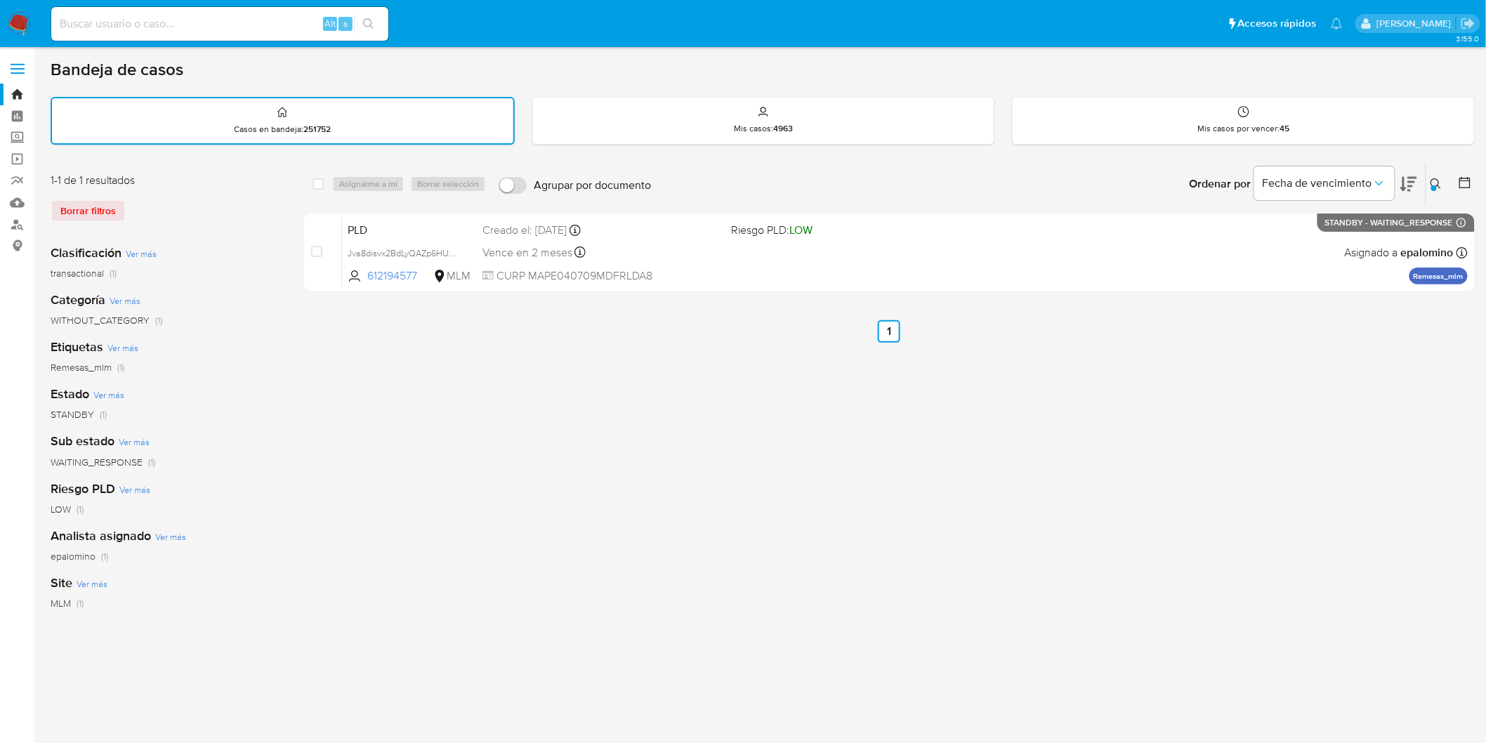
click at [22, 24] on img at bounding box center [19, 24] width 24 height 24
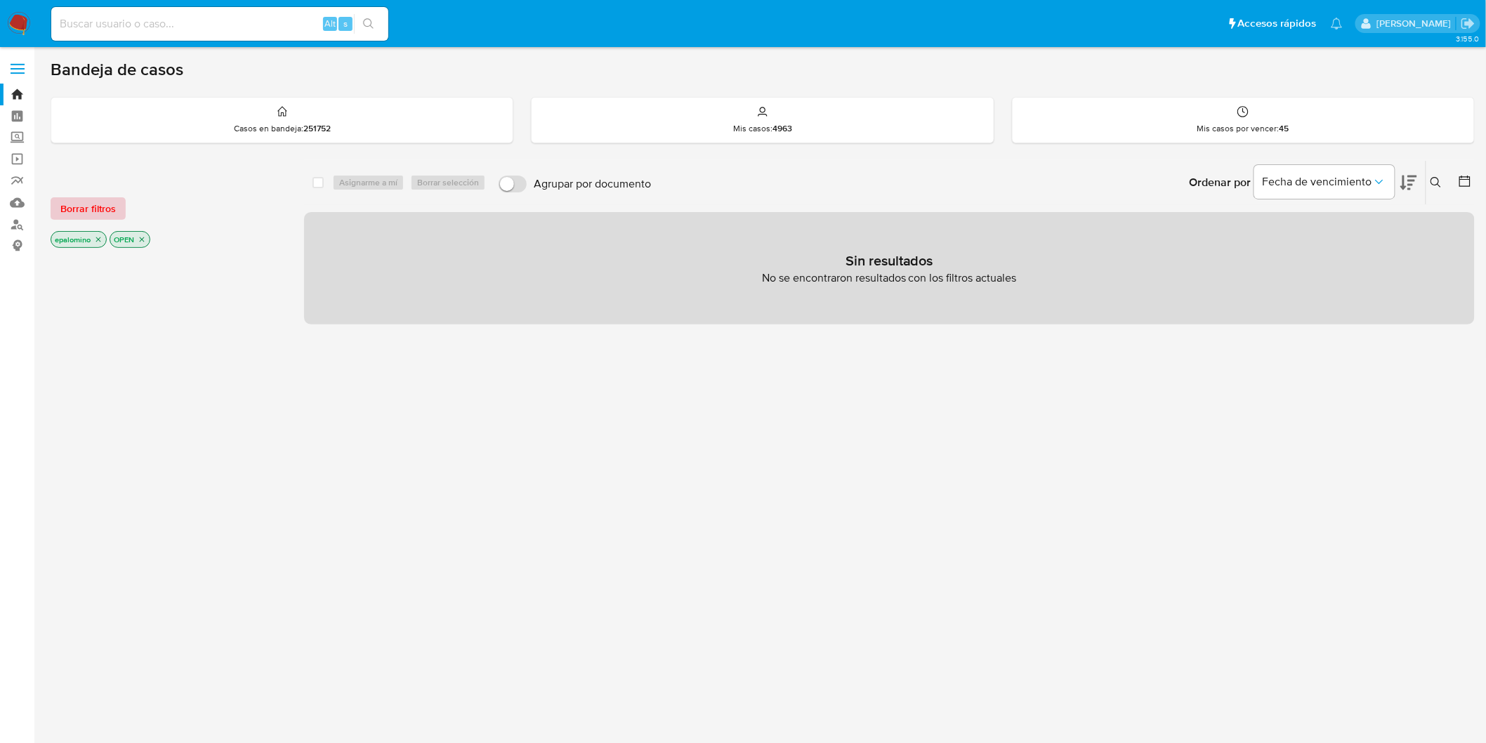
click at [96, 209] on span "Borrar filtros" at bounding box center [87, 209] width 55 height 20
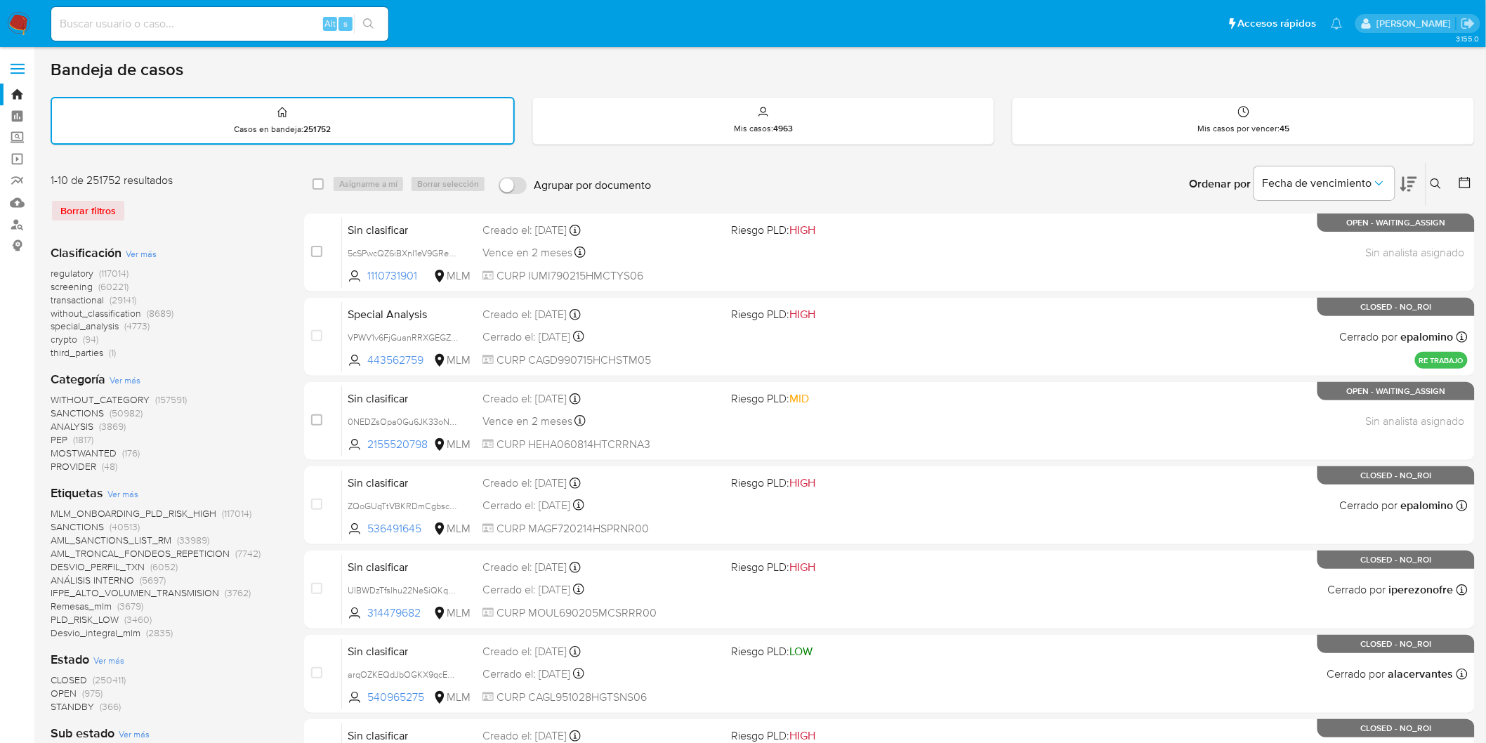
click at [1436, 178] on icon at bounding box center [1436, 183] width 11 height 11
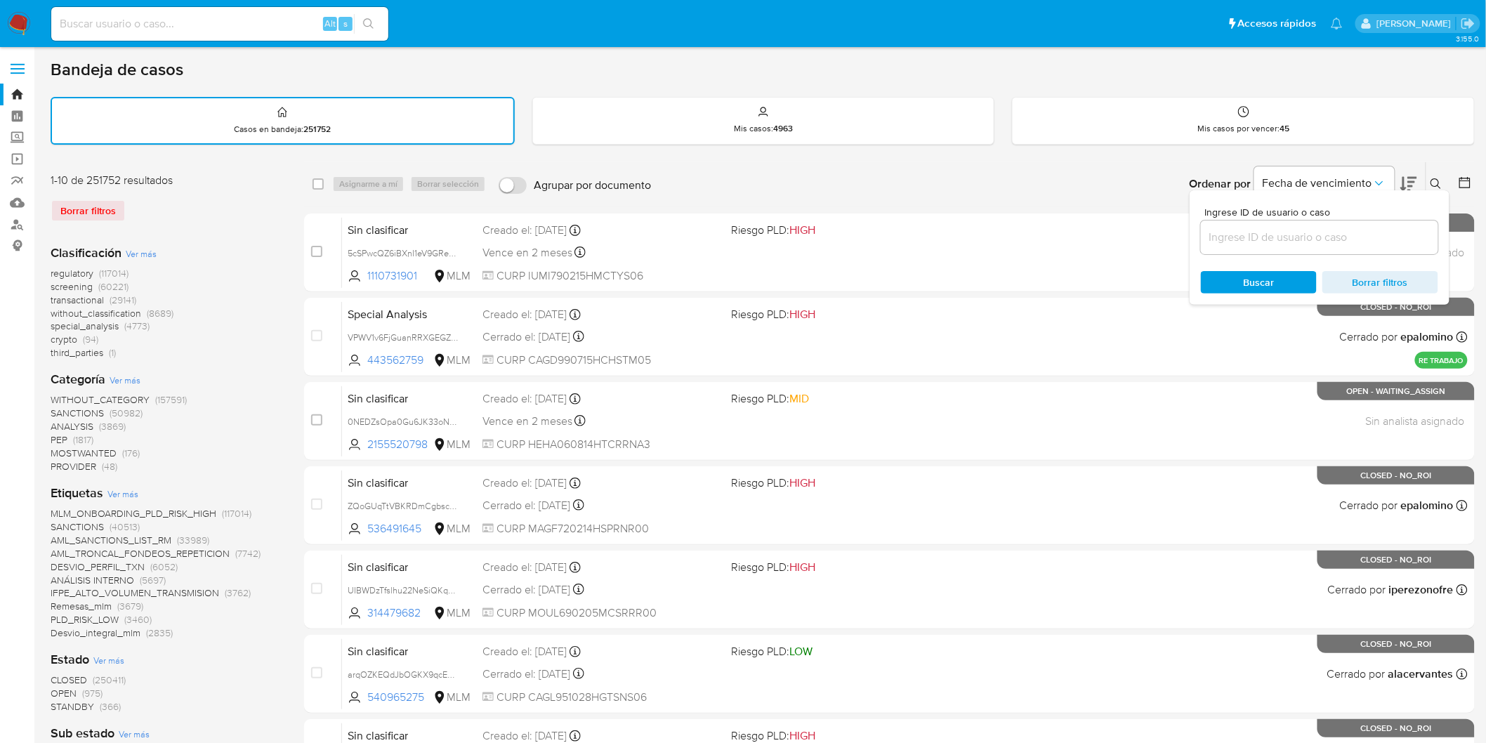
click at [1255, 239] on input at bounding box center [1319, 237] width 237 height 18
type input "648319862"
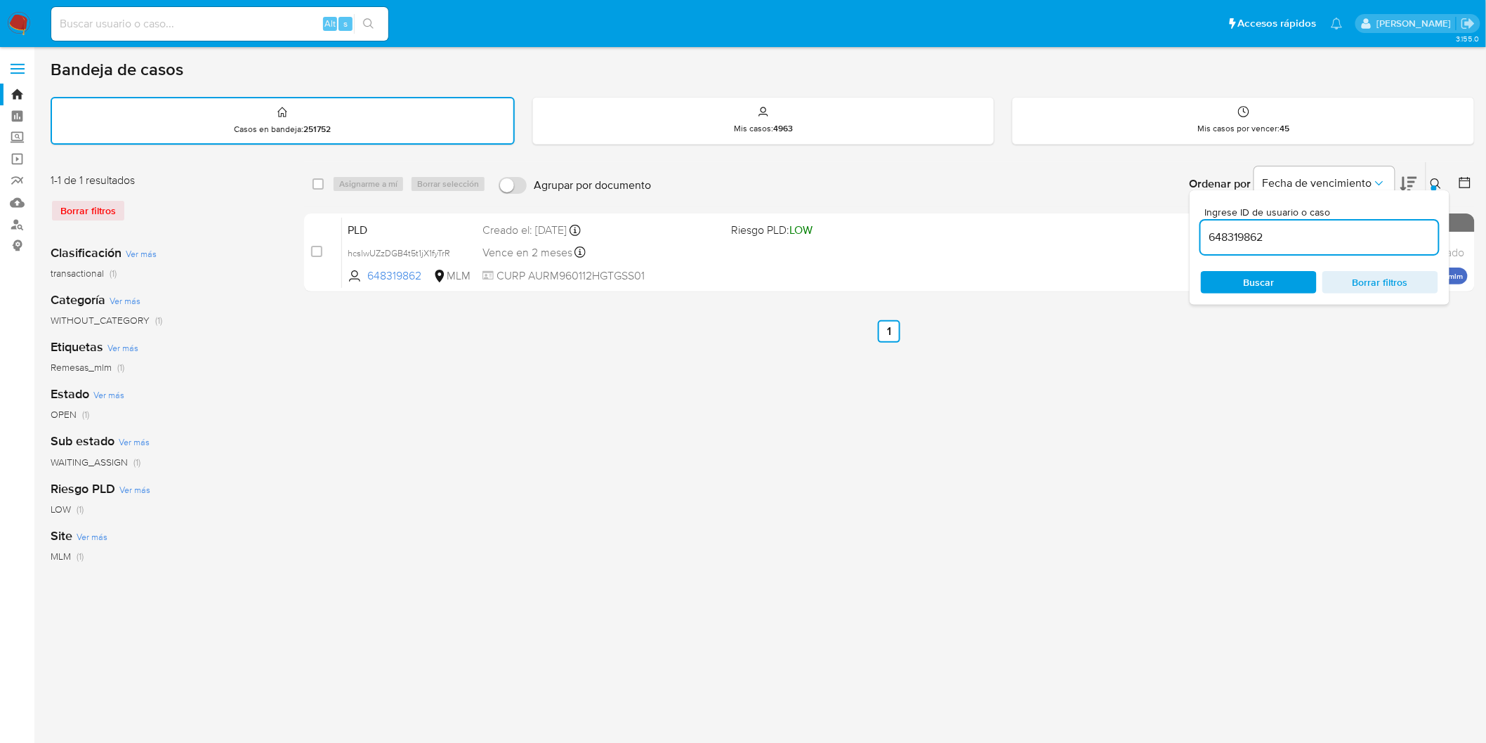
click at [1436, 179] on icon at bounding box center [1436, 183] width 11 height 11
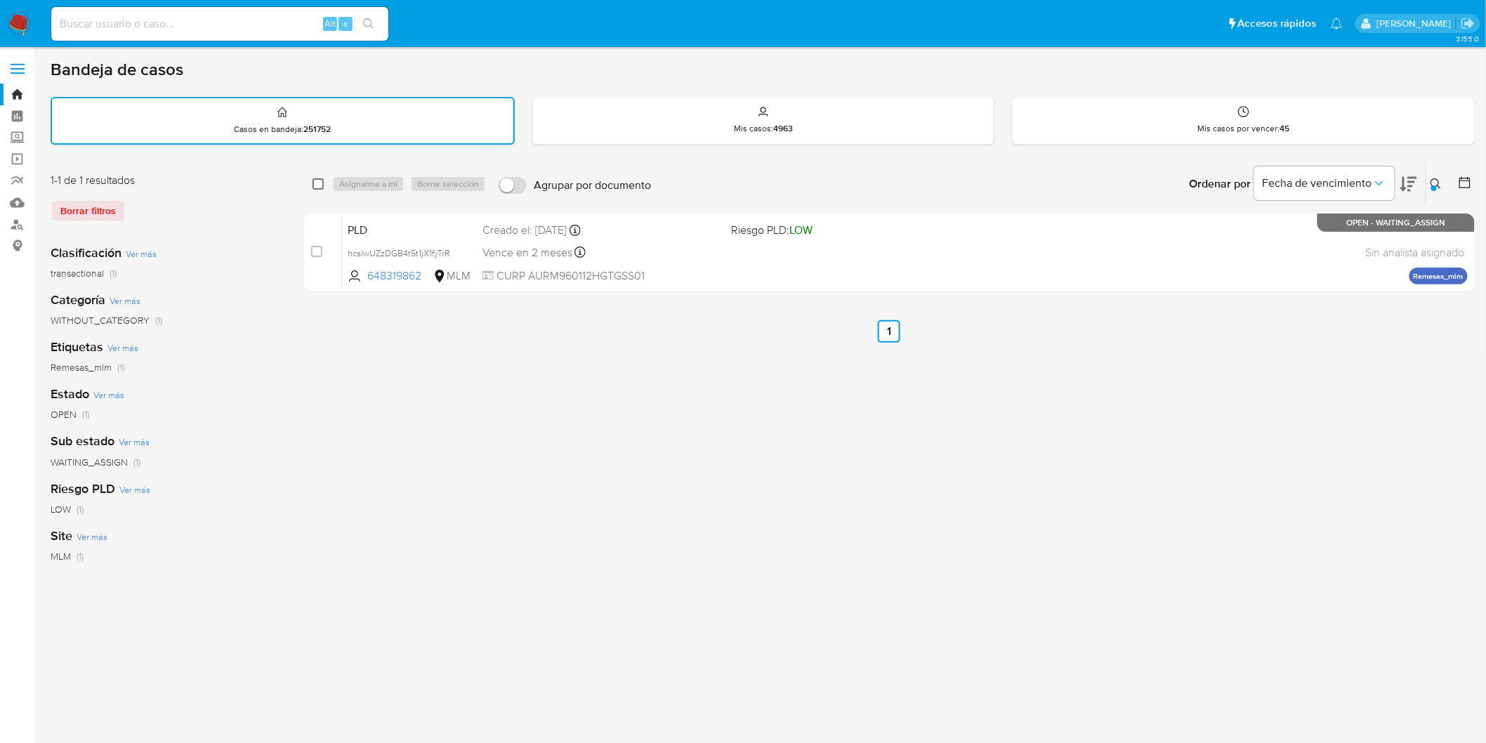
click at [318, 178] on input "checkbox" at bounding box center [318, 183] width 11 height 11
checkbox input "true"
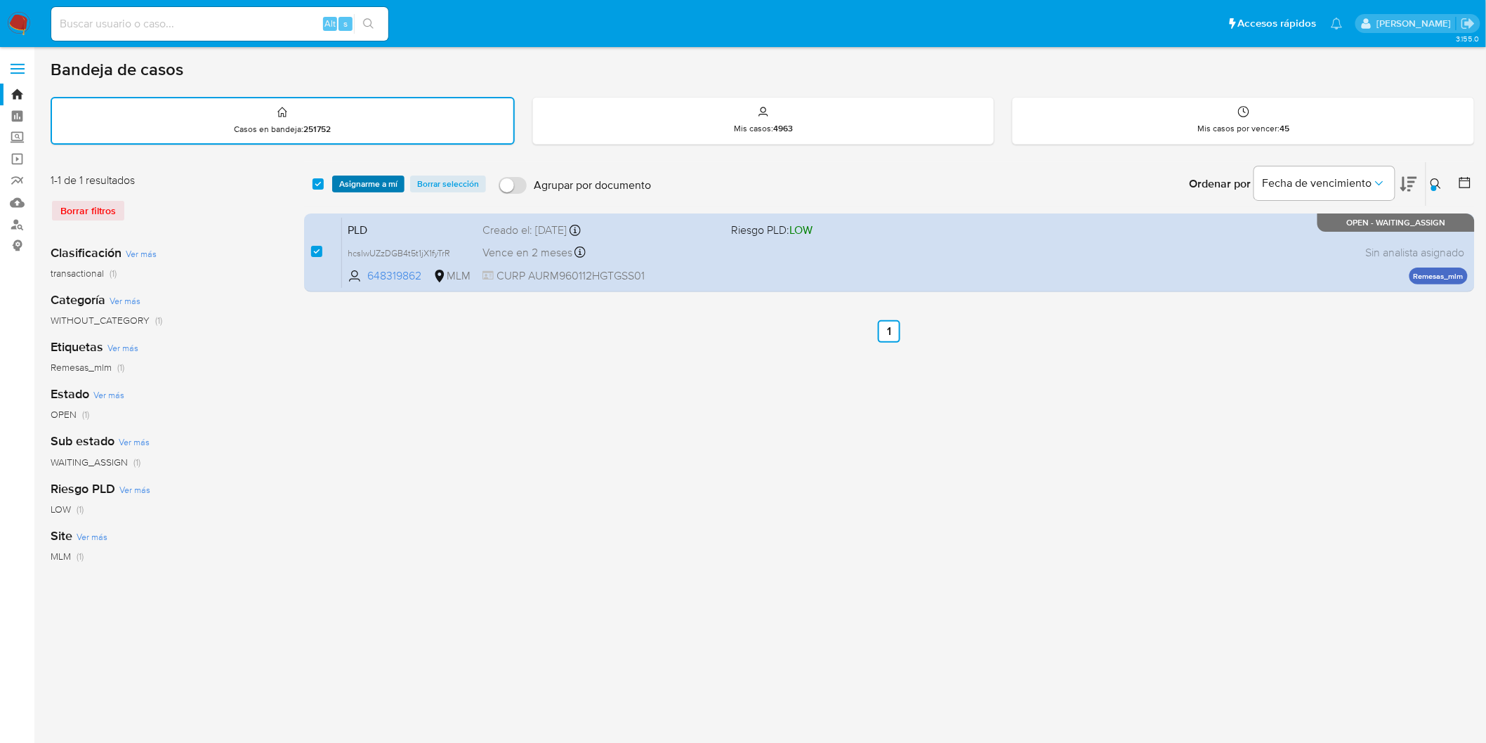
click at [358, 177] on span "Asignarme a mí" at bounding box center [368, 184] width 58 height 14
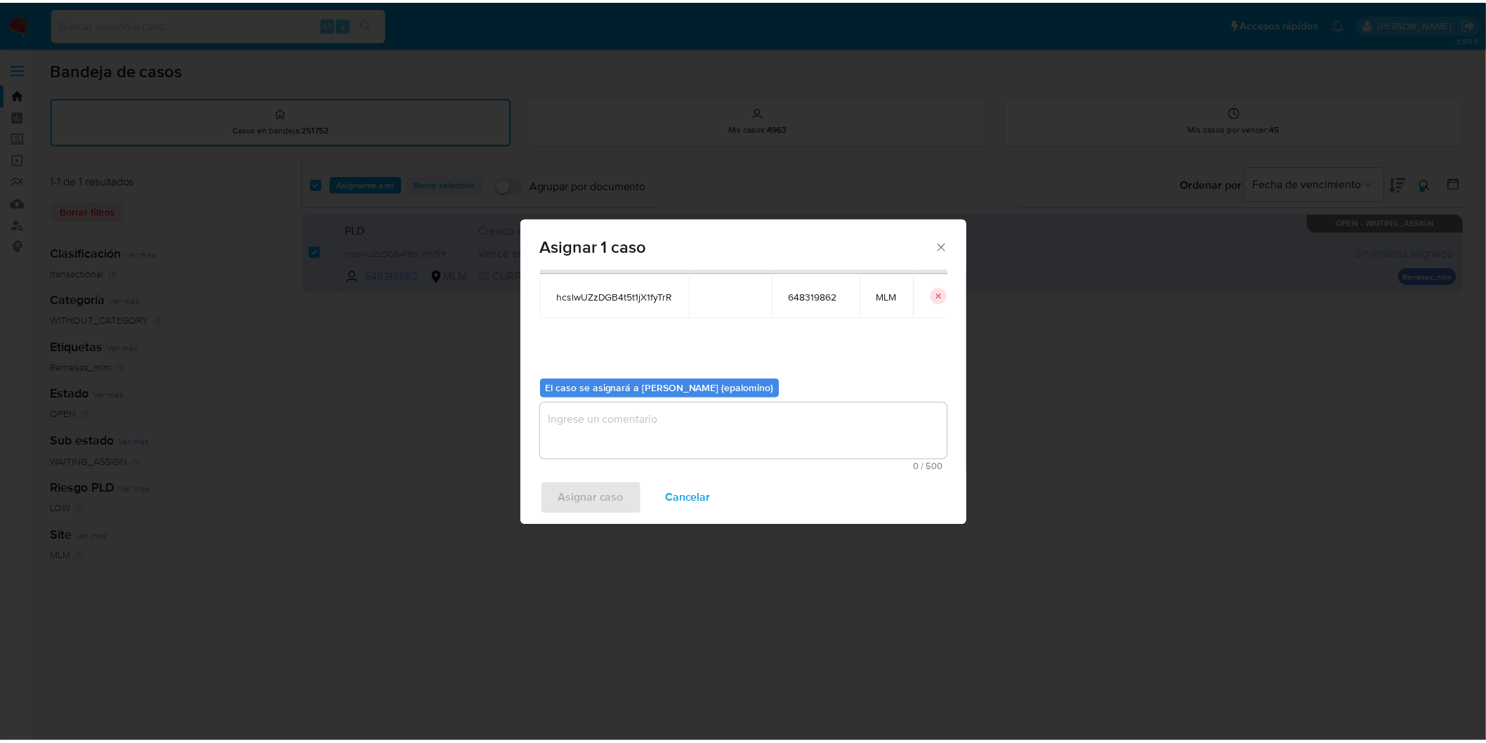
scroll to position [72, 0]
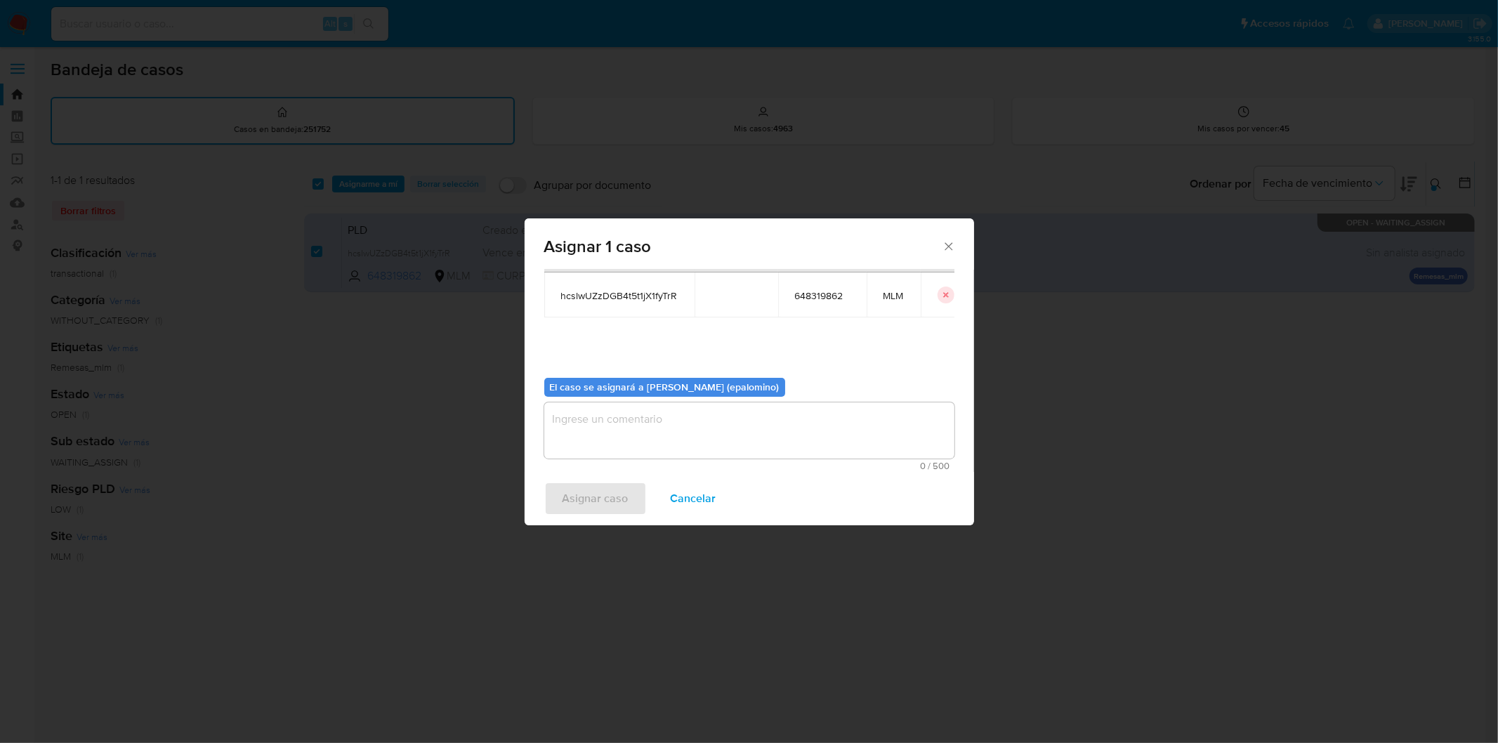
click at [608, 413] on textarea "assign-modal" at bounding box center [749, 430] width 410 height 56
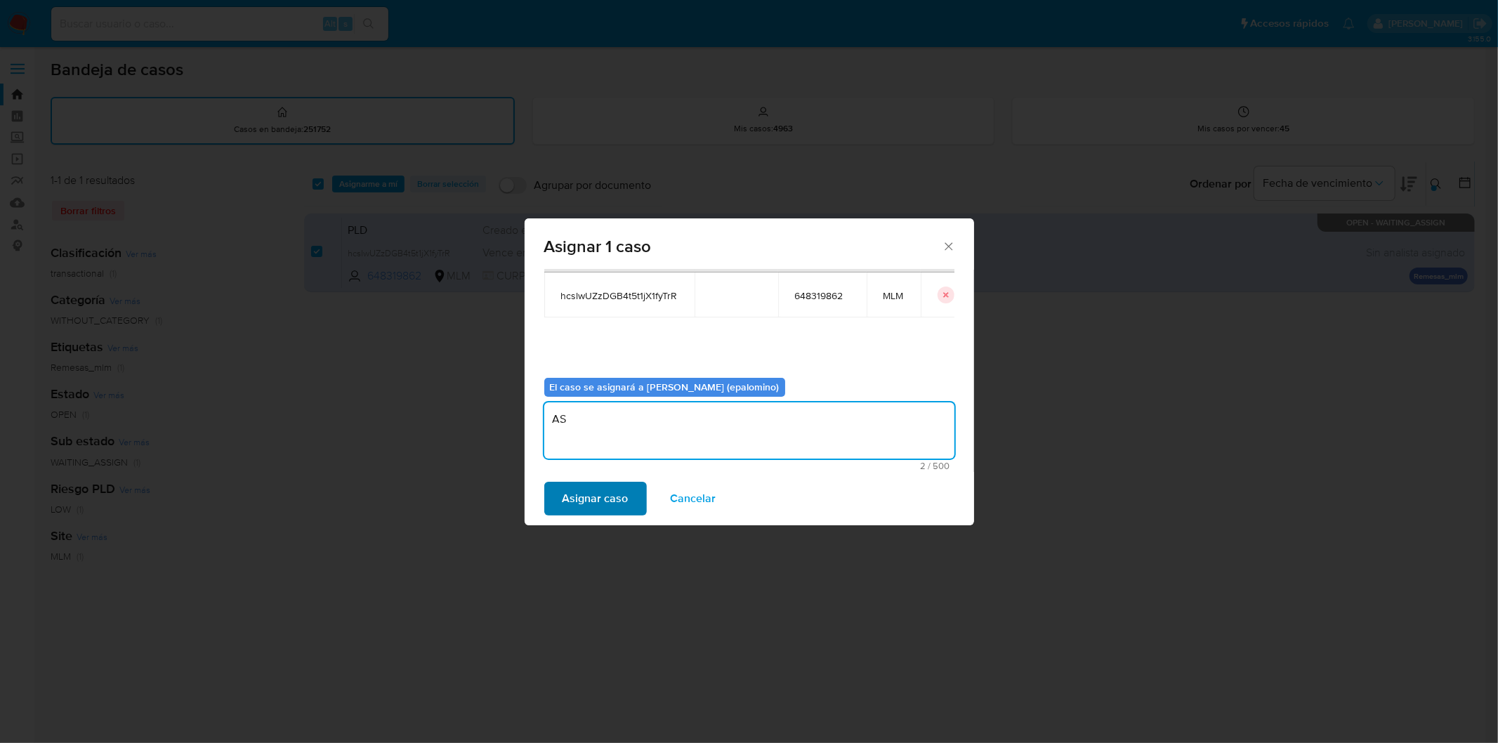
type textarea "AS"
click at [580, 504] on span "Asignar caso" at bounding box center [596, 498] width 66 height 31
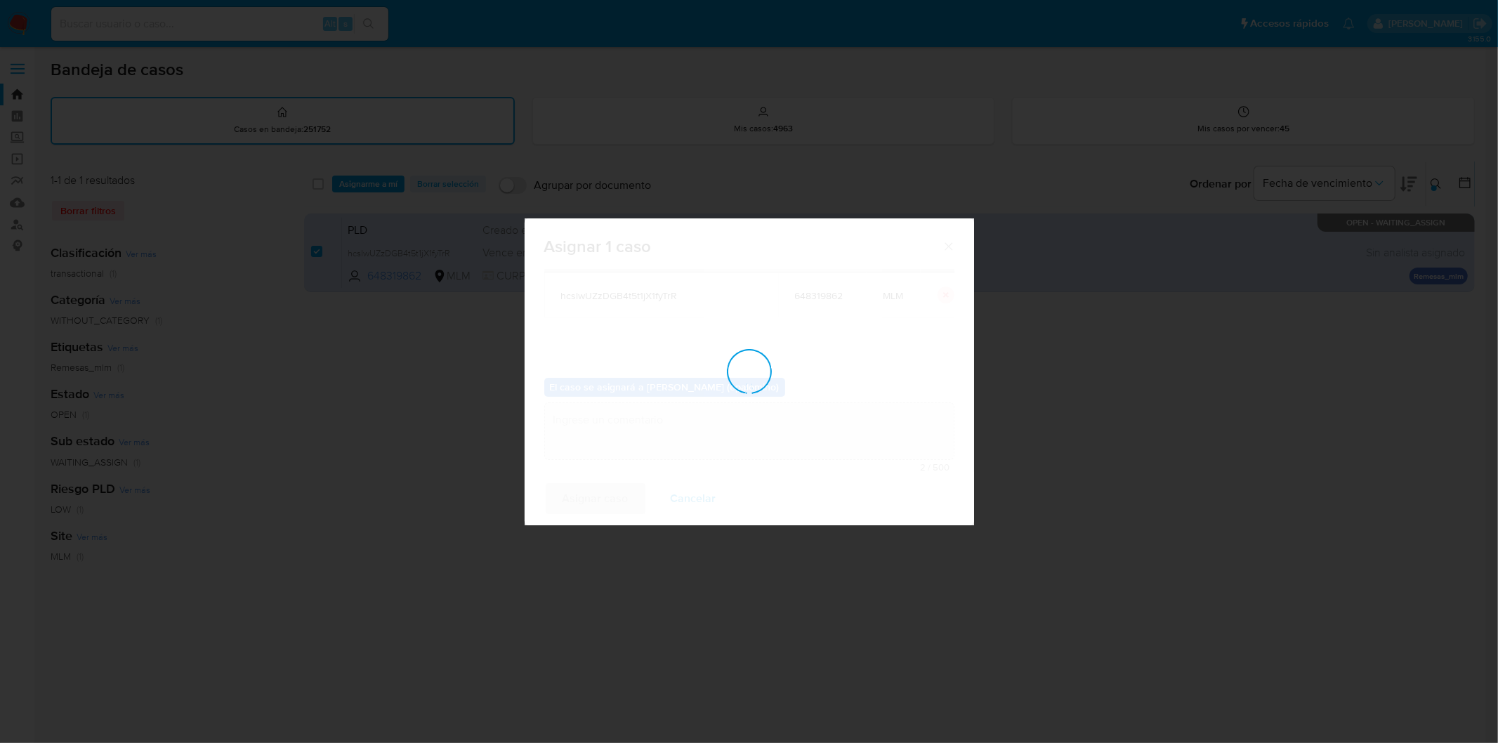
checkbox input "false"
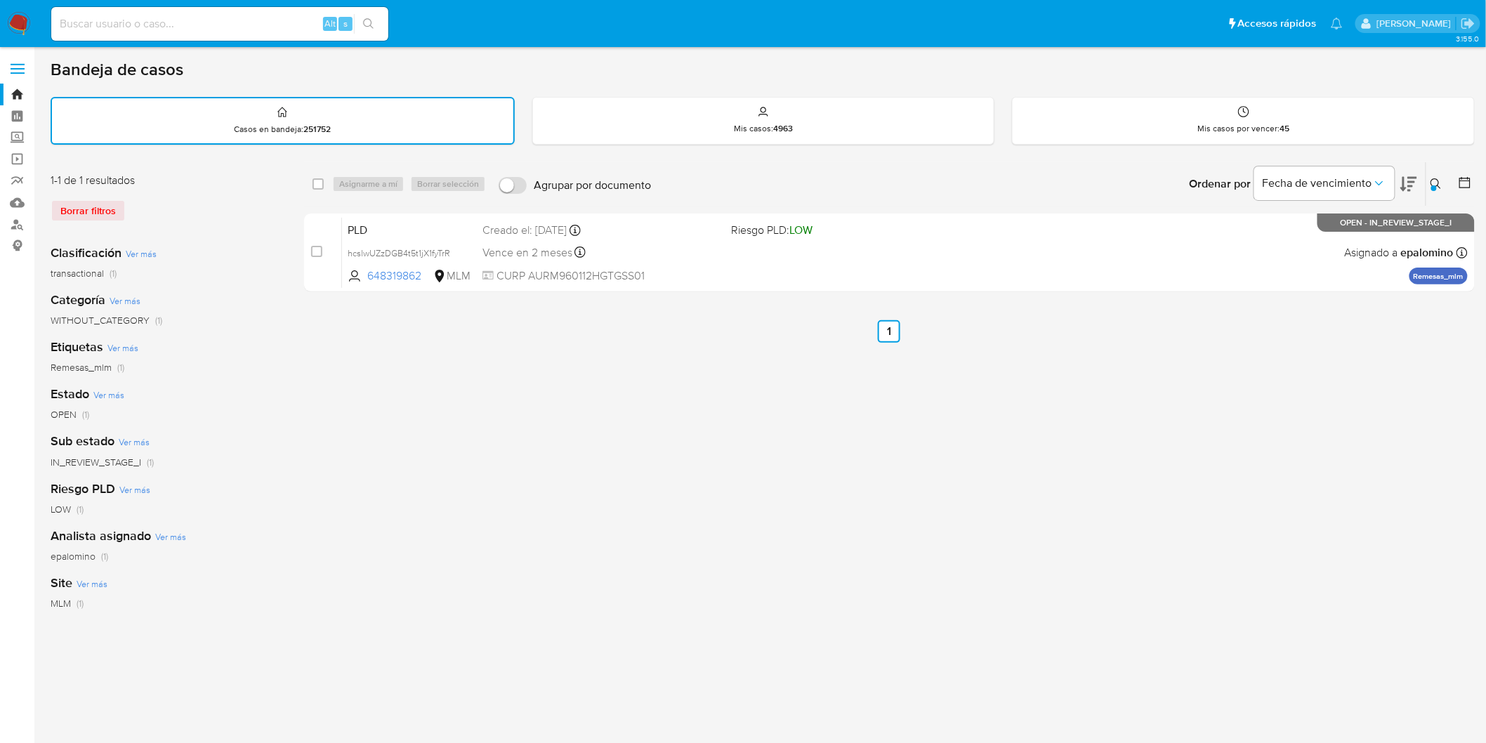
click at [18, 25] on img at bounding box center [19, 24] width 24 height 24
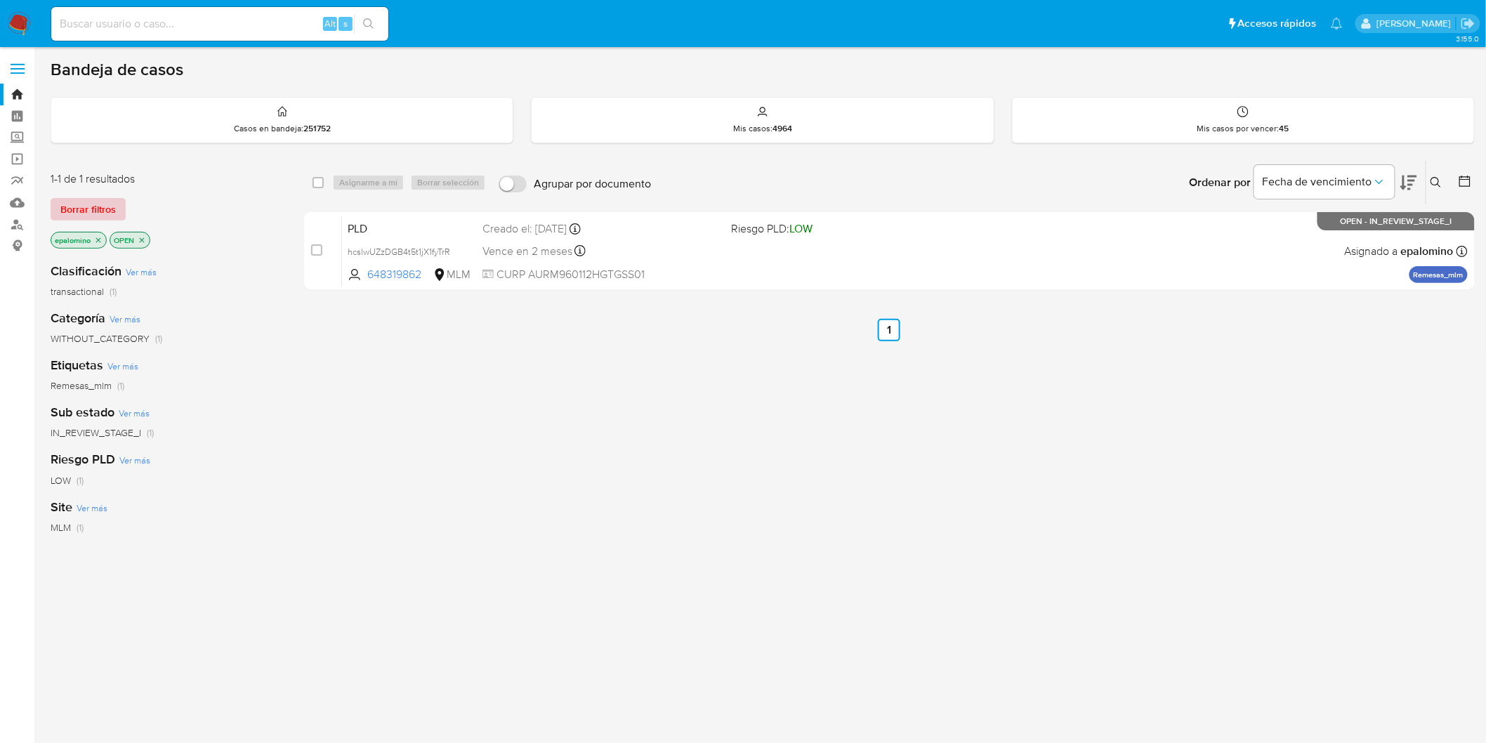
click at [96, 211] on span "Borrar filtros" at bounding box center [87, 209] width 55 height 20
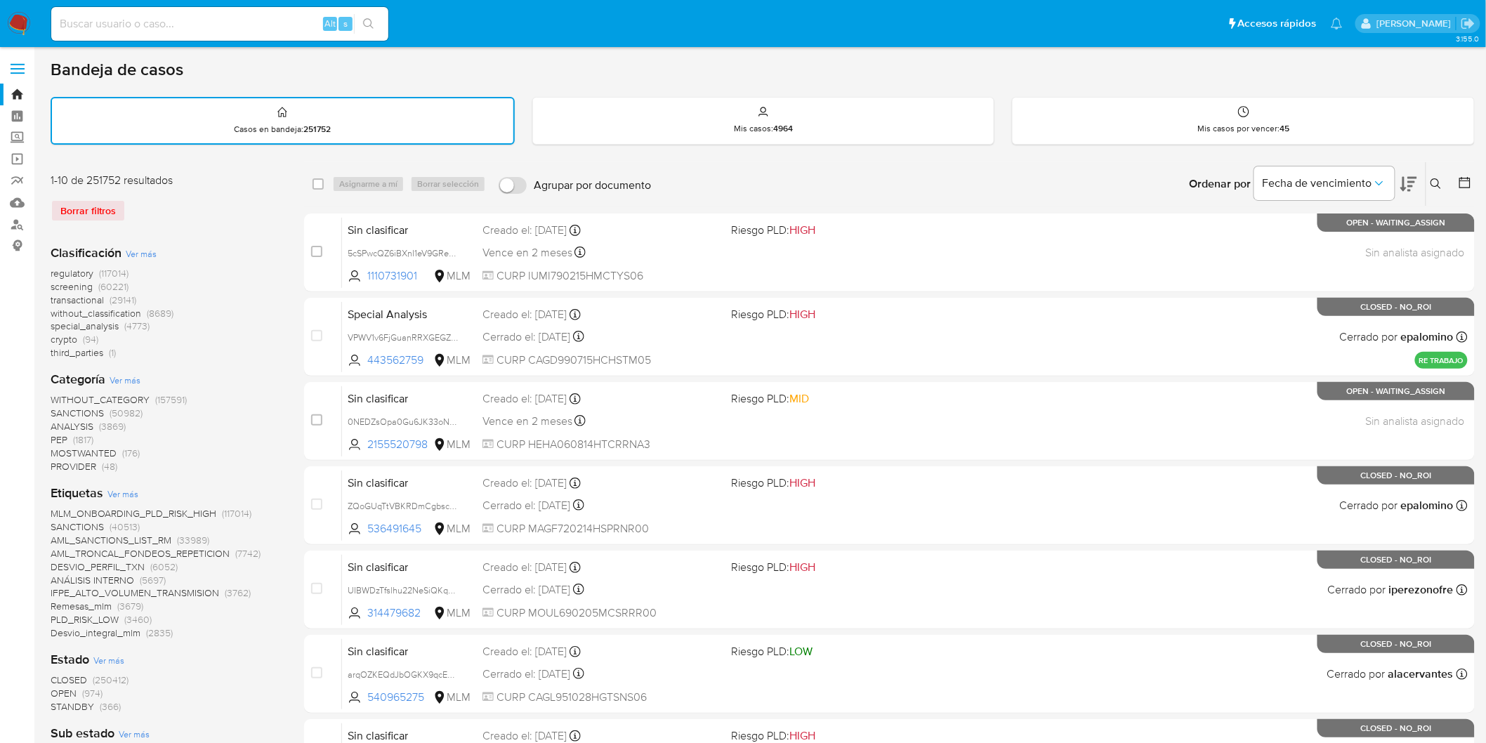
click at [1435, 181] on icon at bounding box center [1436, 183] width 11 height 11
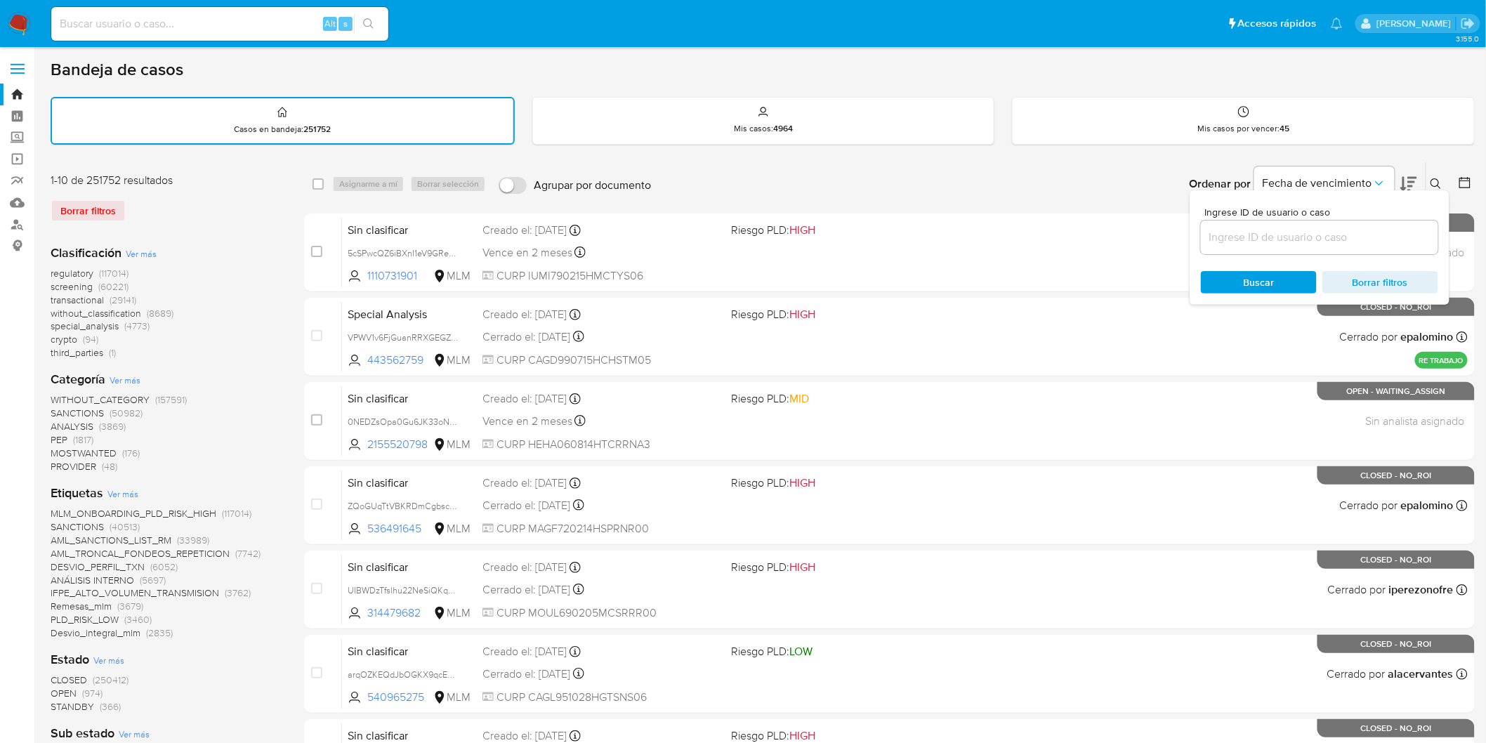
click at [1238, 236] on input at bounding box center [1319, 237] width 237 height 18
type input "648319862"
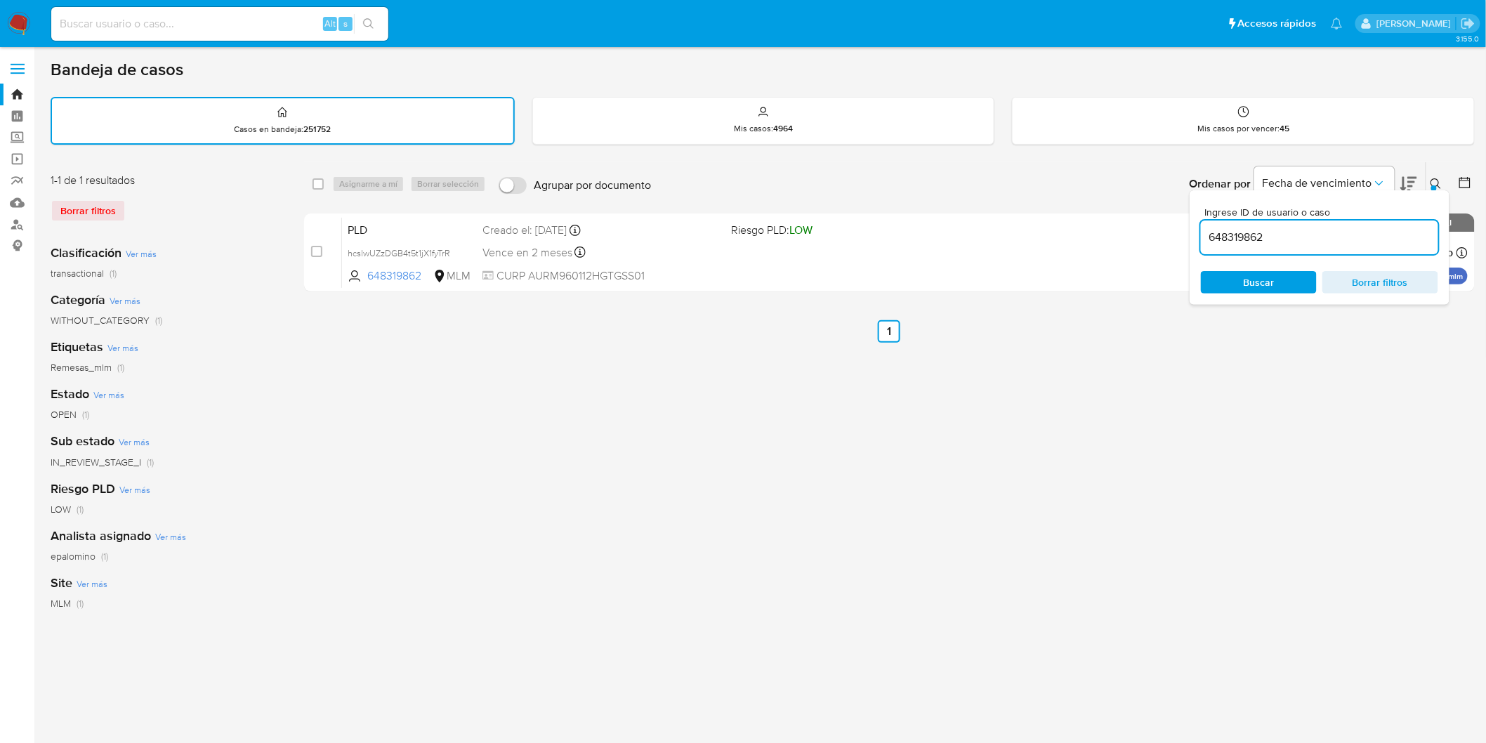
click at [1436, 185] on div at bounding box center [1435, 188] width 6 height 6
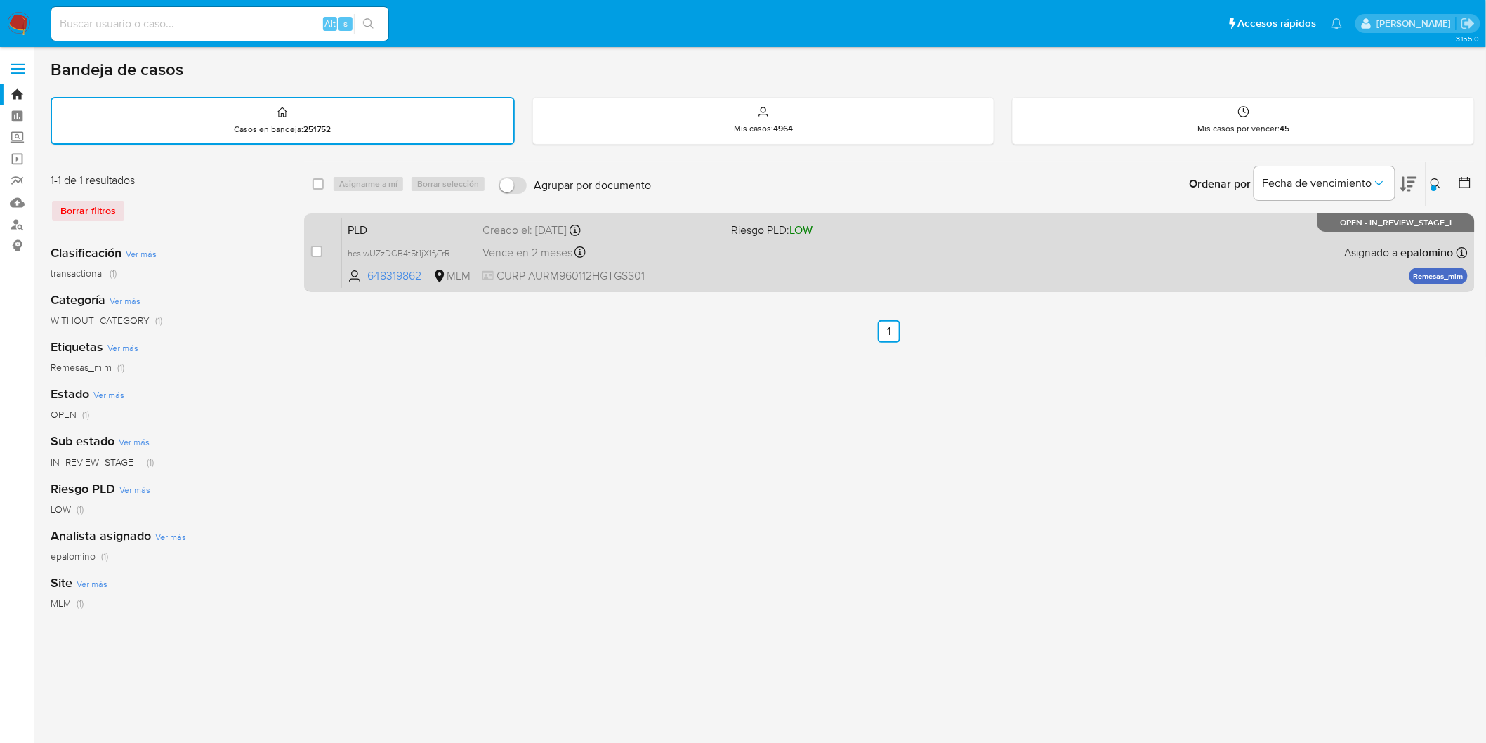
click at [369, 228] on span "PLD" at bounding box center [410, 229] width 124 height 18
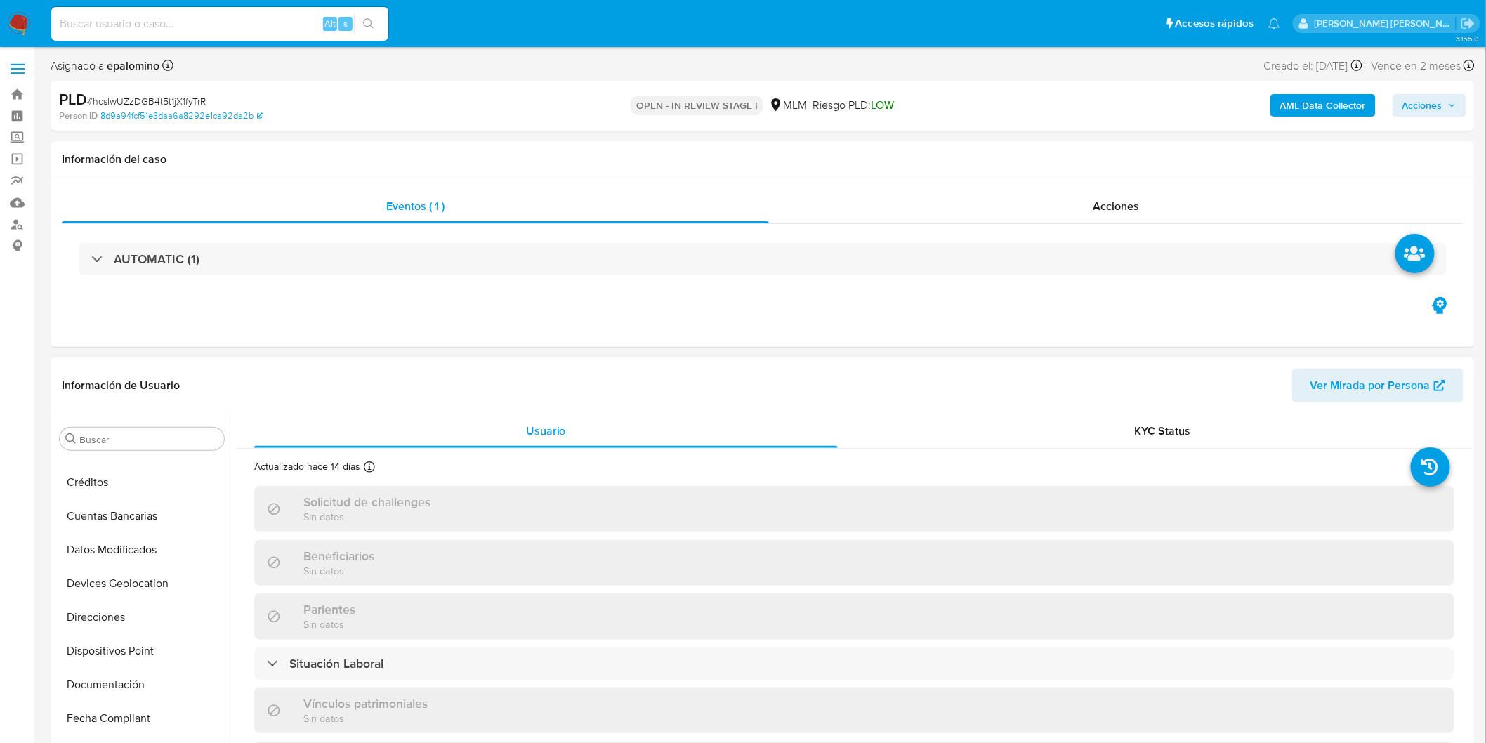
scroll to position [124, 0]
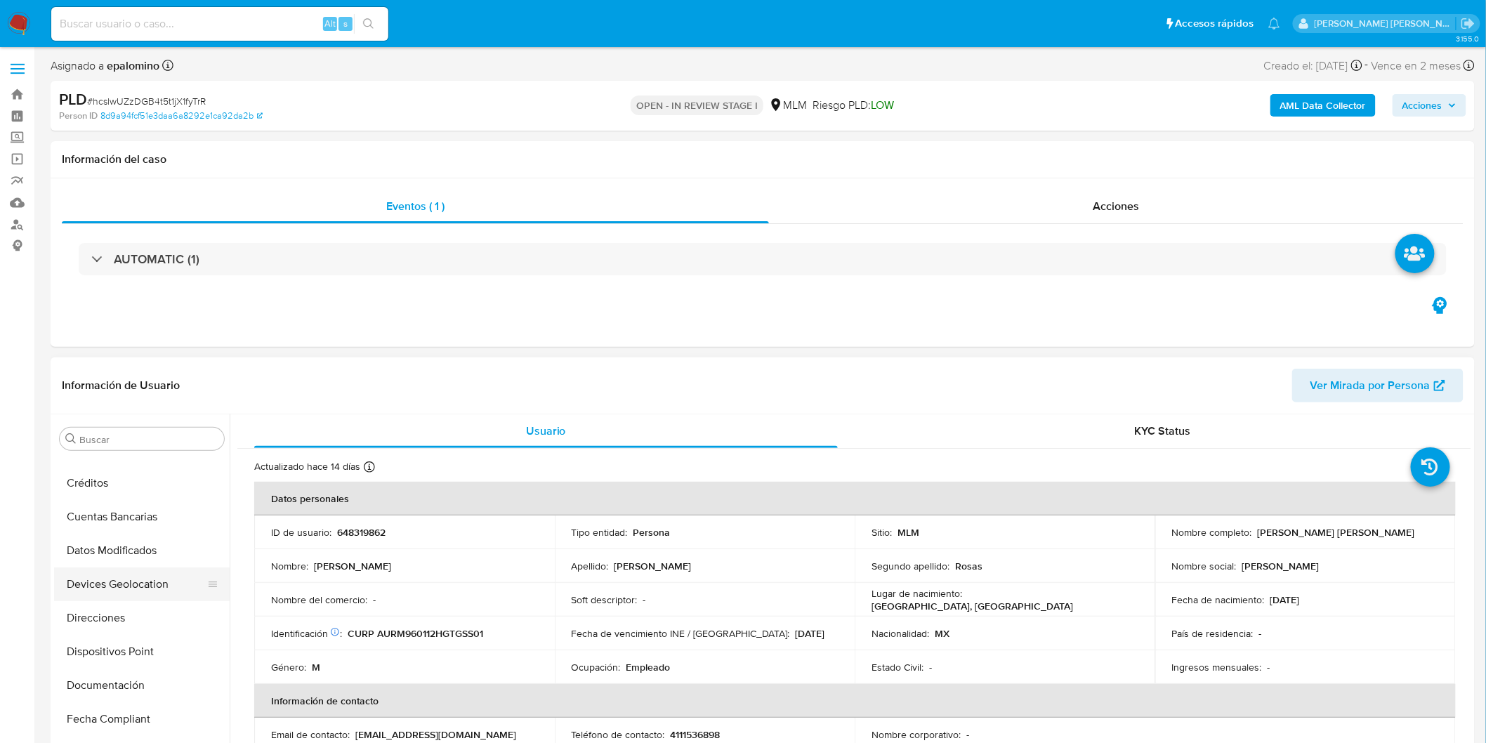
click at [164, 576] on button "Devices Geolocation" at bounding box center [136, 585] width 164 height 34
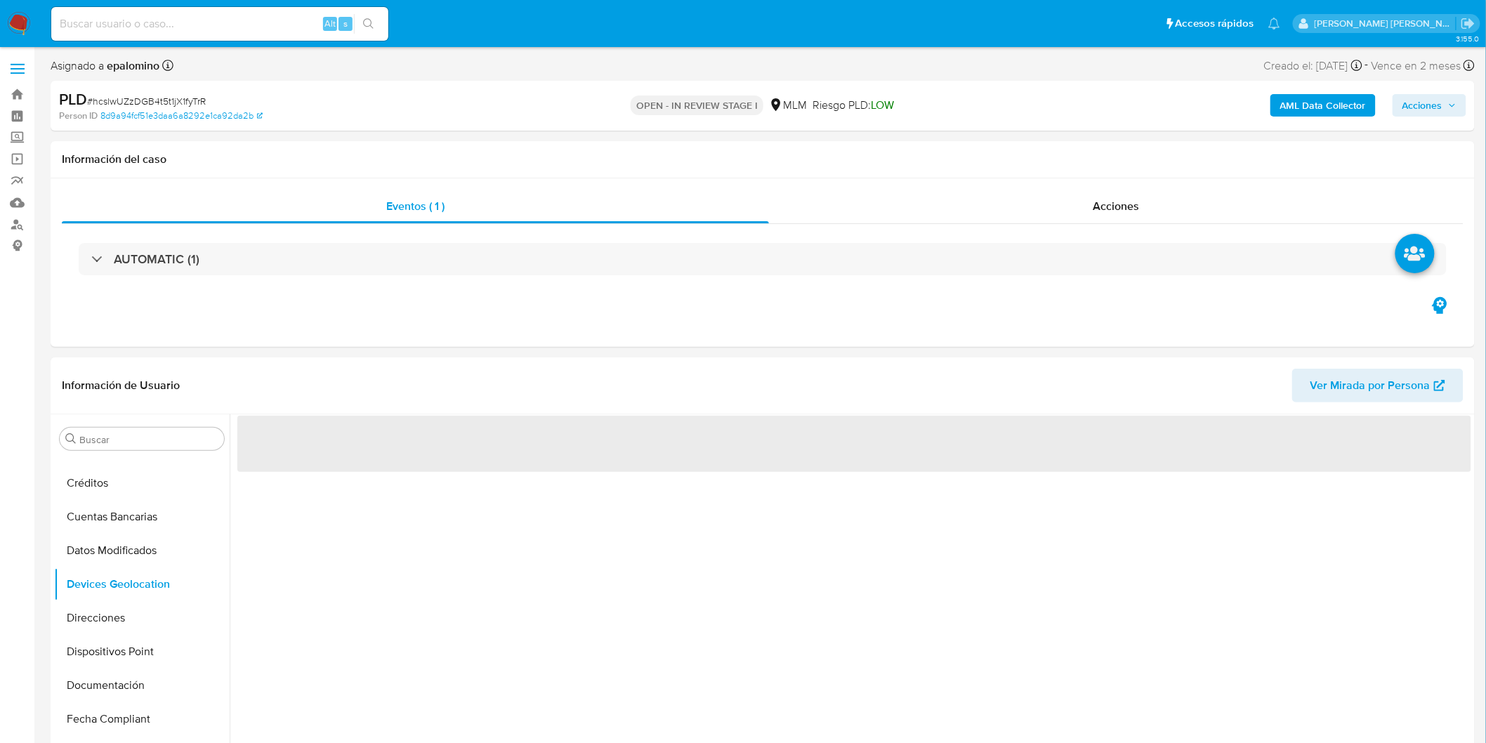
select select "10"
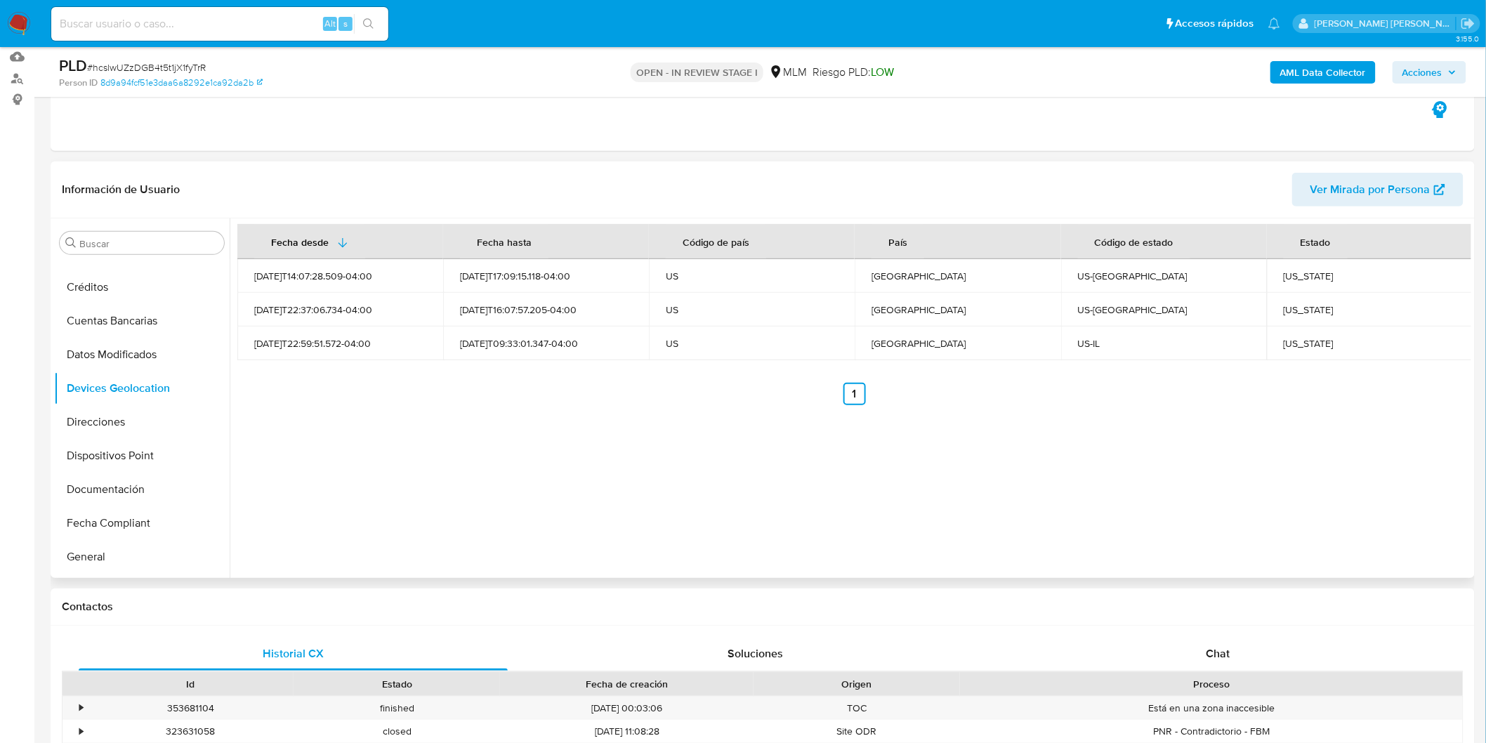
click at [570, 439] on div "Fecha desde [GEOGRAPHIC_DATA] hasta Código de país País Código de estado Estado…" at bounding box center [851, 398] width 1242 height 360
click at [1293, 267] on td "Minnesota" at bounding box center [1370, 276] width 206 height 34
copy div "Minnesota"
click at [1309, 321] on td "[US_STATE]" at bounding box center [1370, 310] width 206 height 34
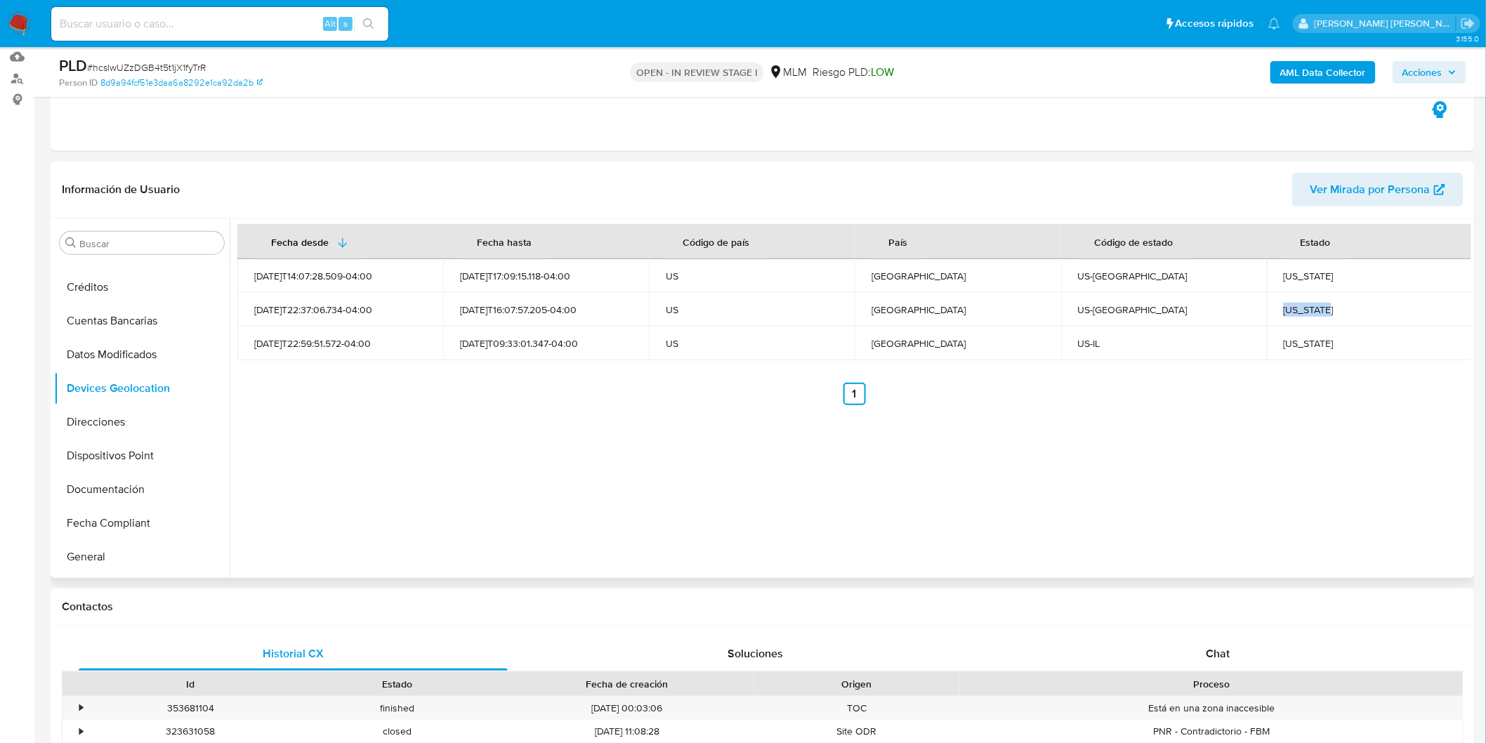
click at [1309, 321] on td "[US_STATE]" at bounding box center [1370, 310] width 206 height 34
click at [1294, 346] on div "Illinois" at bounding box center [1370, 343] width 172 height 13
copy div "Illinois"
click at [1284, 313] on div "Wisconsin" at bounding box center [1370, 309] width 172 height 13
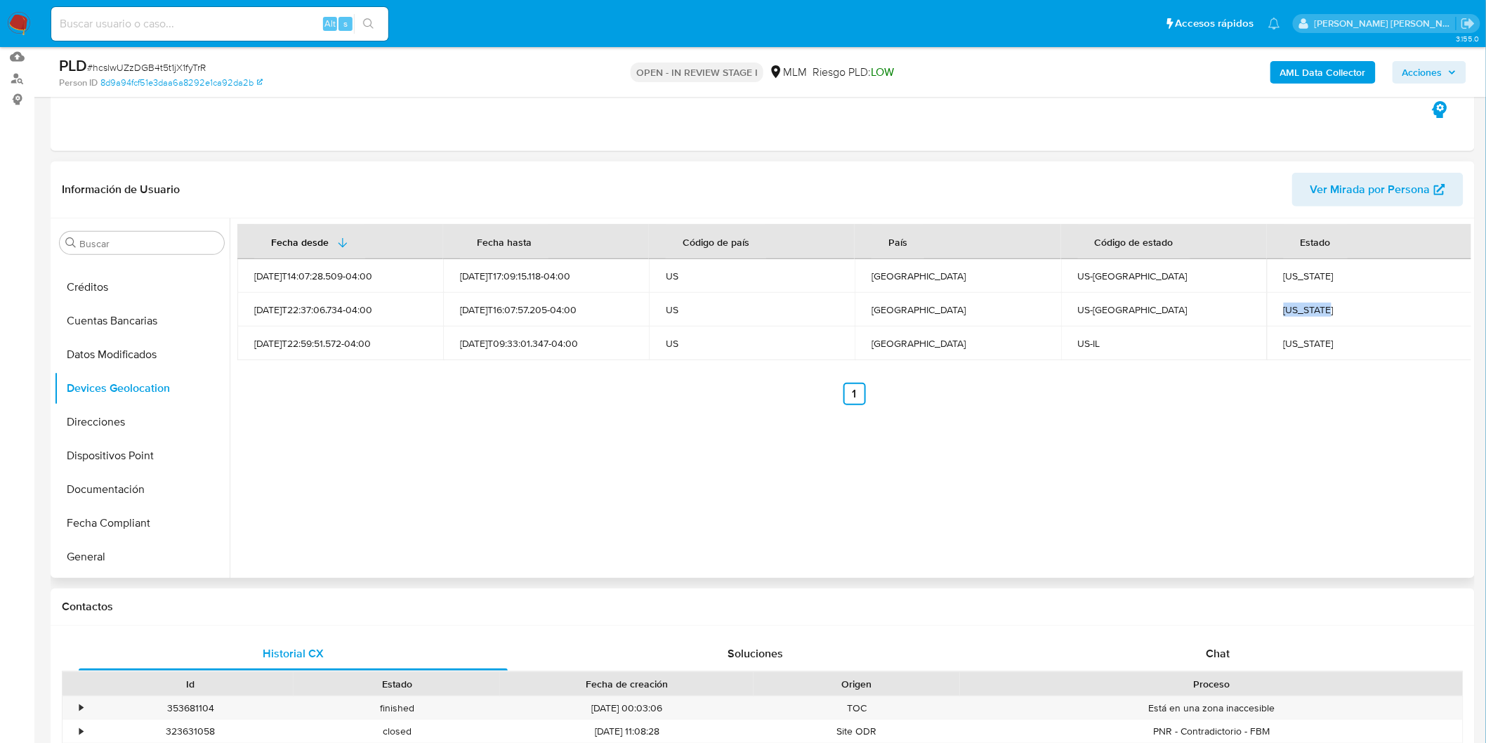
click at [1284, 313] on div "Wisconsin" at bounding box center [1370, 309] width 172 height 13
copy div "Wisconsin"
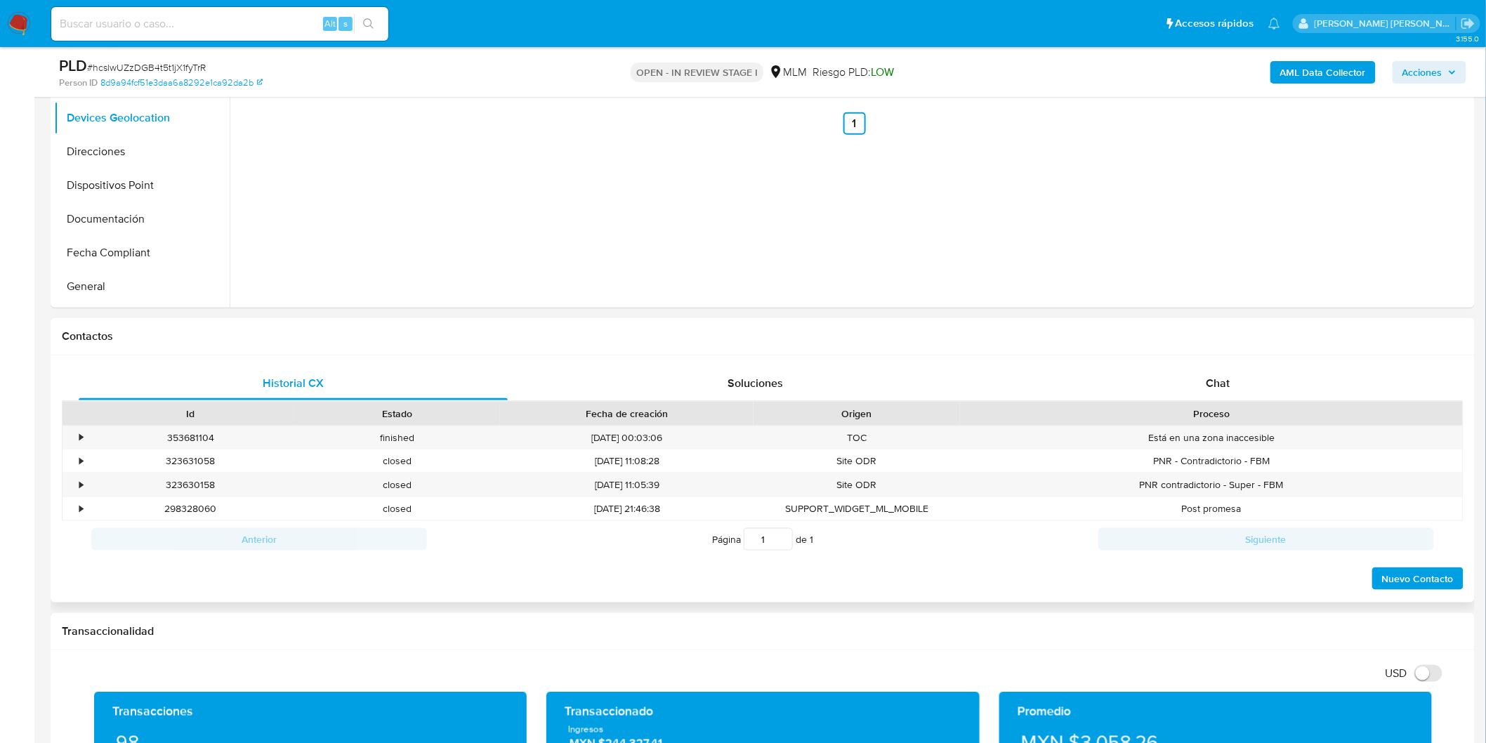
scroll to position [537, 0]
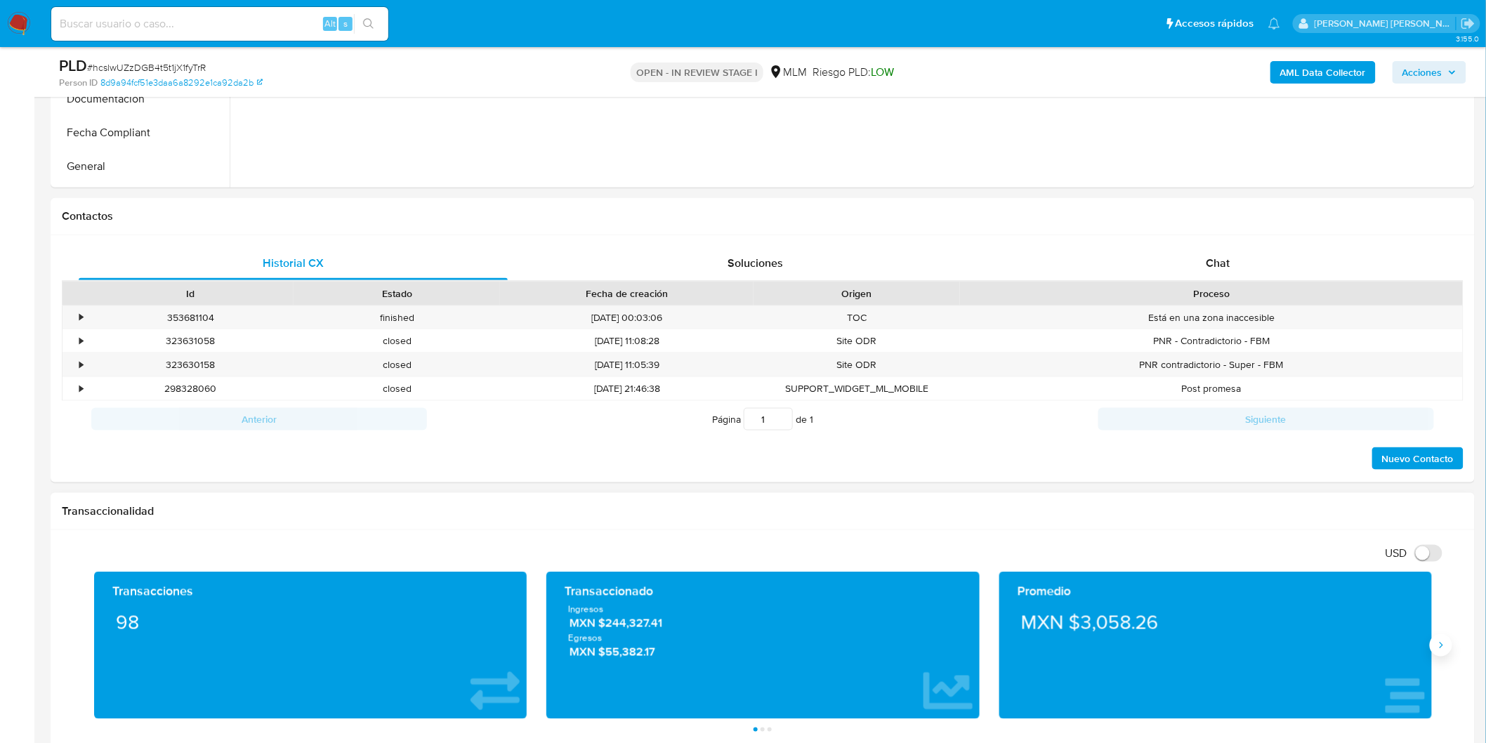
click at [1444, 642] on icon "Siguiente" at bounding box center [1441, 645] width 11 height 11
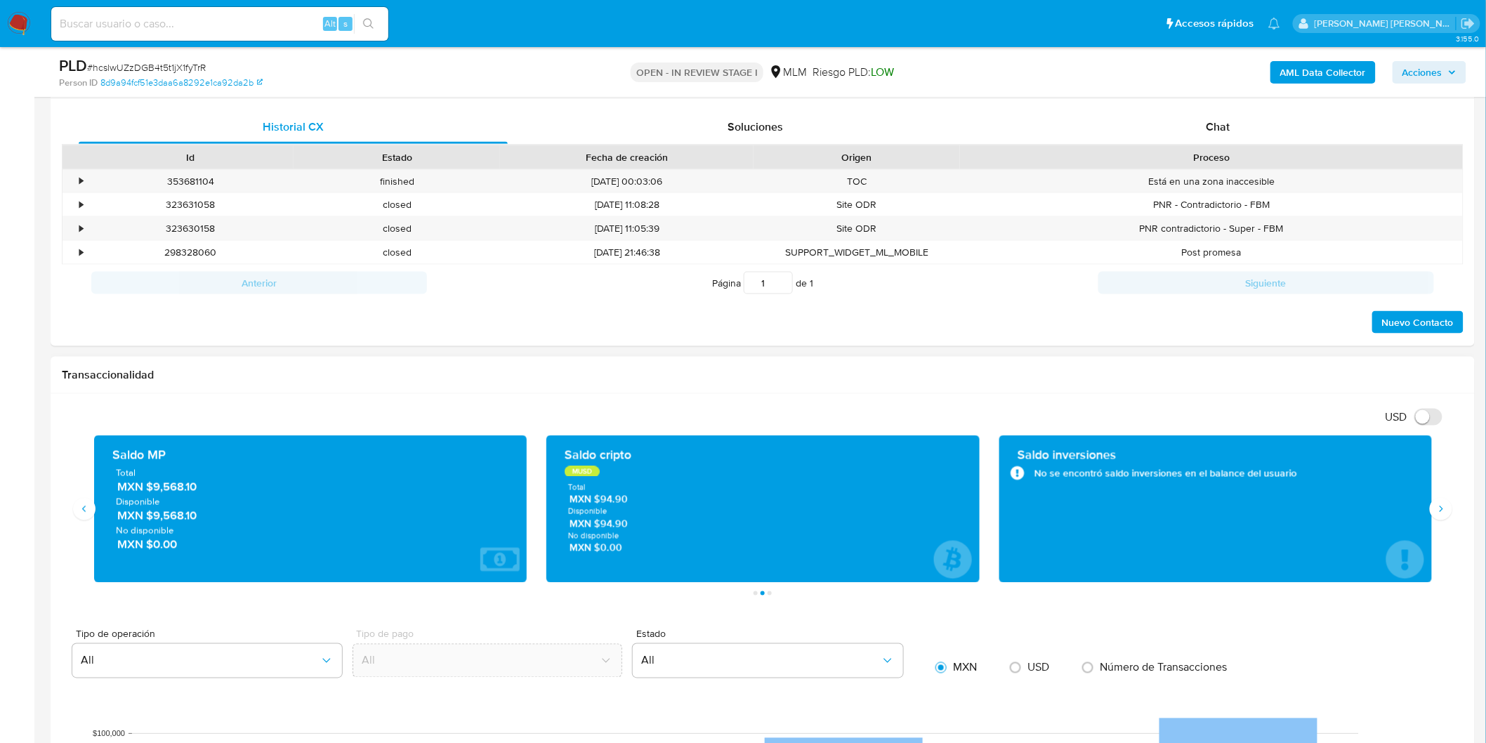
scroll to position [693, 0]
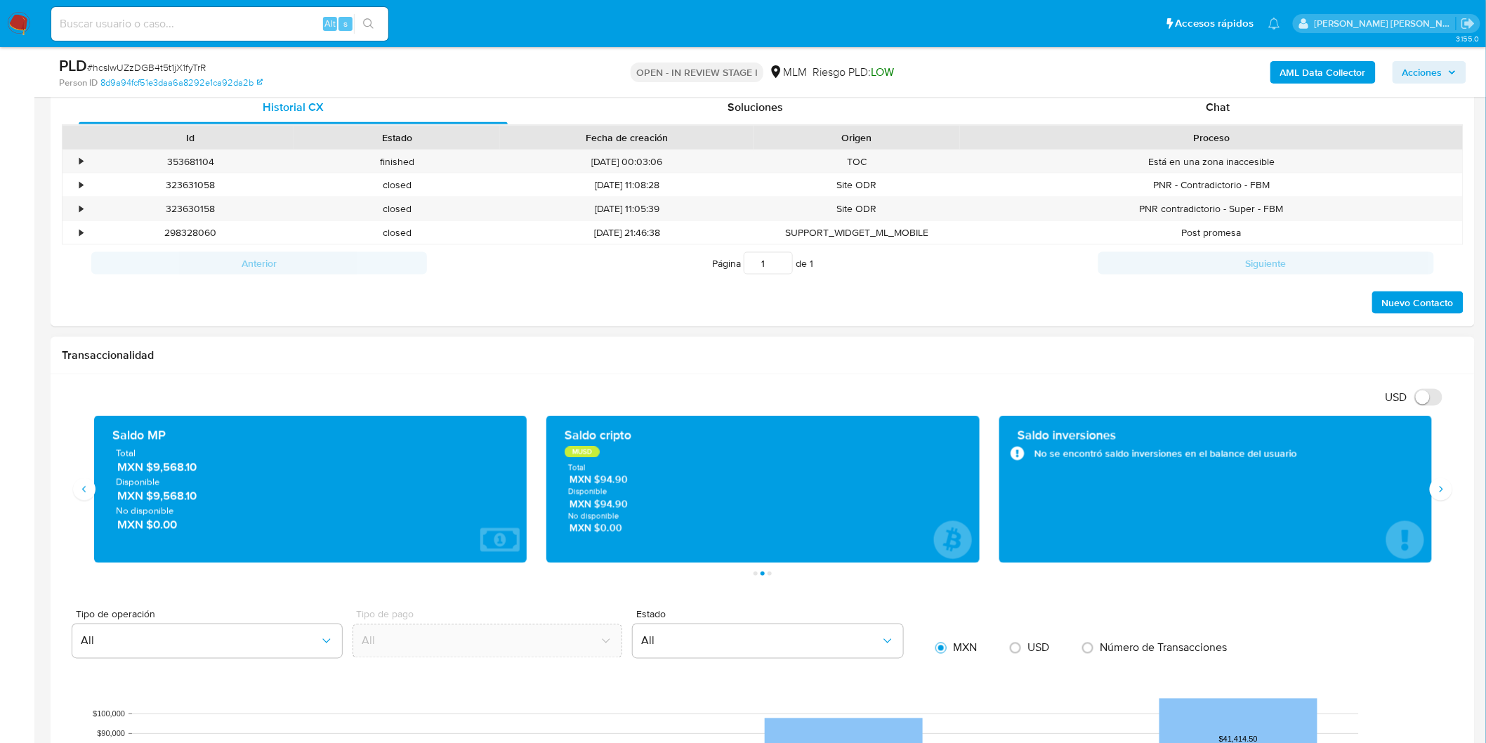
drag, startPoint x: 157, startPoint y: 497, endPoint x: 202, endPoint y: 500, distance: 45.7
click at [202, 500] on span "MXN $9,568.10" at bounding box center [311, 496] width 388 height 16
click at [172, 495] on span "MXN $9,568.10" at bounding box center [311, 496] width 388 height 16
drag, startPoint x: 153, startPoint y: 495, endPoint x: 204, endPoint y: 501, distance: 51.0
click at [204, 501] on span "MXN $9,568.10" at bounding box center [311, 496] width 388 height 16
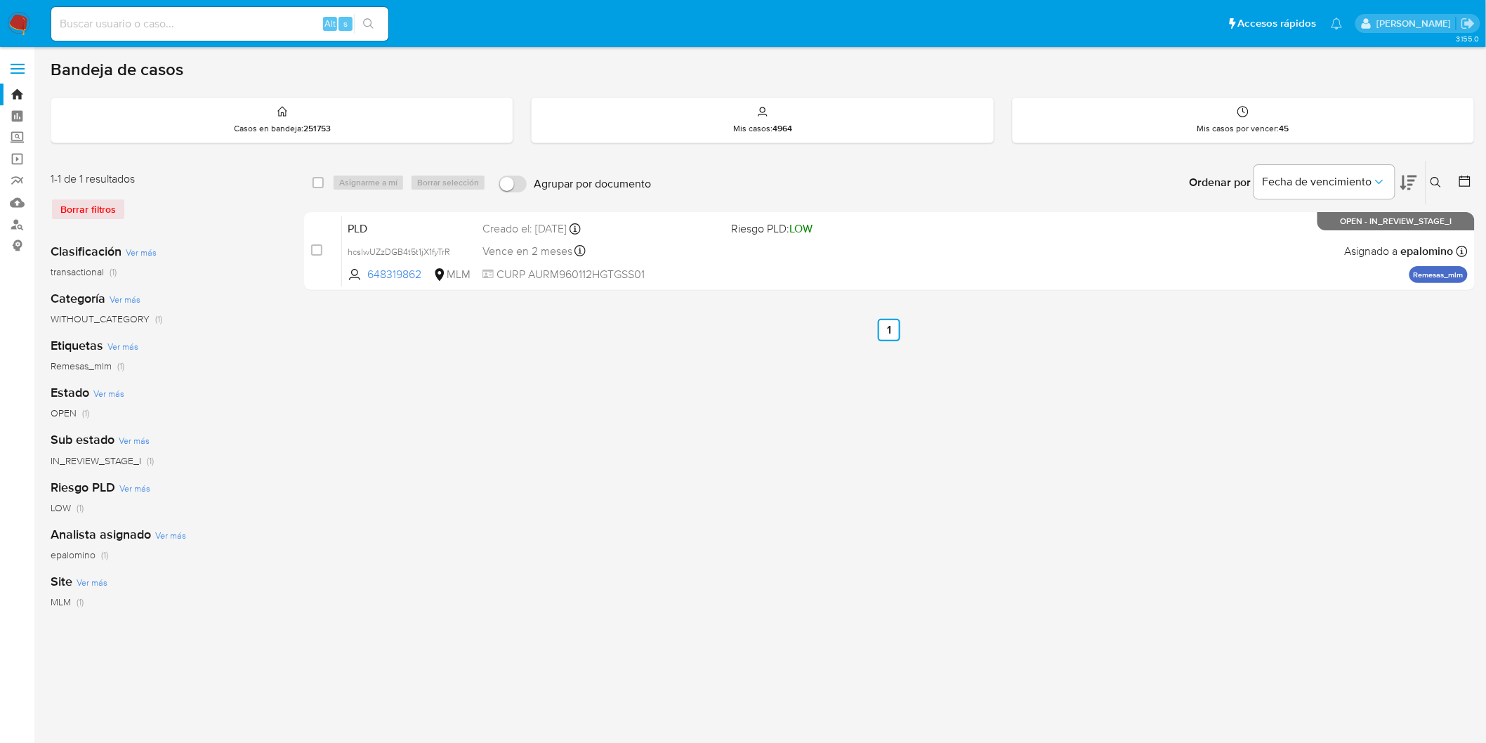
click at [18, 27] on img at bounding box center [19, 24] width 24 height 24
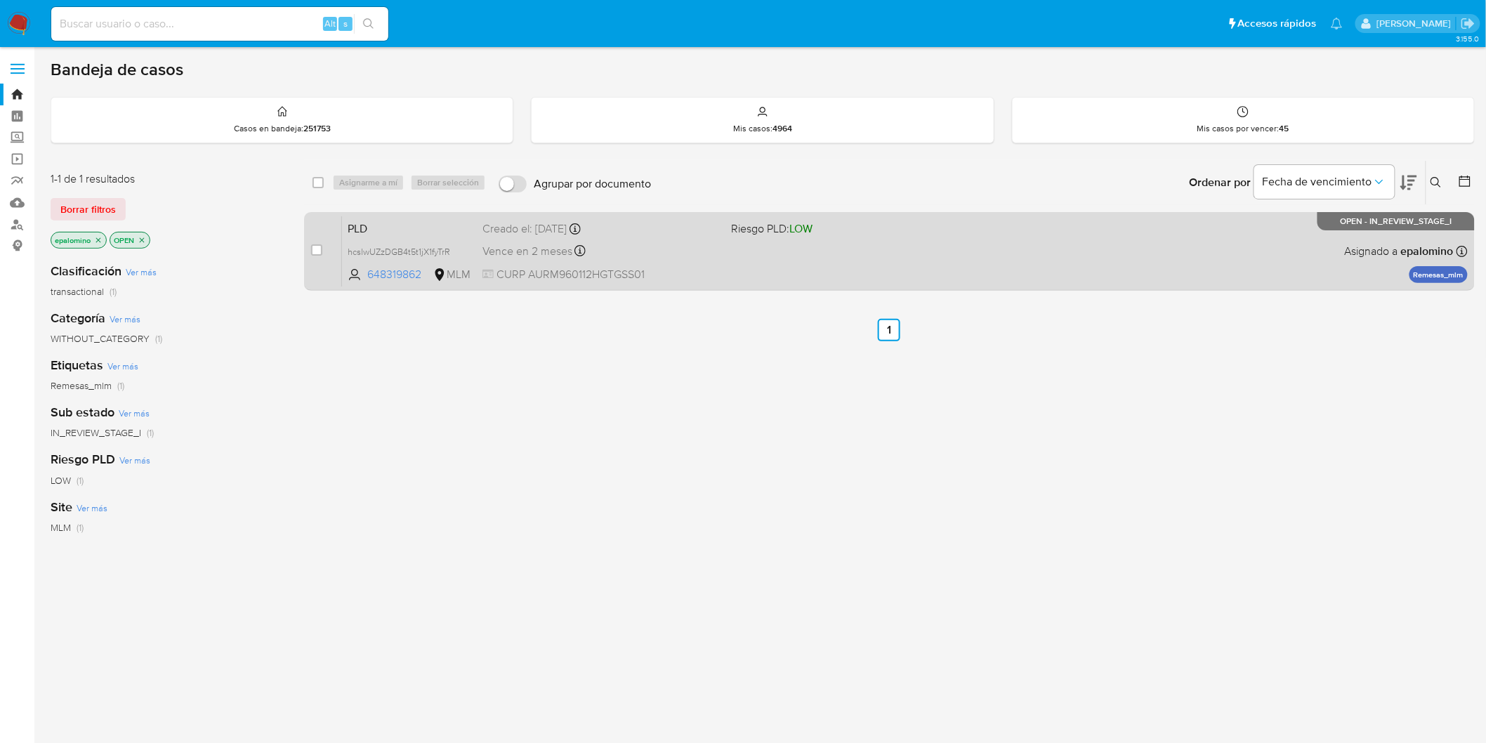
click at [369, 225] on span "PLD" at bounding box center [410, 227] width 124 height 18
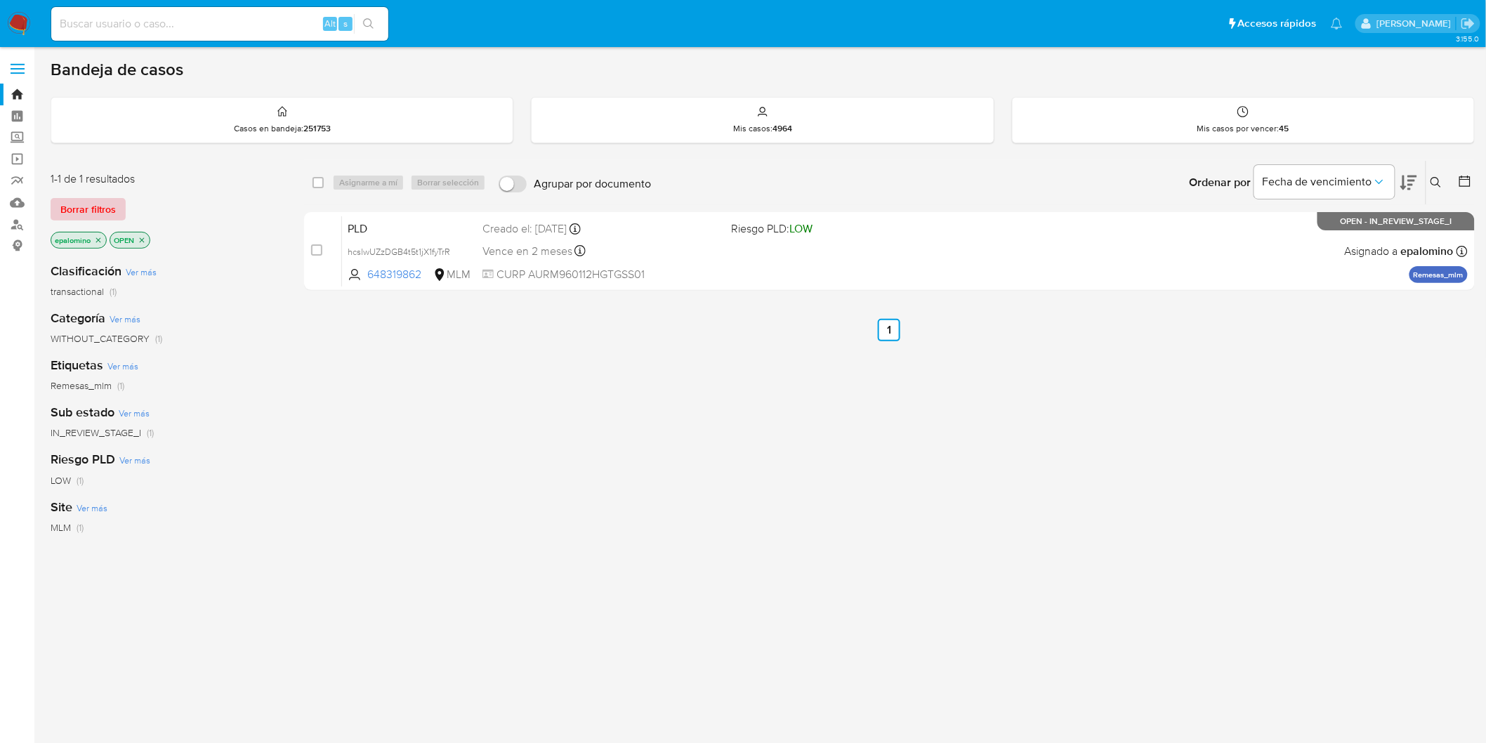
click at [100, 199] on span "Borrar filtros" at bounding box center [87, 209] width 55 height 20
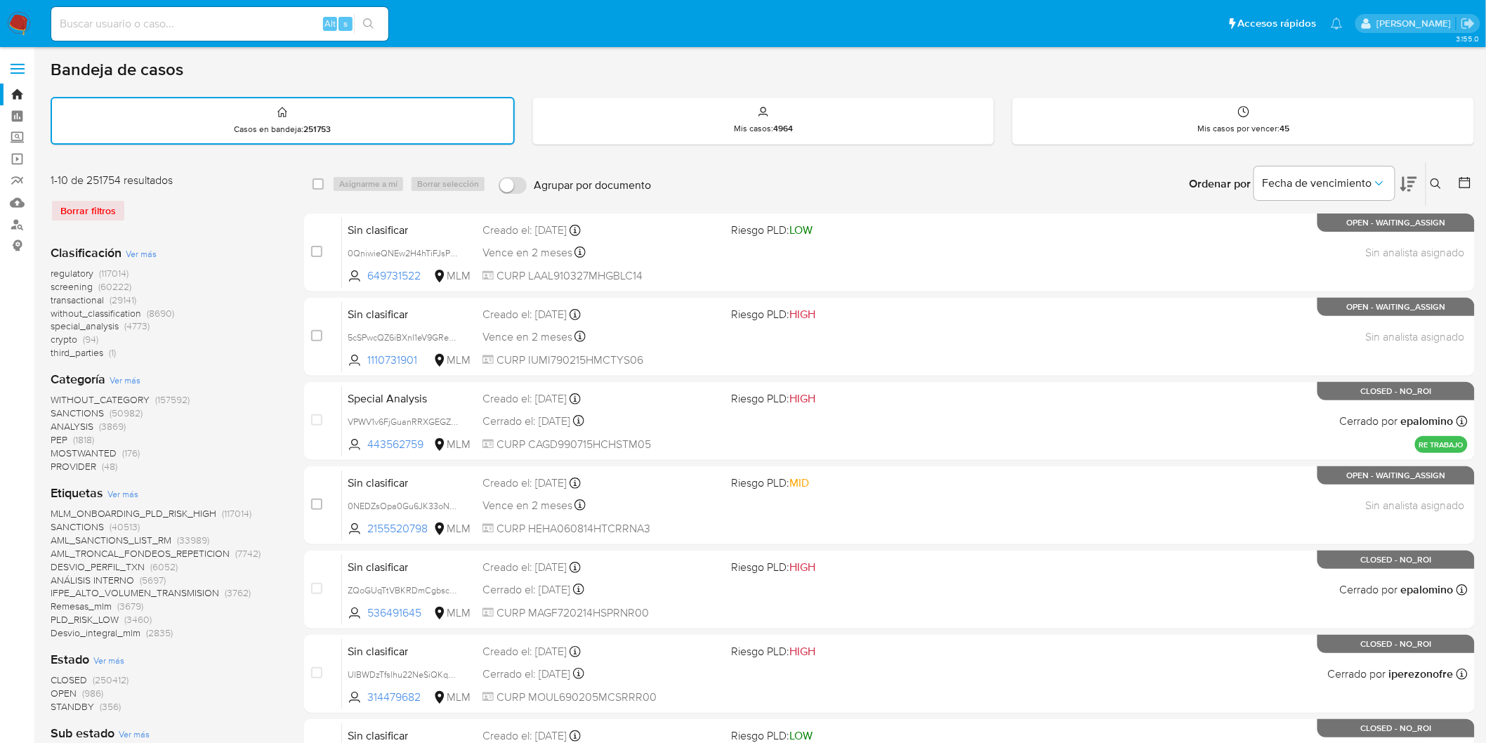
click at [20, 24] on img at bounding box center [19, 24] width 24 height 24
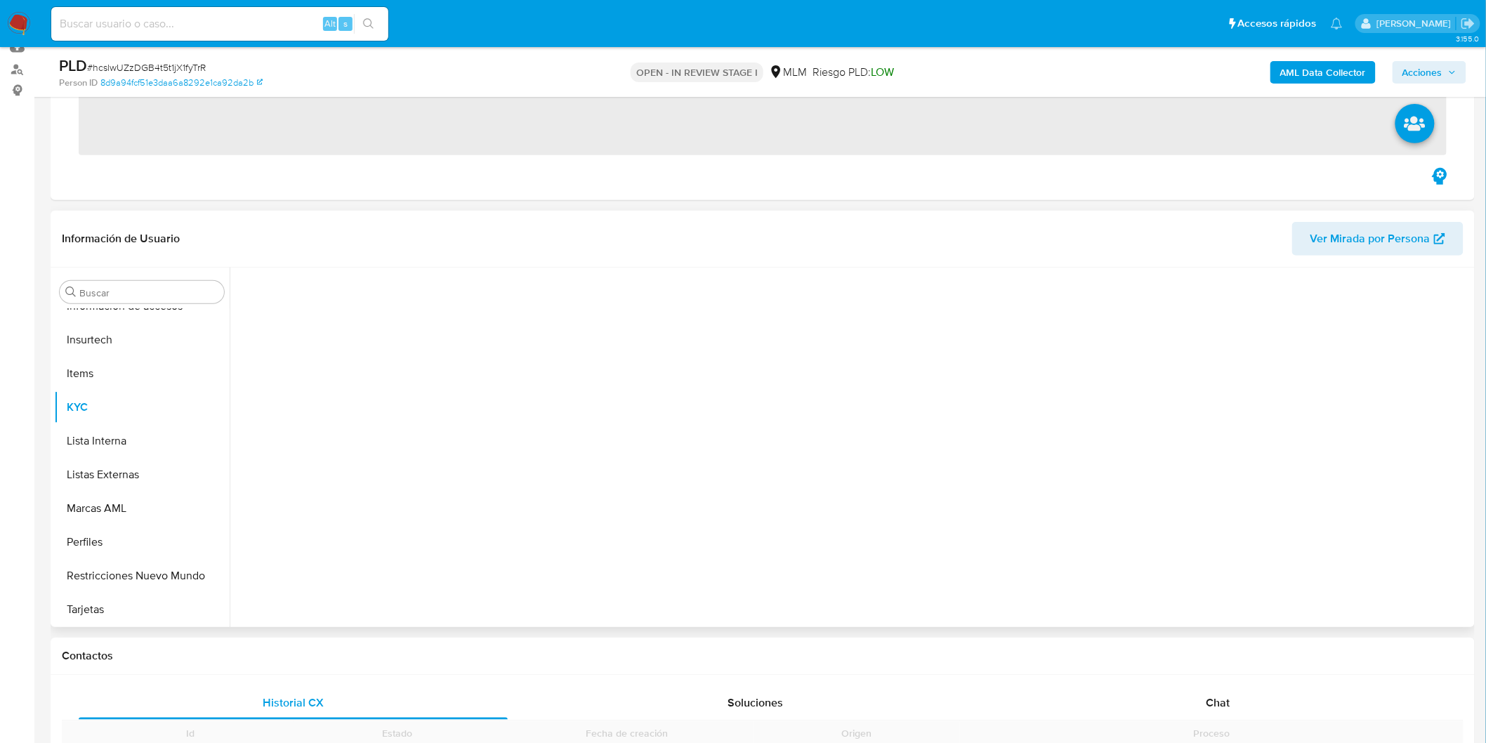
scroll to position [156, 0]
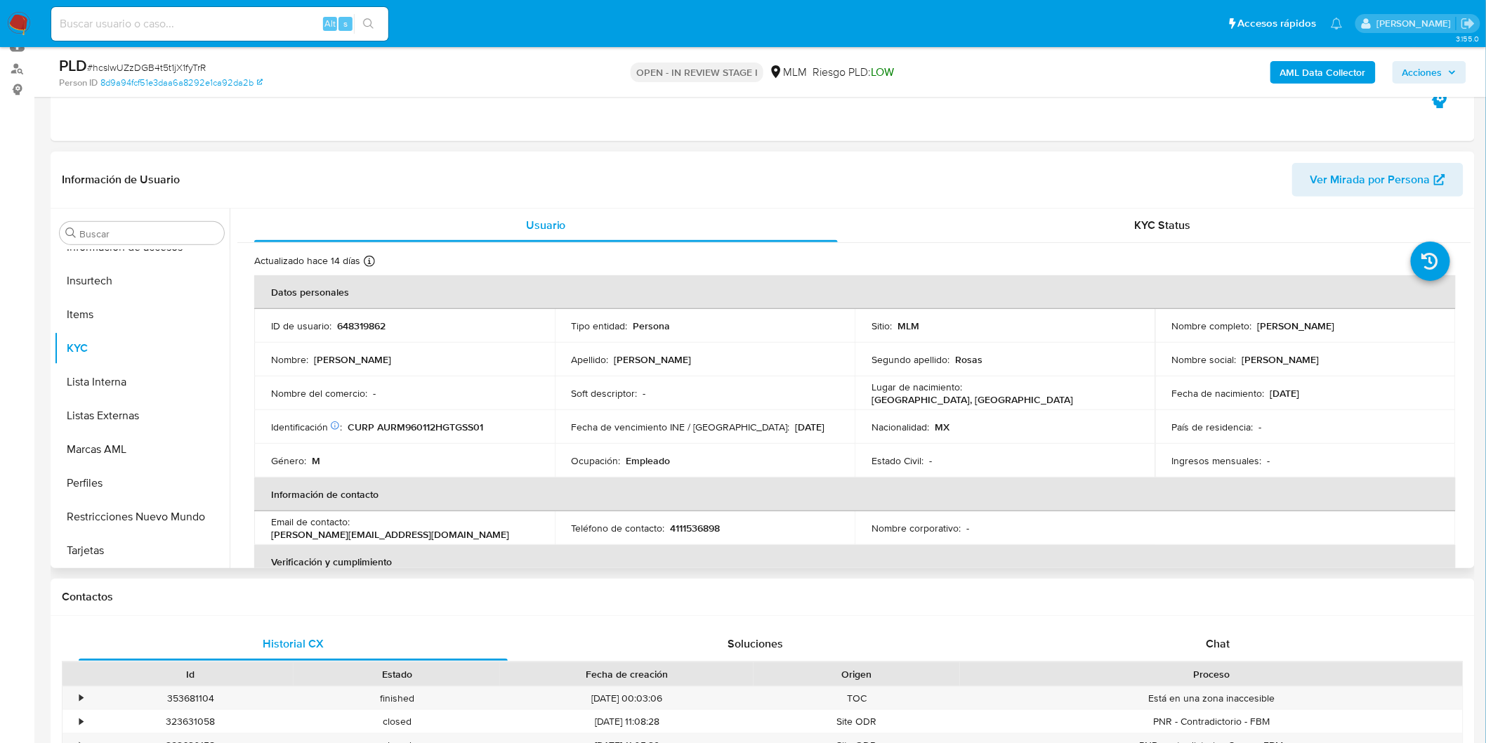
drag, startPoint x: 1366, startPoint y: 324, endPoint x: 1256, endPoint y: 322, distance: 110.3
click at [1256, 322] on div "Nombre completo : Moises Aguilera Rosas" at bounding box center [1305, 326] width 267 height 13
copy p "Moises Aguilera Rosas"
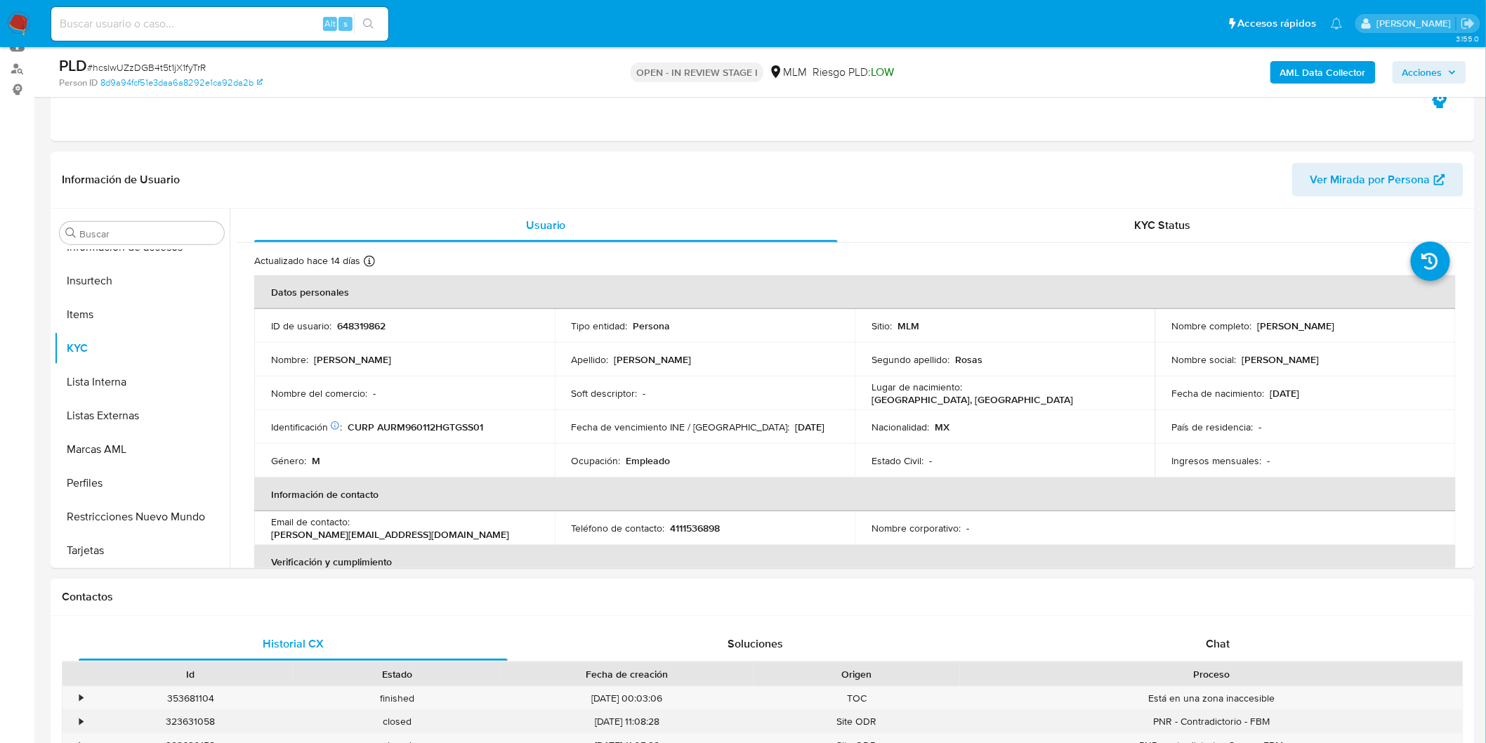
select select "10"
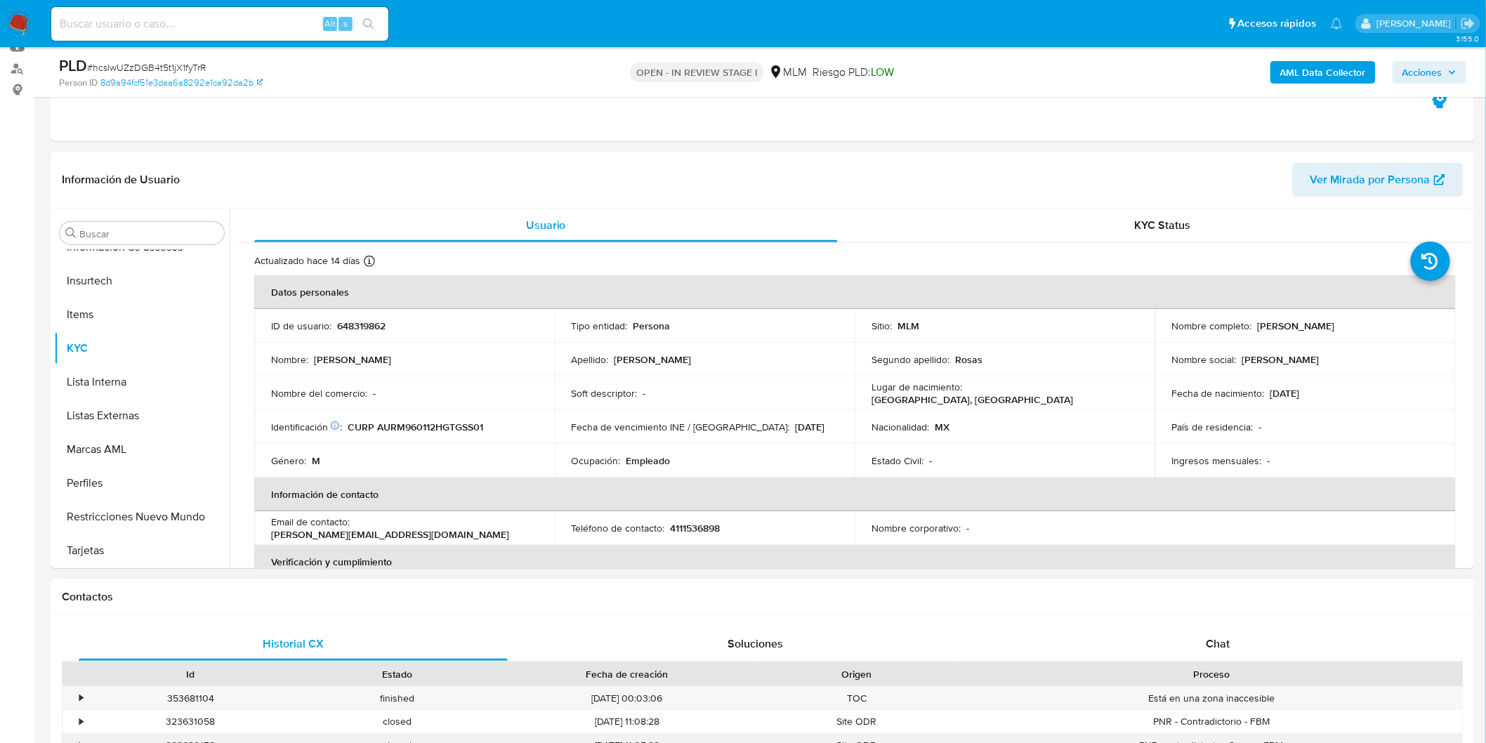
click at [409, 741] on div "closed" at bounding box center [397, 745] width 207 height 23
click at [527, 374] on td "Nombre : Moises" at bounding box center [404, 360] width 301 height 34
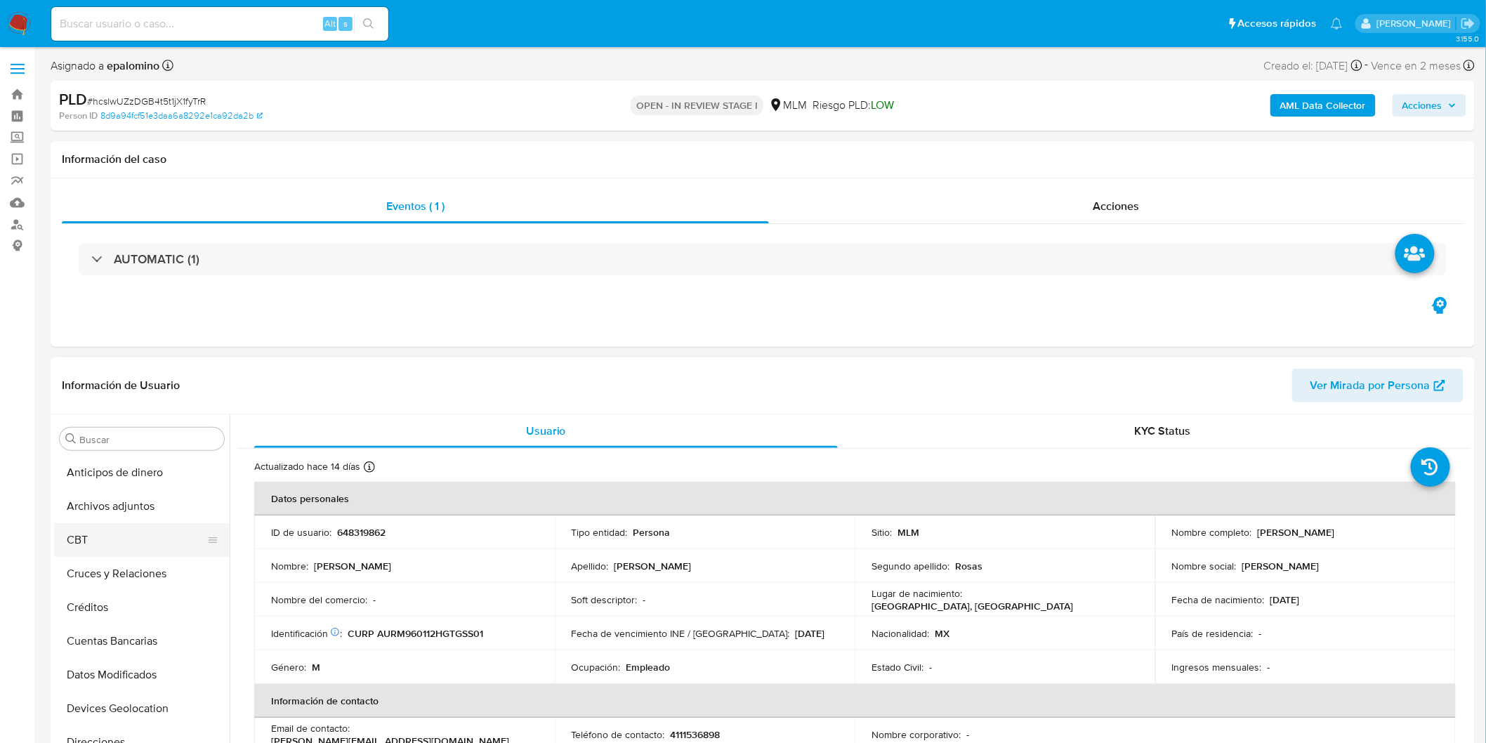
scroll to position [78, 0]
click at [159, 620] on button "Devices Geolocation" at bounding box center [136, 631] width 164 height 34
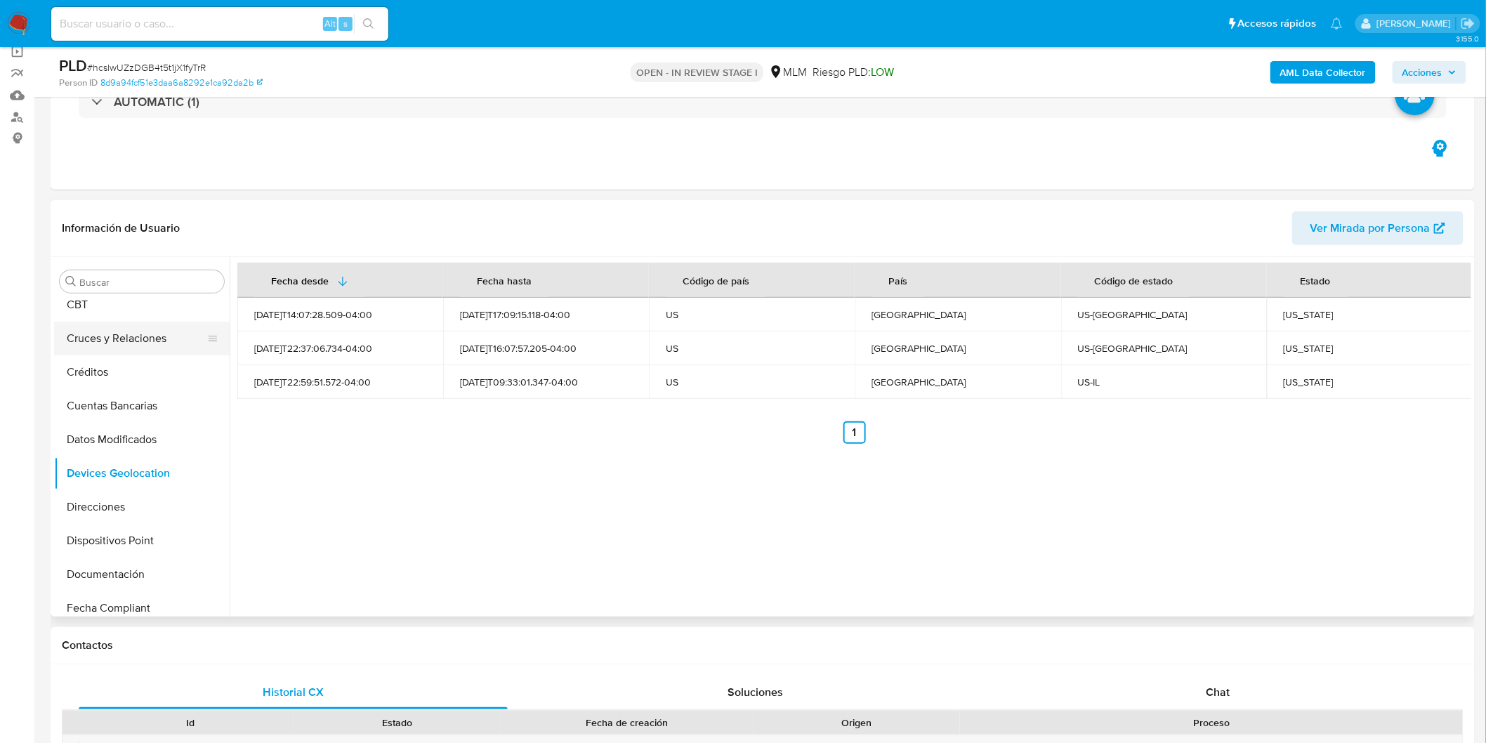
scroll to position [0, 0]
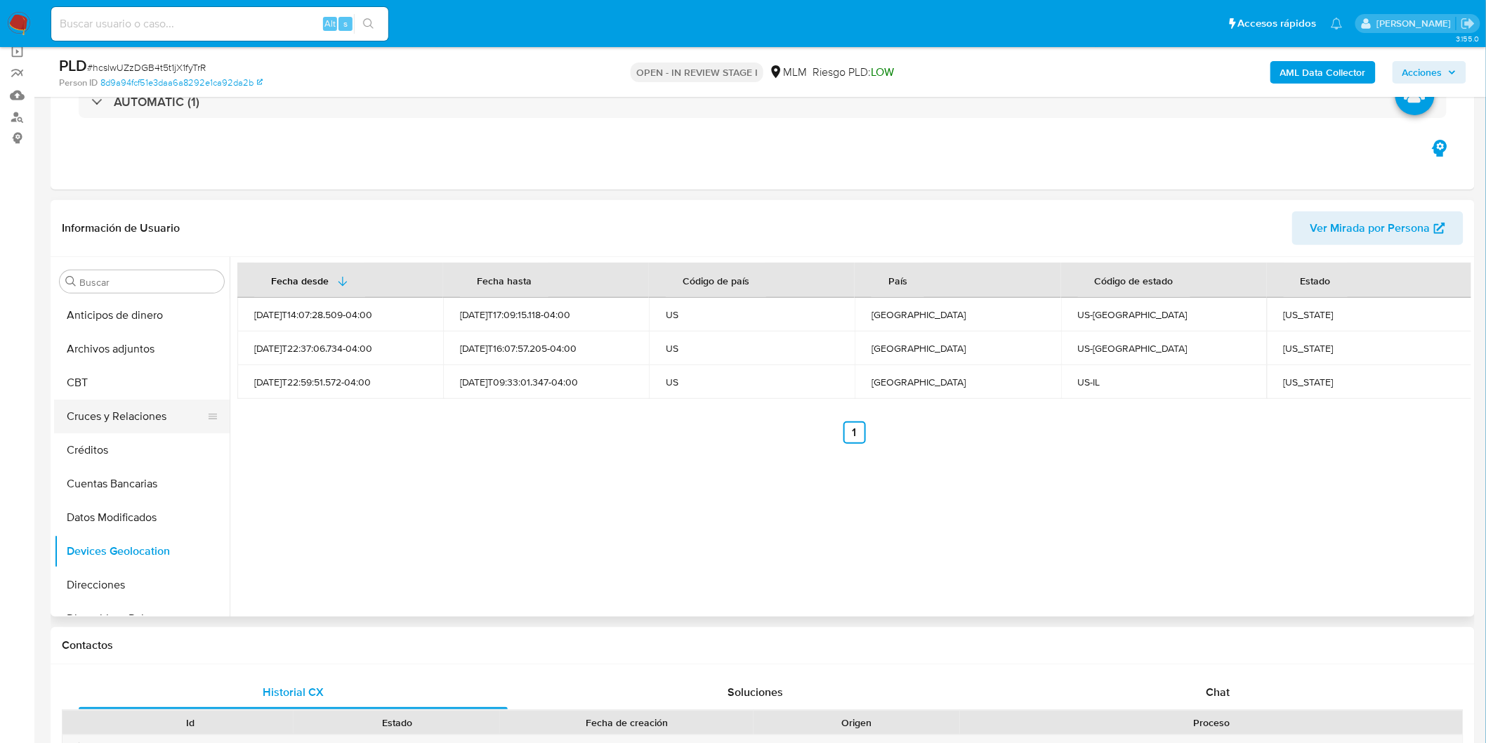
click at [153, 417] on button "Cruces y Relaciones" at bounding box center [136, 417] width 164 height 34
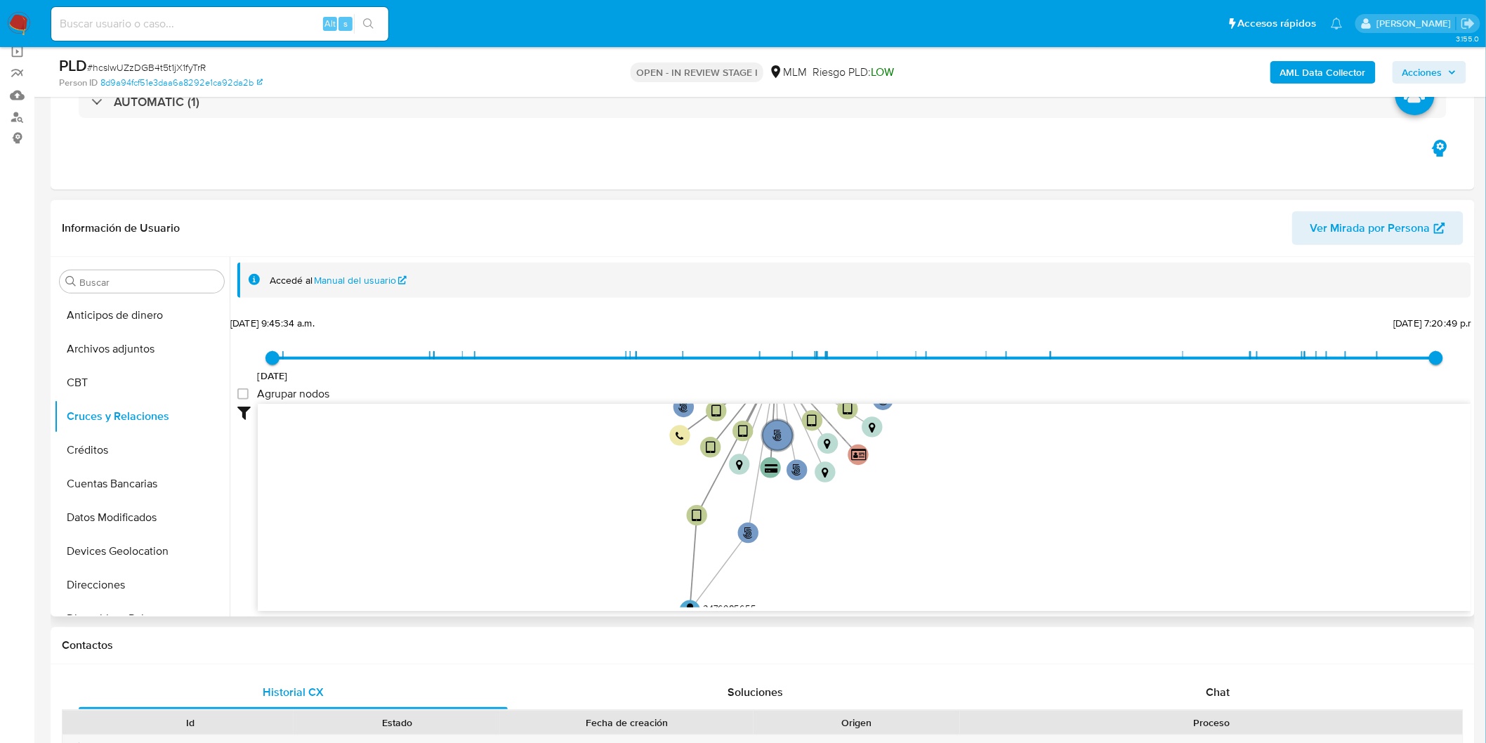
drag, startPoint x: 534, startPoint y: 546, endPoint x: 506, endPoint y: 269, distance: 278.1
click at [530, 355] on div "13/8/2021 13/8/2021, 9:45:34 a.m. 5/6/2025, 7:20:49 p.m. Agrupar nodos Filtros …" at bounding box center [854, 462] width 1234 height 299
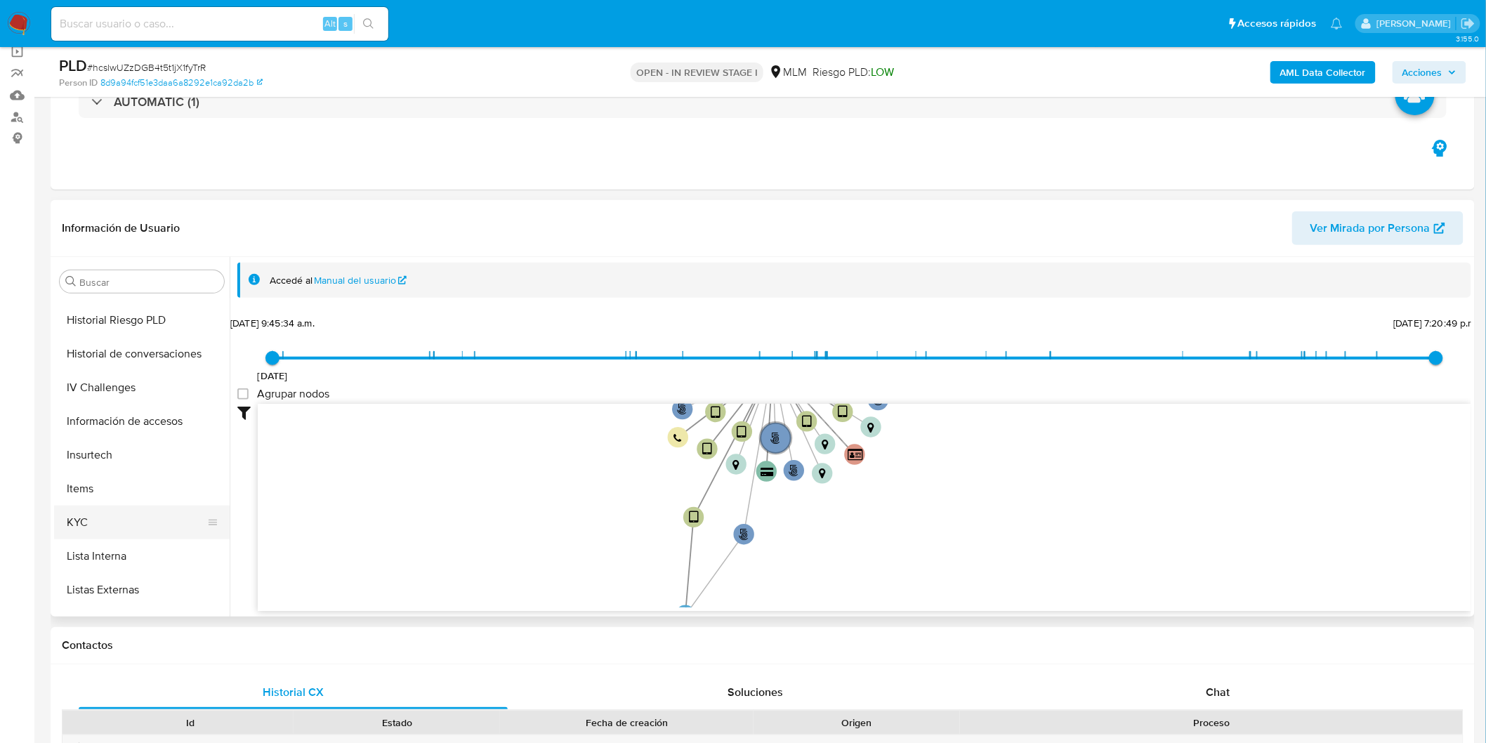
click at [93, 515] on button "KYC" at bounding box center [136, 523] width 164 height 34
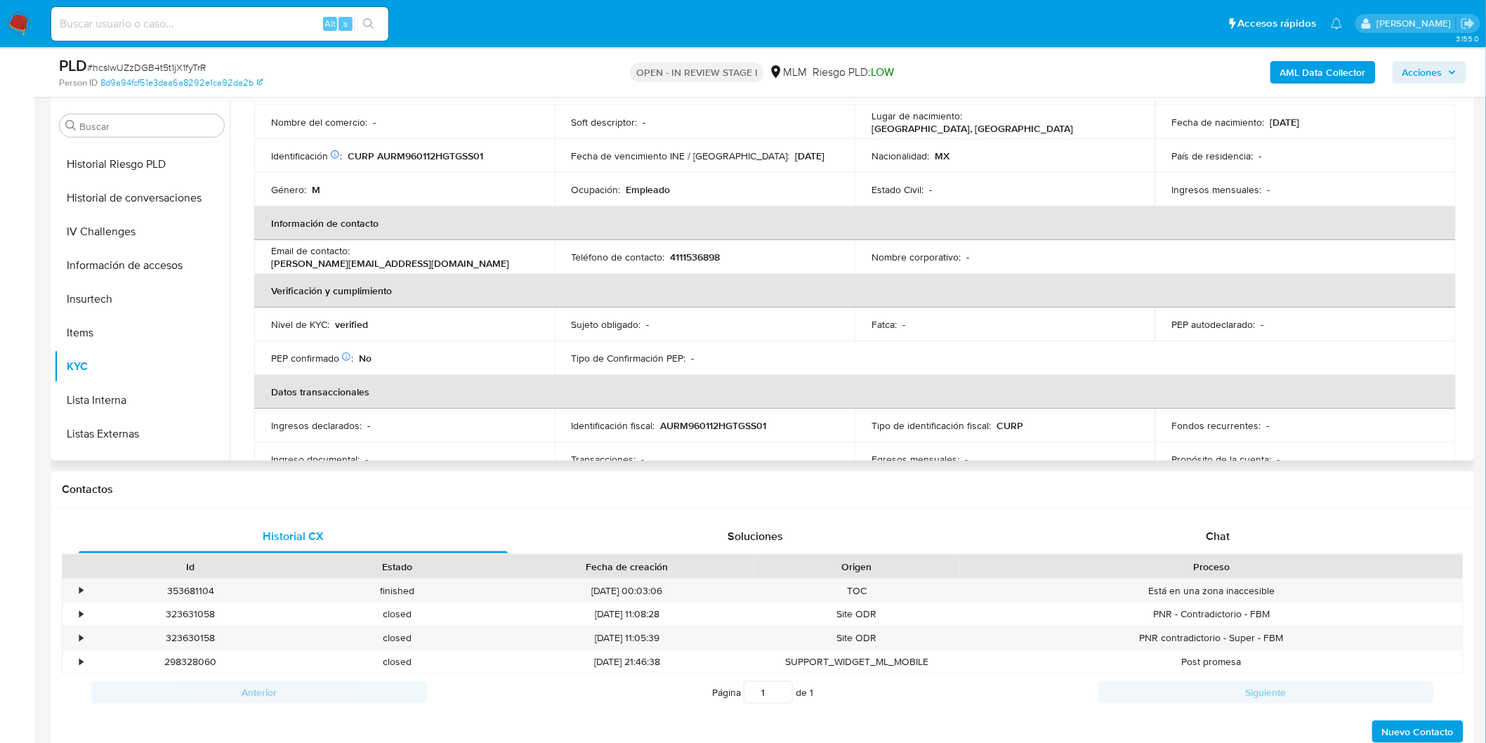
scroll to position [0, 0]
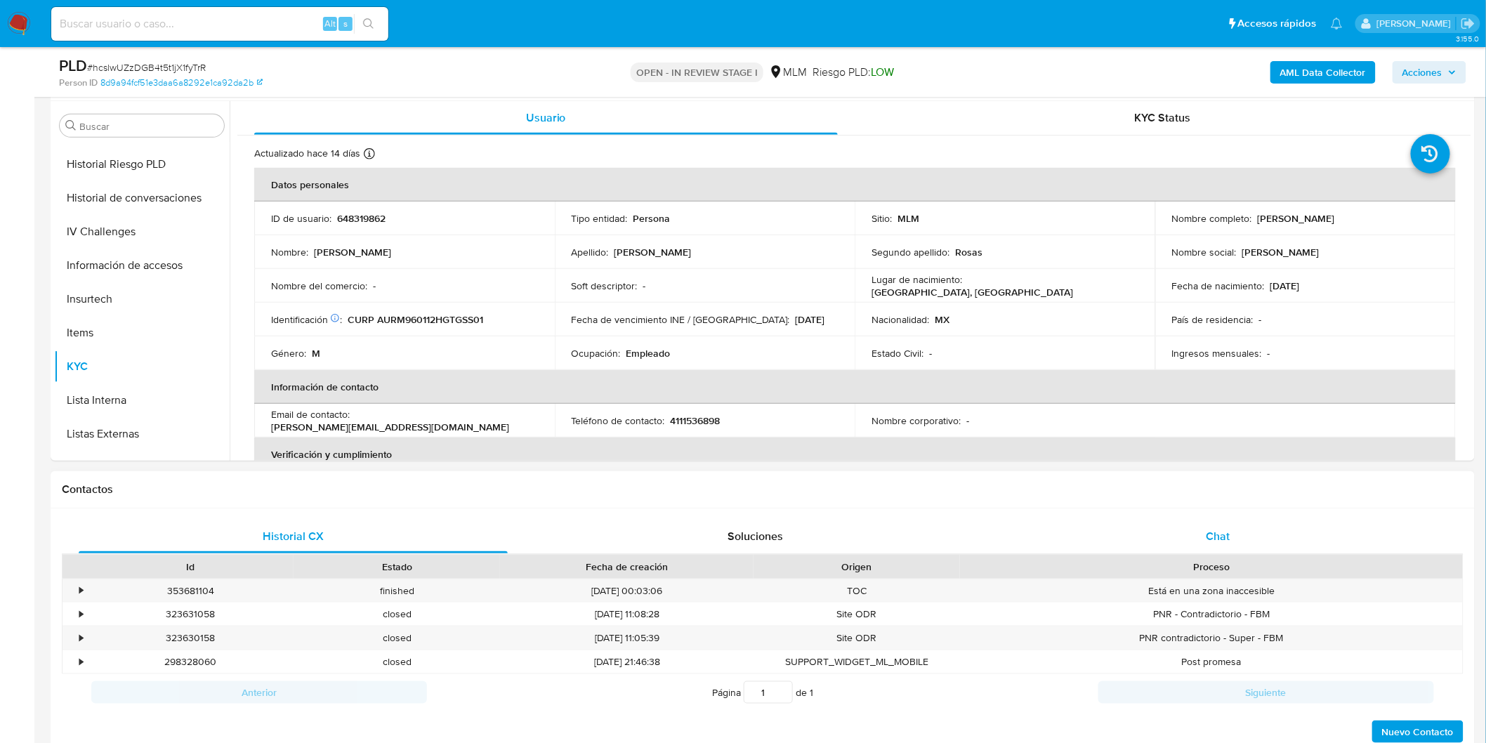
click at [1217, 546] on div "Chat" at bounding box center [1218, 537] width 429 height 34
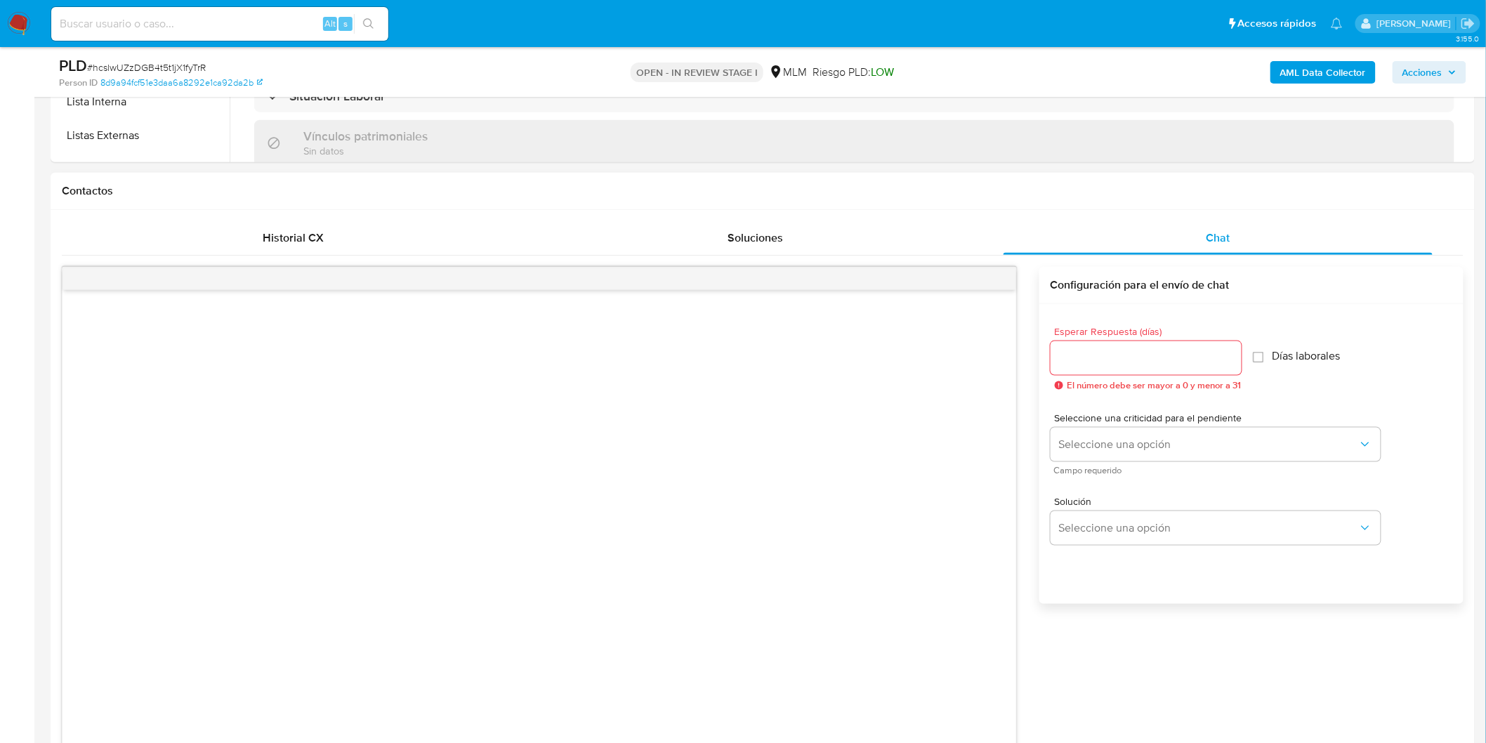
scroll to position [576, 0]
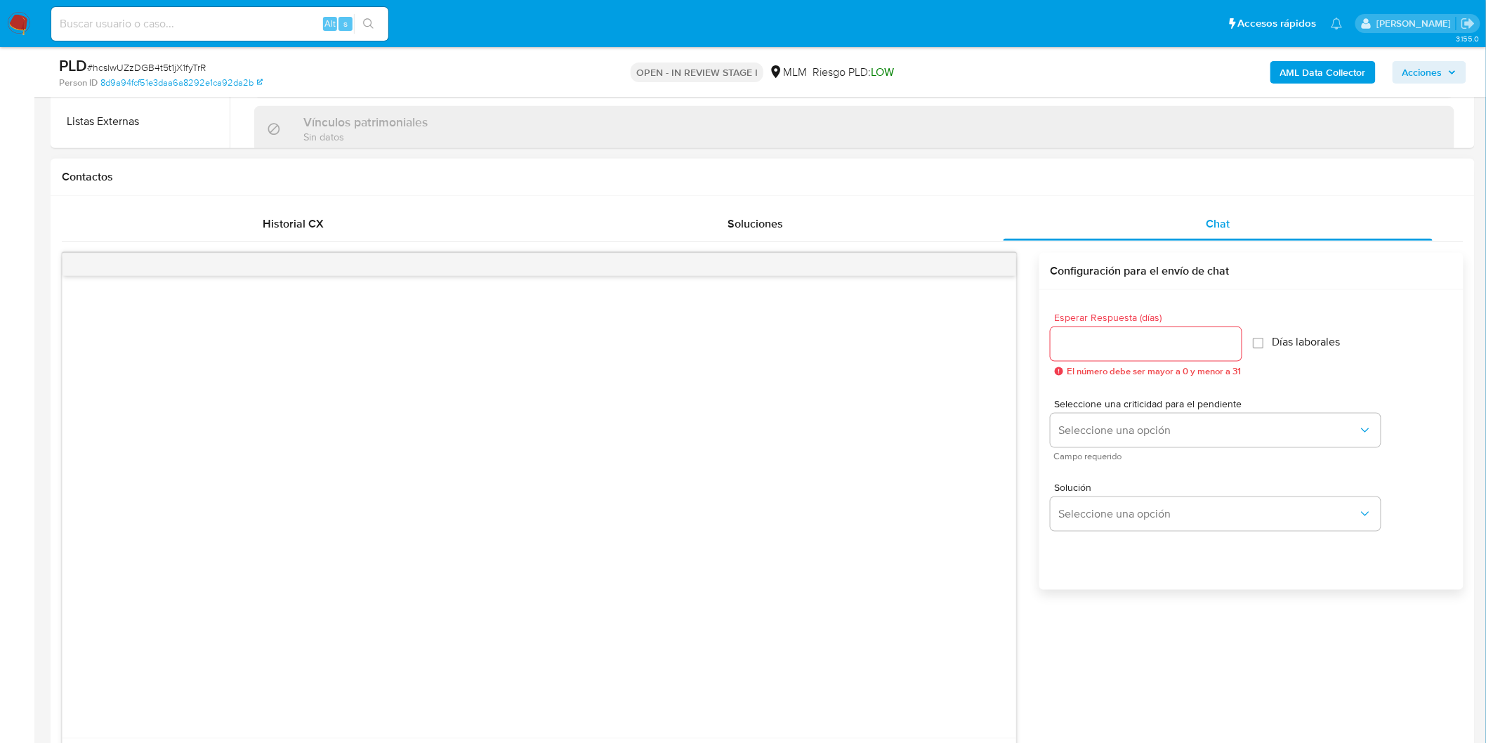
click at [1113, 346] on input "Esperar Respuesta (días)" at bounding box center [1146, 344] width 191 height 18
type input "5"
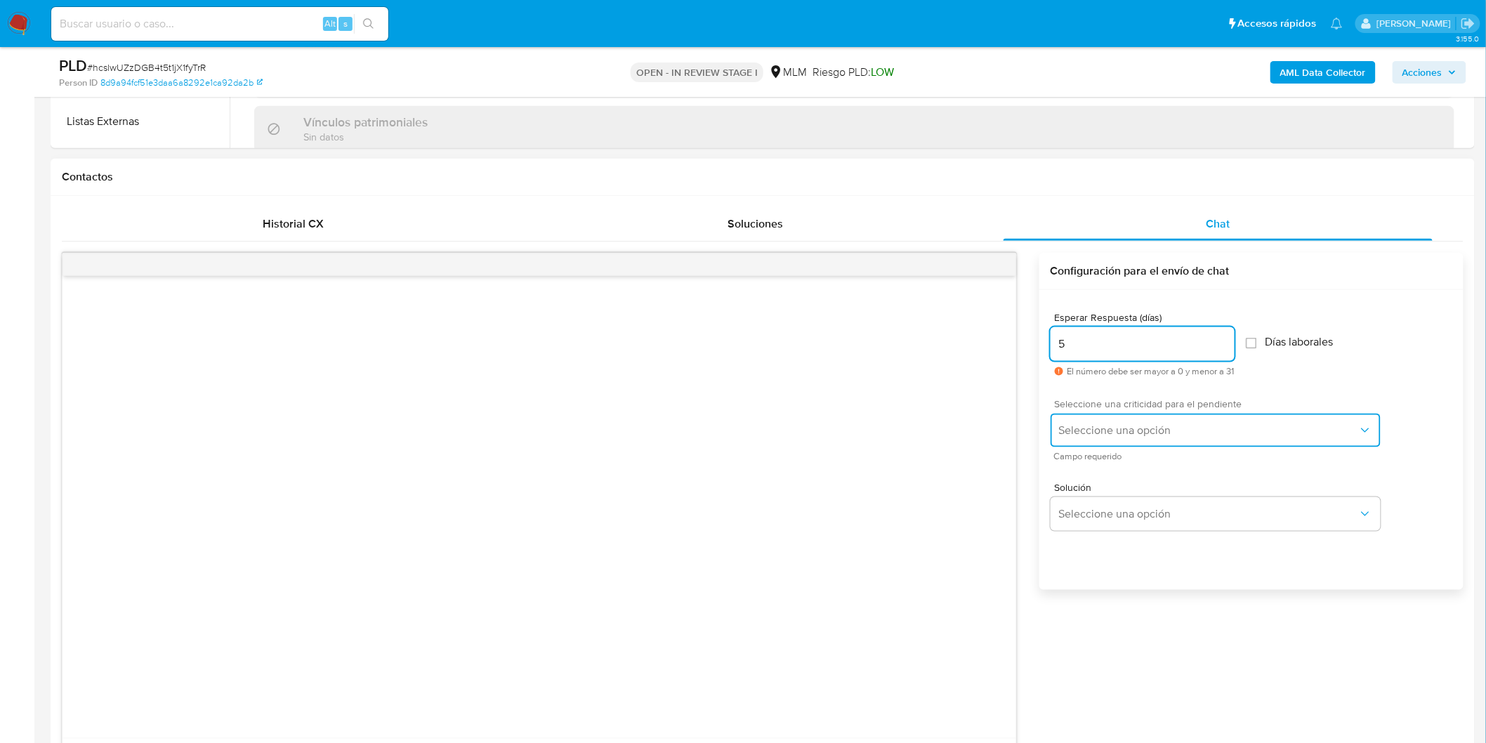
click at [1124, 426] on span "Seleccione una opción" at bounding box center [1208, 431] width 299 height 14
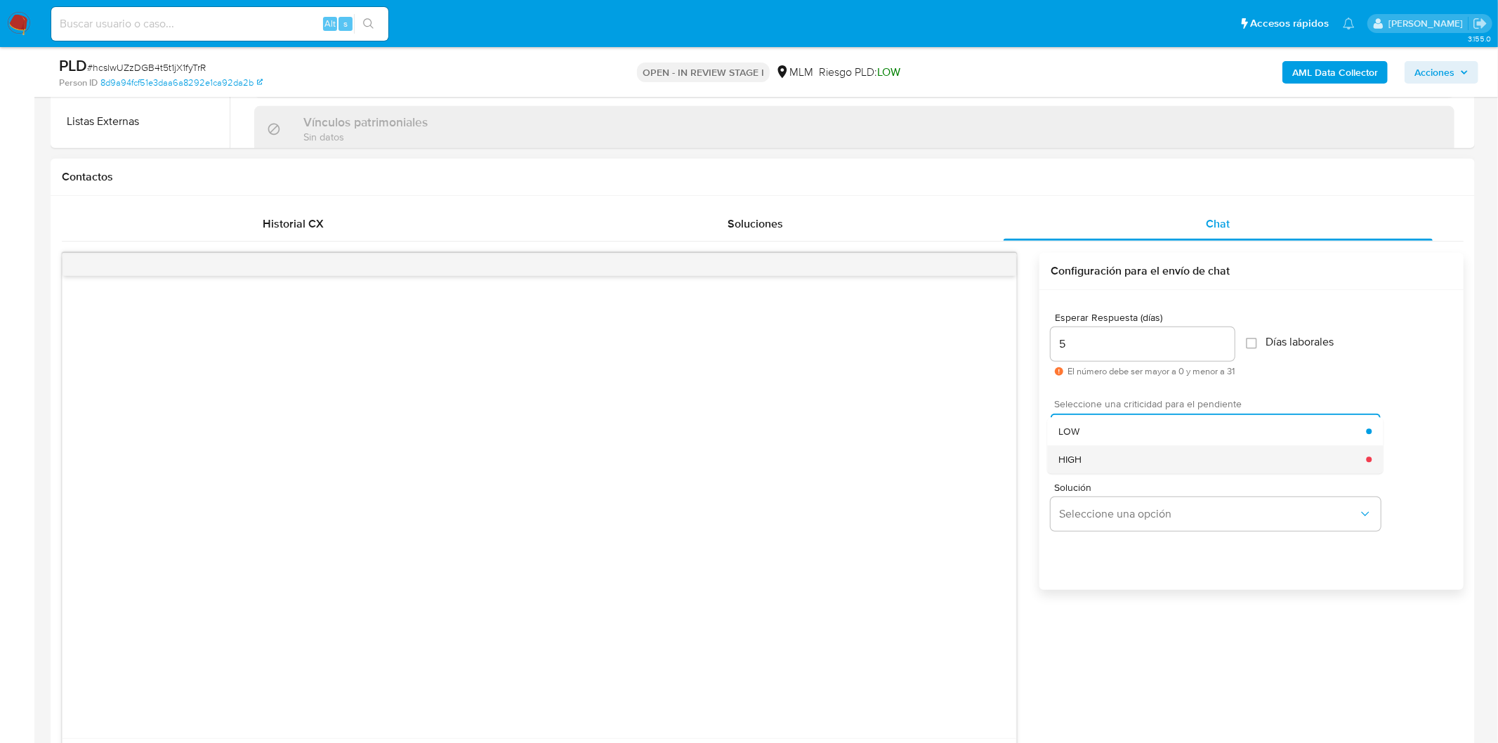
click at [1113, 459] on div "HIGH" at bounding box center [1213, 459] width 308 height 28
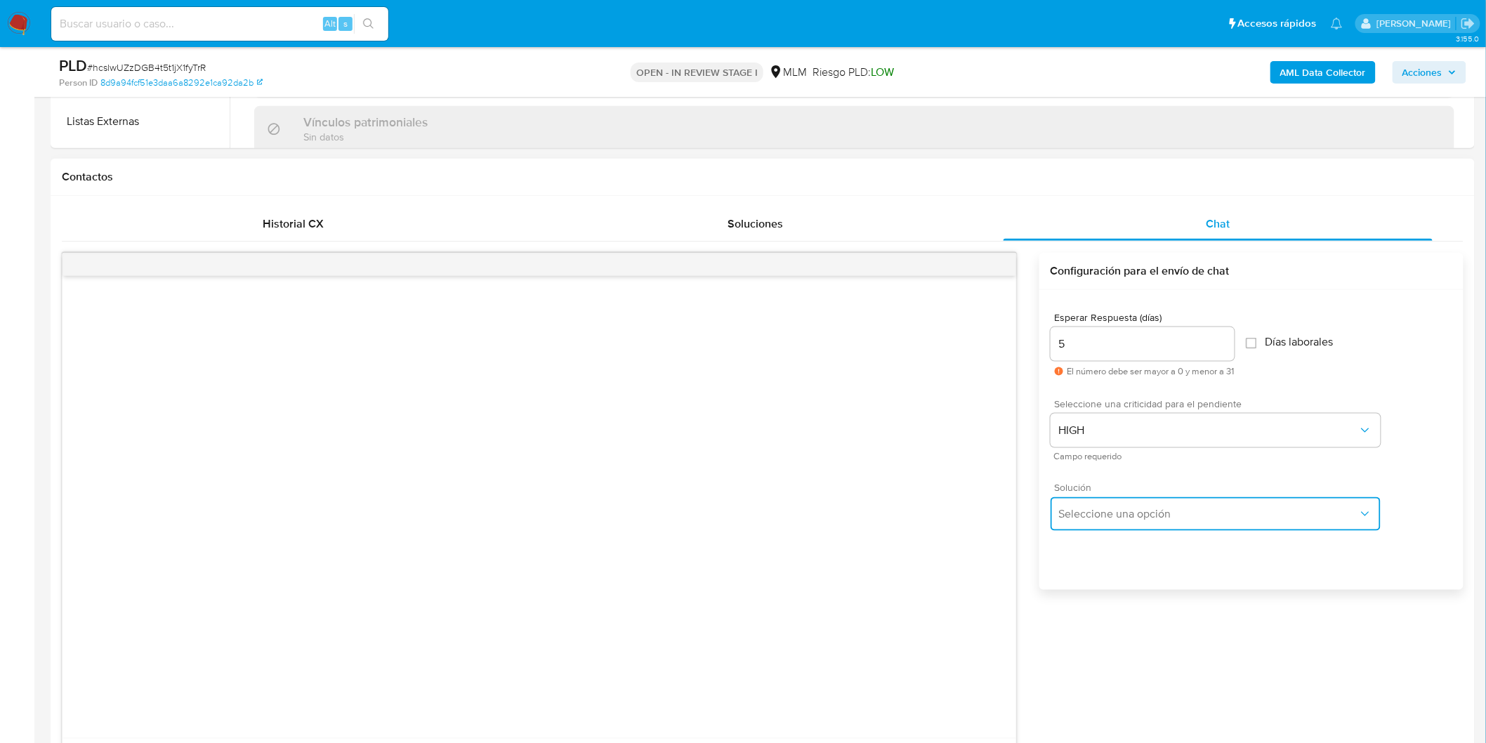
click at [1113, 510] on span "Seleccione una opción" at bounding box center [1208, 514] width 299 height 14
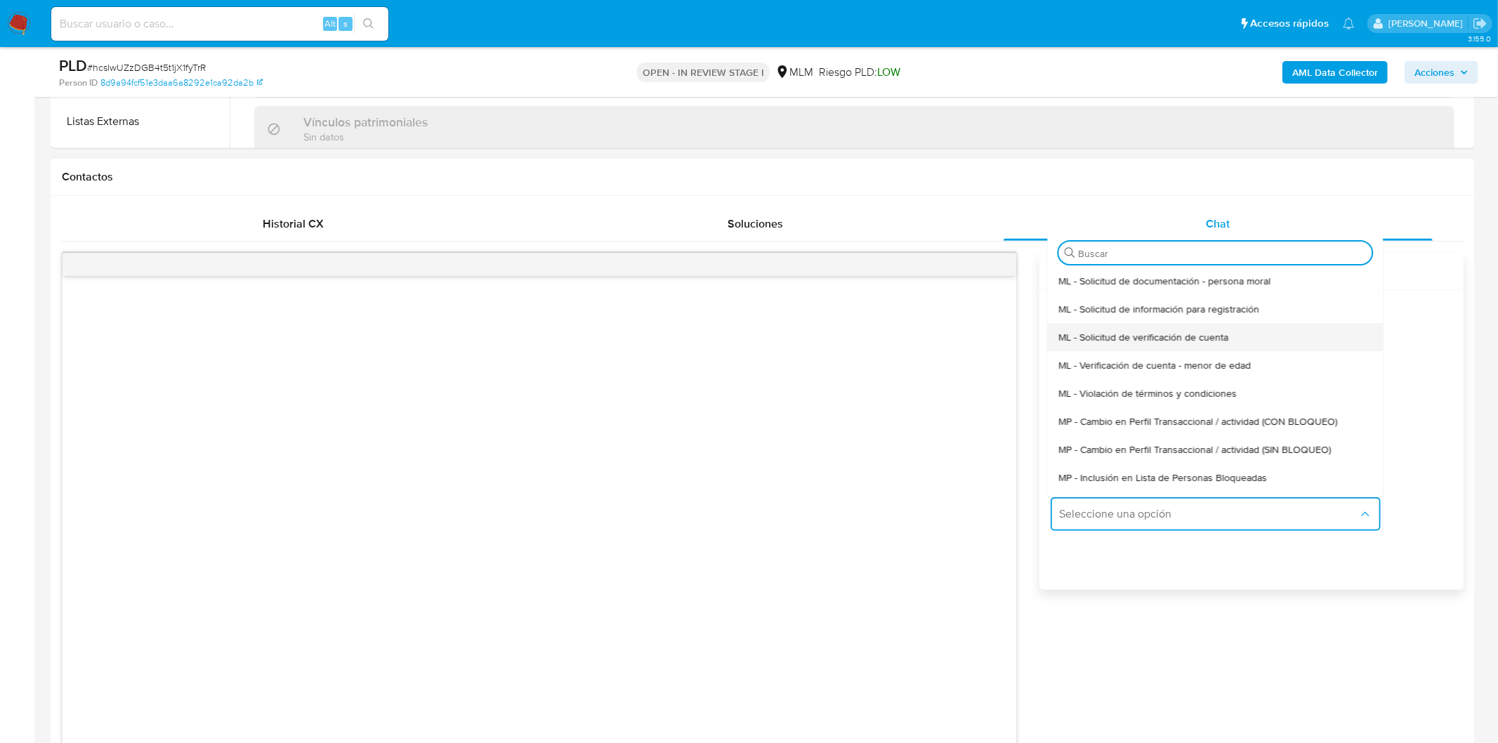
click at [1140, 326] on div "ML - Solicitud de verificación de cuenta" at bounding box center [1215, 337] width 313 height 28
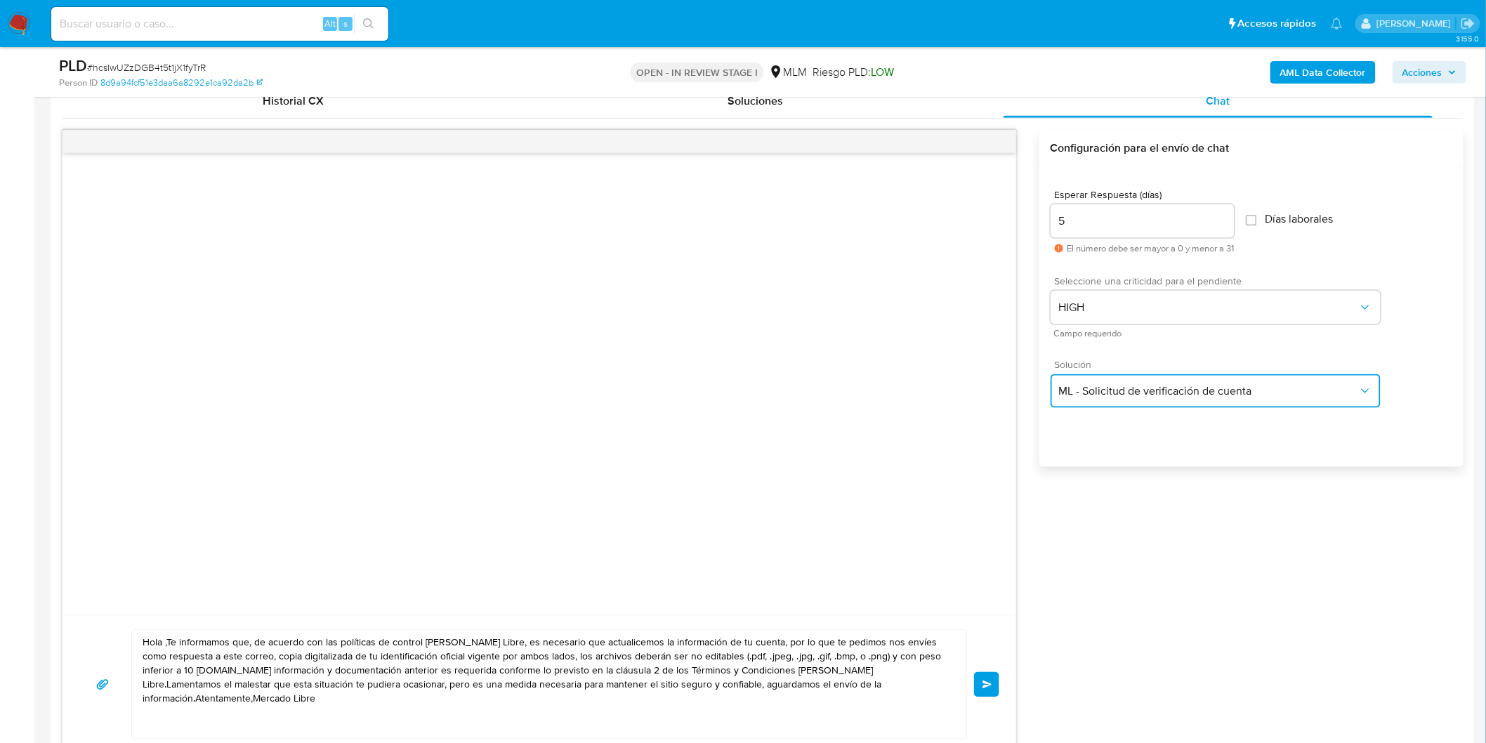
scroll to position [810, 0]
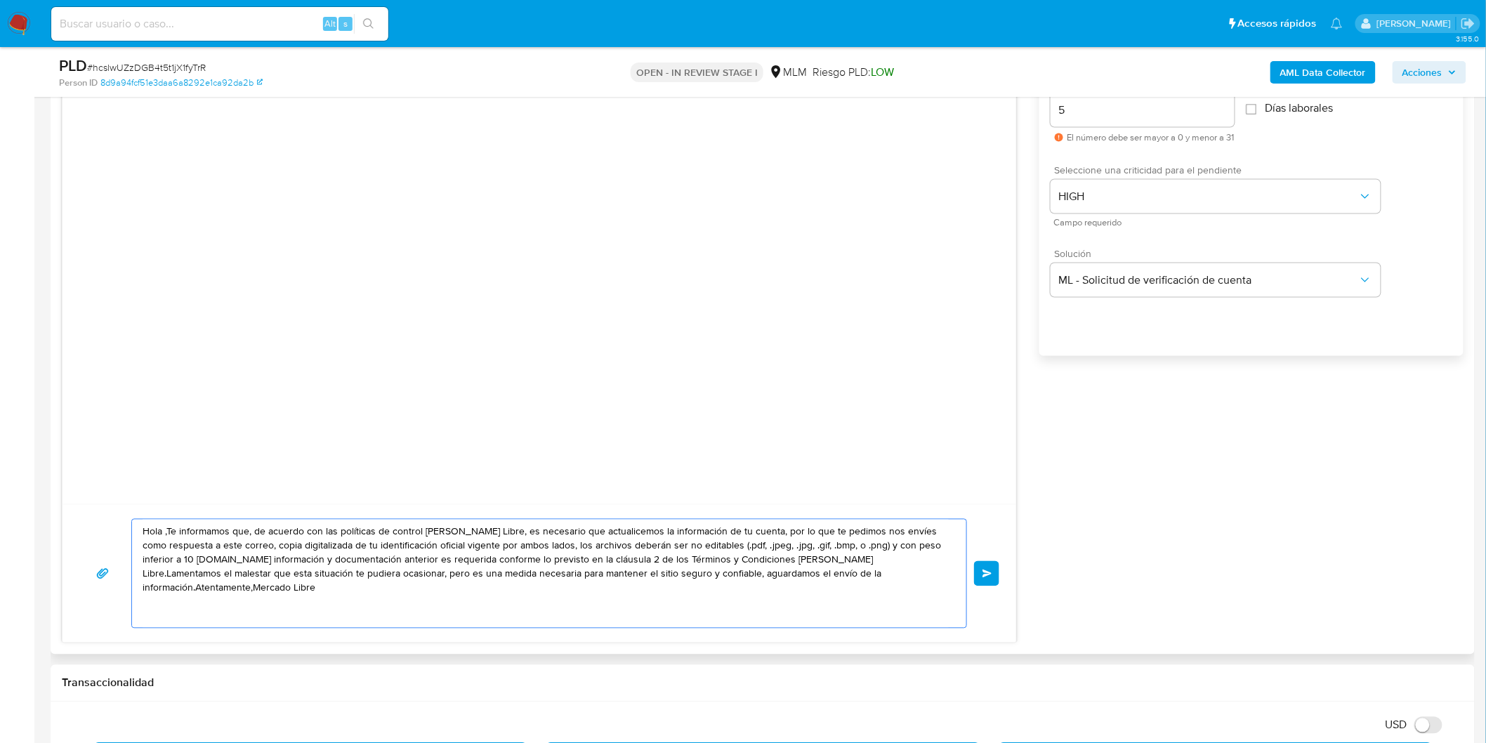
drag, startPoint x: 897, startPoint y: 584, endPoint x: 107, endPoint y: 523, distance: 792.0
click at [107, 523] on div "Hola ,Te informamos que, de acuerdo con las políticas de control de Mercado Lib…" at bounding box center [539, 574] width 920 height 110
paste textarea "Estimado Moises Aguilera Rosas. Te comunicamos que se ha identificado un cambio…"
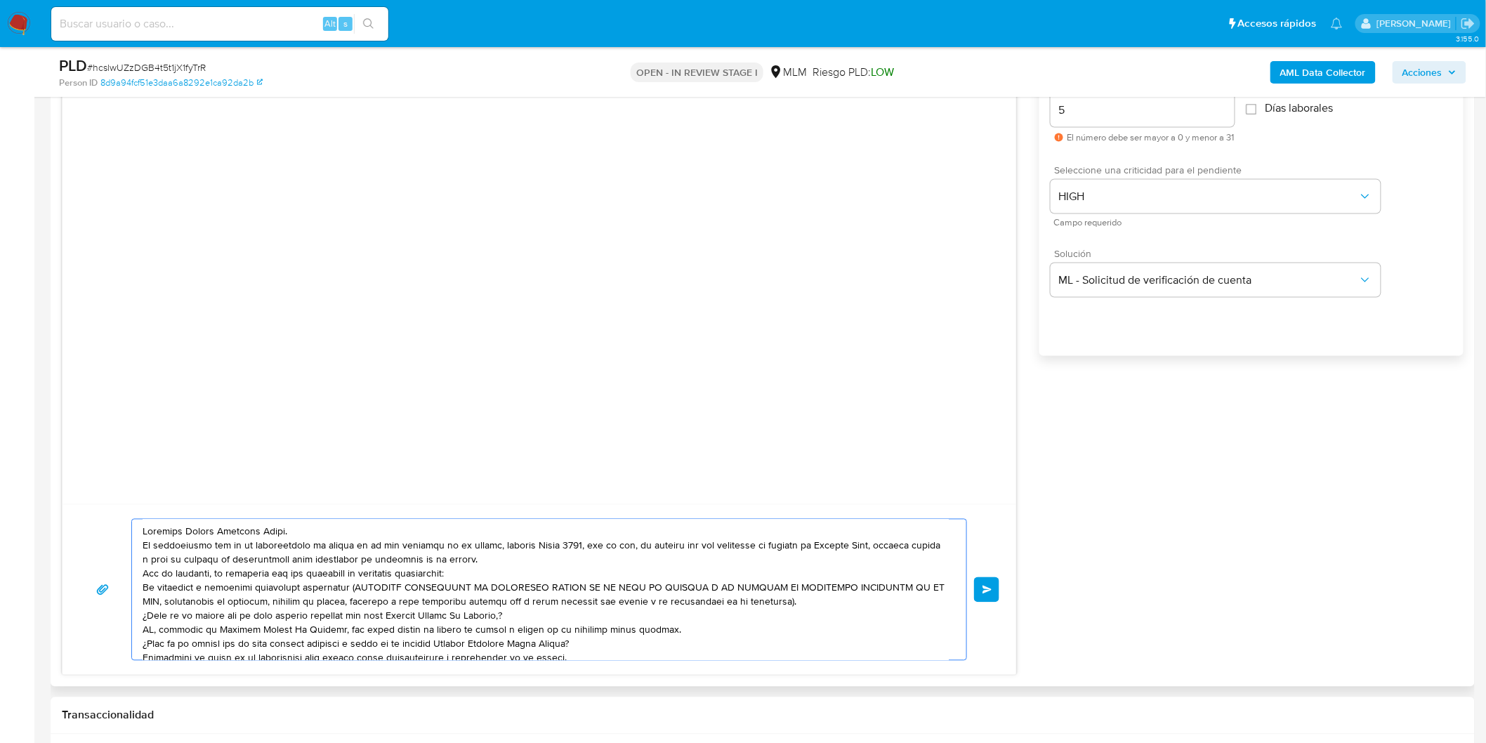
scroll to position [47, 0]
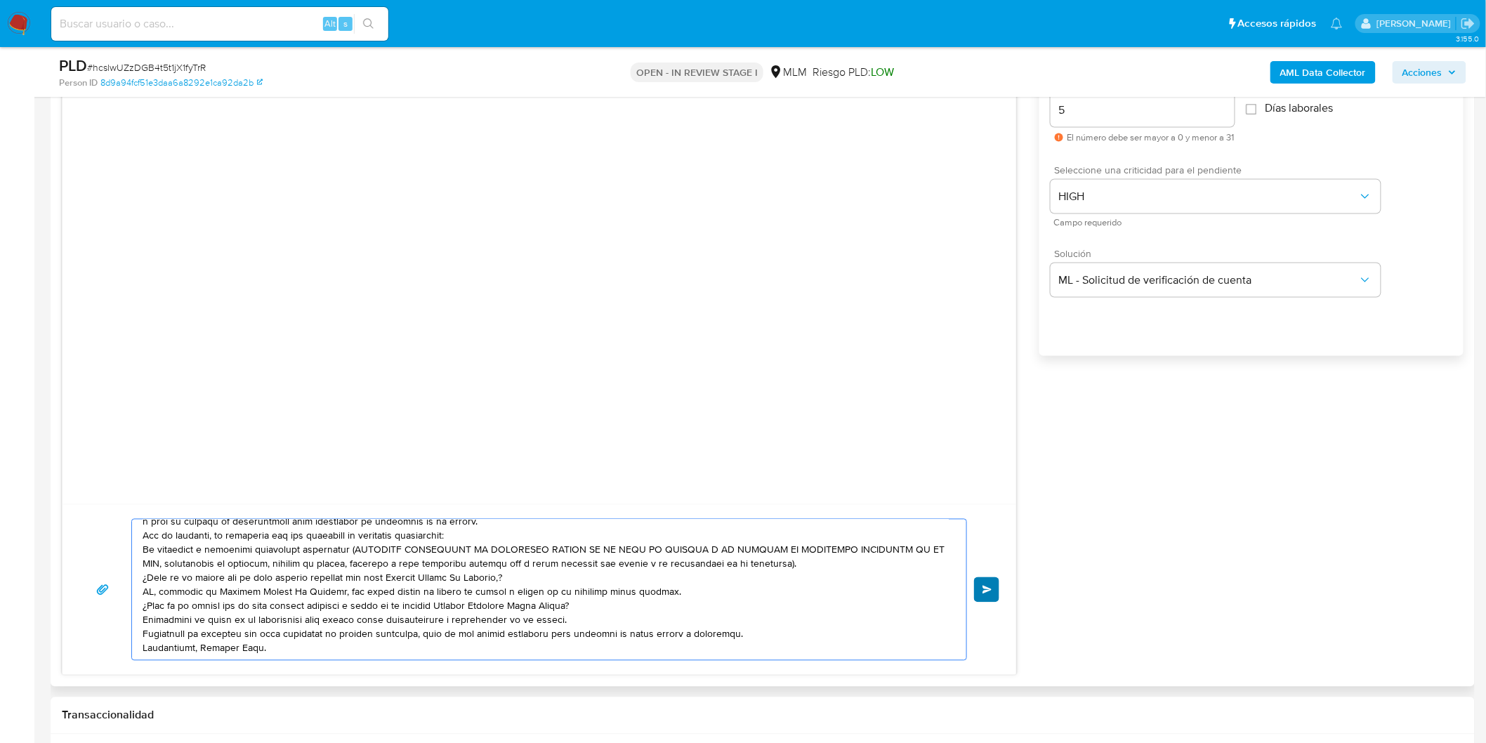
type textarea "Estimado Moises Aguilera Rosas. Te comunicamos que se ha identificado un cambio…"
click at [988, 588] on span "Enviar" at bounding box center [988, 590] width 10 height 8
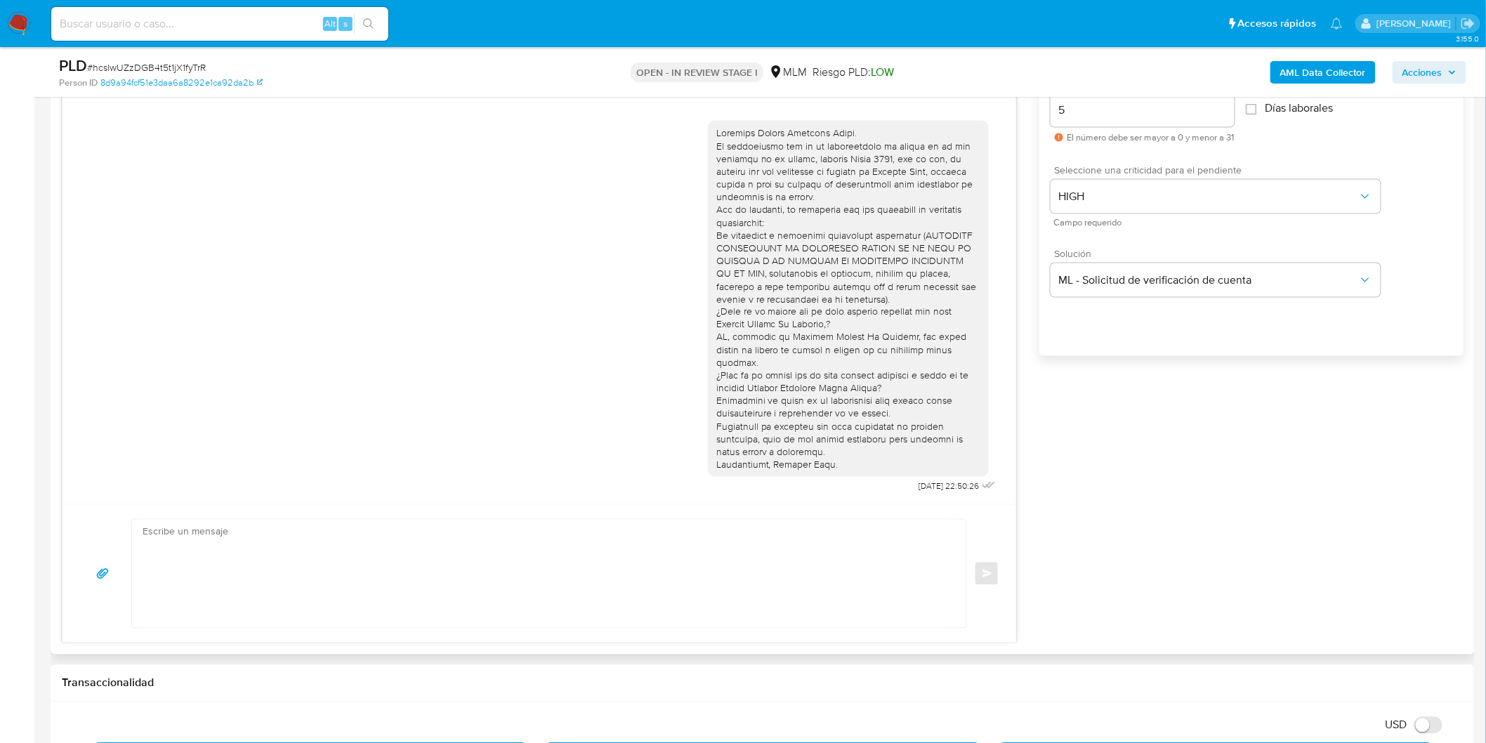
scroll to position [0, 0]
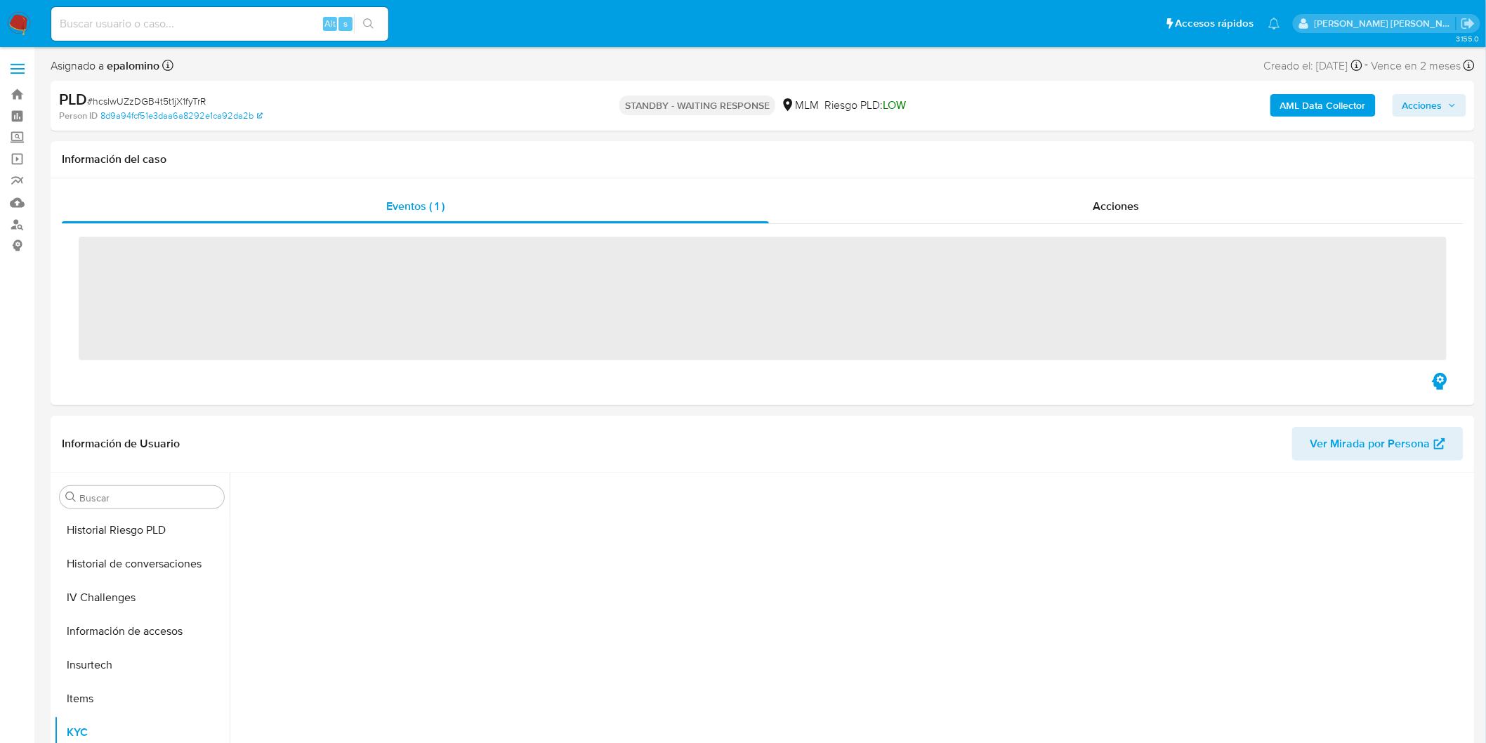
scroll to position [593, 0]
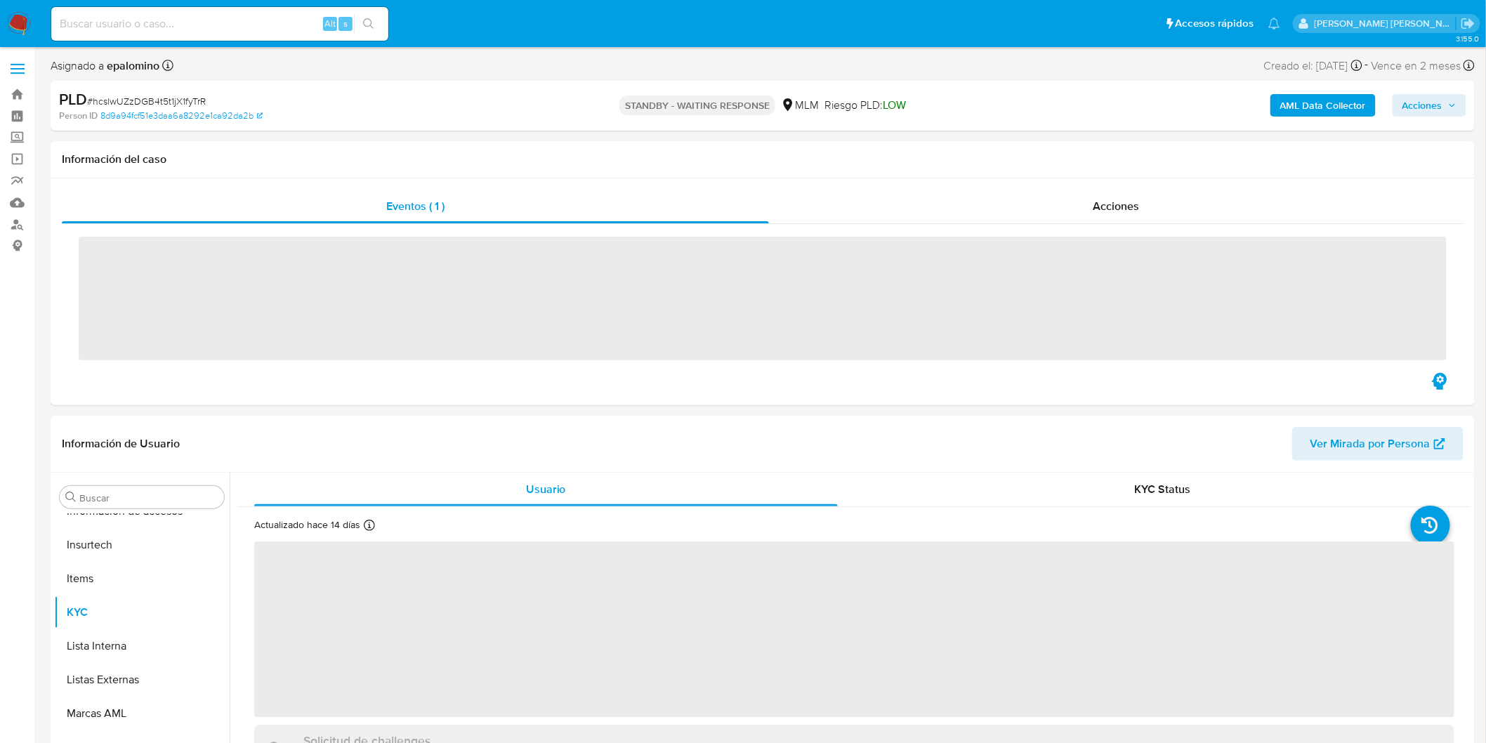
click at [200, 100] on span "# hcslwUZzDGB4t5t1jX1fyTrR" at bounding box center [146, 101] width 119 height 14
copy span "hcslwUZzDGB4t5t1jX1fyTrR"
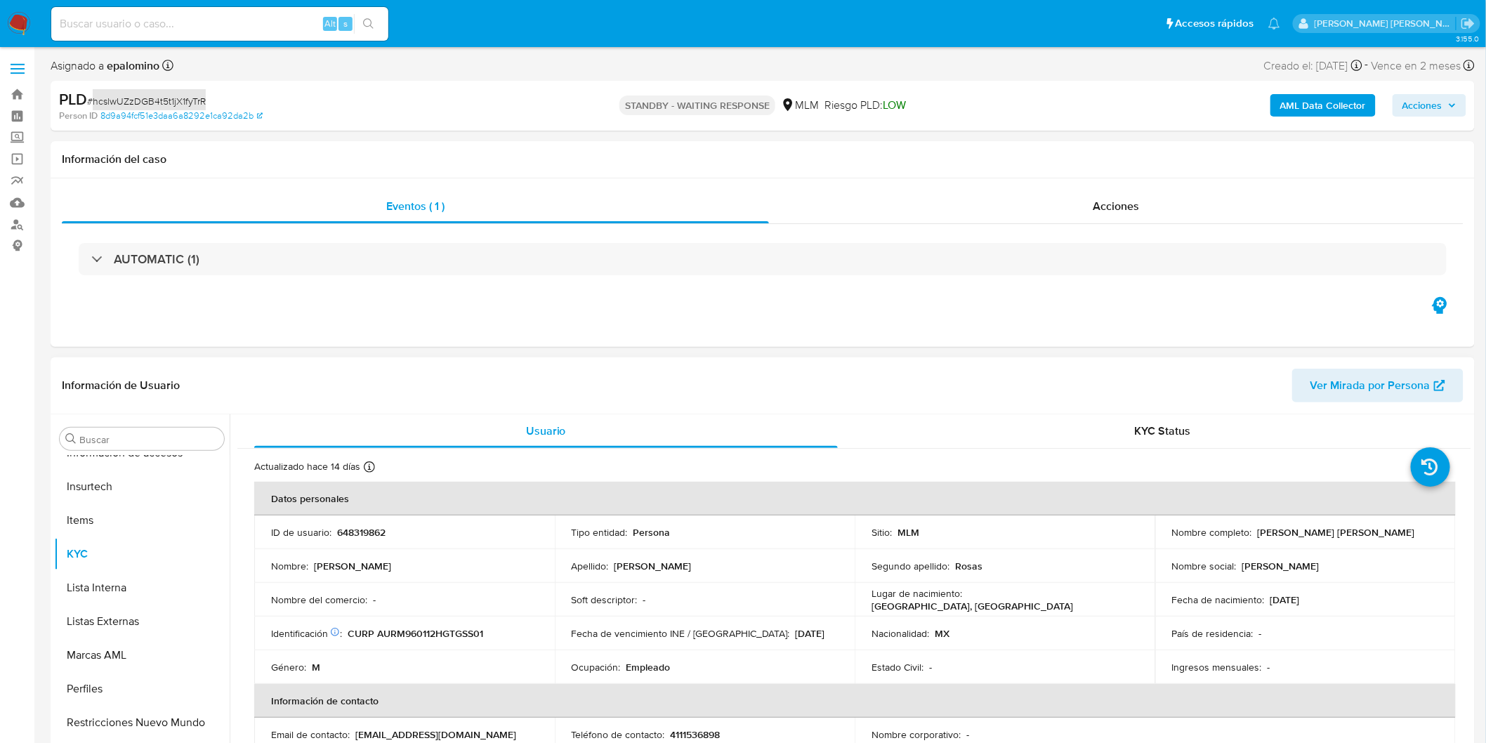
select select "10"
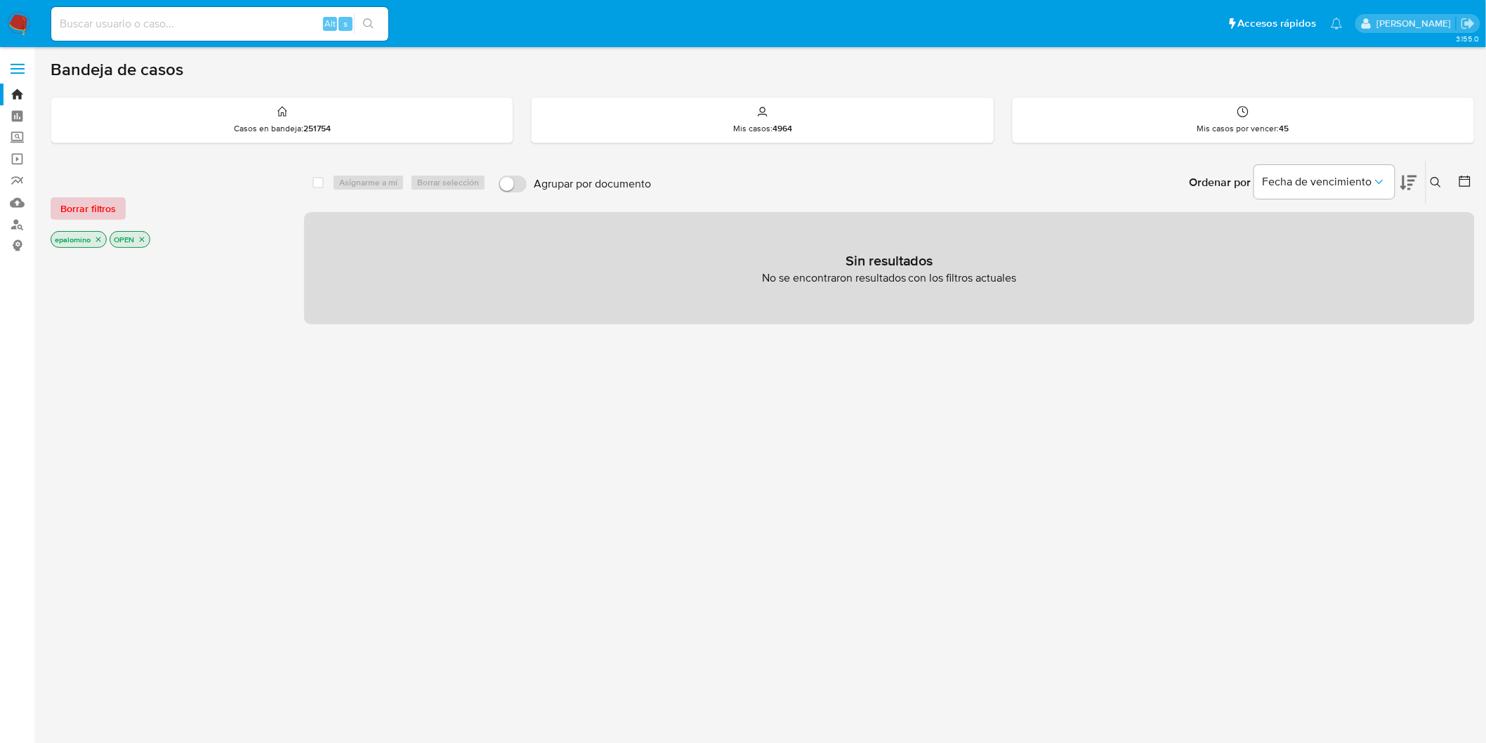
click at [72, 206] on span "Borrar filtros" at bounding box center [87, 209] width 55 height 20
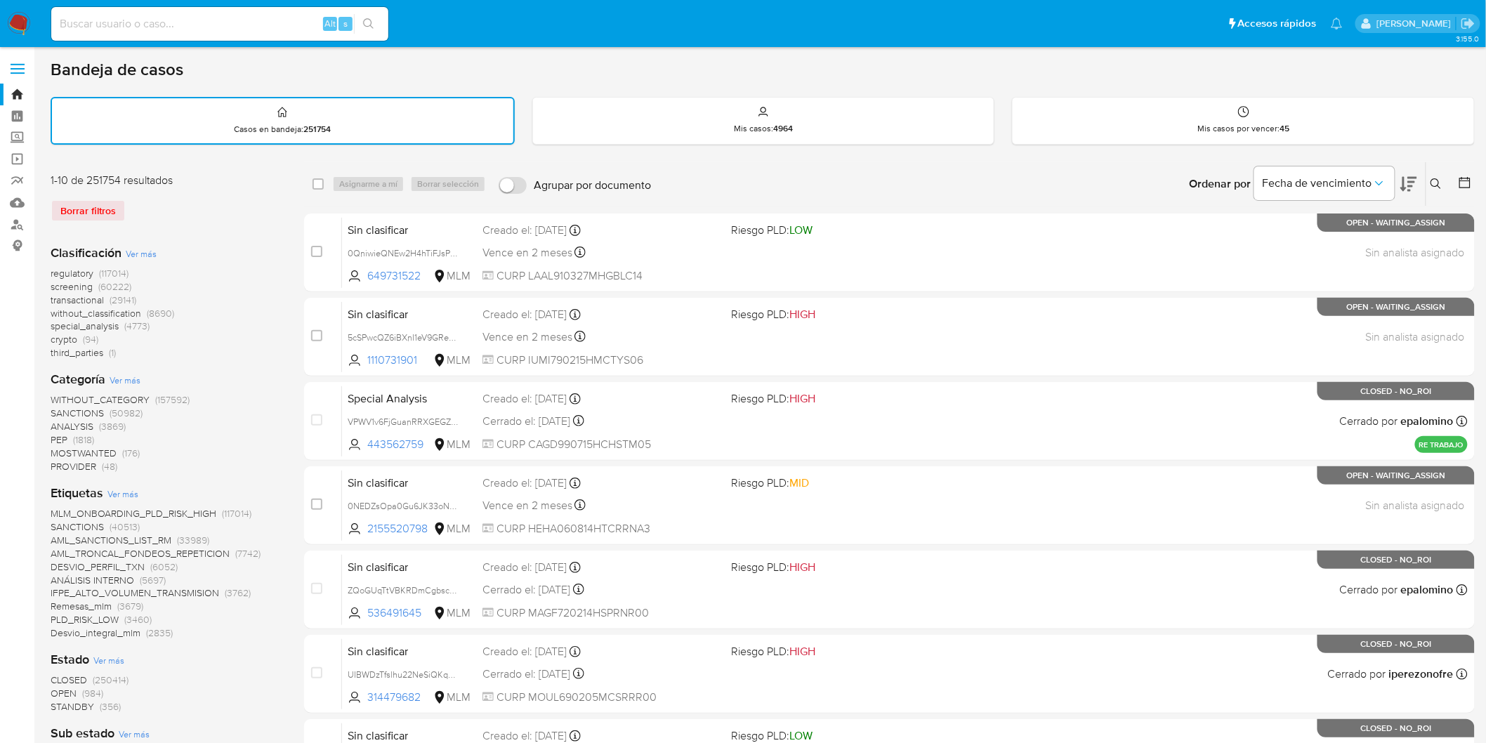
click at [22, 17] on img at bounding box center [19, 24] width 24 height 24
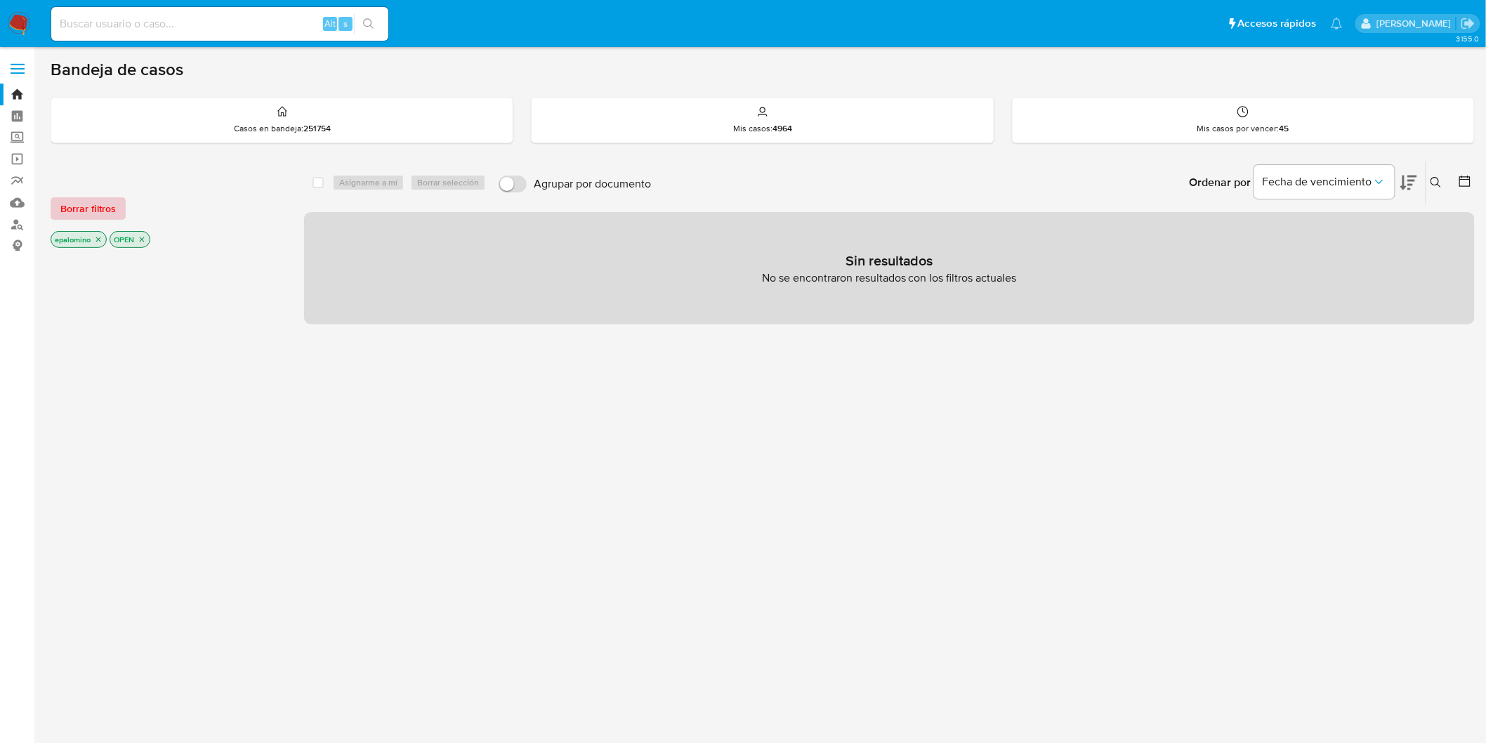
click at [100, 212] on span "Borrar filtros" at bounding box center [87, 209] width 55 height 20
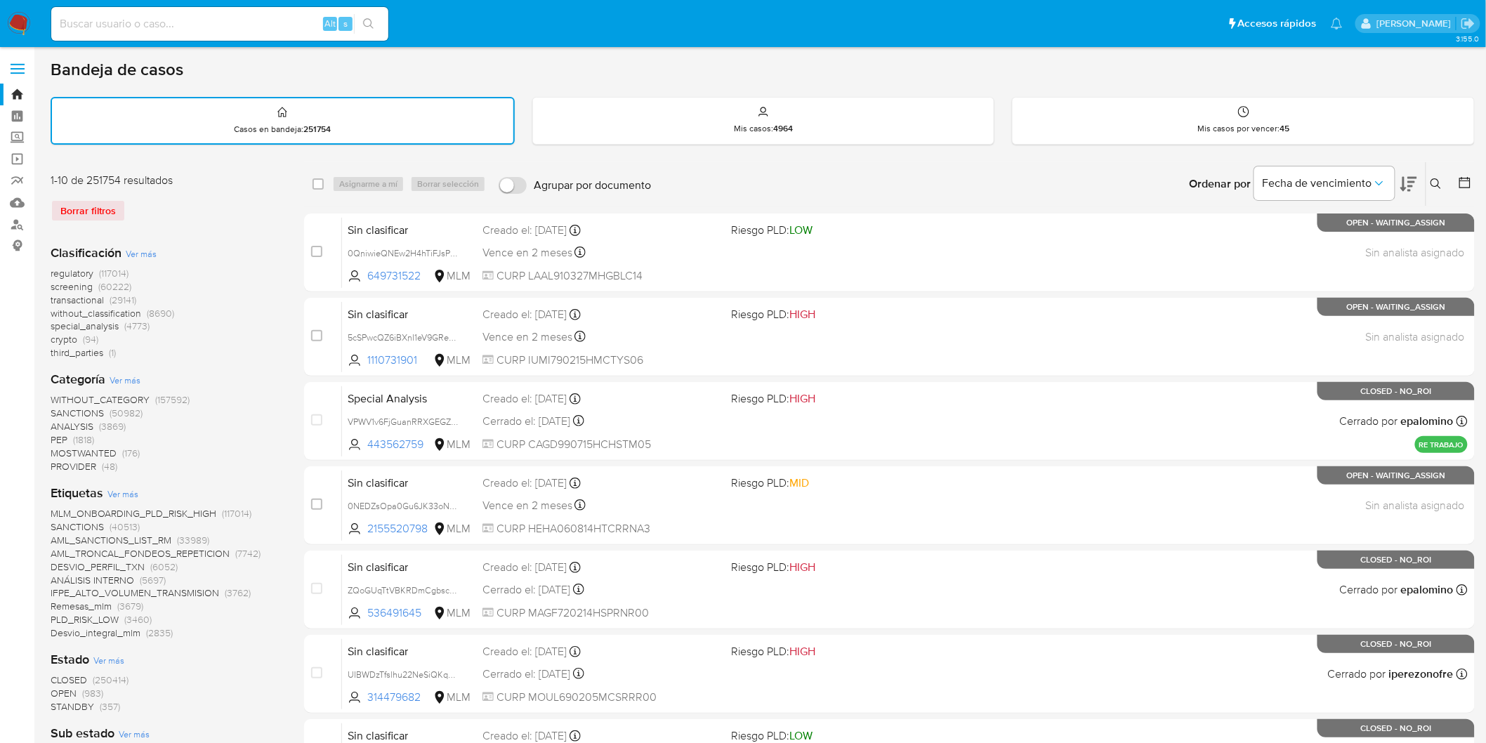
click at [1431, 181] on icon at bounding box center [1436, 183] width 11 height 11
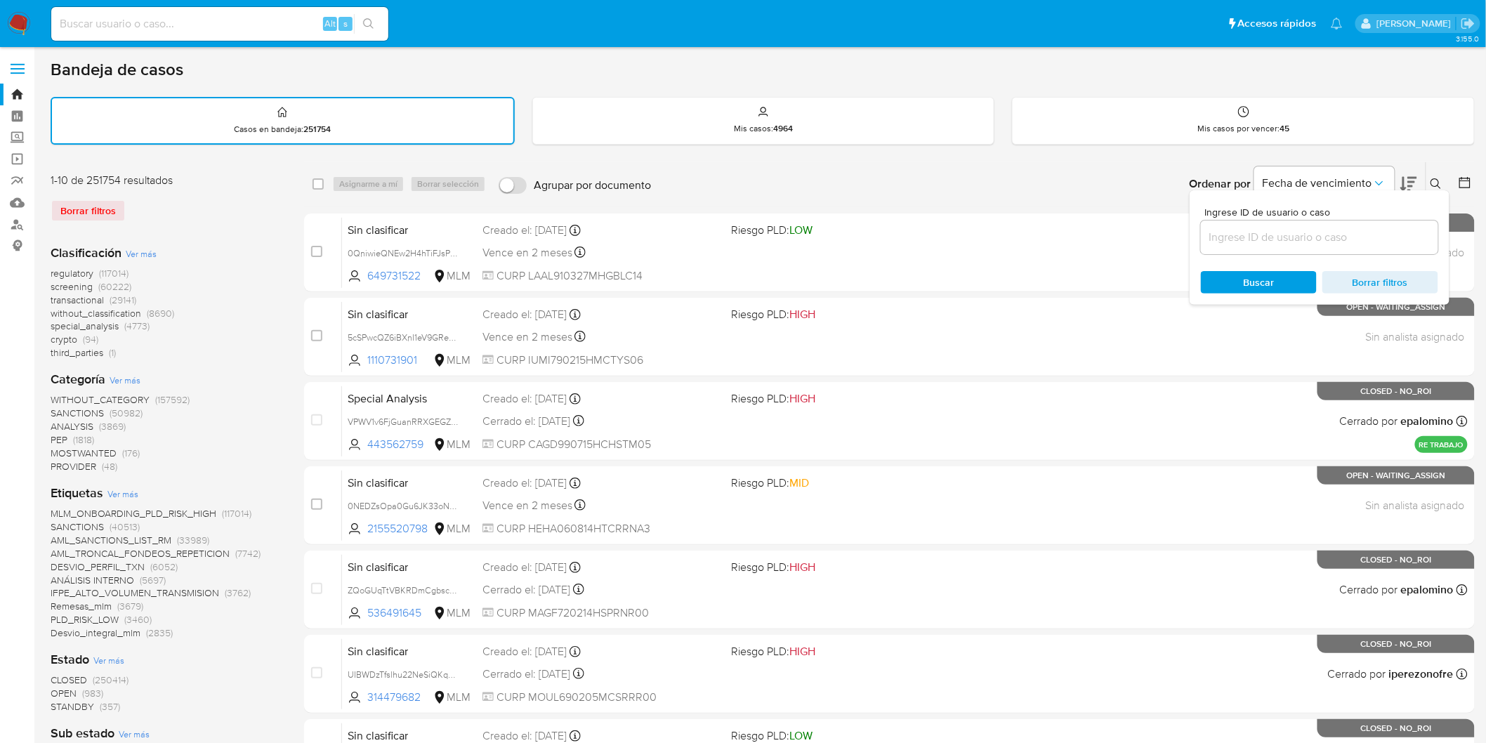
click at [1264, 237] on input at bounding box center [1319, 237] width 237 height 18
type input "199576169"
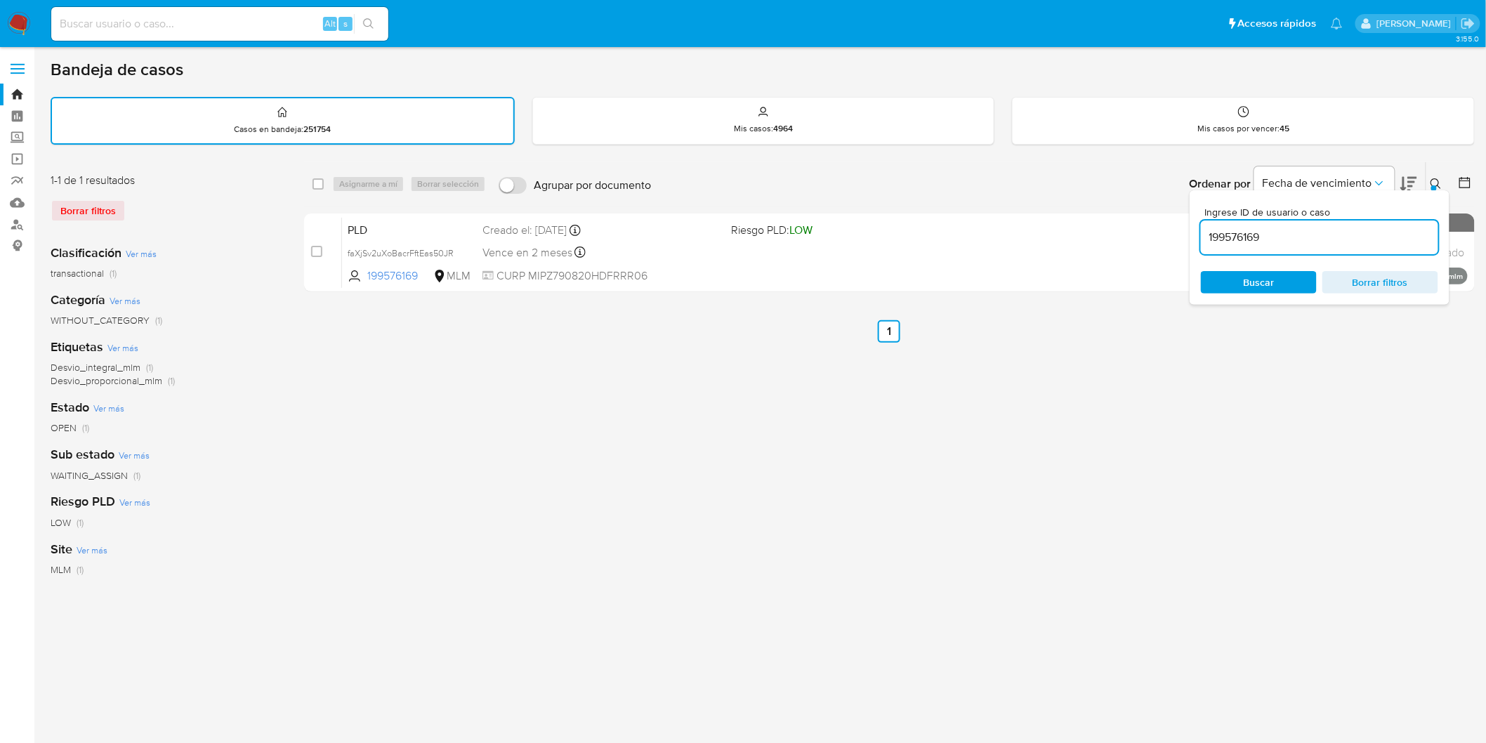
click at [1437, 181] on icon at bounding box center [1436, 183] width 11 height 11
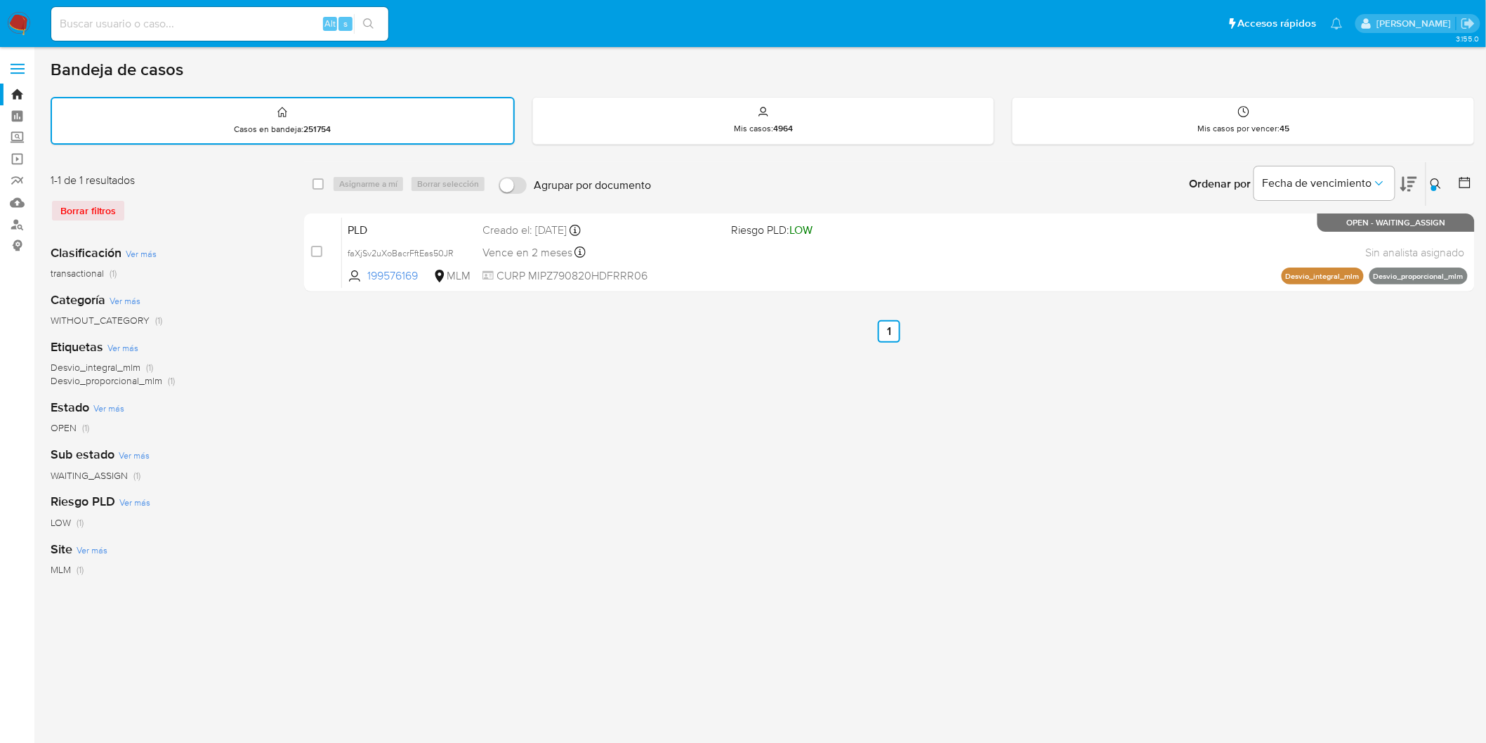
click at [23, 23] on img at bounding box center [19, 24] width 24 height 24
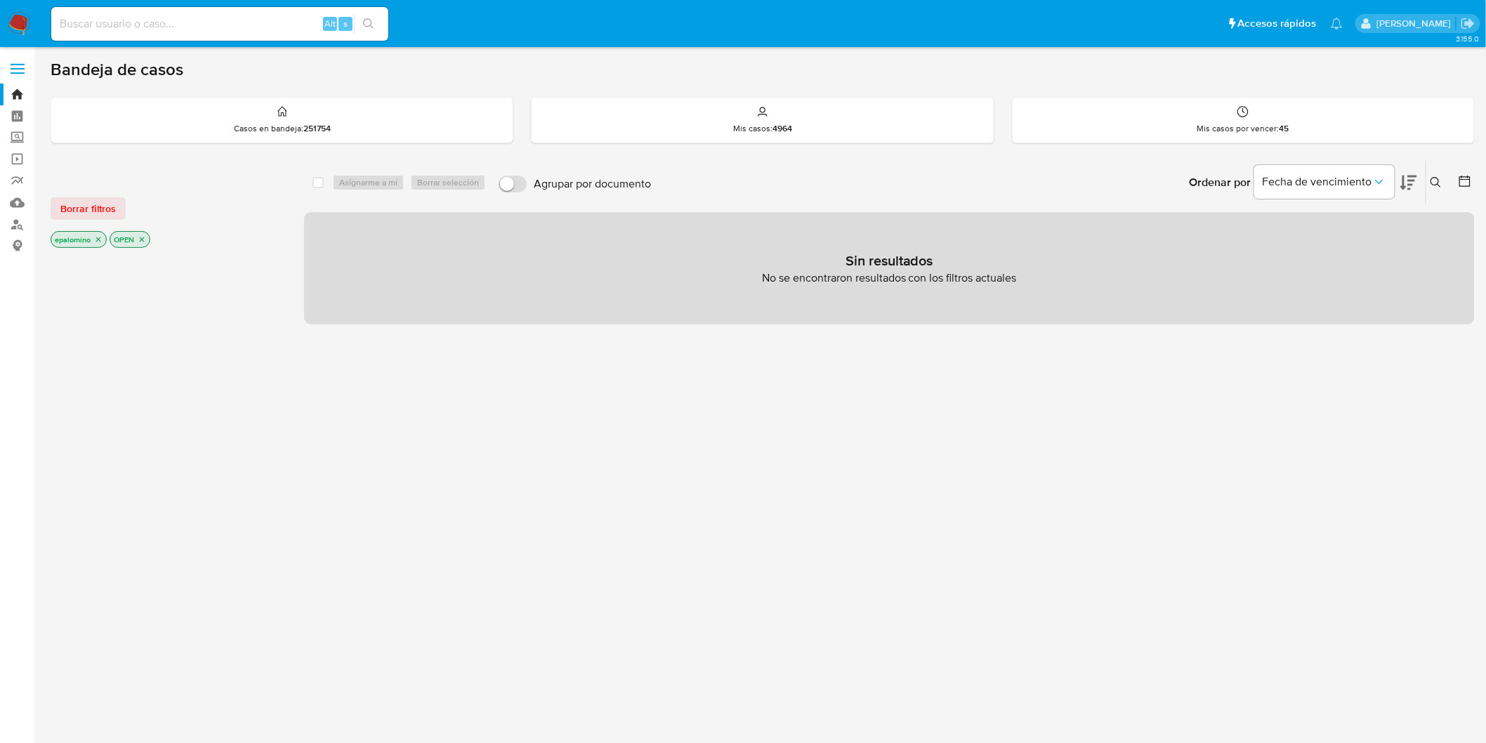
click at [74, 195] on div "Borrar filtros epalomino OPEN" at bounding box center [163, 210] width 225 height 79
click at [73, 208] on span "Borrar filtros" at bounding box center [87, 209] width 55 height 20
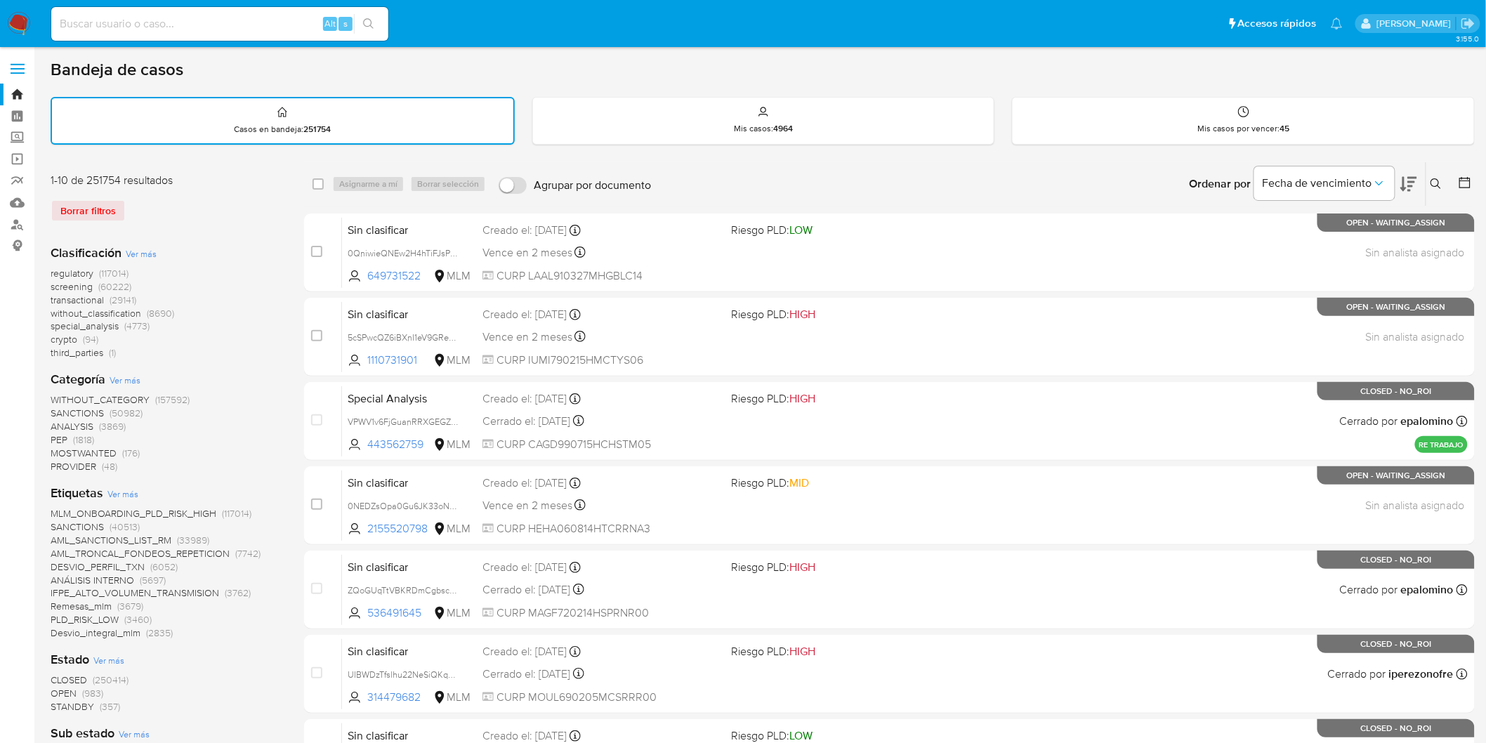
click at [110, 308] on span "without_classification" at bounding box center [96, 313] width 91 height 14
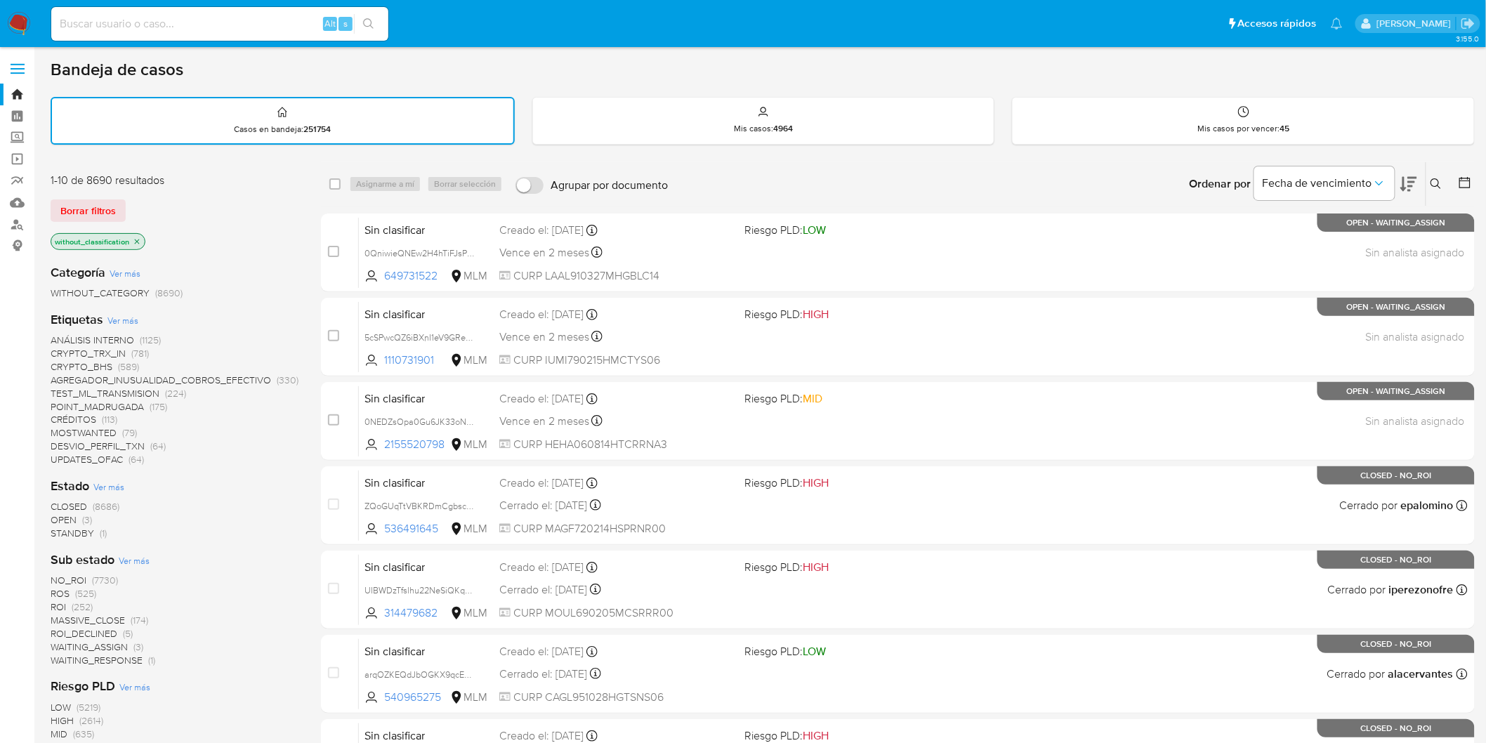
click at [75, 521] on span "OPEN" at bounding box center [64, 520] width 26 height 14
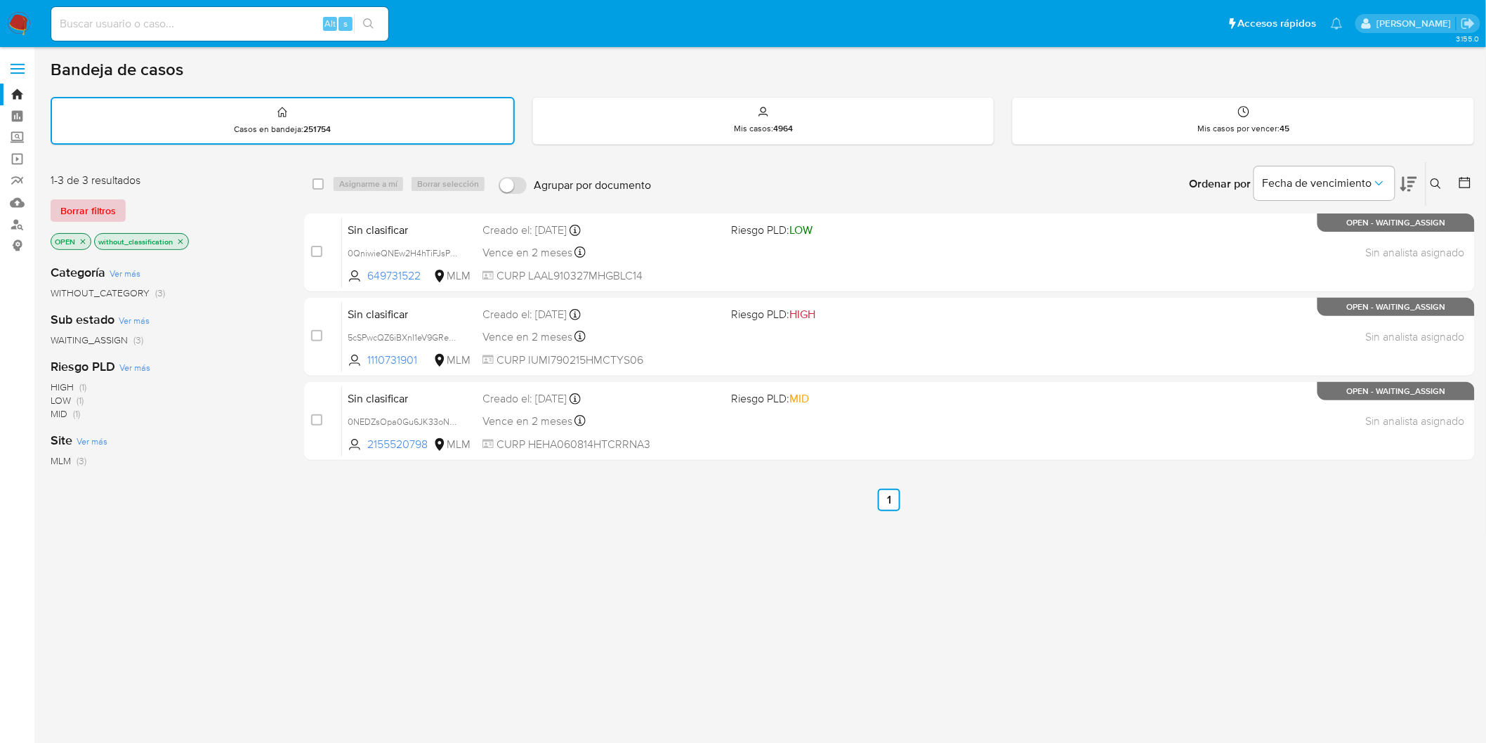
click at [102, 211] on span "Borrar filtros" at bounding box center [87, 211] width 55 height 20
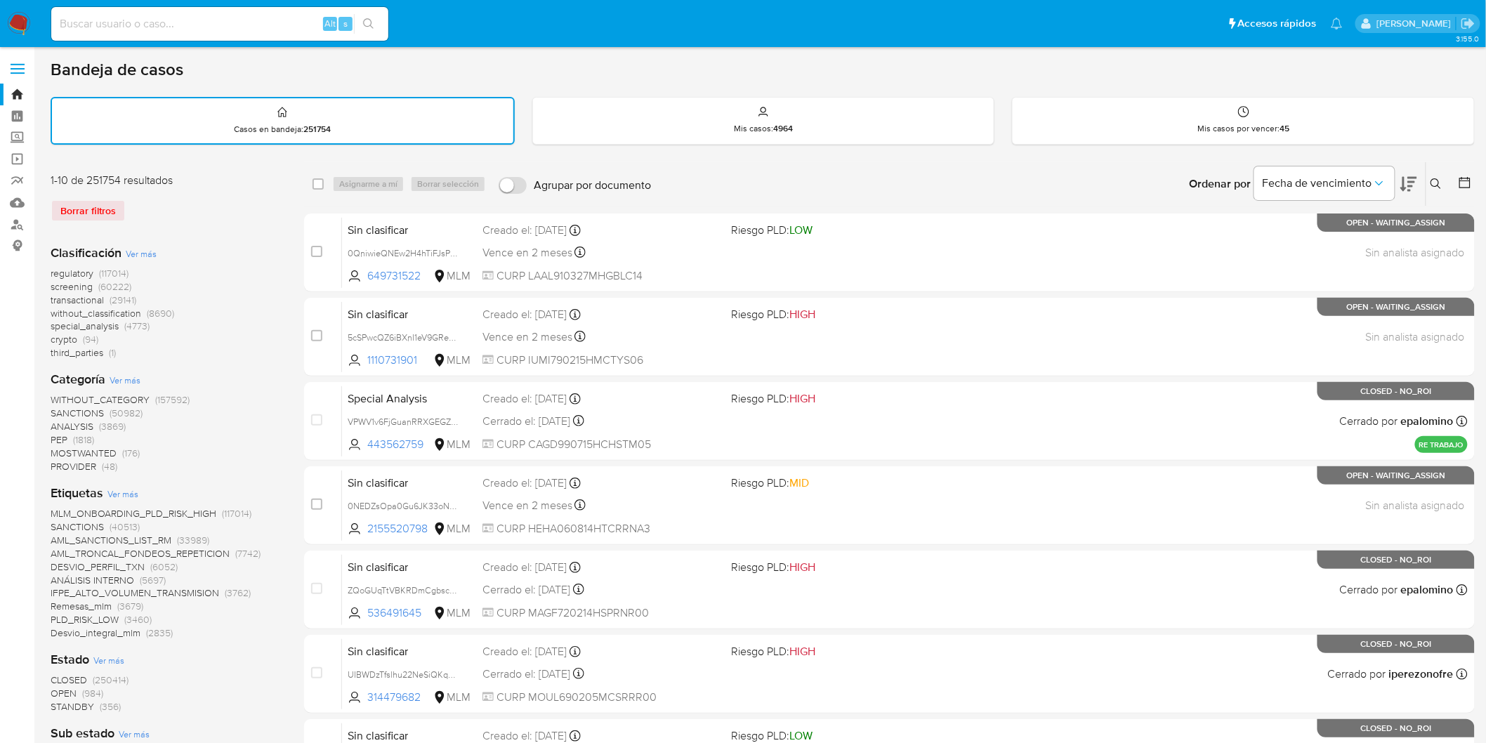
drag, startPoint x: 24, startPoint y: 27, endPoint x: 561, endPoint y: 5, distance: 537.1
click at [26, 27] on img at bounding box center [19, 24] width 24 height 24
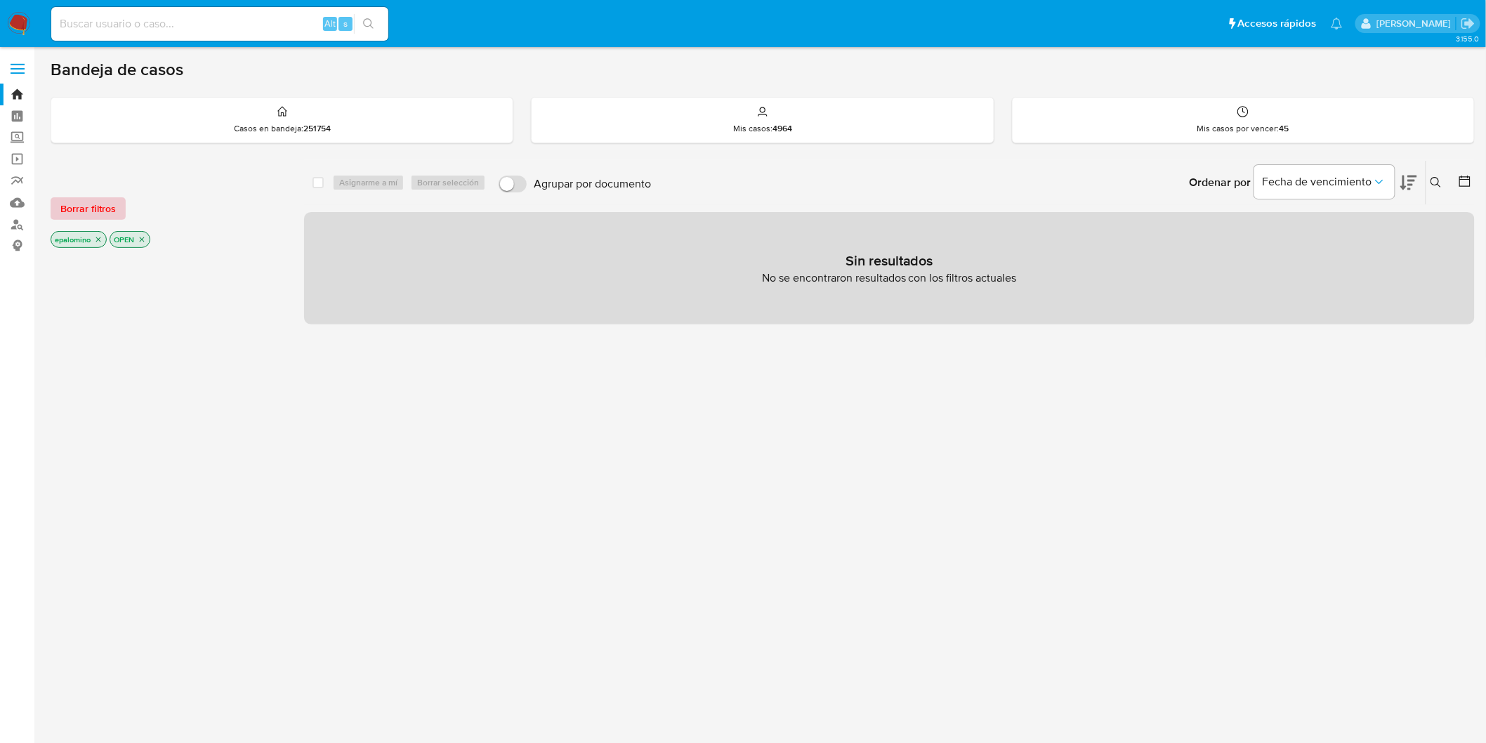
click at [95, 205] on span "Borrar filtros" at bounding box center [87, 209] width 55 height 20
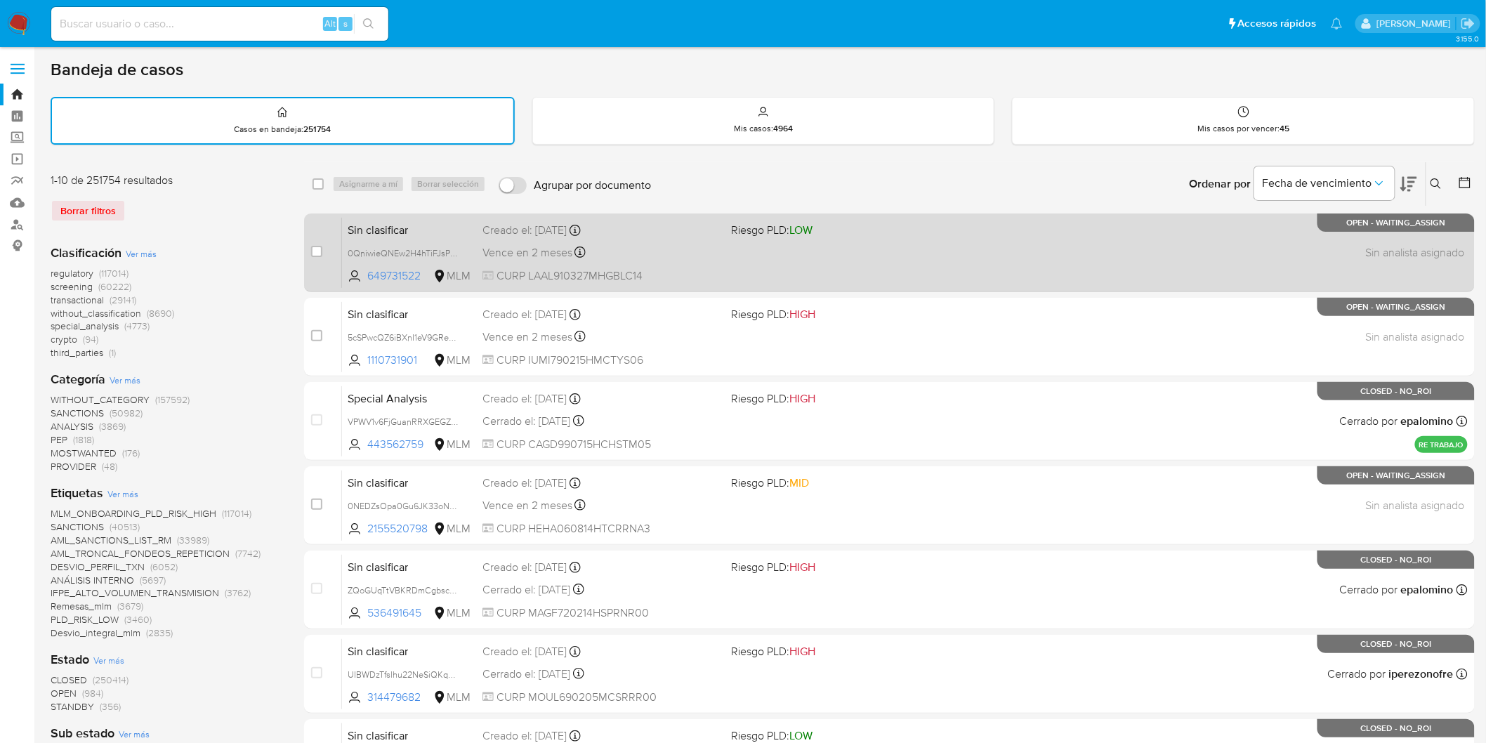
click at [395, 220] on span "Sin clasificar" at bounding box center [410, 229] width 124 height 18
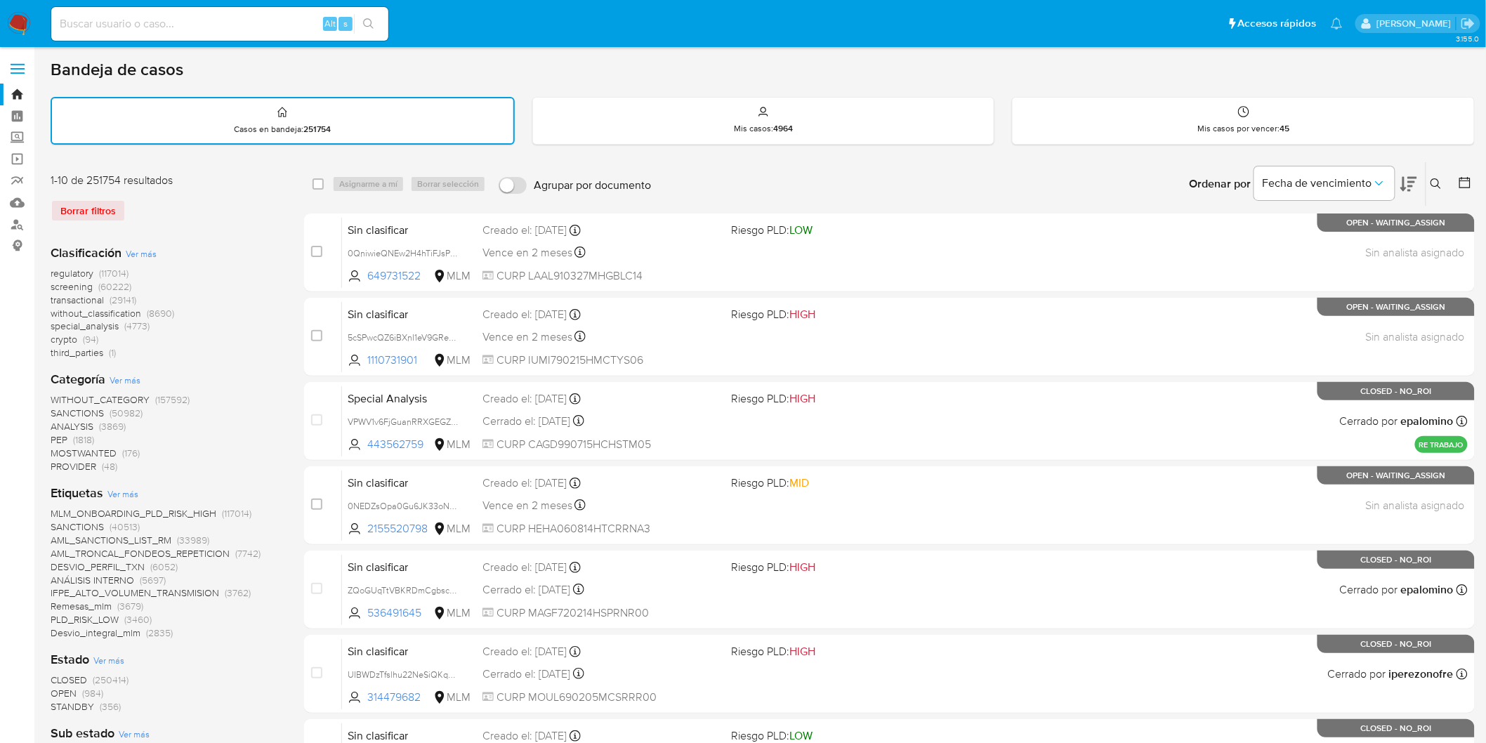
click at [24, 66] on label at bounding box center [17, 69] width 35 height 30
click at [0, 0] on input "checkbox" at bounding box center [0, 0] width 0 height 0
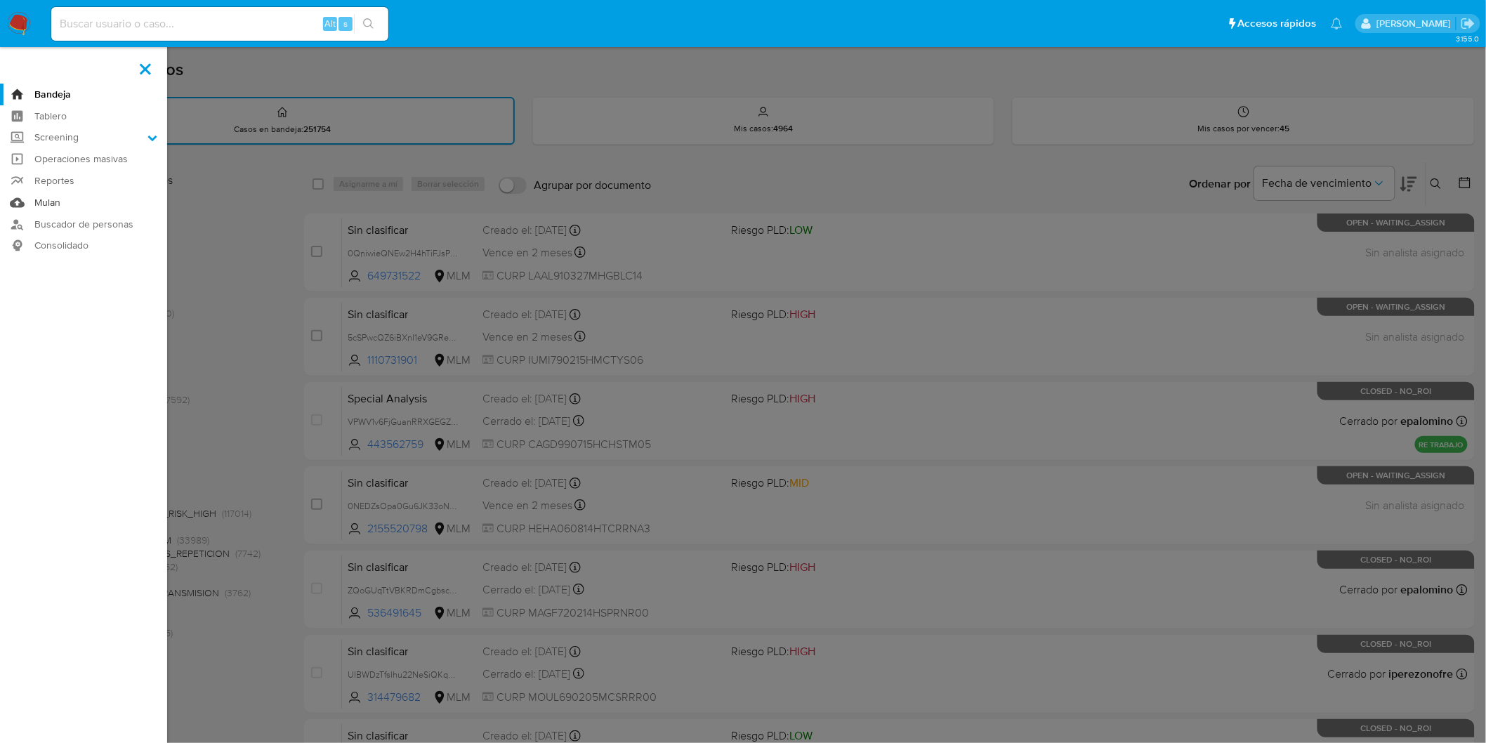
click at [39, 199] on link "Mulan" at bounding box center [83, 203] width 167 height 22
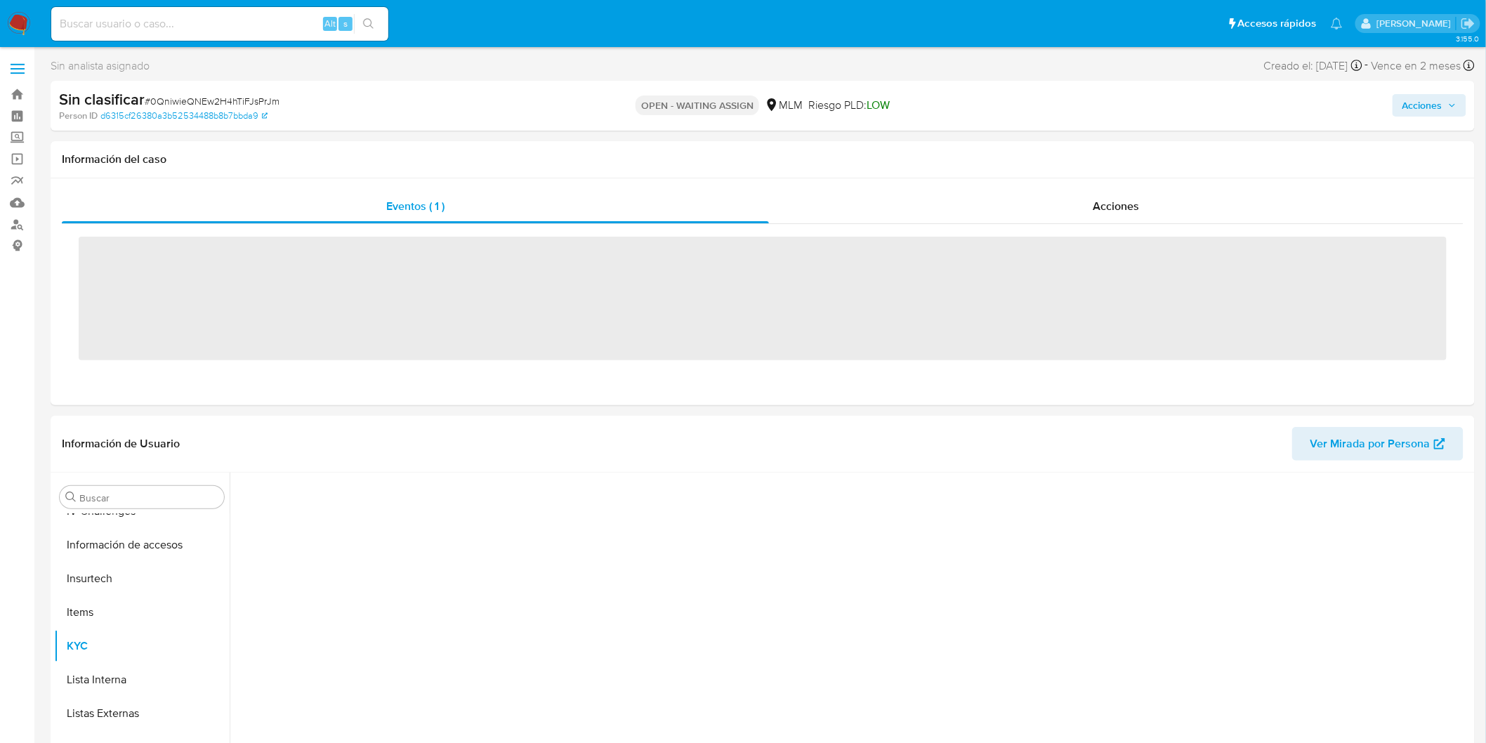
click at [22, 24] on img at bounding box center [19, 24] width 24 height 24
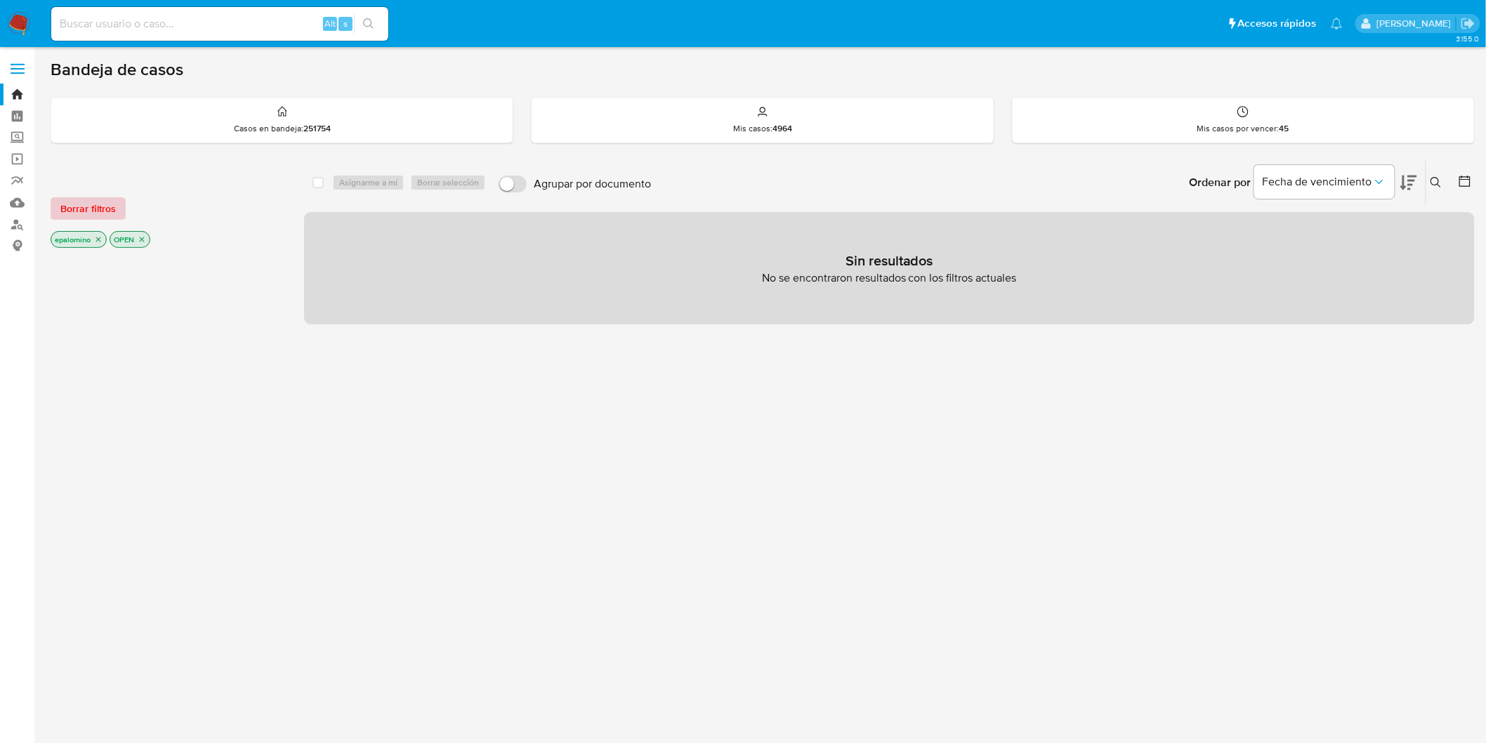
click at [81, 206] on span "Borrar filtros" at bounding box center [87, 209] width 55 height 20
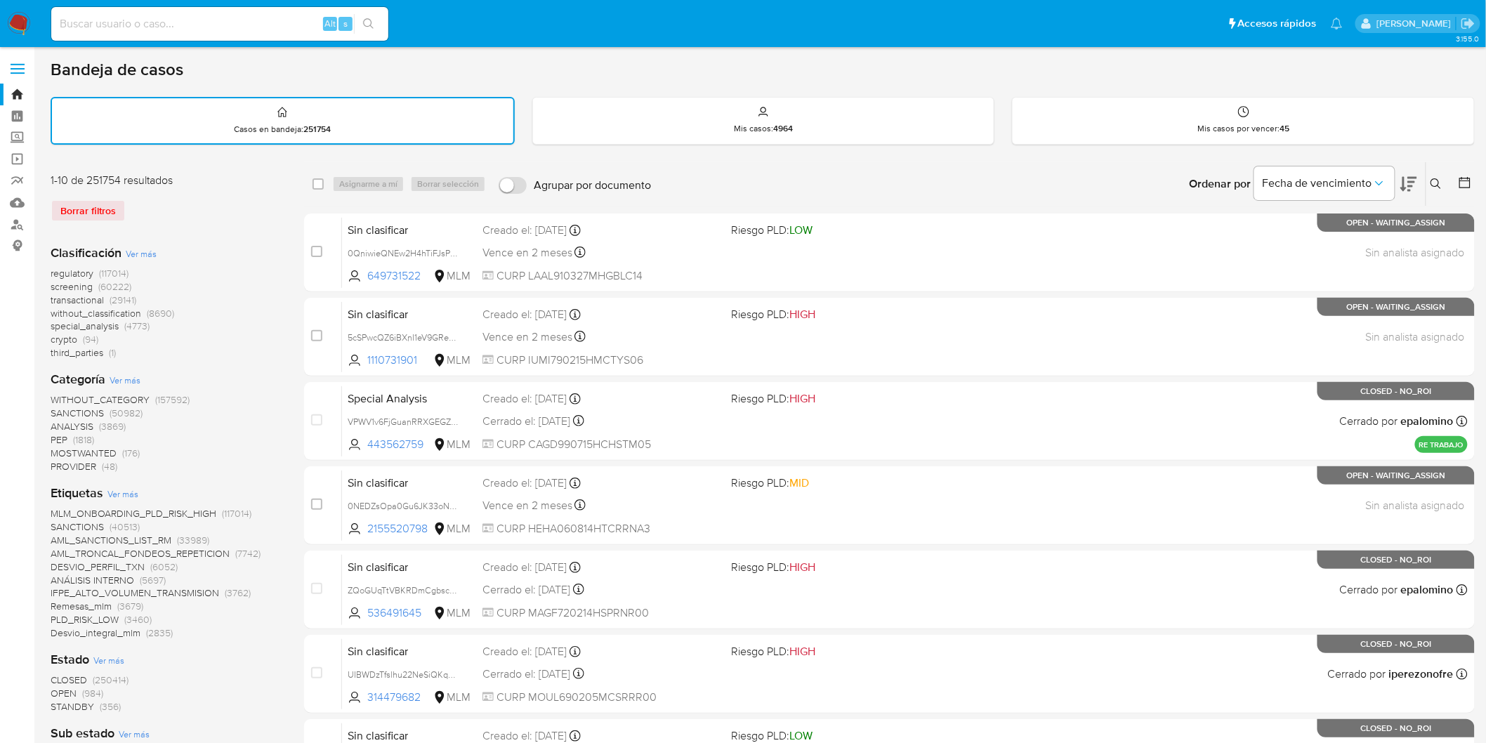
click at [18, 22] on img at bounding box center [19, 24] width 24 height 24
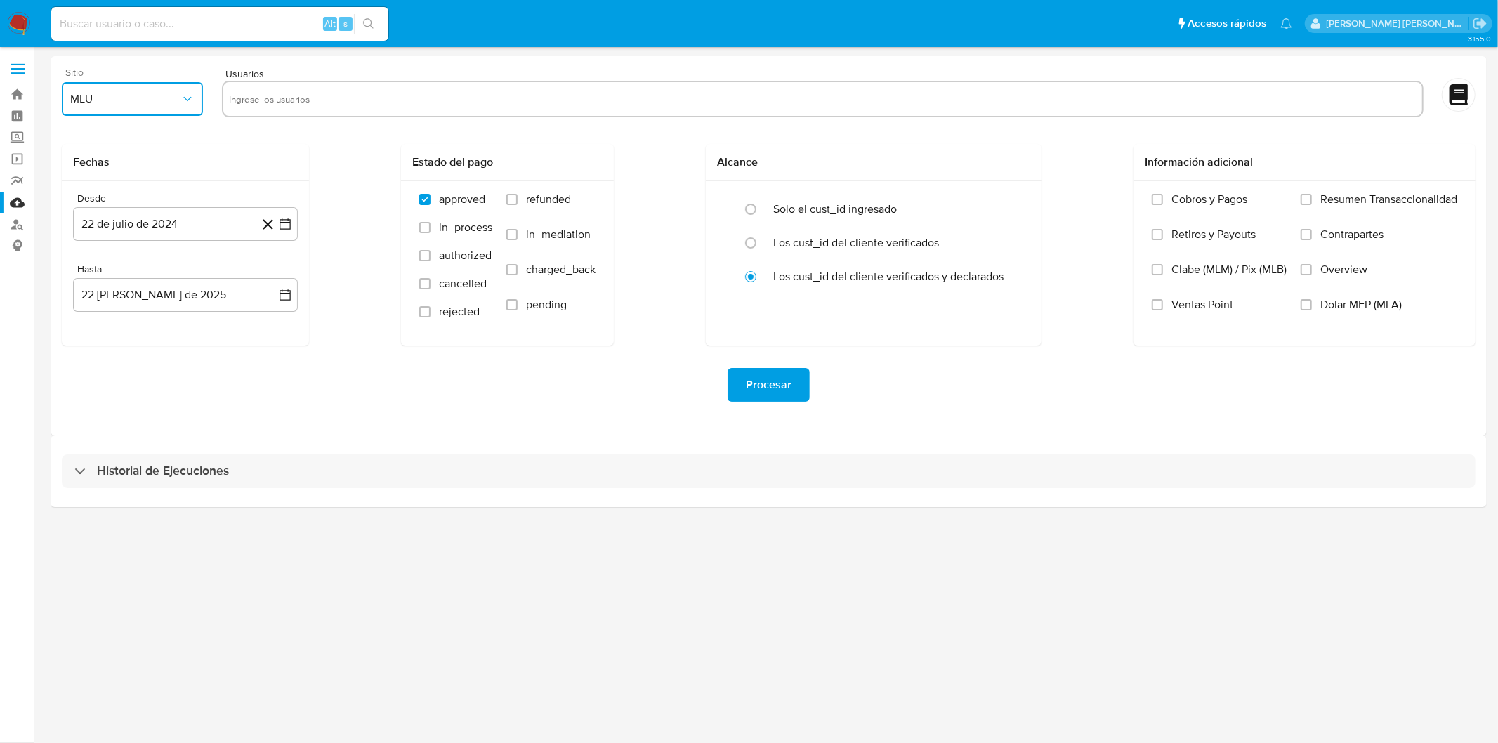
click at [174, 100] on span "MLU" at bounding box center [125, 99] width 110 height 14
click at [133, 307] on div "MLM" at bounding box center [129, 306] width 116 height 34
click at [275, 102] on input "text" at bounding box center [823, 99] width 1188 height 22
type input "379059396"
click at [190, 218] on button "22 de julio de 2024" at bounding box center [185, 224] width 225 height 34
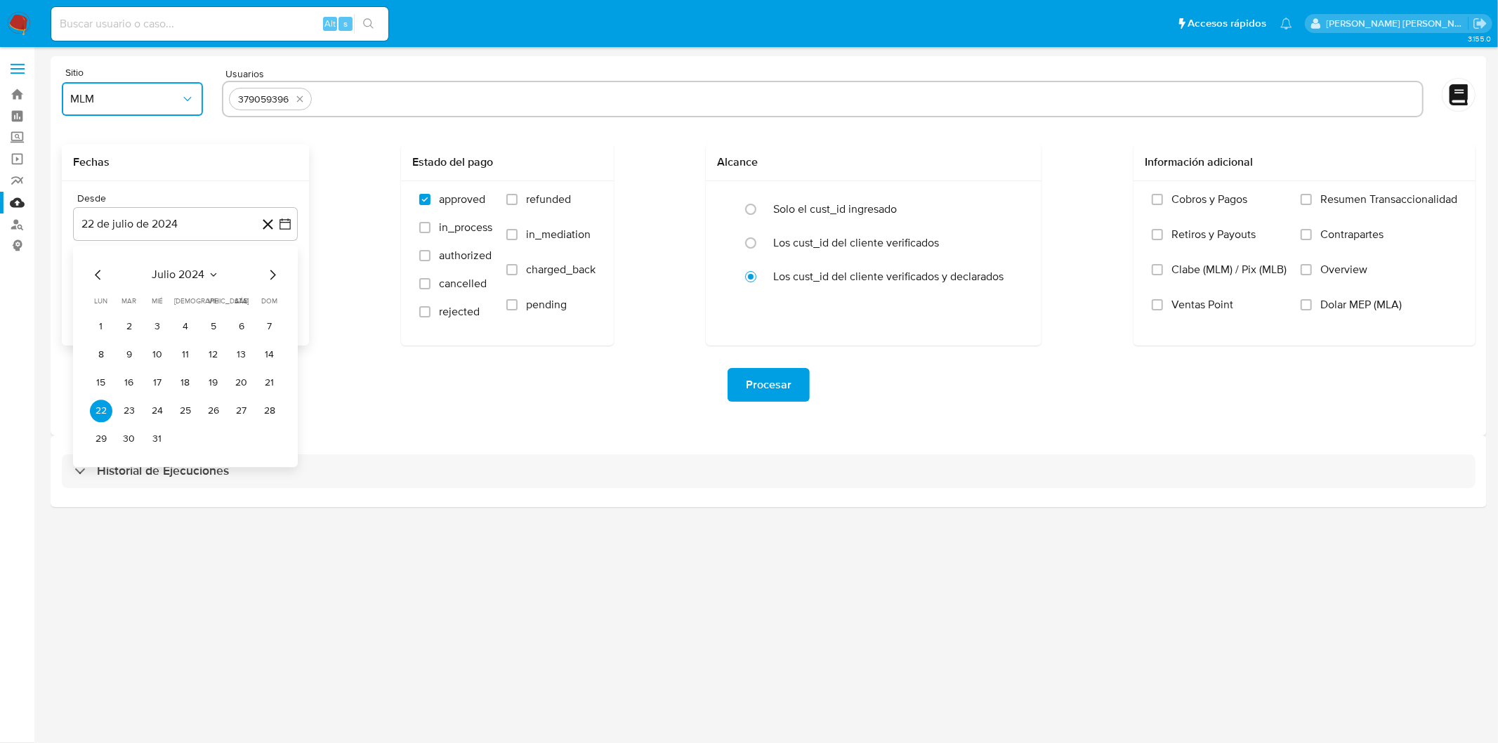
click at [190, 271] on span "julio 2024" at bounding box center [178, 275] width 53 height 14
click at [270, 278] on icon "Año siguiente" at bounding box center [269, 274] width 17 height 17
click at [186, 320] on span "feb" at bounding box center [184, 325] width 17 height 11
click at [239, 321] on button "1" at bounding box center [241, 326] width 22 height 22
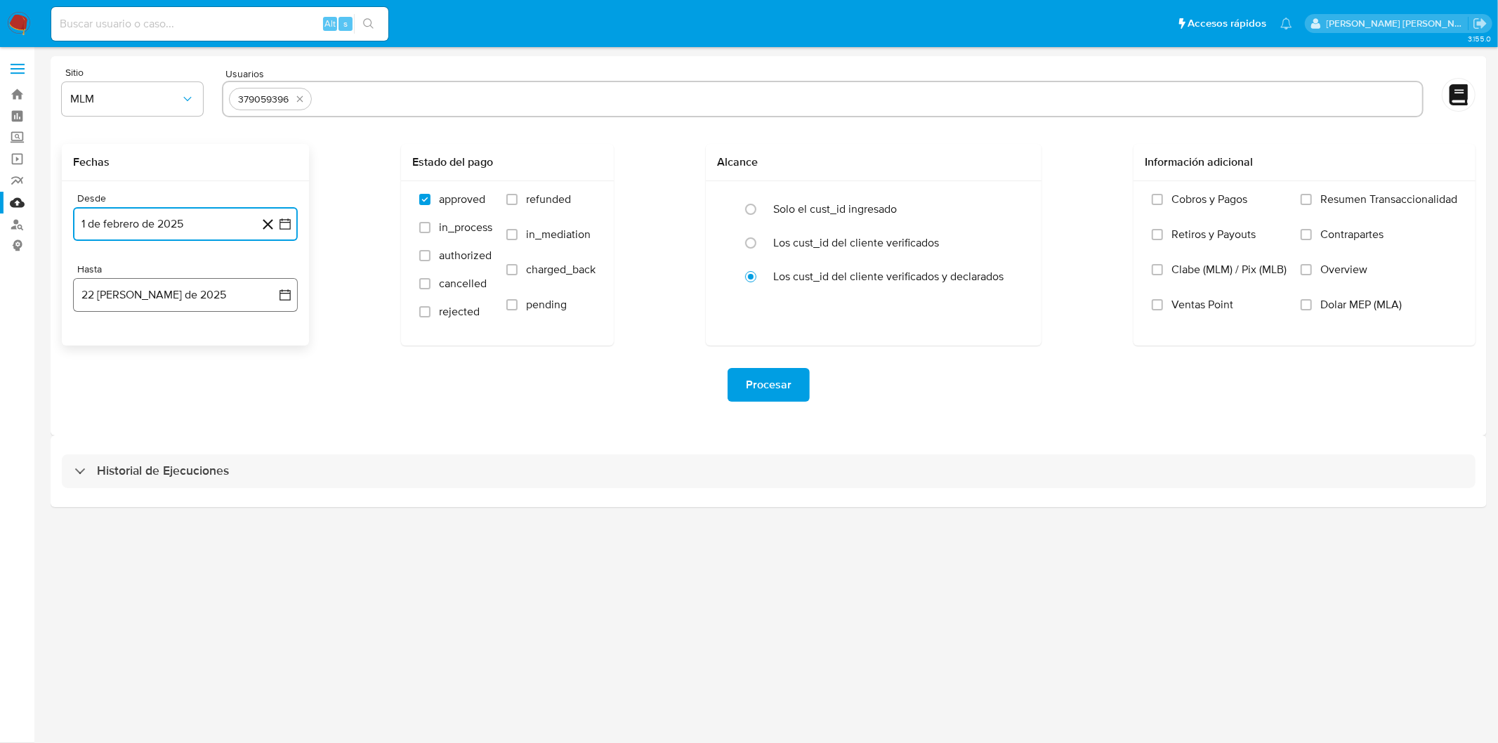
click at [178, 292] on button "22 de agosto de 2025" at bounding box center [185, 295] width 225 height 34
click at [90, 348] on icon "Mes anterior" at bounding box center [98, 345] width 17 height 17
click at [187, 506] on button "31" at bounding box center [185, 510] width 22 height 22
click at [471, 381] on div "Procesar" at bounding box center [769, 385] width 1414 height 34
click at [764, 378] on span "Procesar" at bounding box center [769, 384] width 46 height 31
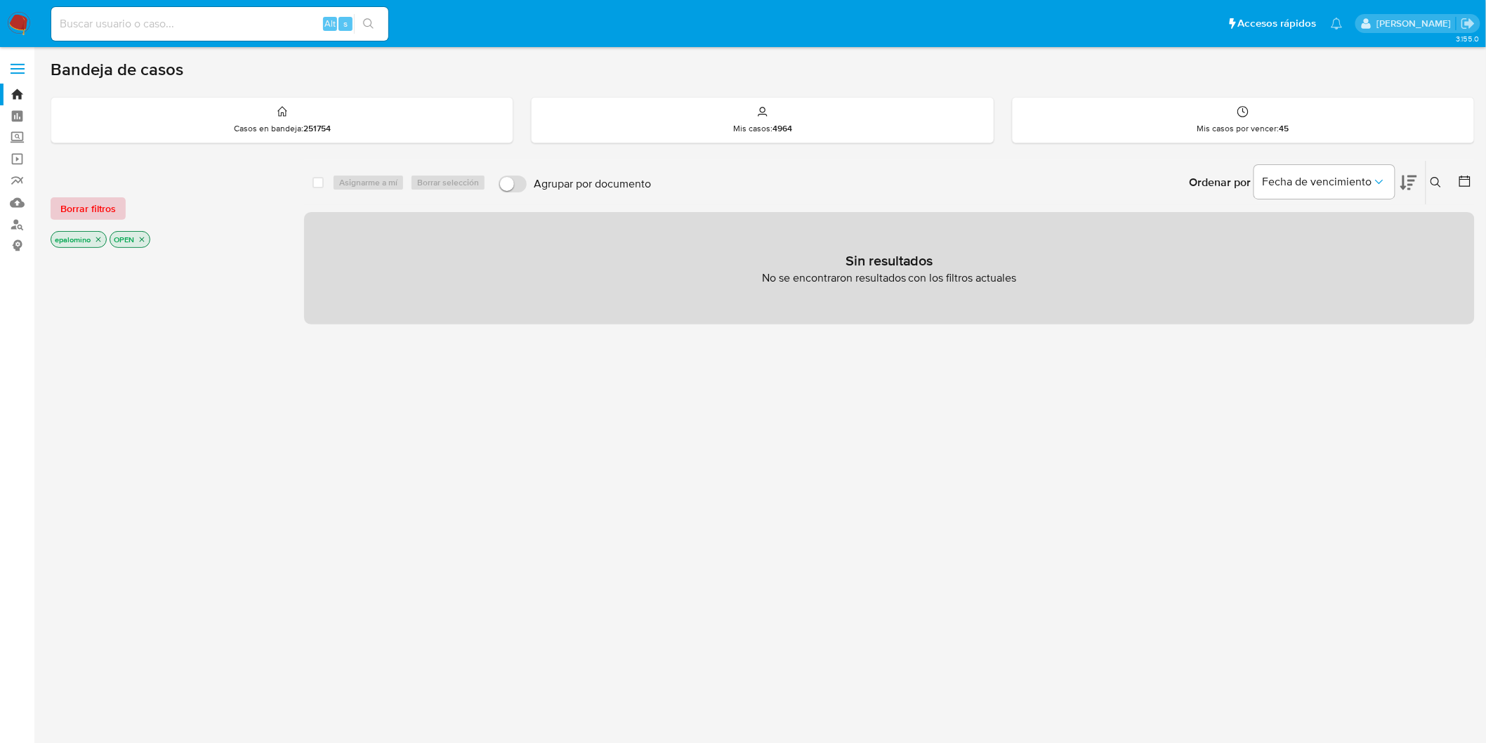
click at [84, 211] on span "Borrar filtros" at bounding box center [87, 209] width 55 height 20
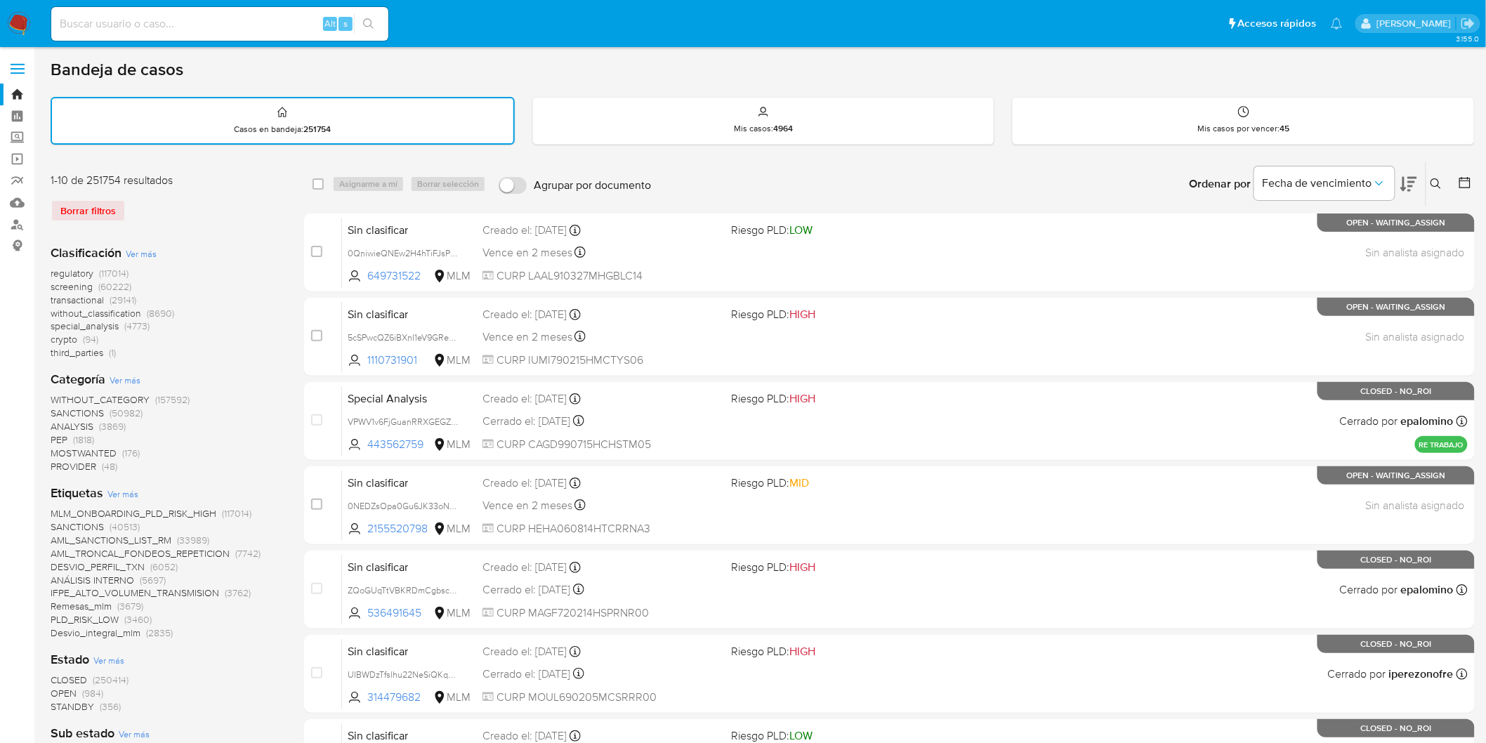
drag, startPoint x: 15, startPoint y: 19, endPoint x: 523, endPoint y: 8, distance: 508.0
click at [15, 20] on img at bounding box center [19, 24] width 24 height 24
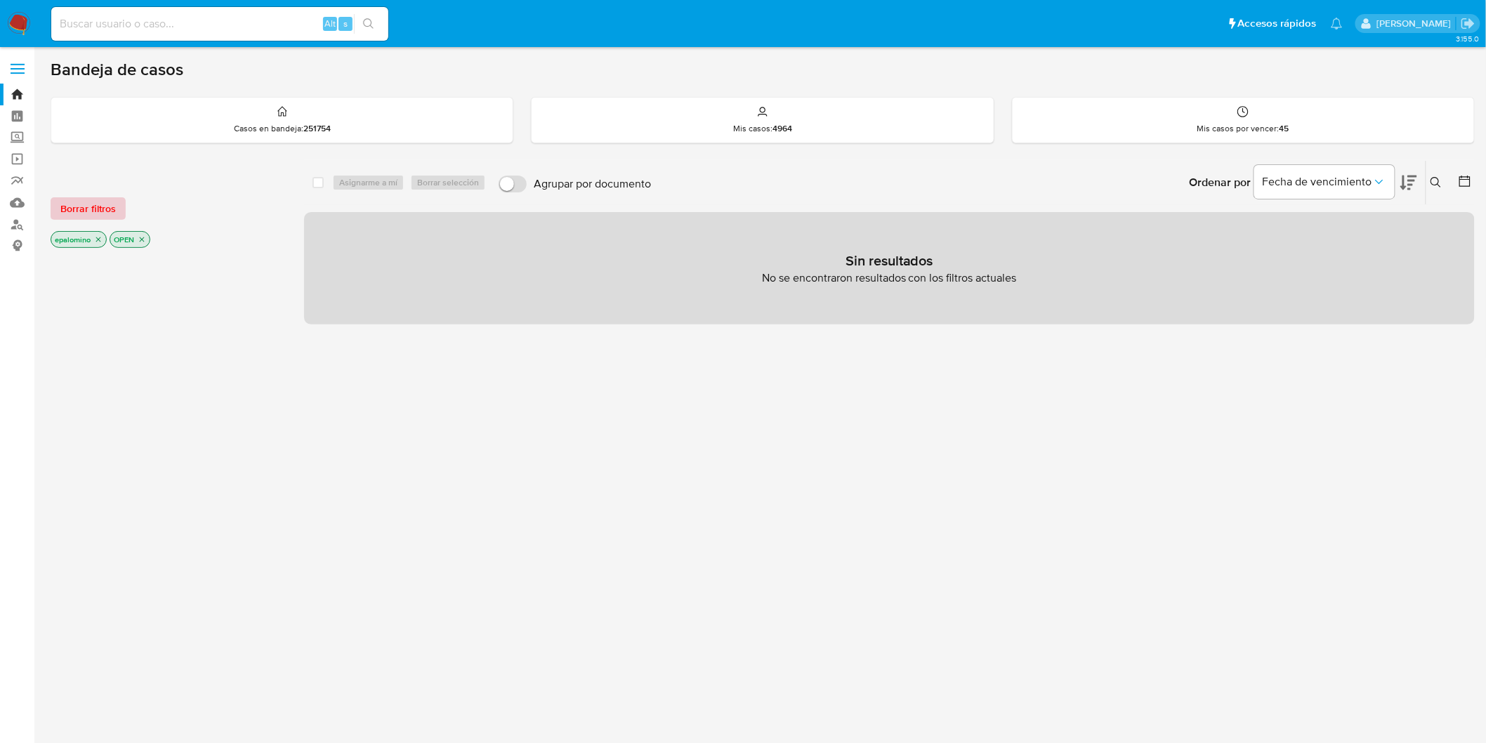
click at [110, 215] on span "Borrar filtros" at bounding box center [87, 209] width 55 height 20
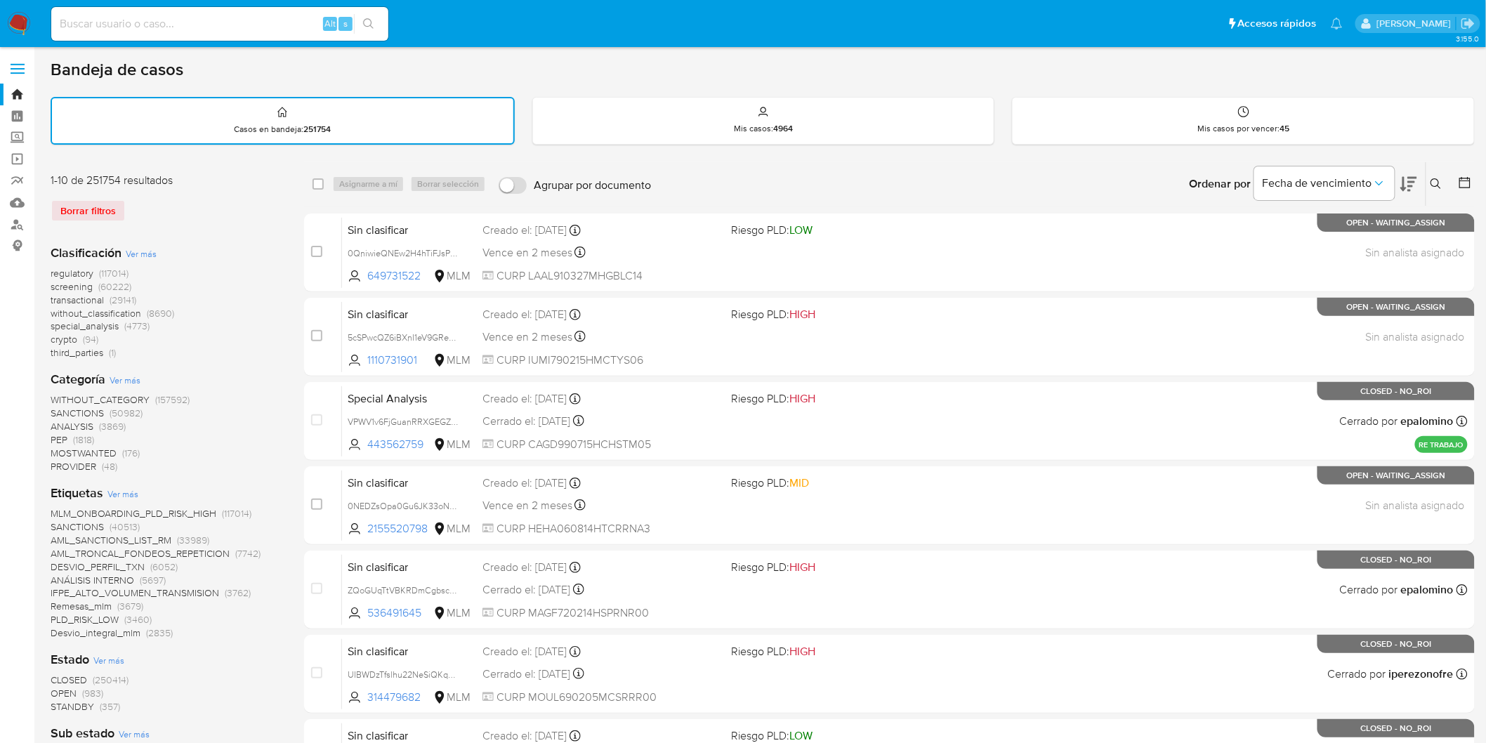
click at [10, 12] on img at bounding box center [19, 24] width 24 height 24
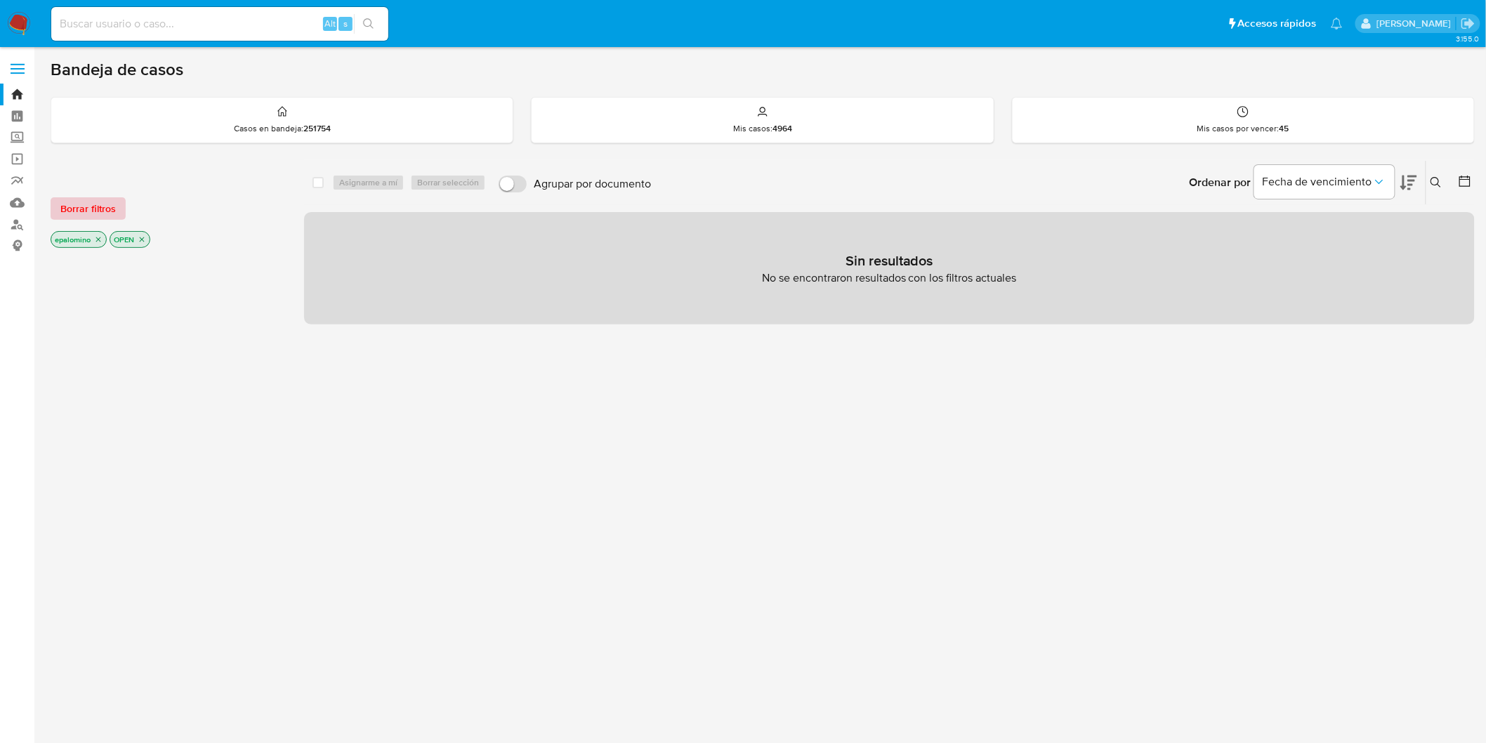
click at [108, 199] on span "Borrar filtros" at bounding box center [87, 209] width 55 height 20
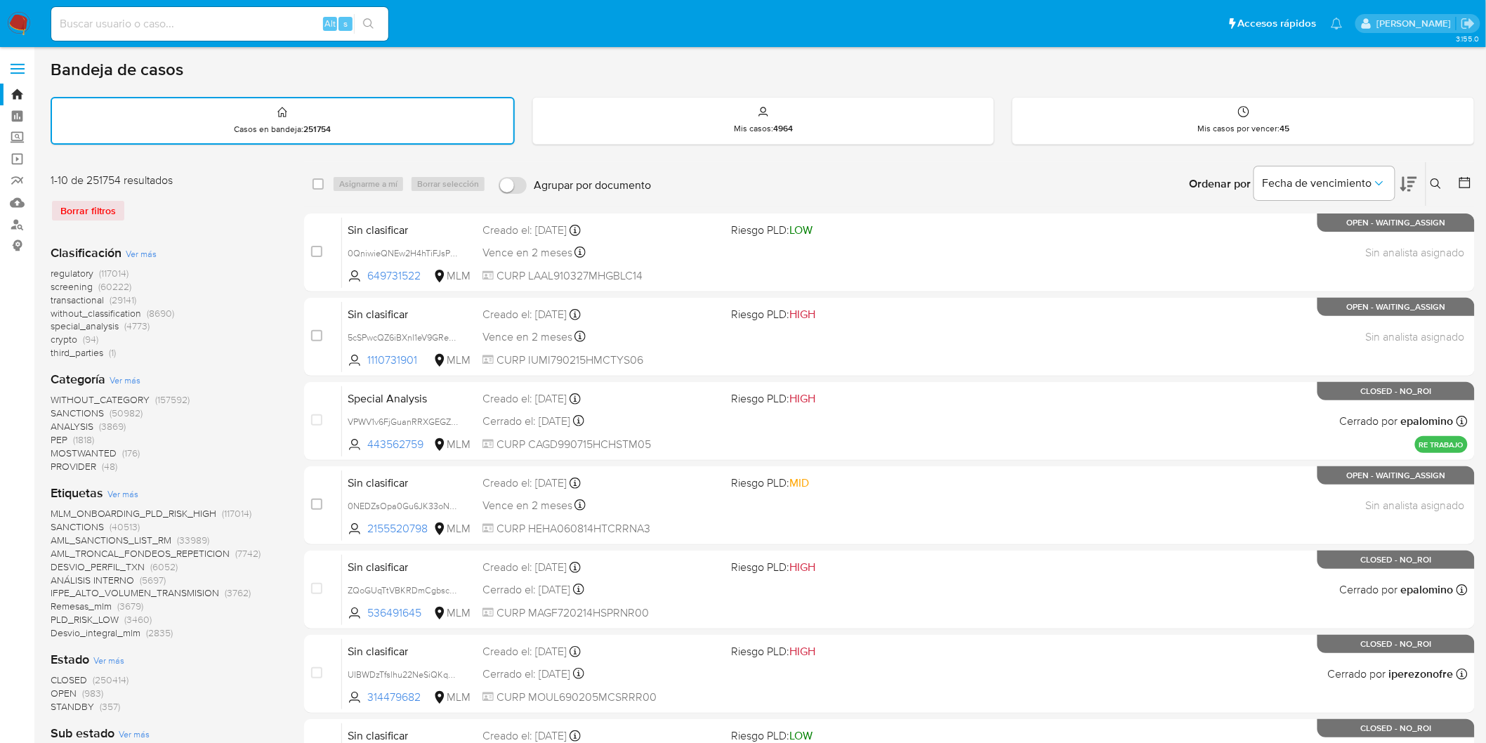
click at [12, 20] on img at bounding box center [19, 24] width 24 height 24
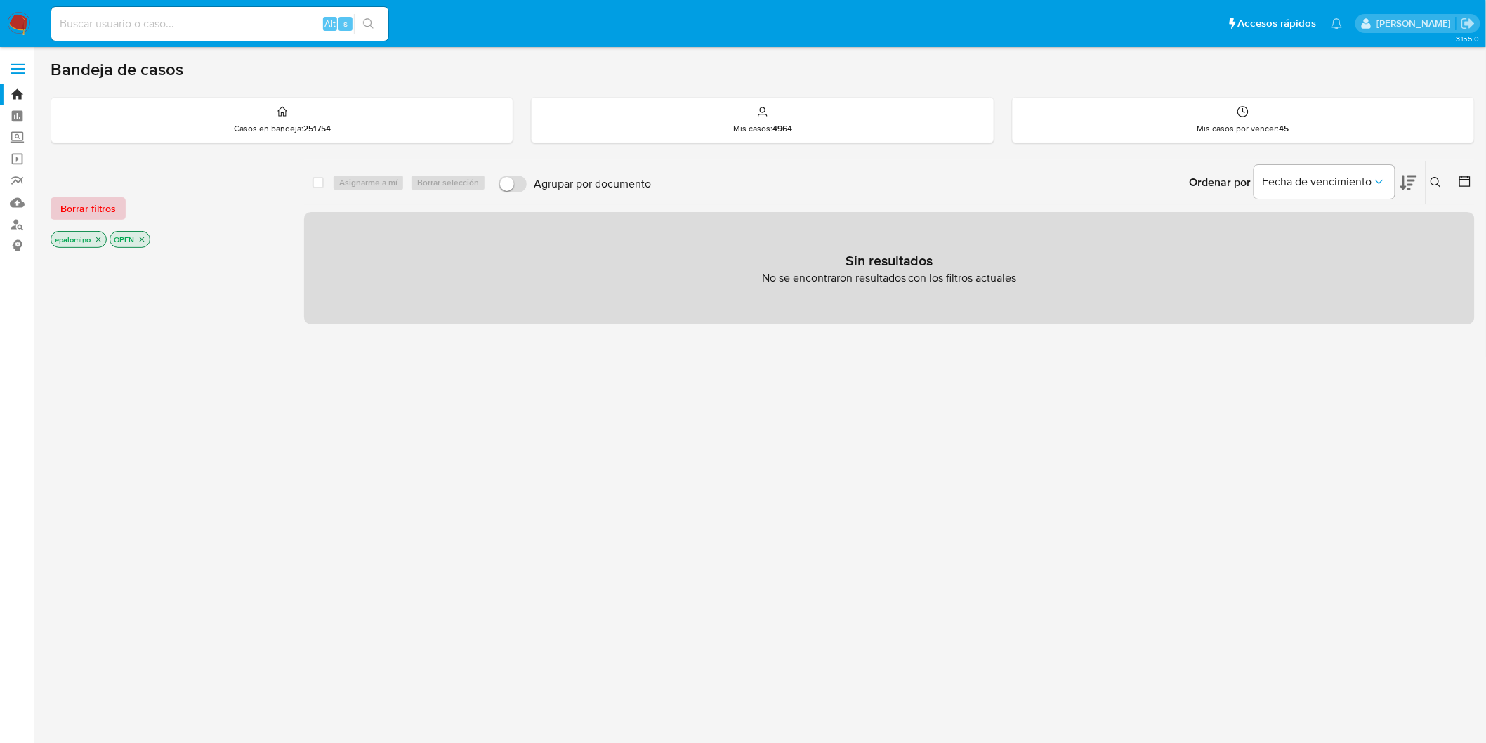
click at [94, 205] on span "Borrar filtros" at bounding box center [87, 209] width 55 height 20
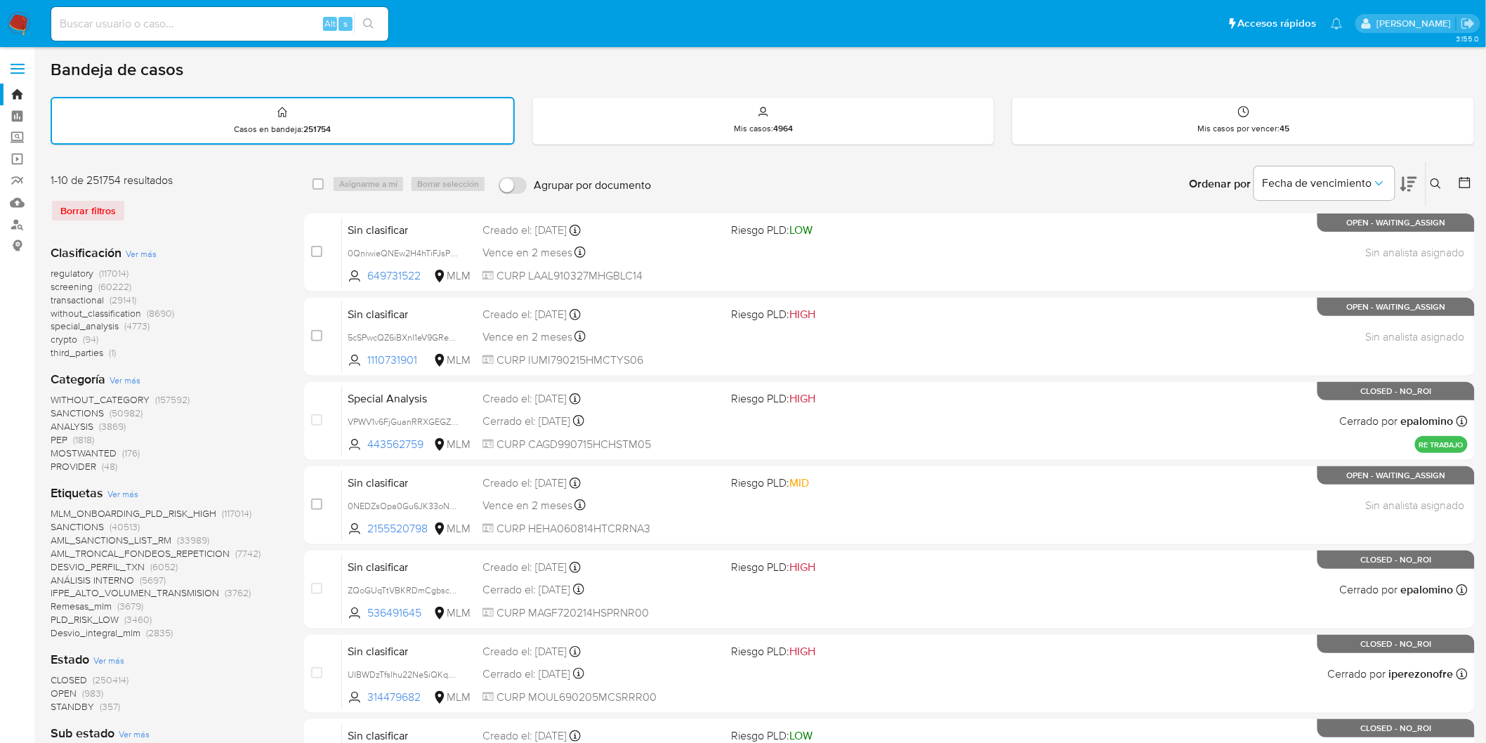
click at [17, 25] on img at bounding box center [19, 24] width 24 height 24
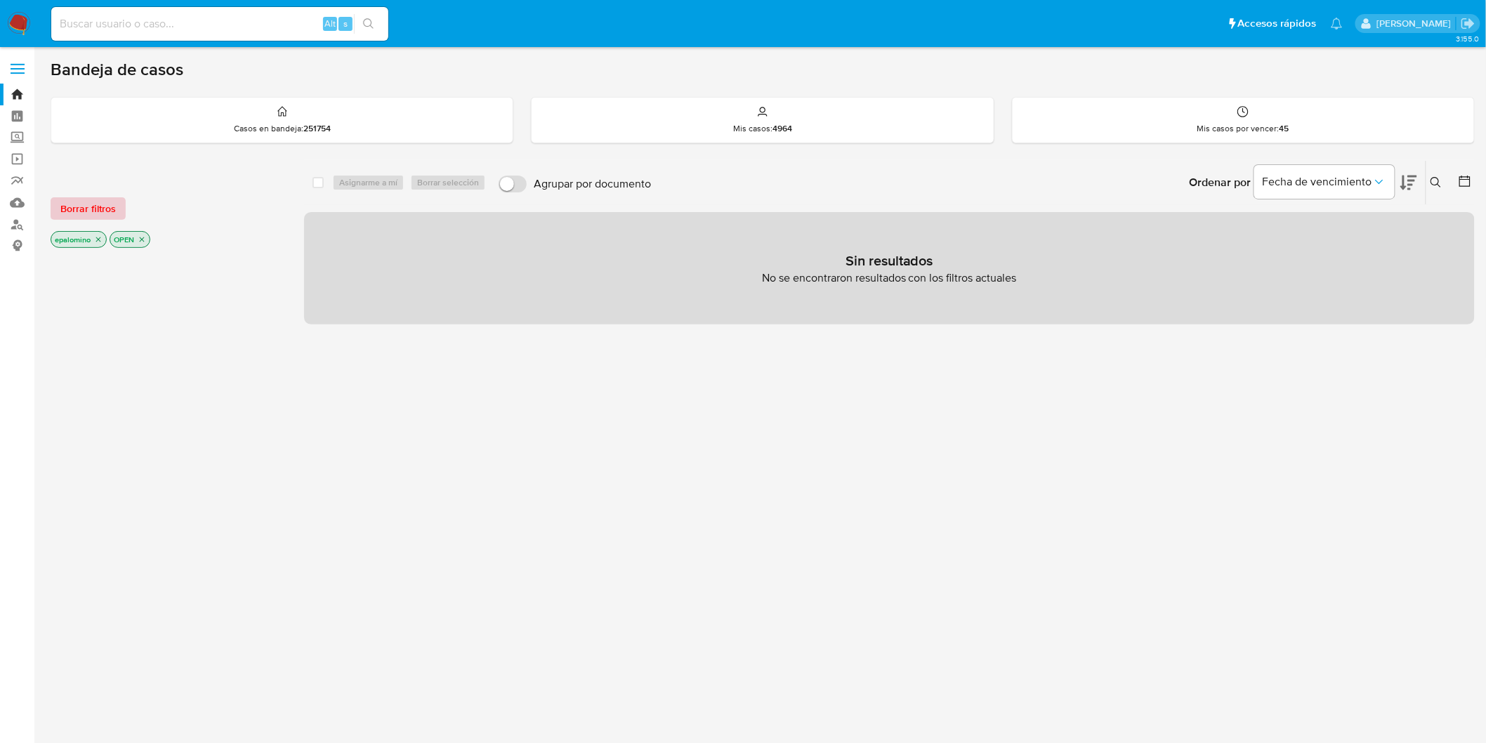
click at [74, 208] on span "Borrar filtros" at bounding box center [87, 209] width 55 height 20
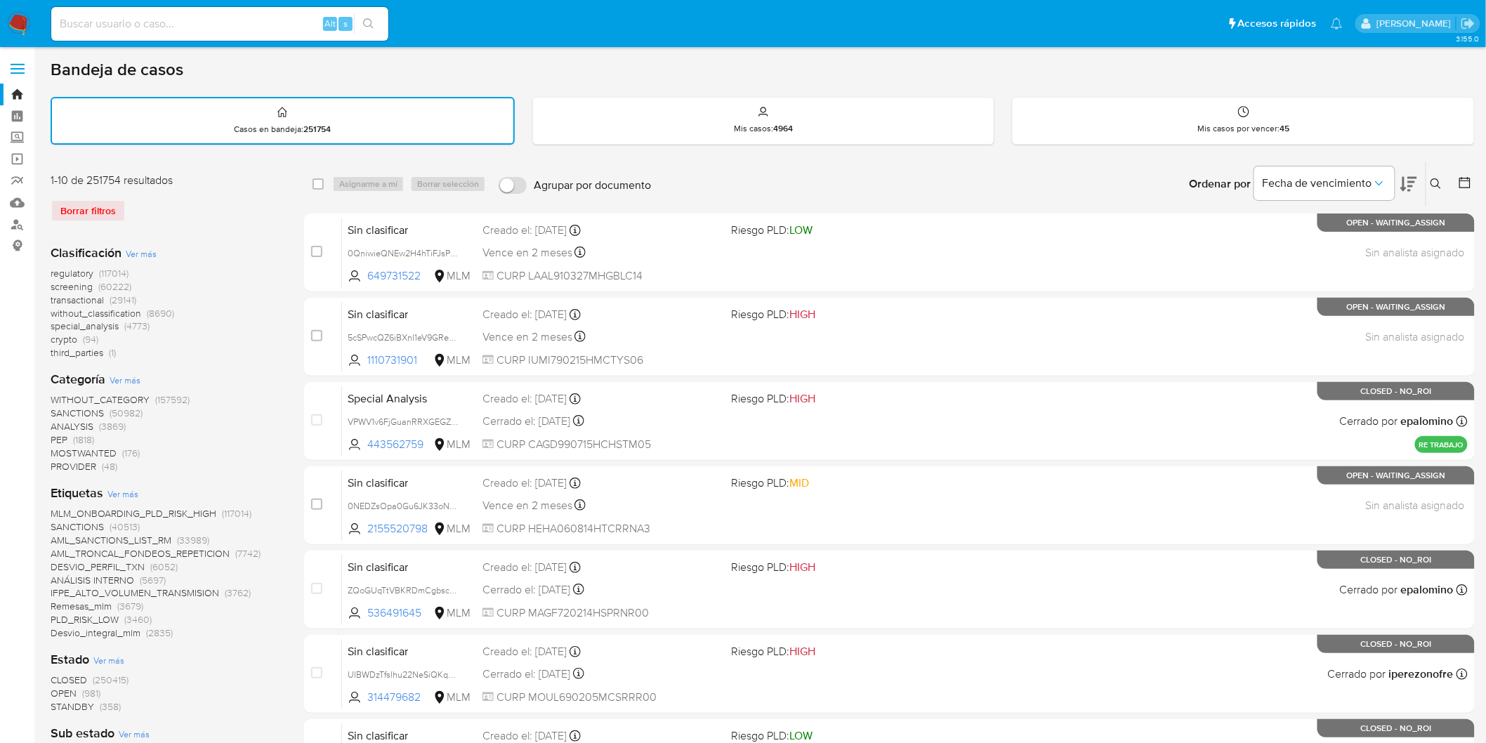
click at [12, 18] on img at bounding box center [19, 24] width 24 height 24
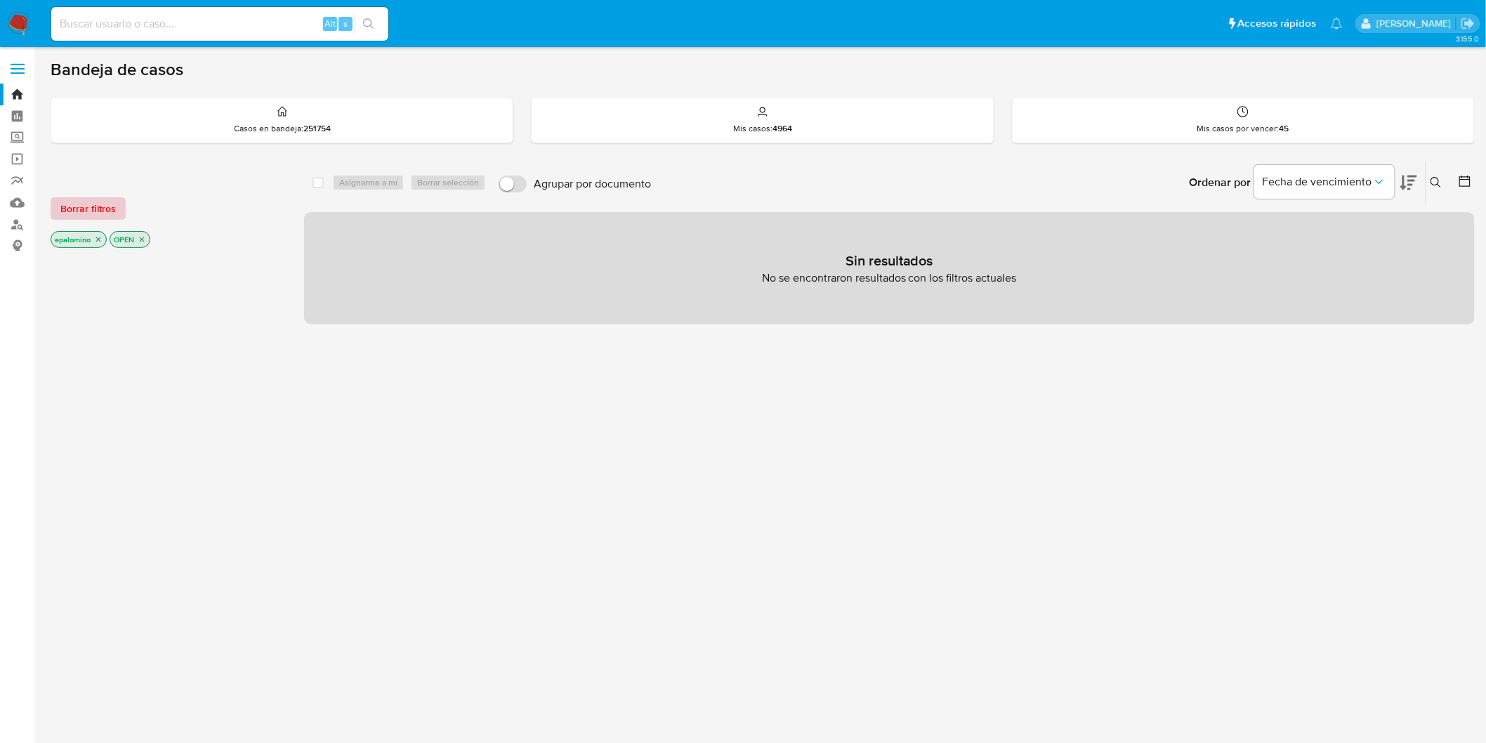
click at [85, 204] on span "Borrar filtros" at bounding box center [87, 209] width 55 height 20
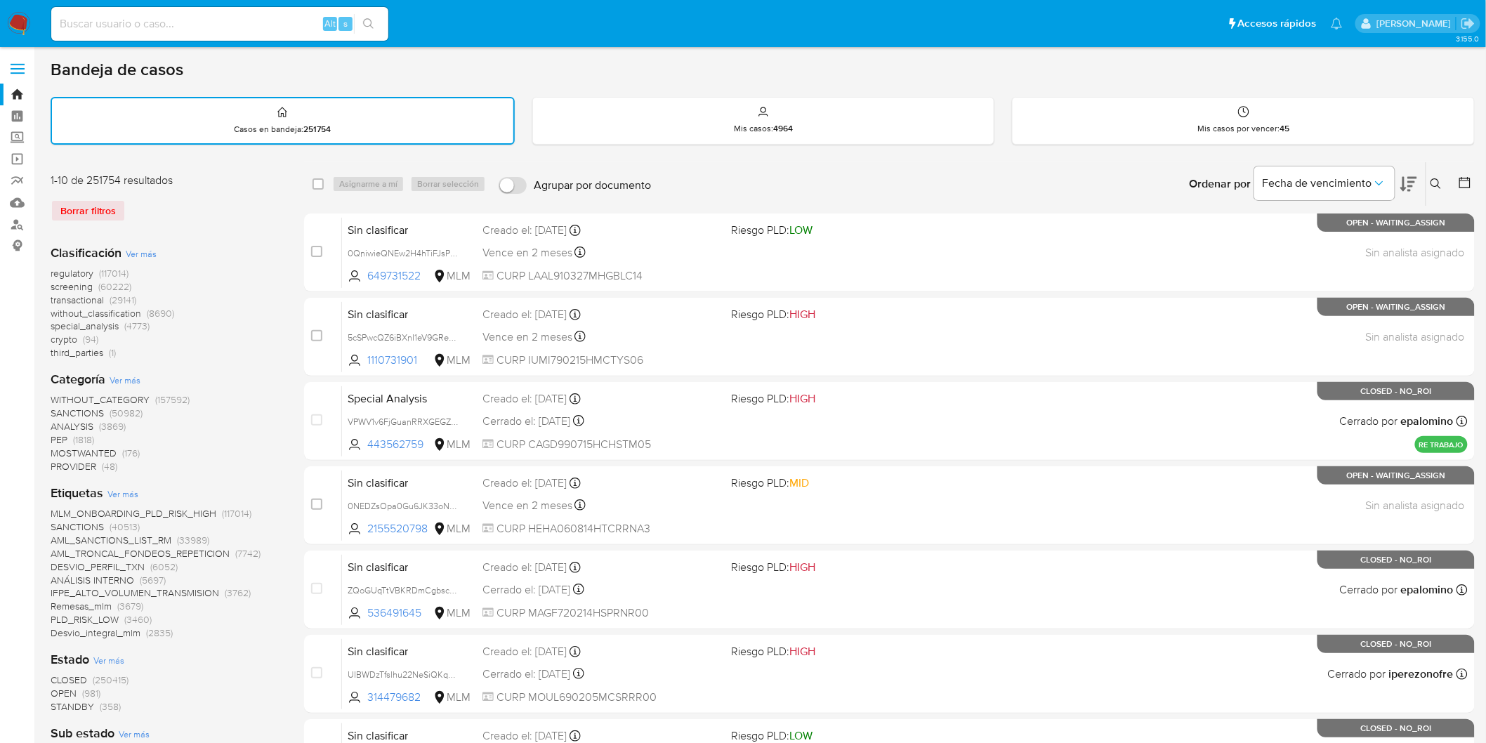
click at [26, 22] on img at bounding box center [19, 24] width 24 height 24
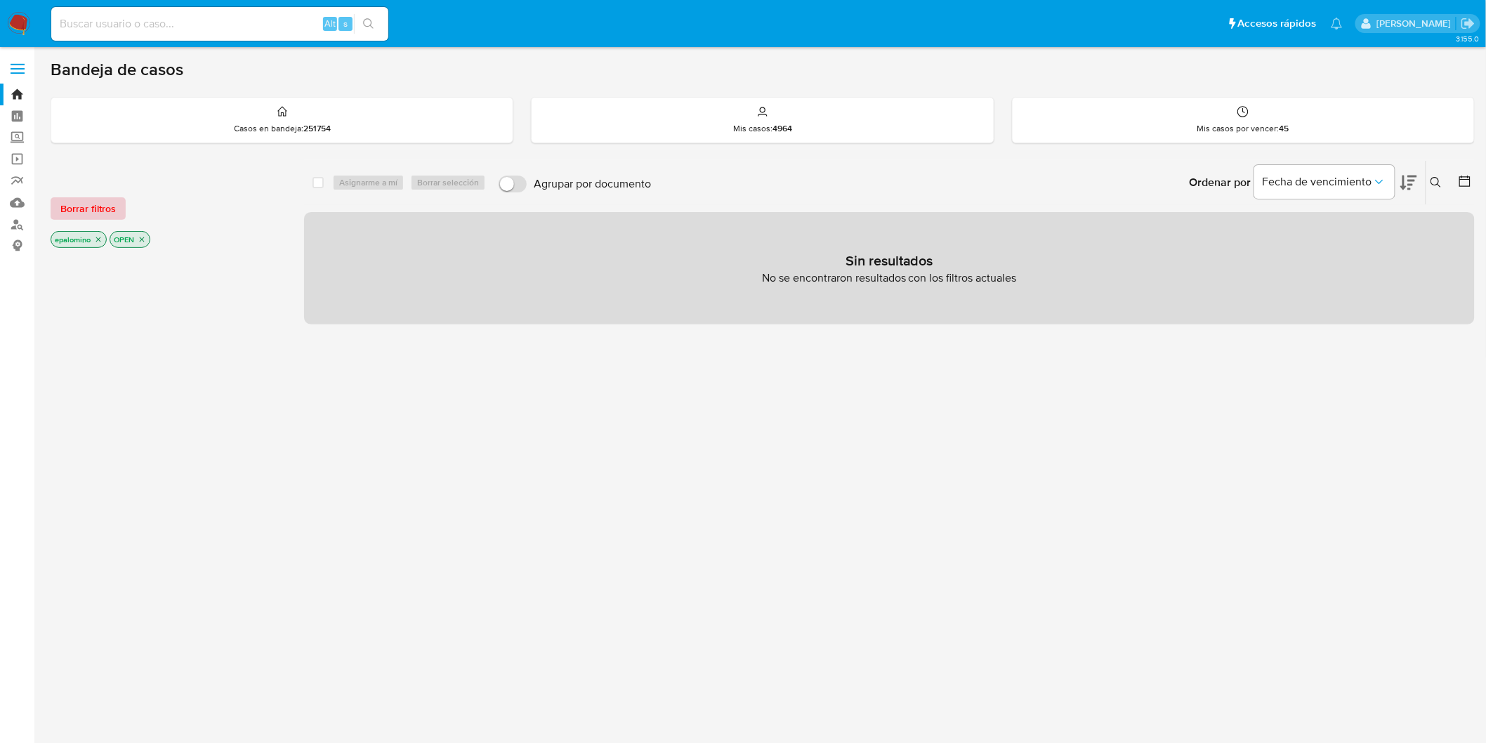
click at [91, 204] on span "Borrar filtros" at bounding box center [87, 209] width 55 height 20
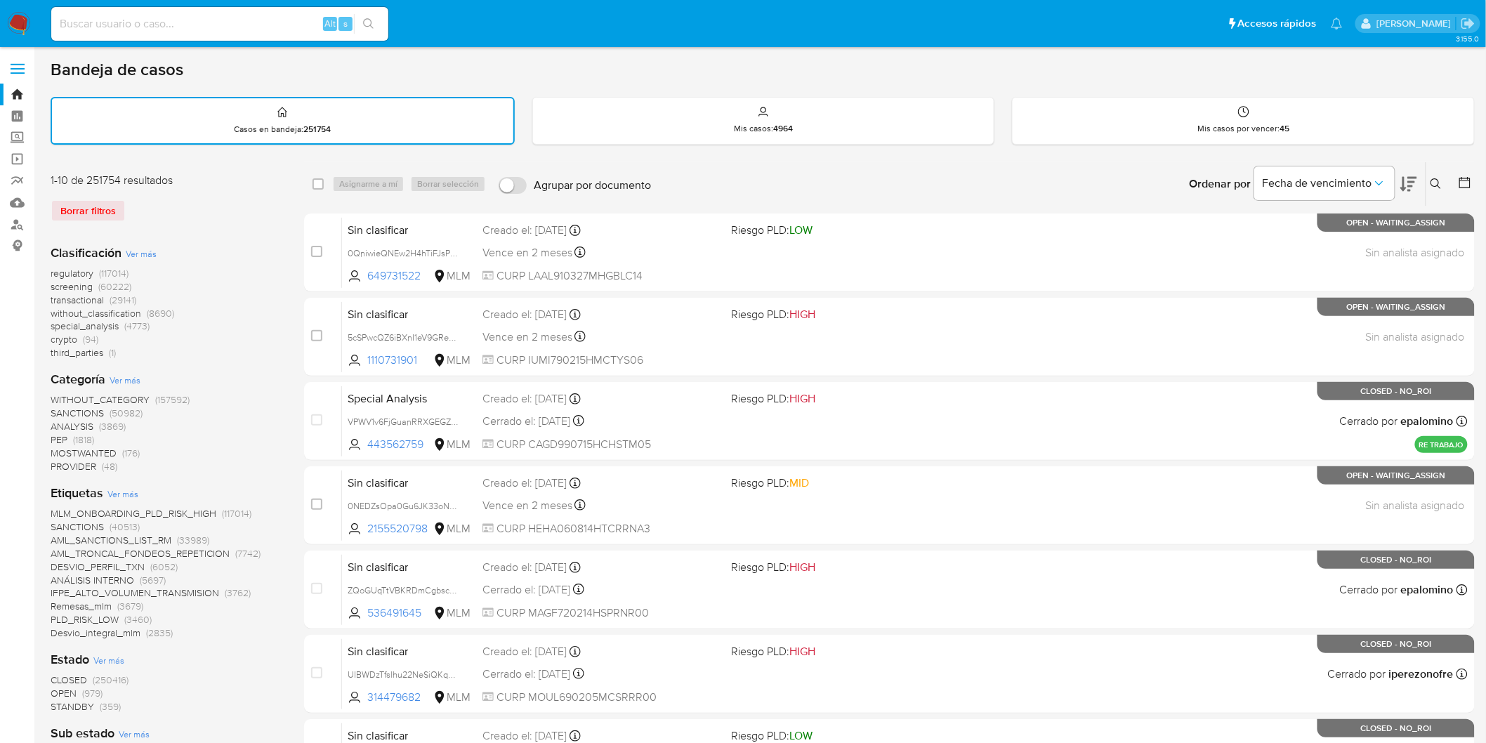
click at [13, 20] on img at bounding box center [19, 24] width 24 height 24
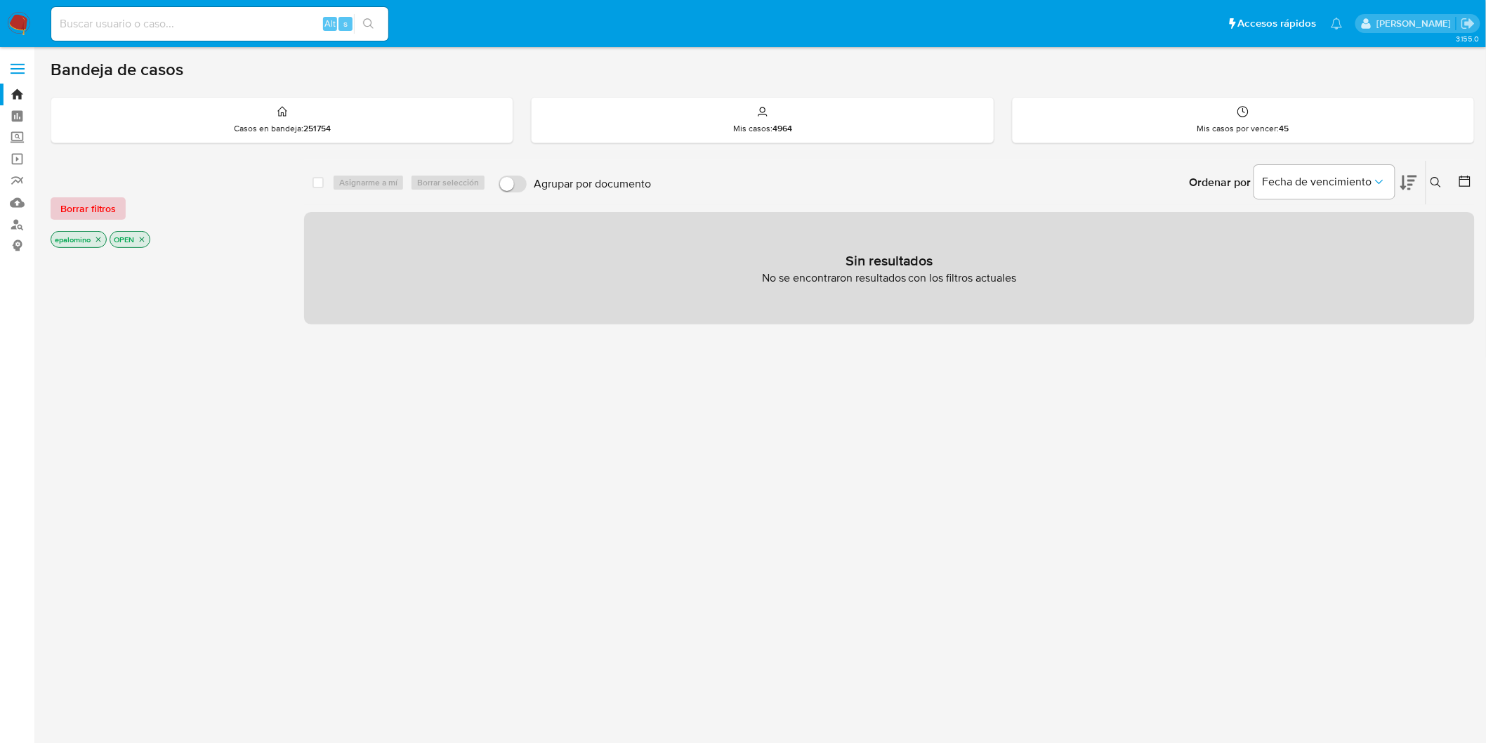
click at [95, 207] on span "Borrar filtros" at bounding box center [87, 209] width 55 height 20
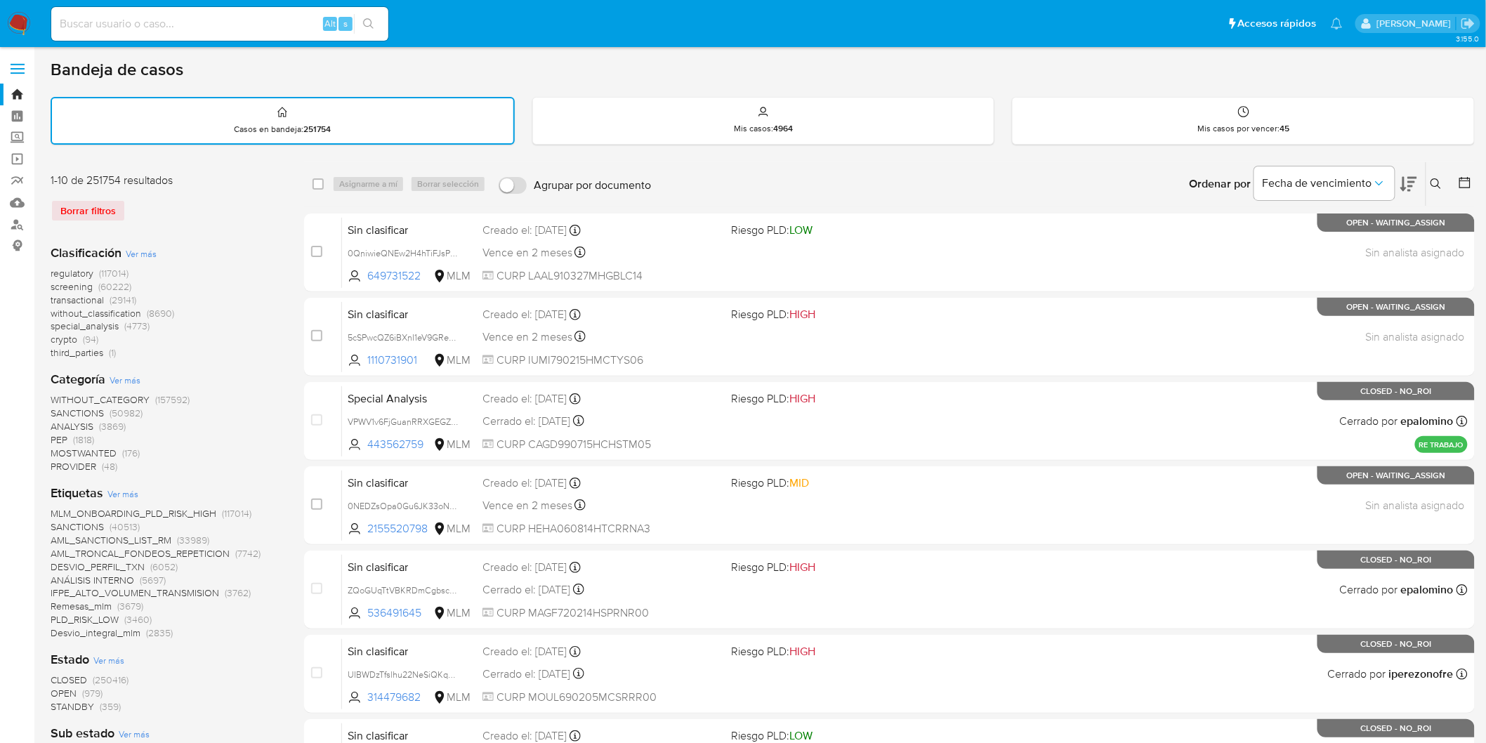
click at [23, 23] on img at bounding box center [19, 24] width 24 height 24
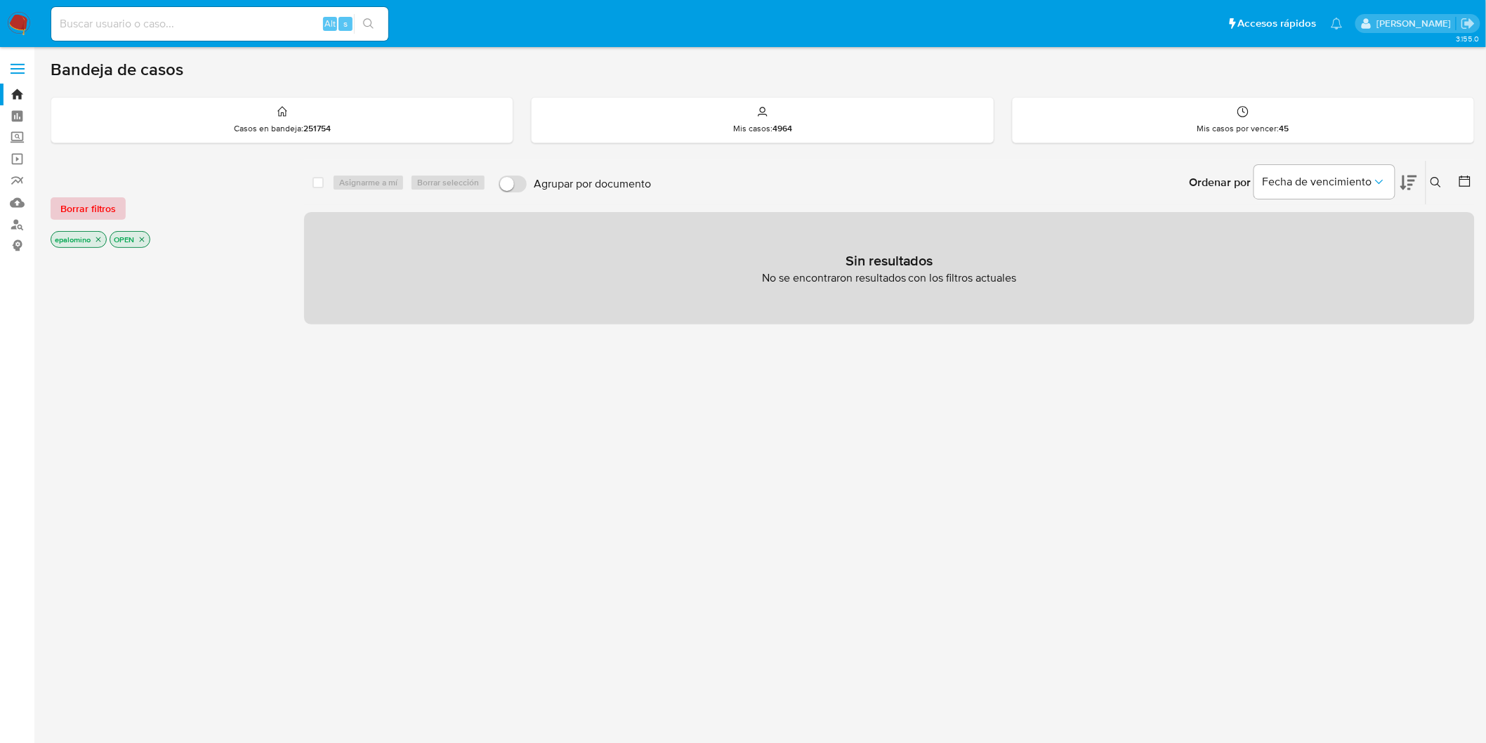
click at [78, 208] on span "Borrar filtros" at bounding box center [87, 209] width 55 height 20
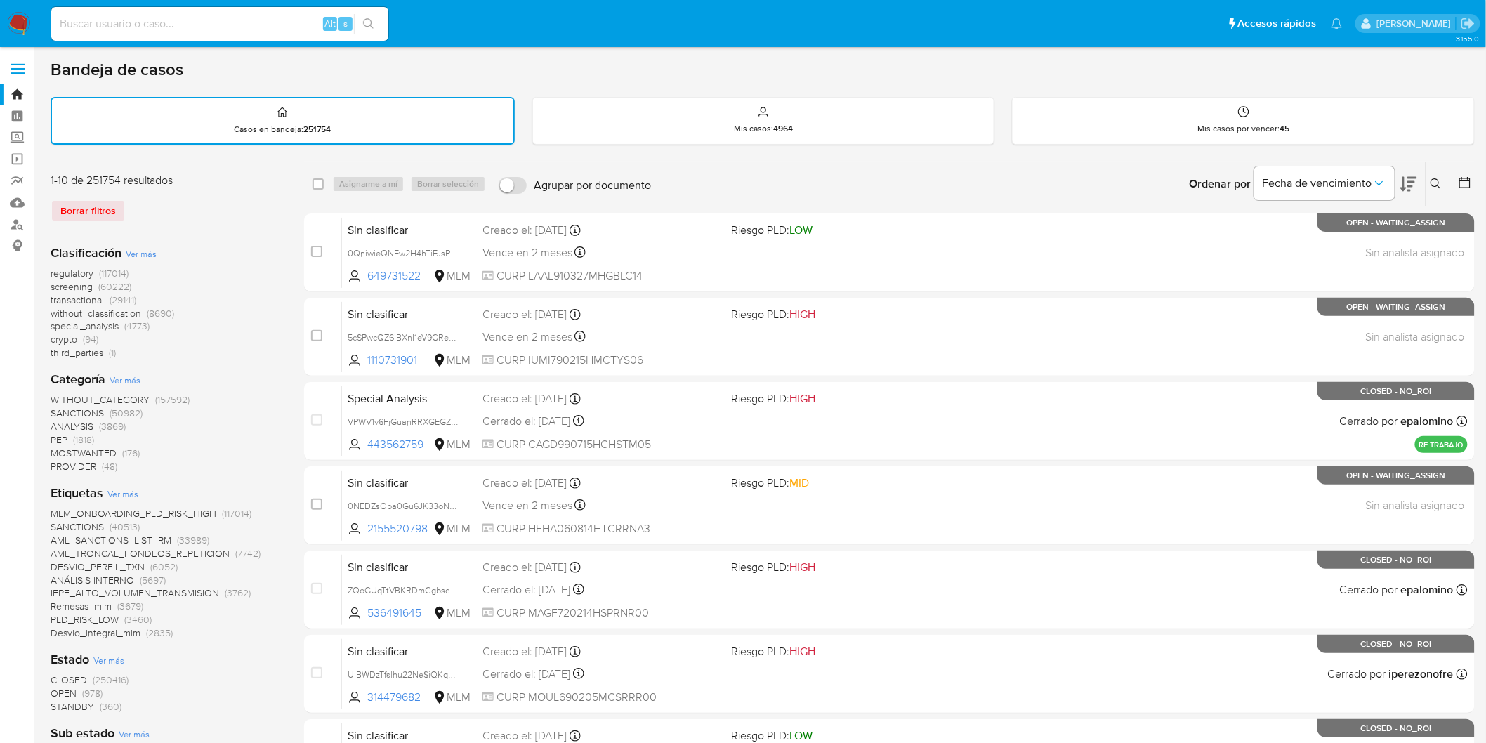
click at [13, 24] on img at bounding box center [19, 24] width 24 height 24
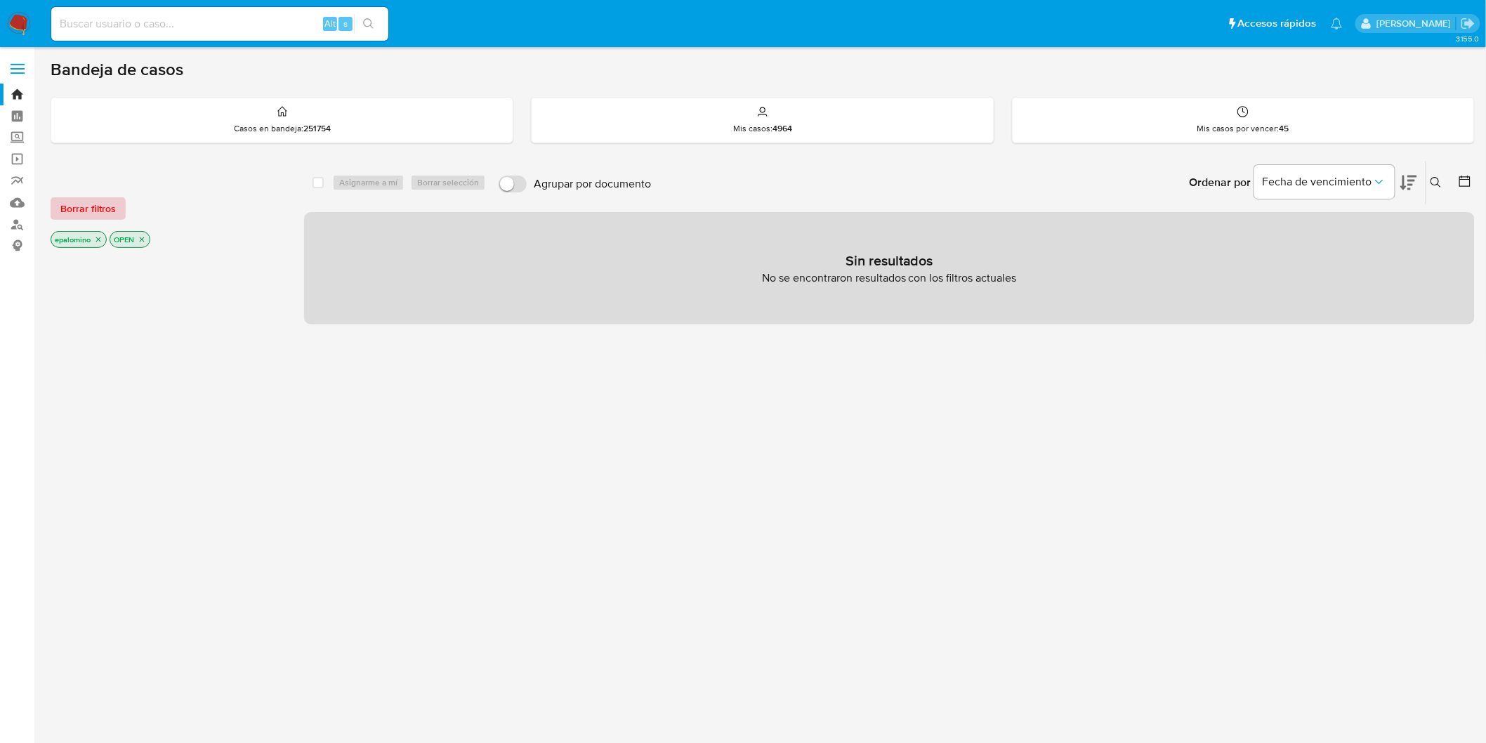
click at [101, 211] on span "Borrar filtros" at bounding box center [87, 209] width 55 height 20
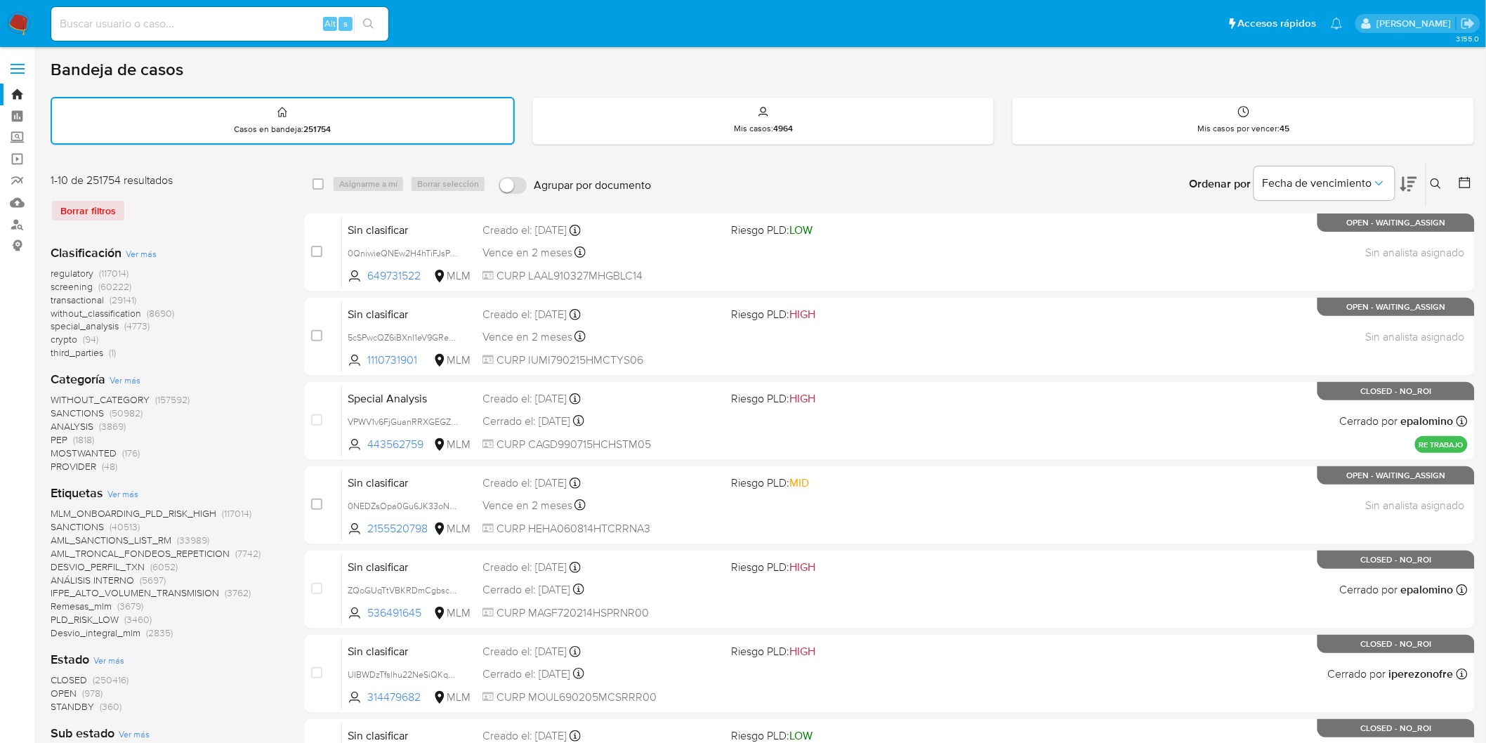
click at [16, 21] on img at bounding box center [19, 24] width 24 height 24
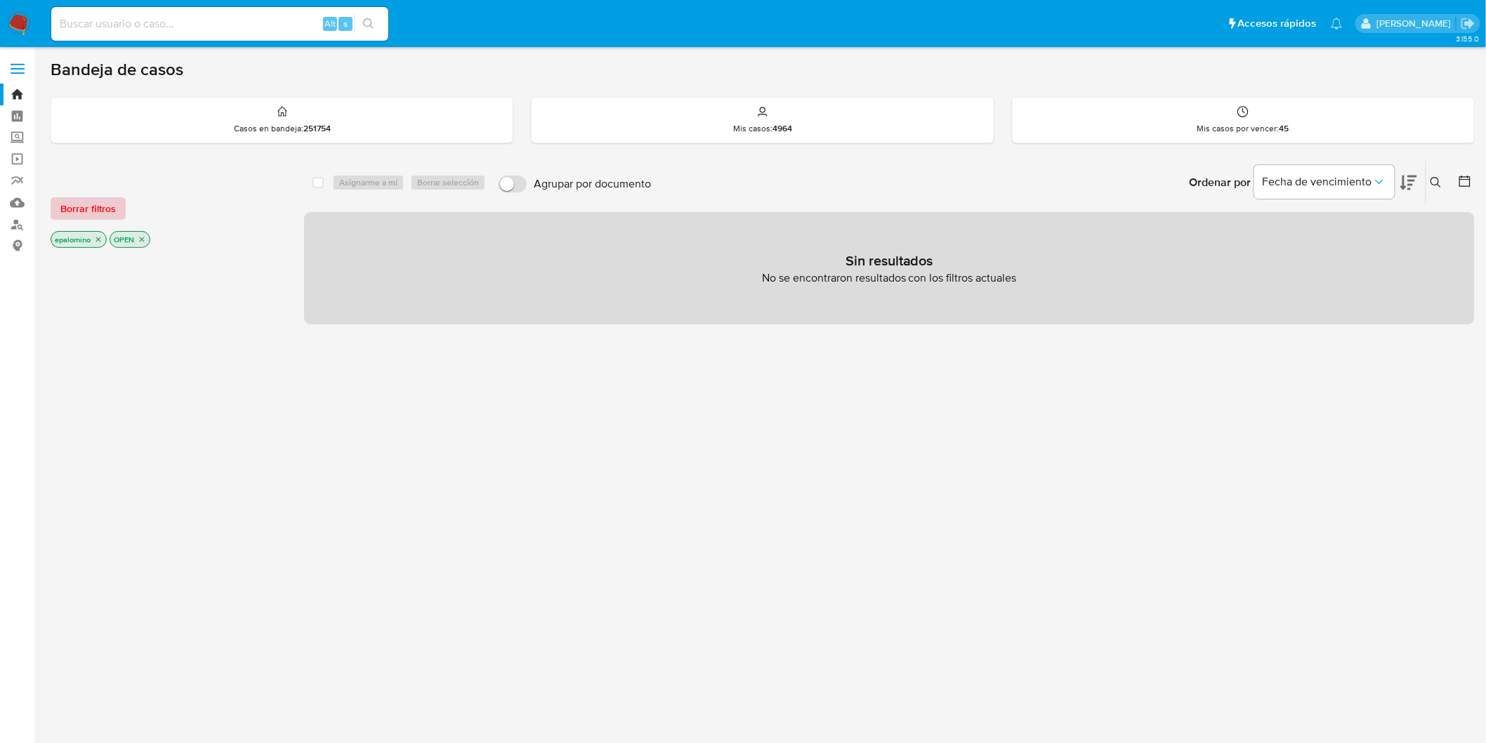
click at [98, 211] on span "Borrar filtros" at bounding box center [87, 209] width 55 height 20
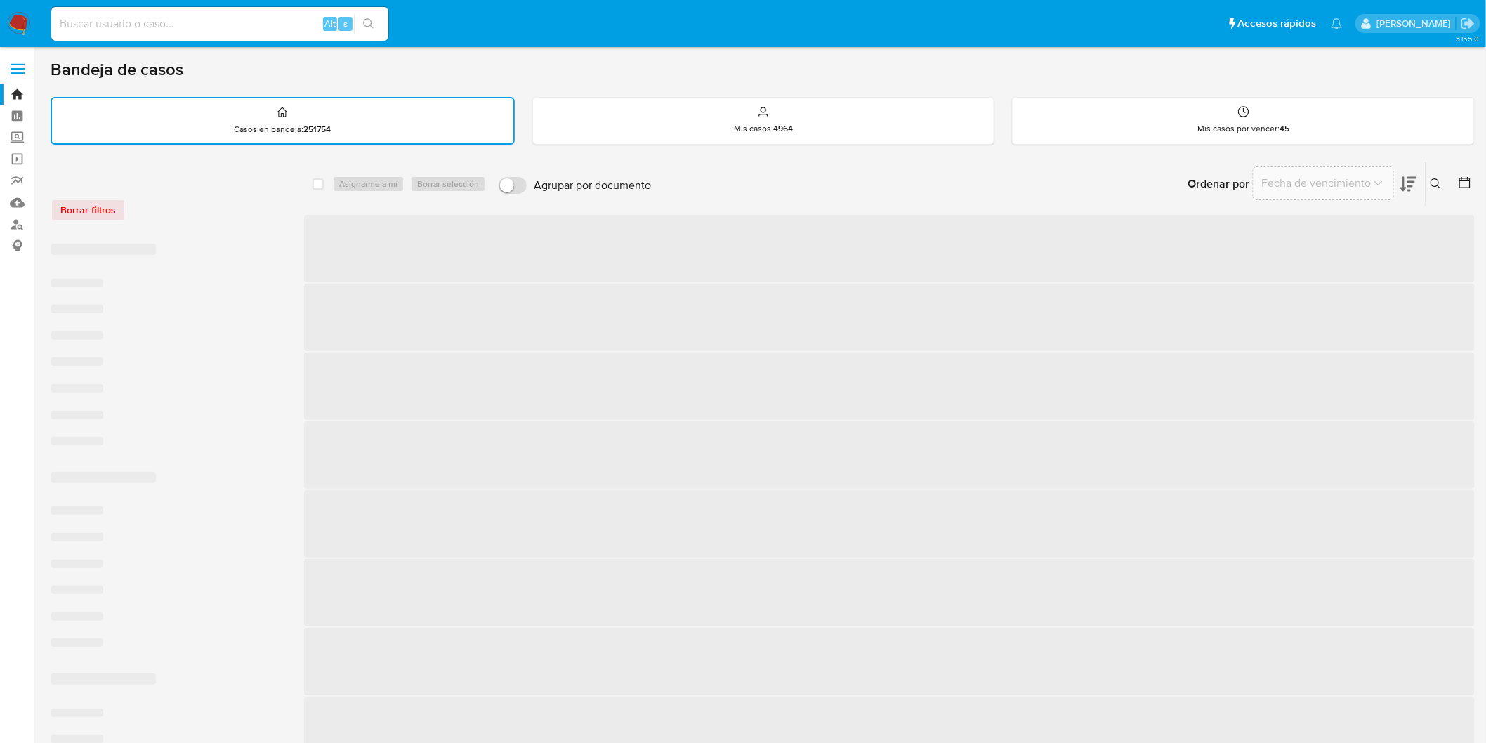
click at [253, 220] on div "Borrar filtros" at bounding box center [163, 203] width 225 height 60
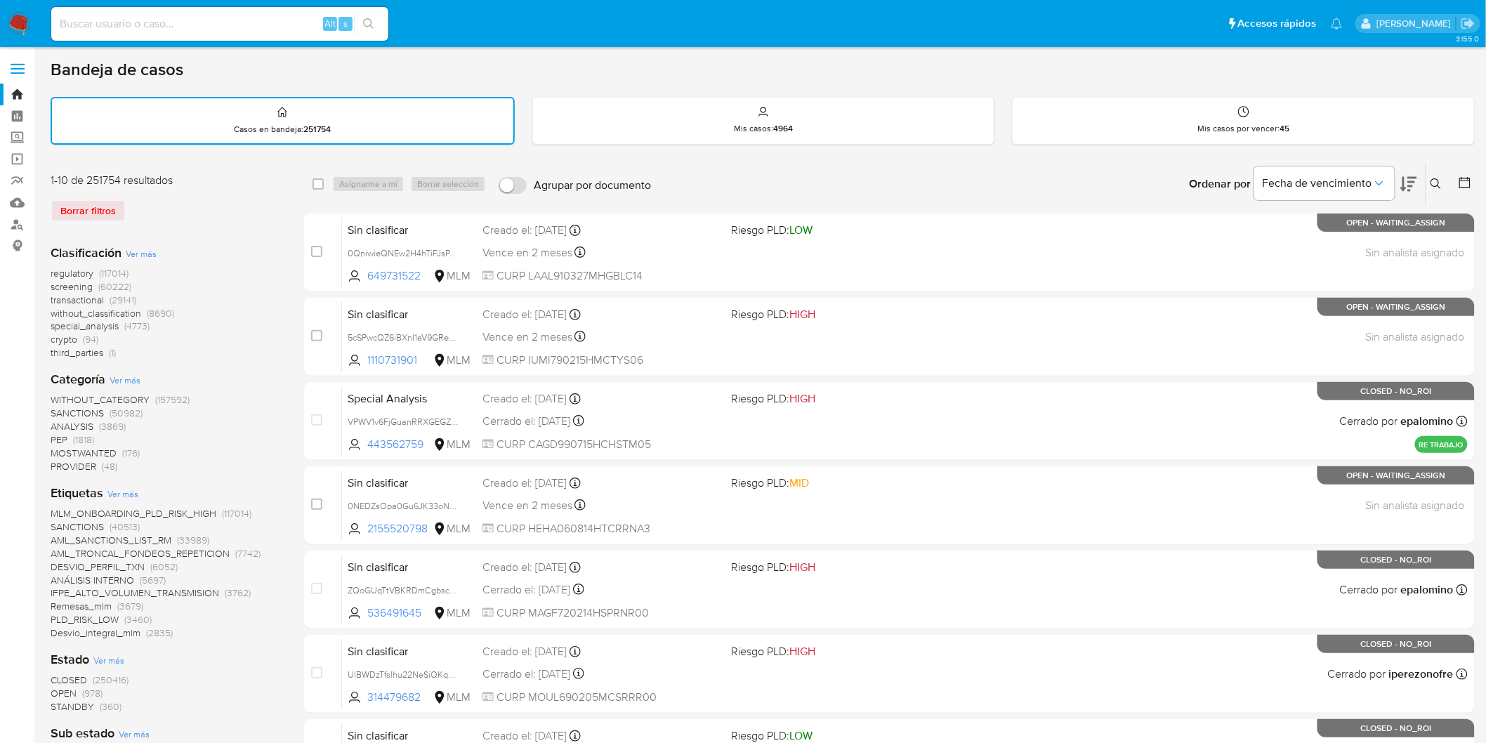
drag, startPoint x: 9, startPoint y: 18, endPoint x: 30, endPoint y: 57, distance: 44.0
click at [11, 18] on img at bounding box center [19, 24] width 24 height 24
click at [181, 209] on div "Borrar filtros" at bounding box center [163, 210] width 225 height 22
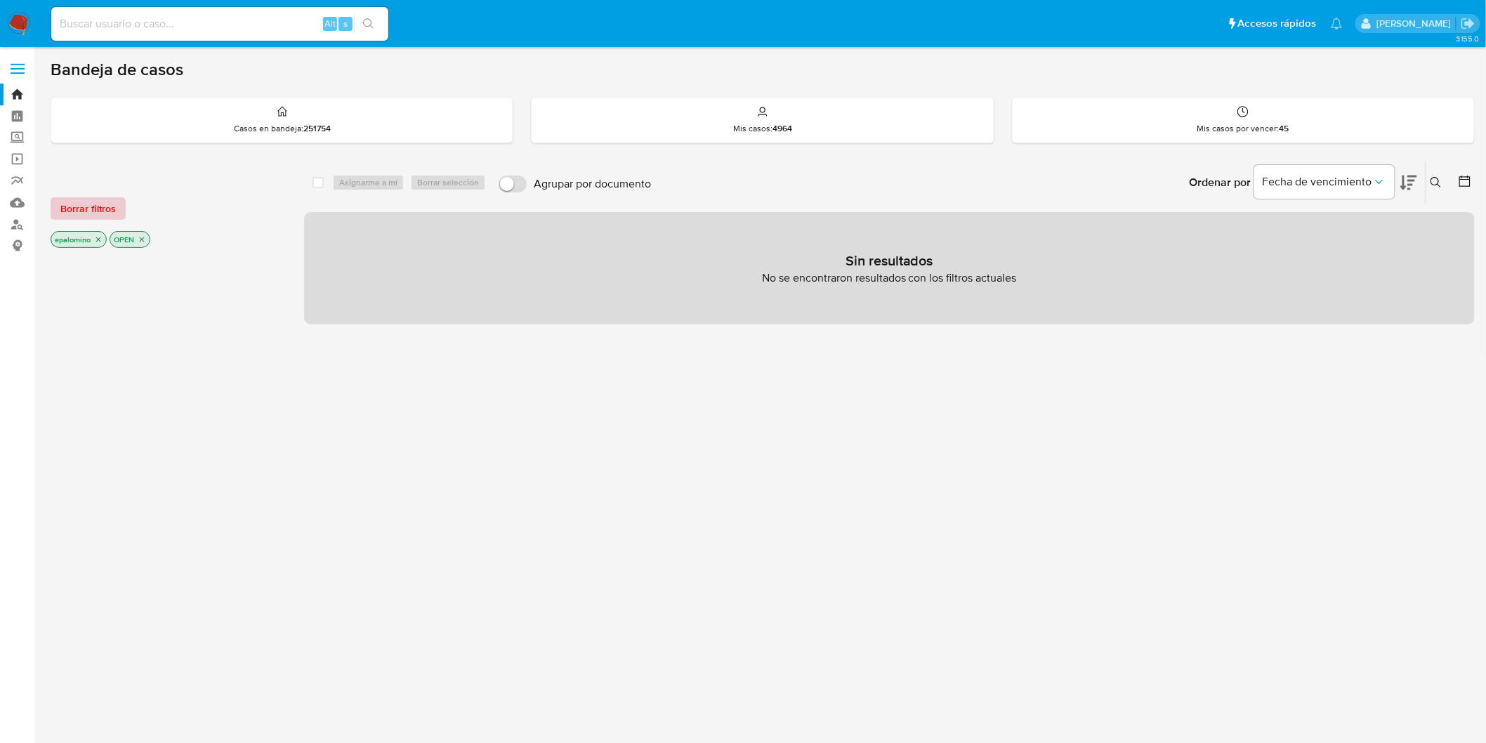
click at [87, 205] on span "Borrar filtros" at bounding box center [87, 209] width 55 height 20
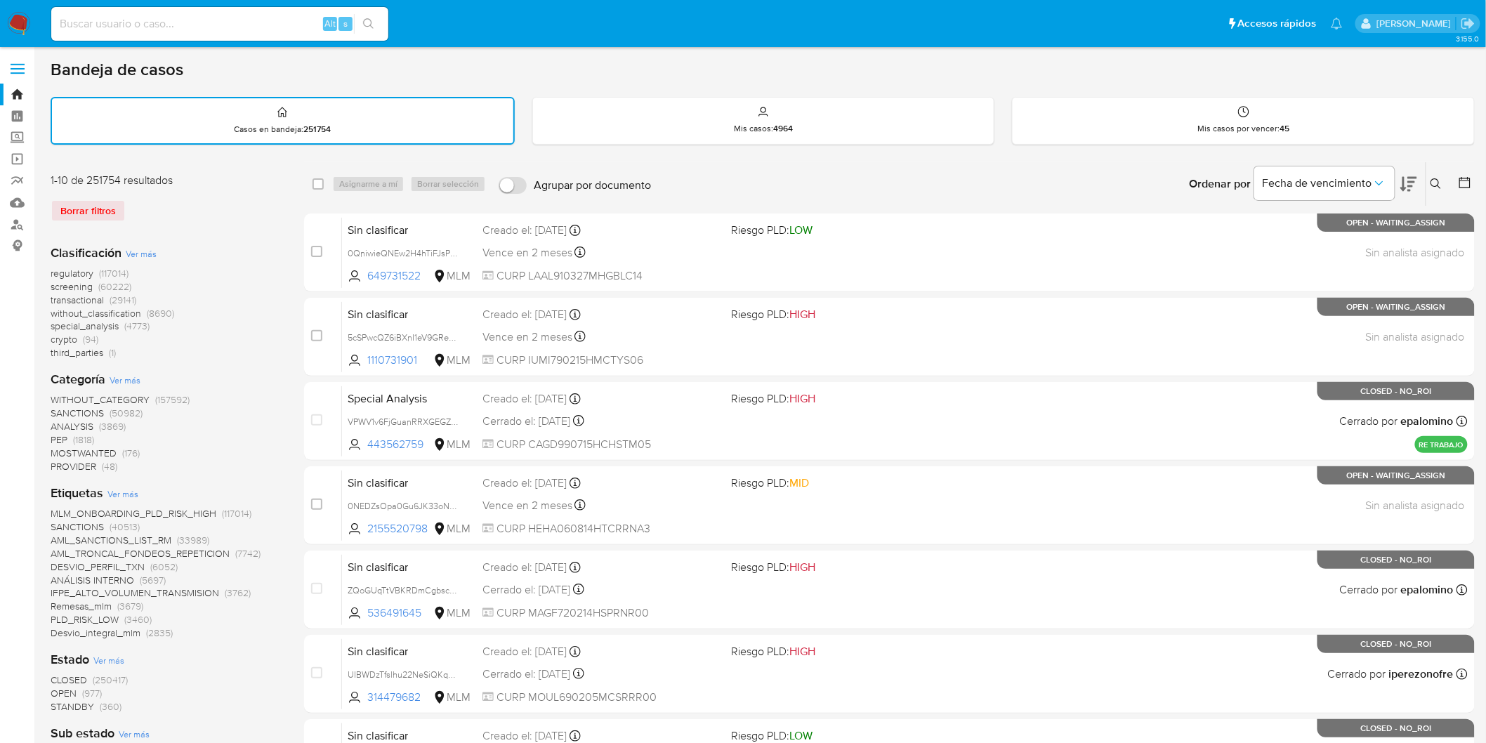
click at [22, 25] on img at bounding box center [19, 24] width 24 height 24
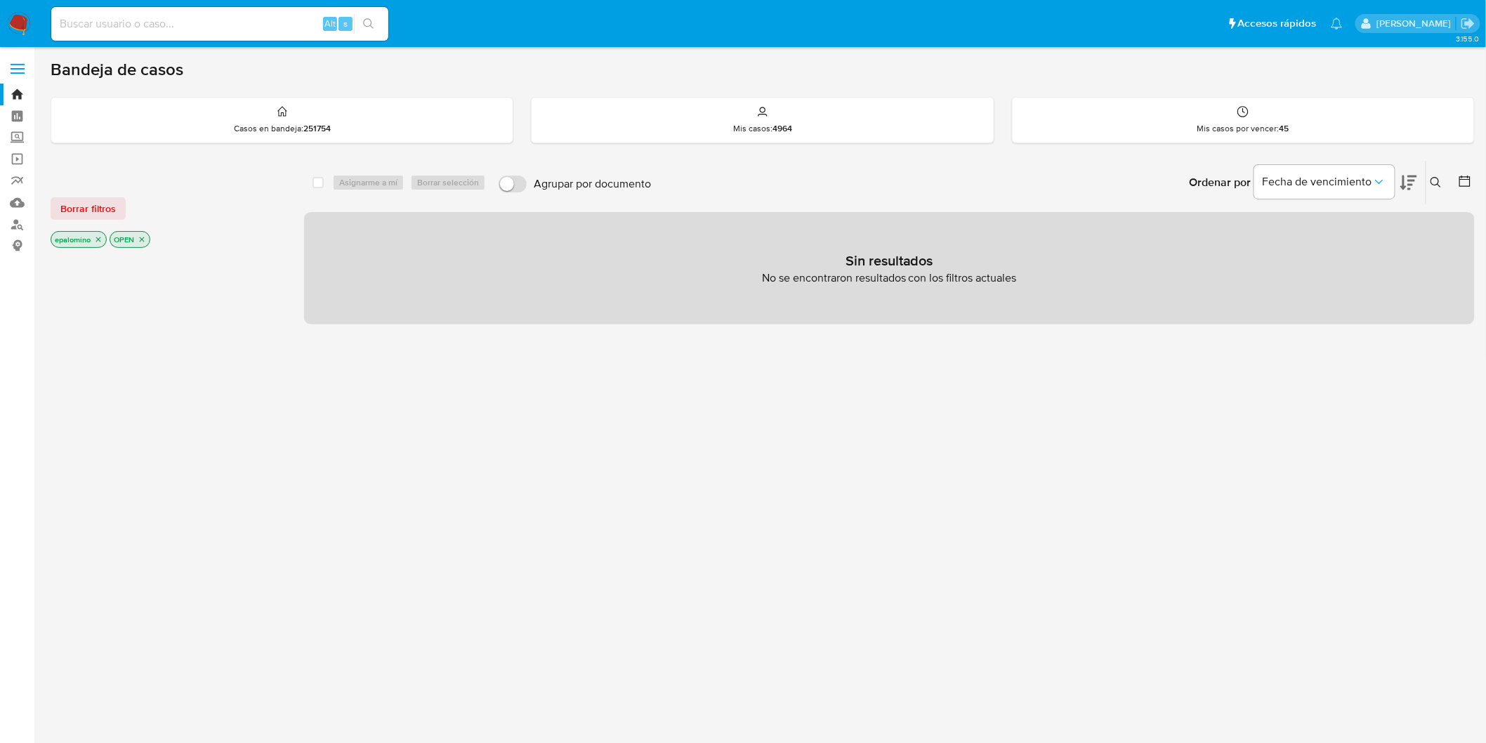
click at [94, 199] on span "Borrar filtros" at bounding box center [87, 209] width 55 height 20
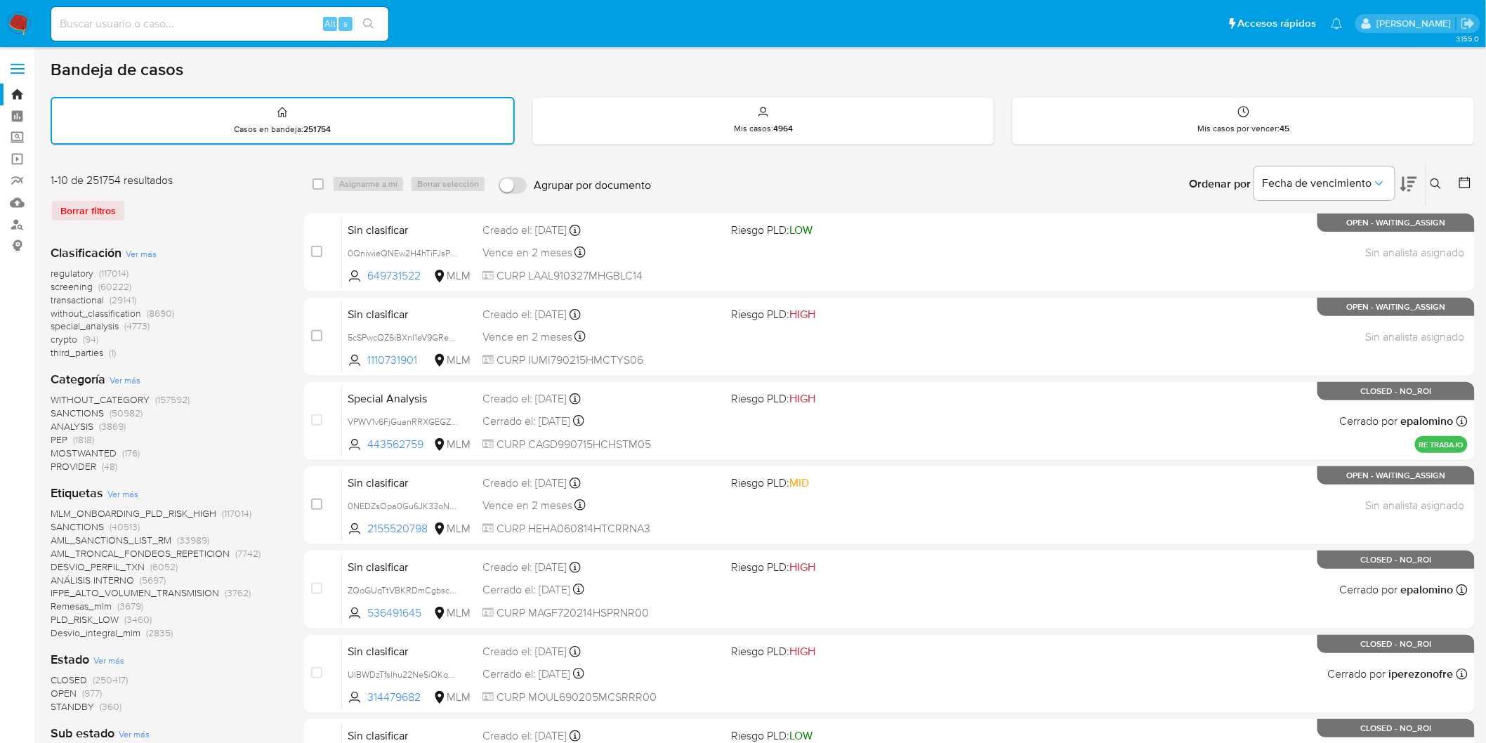
click at [17, 25] on img at bounding box center [19, 24] width 24 height 24
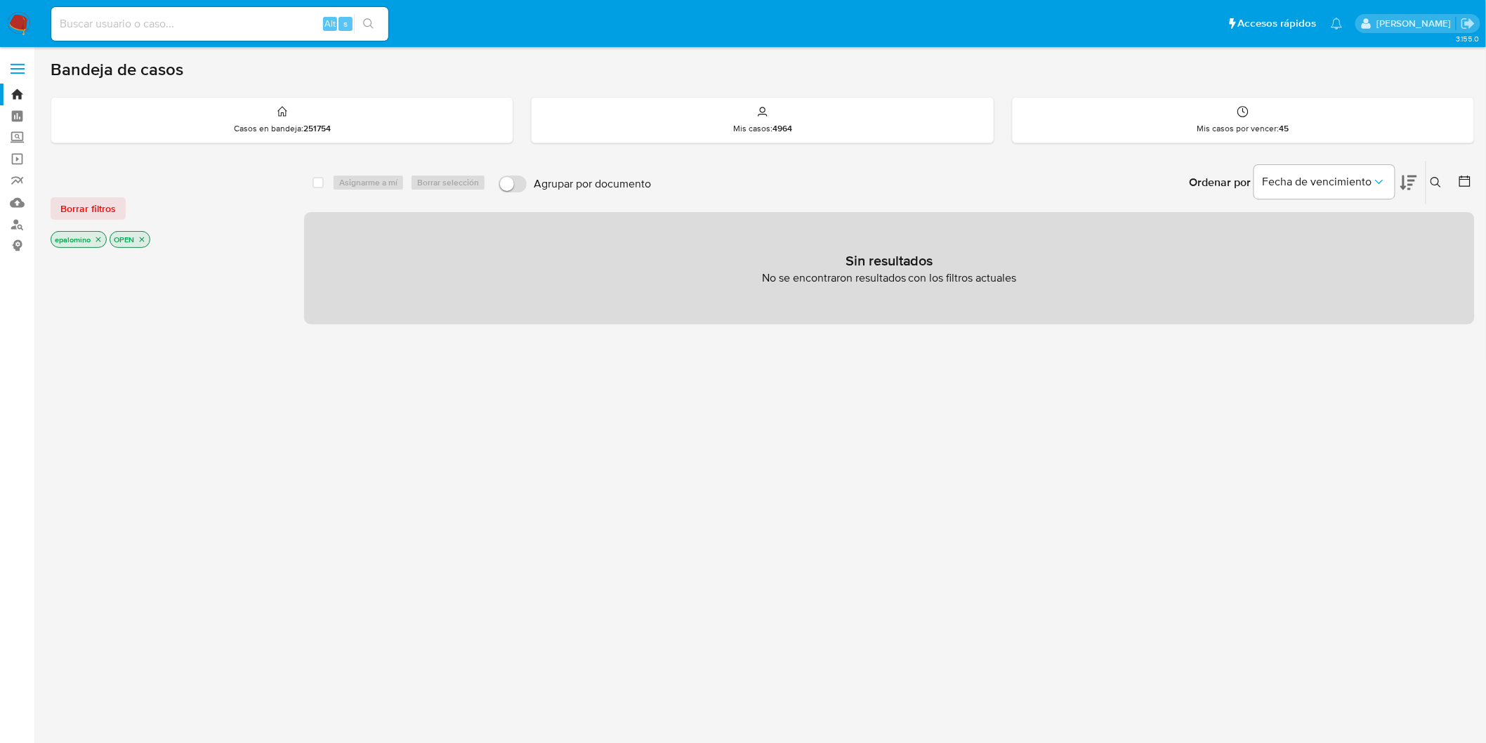
click at [103, 207] on span "Borrar filtros" at bounding box center [87, 209] width 55 height 20
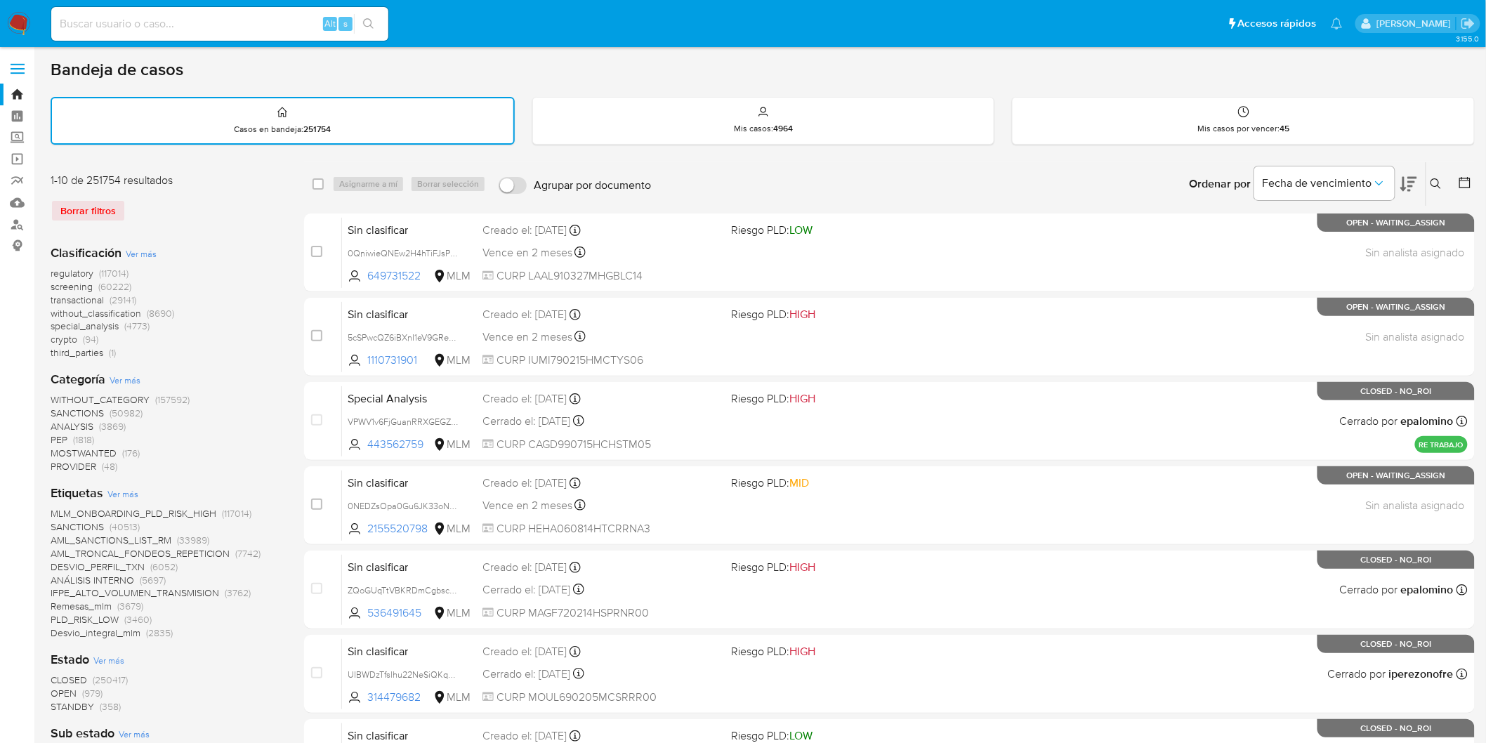
click at [16, 24] on img at bounding box center [19, 24] width 24 height 24
